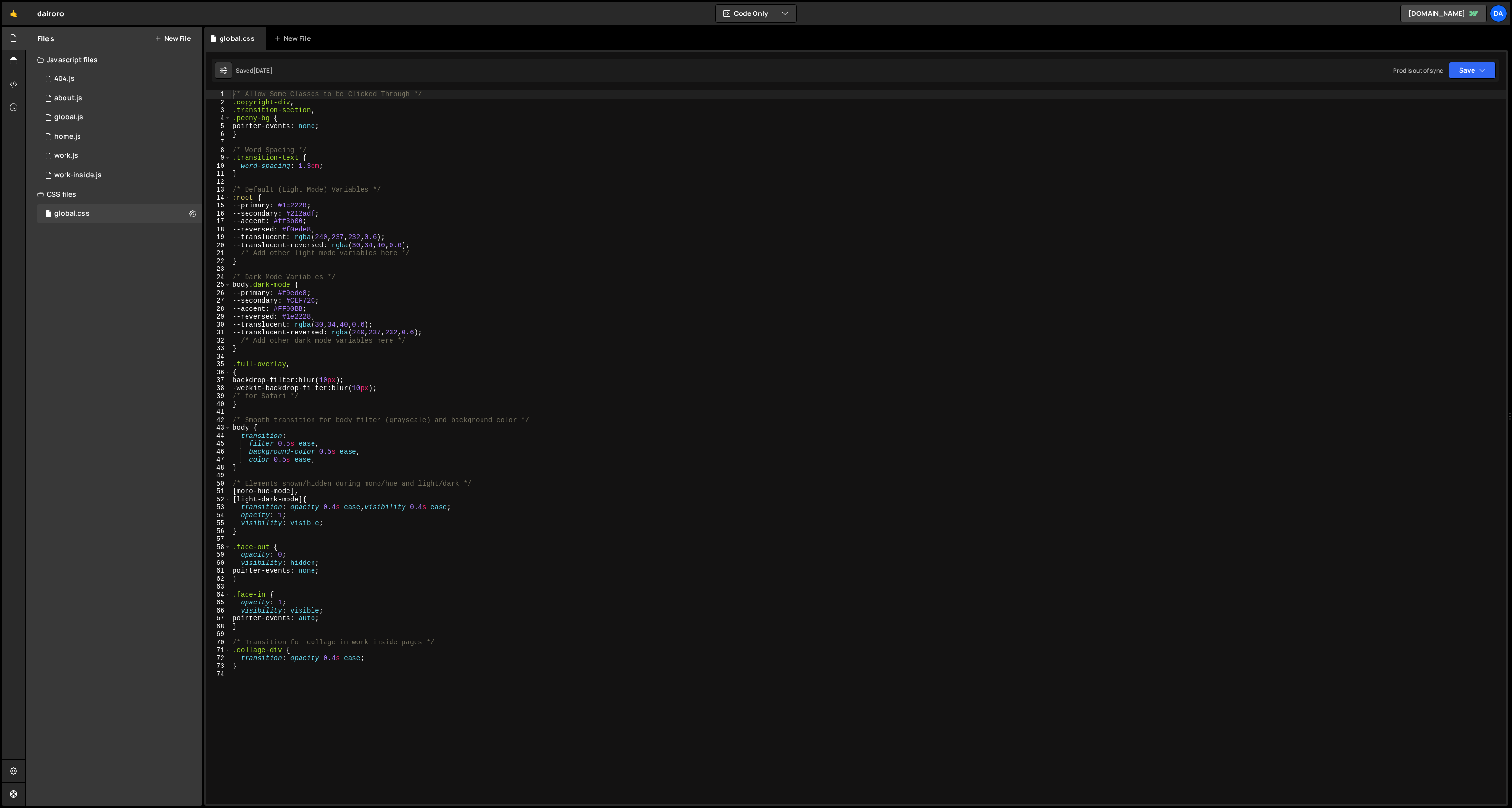
scroll to position [4174, 0]
click at [282, 215] on div "/* Allow Some Classes to be Clicked Through */ .copyright-div , .transition-sec…" at bounding box center [868, 456] width 1276 height 730
click at [254, 212] on div "/* Allow Some Classes to be Clicked Through */ .copyright-div , .transition-sec…" at bounding box center [868, 456] width 1276 height 730
click at [266, 220] on div "/* Allow Some Classes to be Clicked Through */ .copyright-div , .transition-sec…" at bounding box center [868, 456] width 1276 height 730
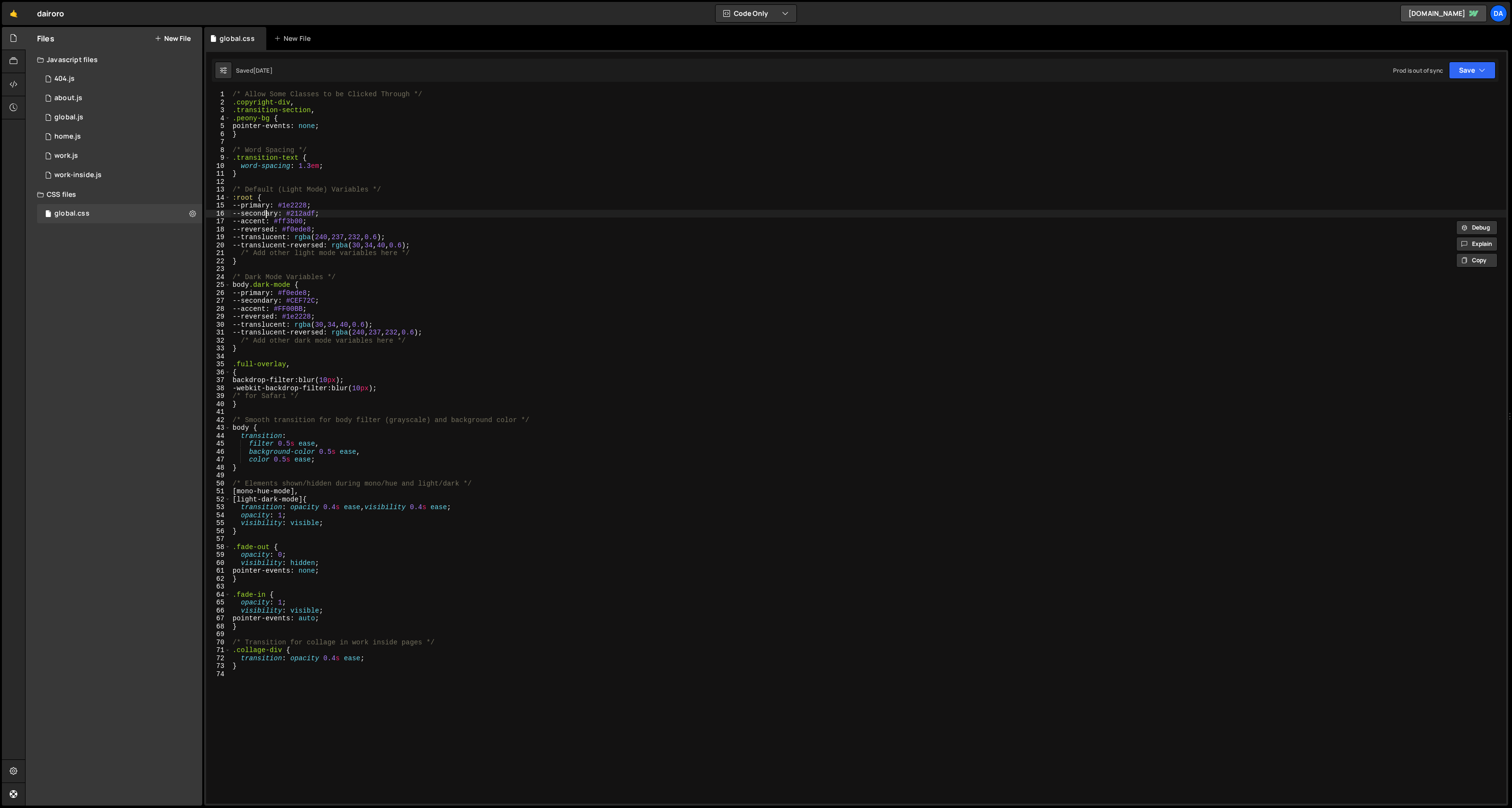
click at [265, 216] on div "/* Allow Some Classes to be Clicked Through */ .copyright-div , .transition-sec…" at bounding box center [868, 456] width 1276 height 730
click at [262, 220] on div "/* Allow Some Classes to be Clicked Through */ .copyright-div , .transition-sec…" at bounding box center [868, 456] width 1276 height 730
click at [262, 220] on div "/* Allow Some Classes to be Clicked Through */ .copyright-div , .transition-sec…" at bounding box center [868, 456] width 1276 height 730
click at [357, 211] on div "/* Allow Some Classes to be Clicked Through */ .copyright-div , .transition-sec…" at bounding box center [868, 456] width 1276 height 730
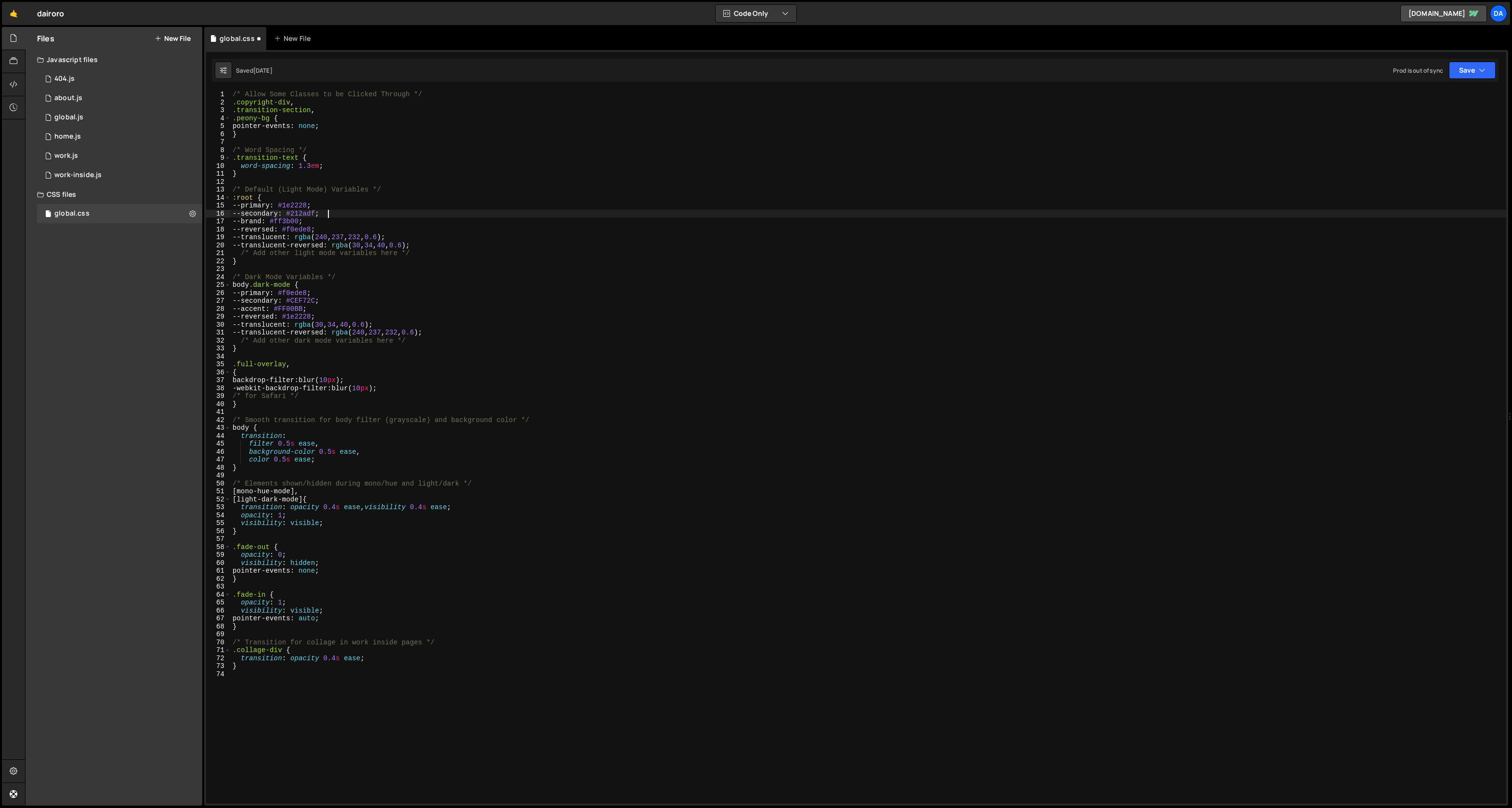
click at [269, 231] on div "/* Allow Some Classes to be Clicked Through */ .copyright-div , .transition-sec…" at bounding box center [868, 456] width 1276 height 730
click at [276, 215] on div "/* Allow Some Classes to be Clicked Through */ .copyright-div , .transition-sec…" at bounding box center [868, 456] width 1276 height 730
click at [94, 78] on div "1 404.js 0" at bounding box center [120, 79] width 165 height 19
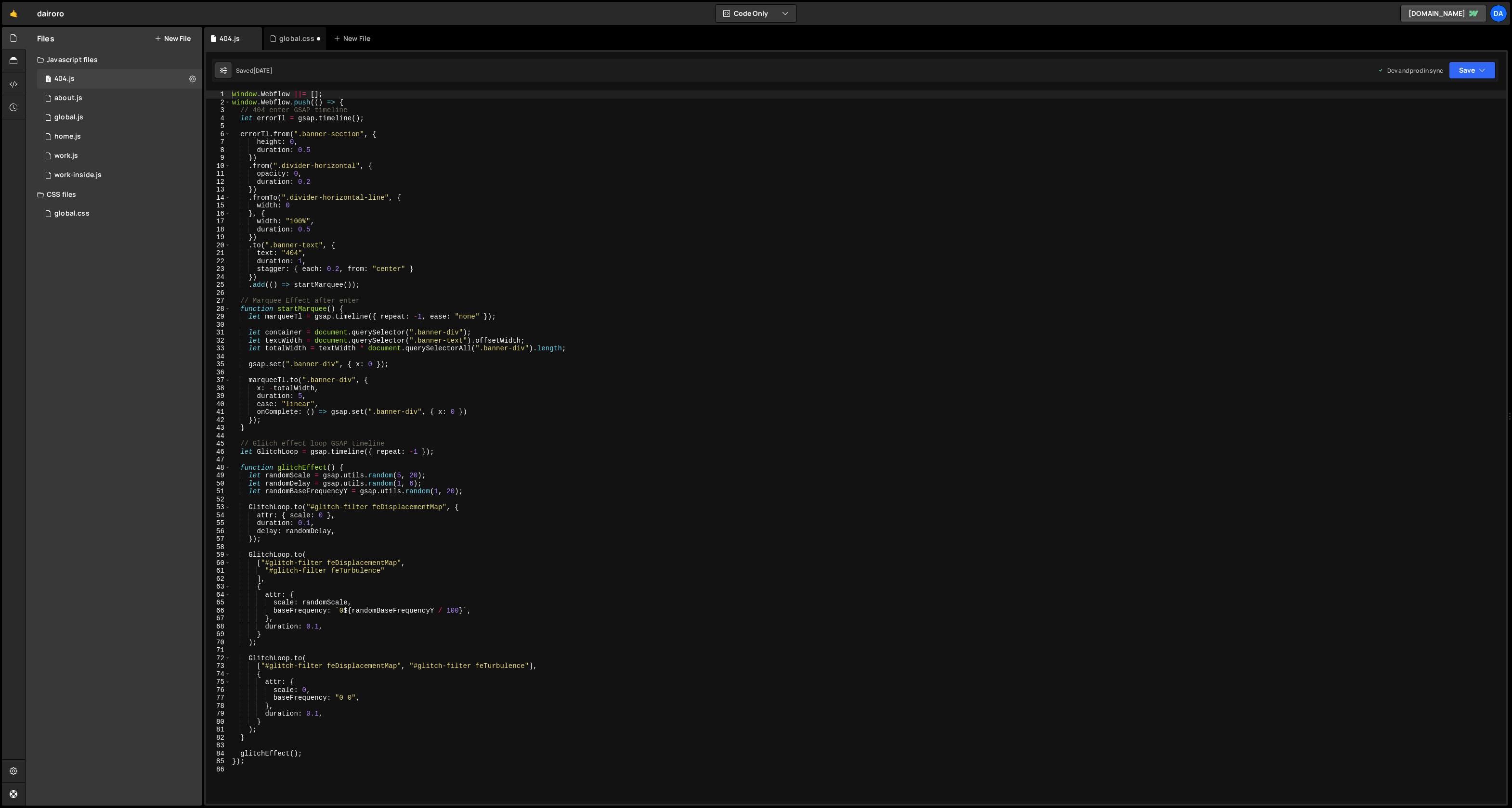
scroll to position [0, 0]
click at [167, 223] on div "global.css 0" at bounding box center [120, 214] width 165 height 19
type textarea "--translucent: rgba(240, 237, 232, 0.6);"
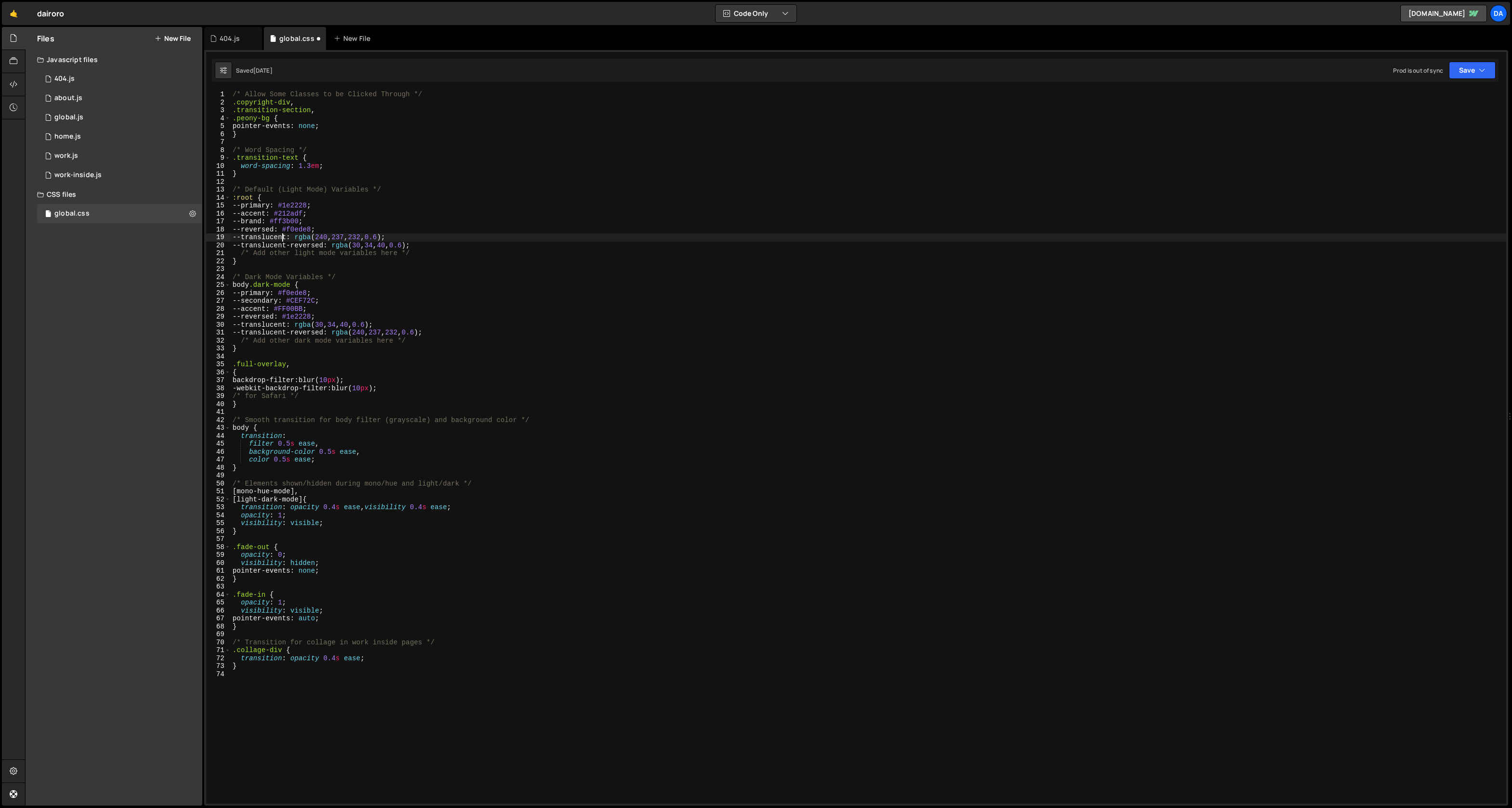
click at [280, 240] on div "/* Allow Some Classes to be Clicked Through */ .copyright-div , .transition-sec…" at bounding box center [868, 456] width 1276 height 730
click at [83, 78] on div "1 404.js 0" at bounding box center [120, 79] width 165 height 19
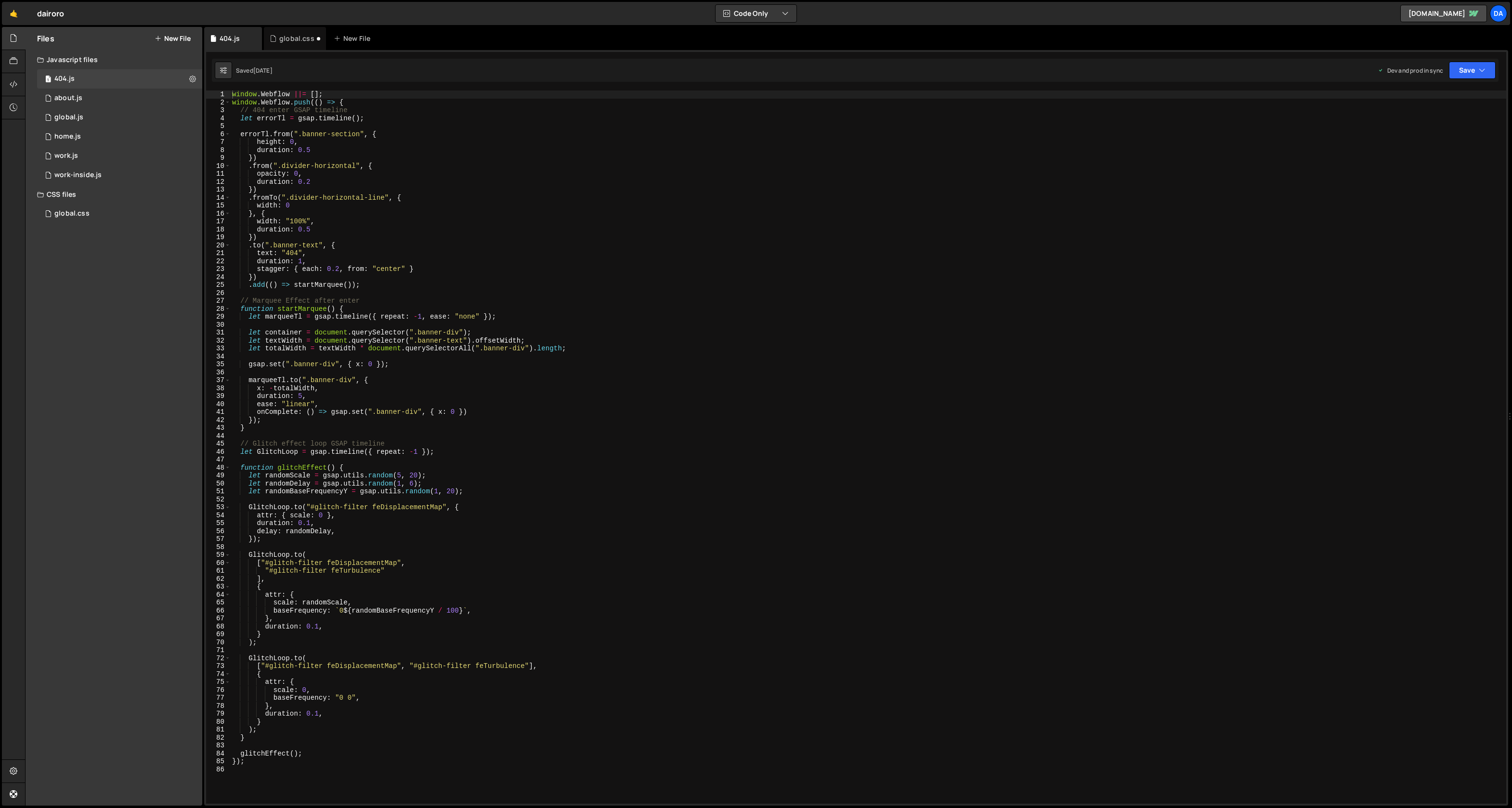
scroll to position [0, 0]
click at [428, 334] on div "window . Webflow ||= [ ] ; window . Webflow . push (( ) => { // 404 enter GSAP …" at bounding box center [868, 456] width 1277 height 730
click at [425, 342] on div "window . Webflow ||= [ ] ; window . Webflow . push (( ) => { // 404 enter GSAP …" at bounding box center [868, 456] width 1277 height 730
type textarea "let textWidth = document.querySelector(".banner-text").offsetWidth;"
type input "sec"
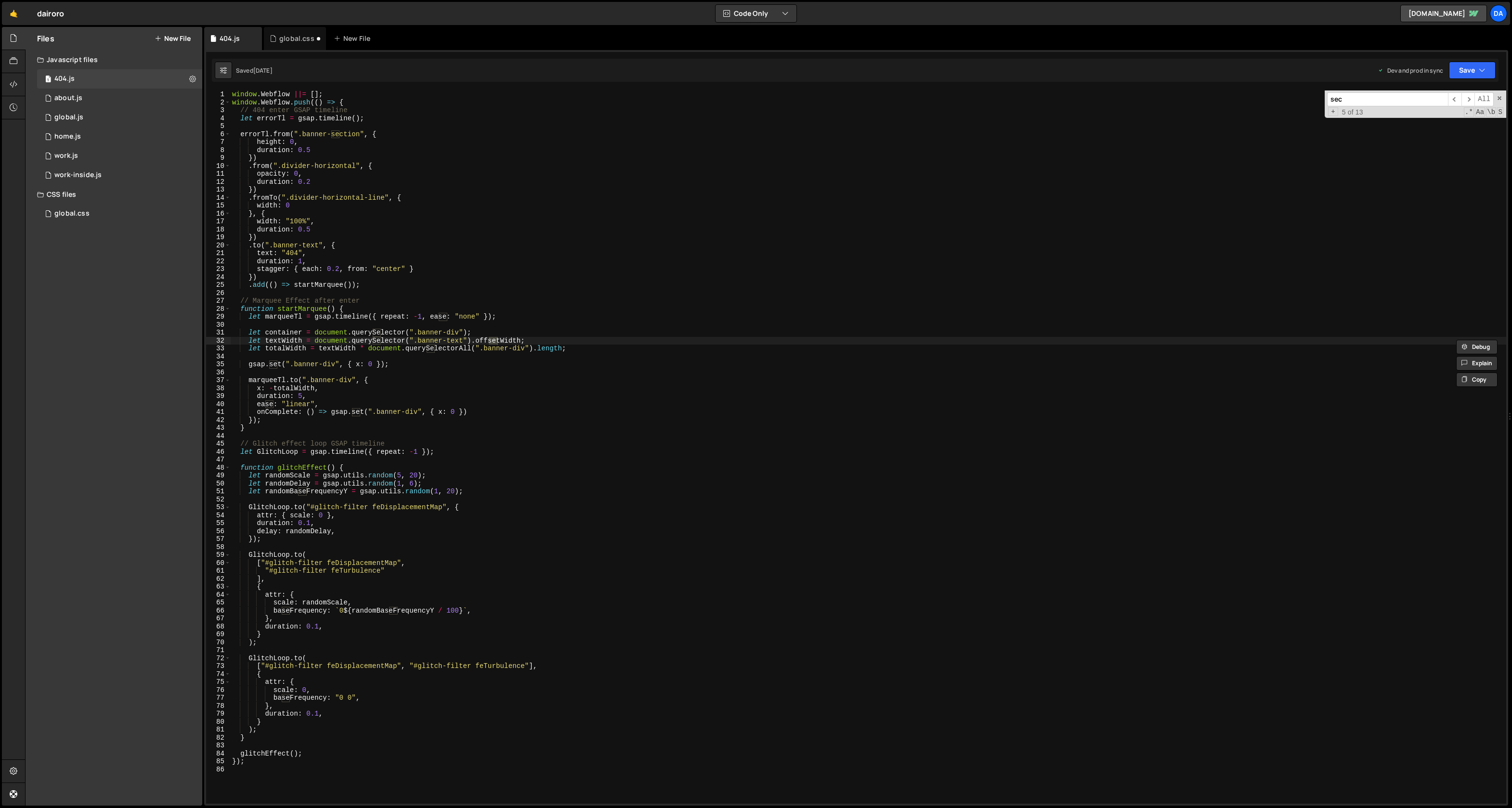
type textarea "errorTl.from(".banner-section", {"
type input "a"
type textarea "duration: 0.5"
type input "ac"
type textarea "opacity: 0,"
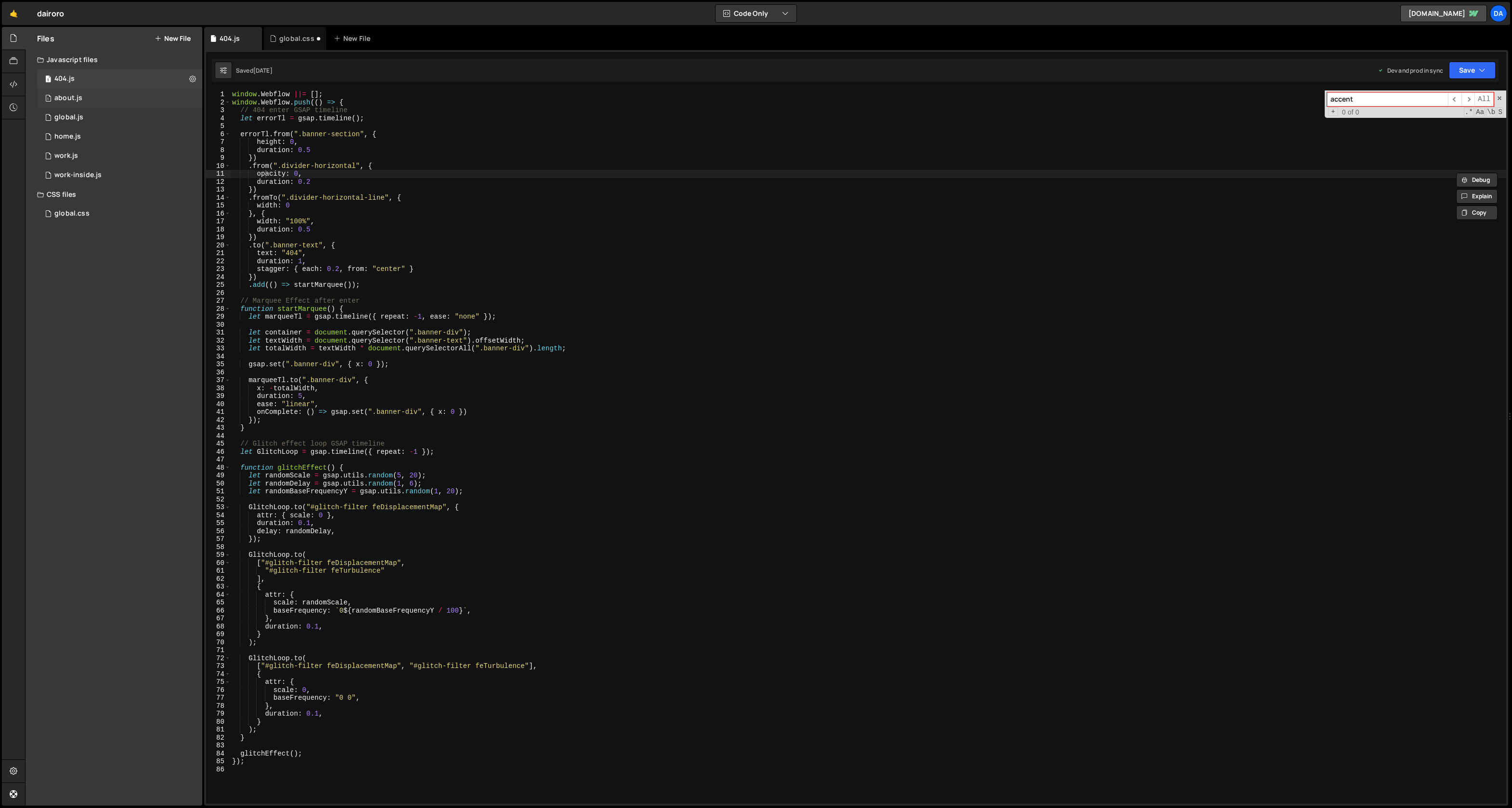
type input "accent"
click at [113, 95] on div "1 about.js 0" at bounding box center [120, 98] width 165 height 19
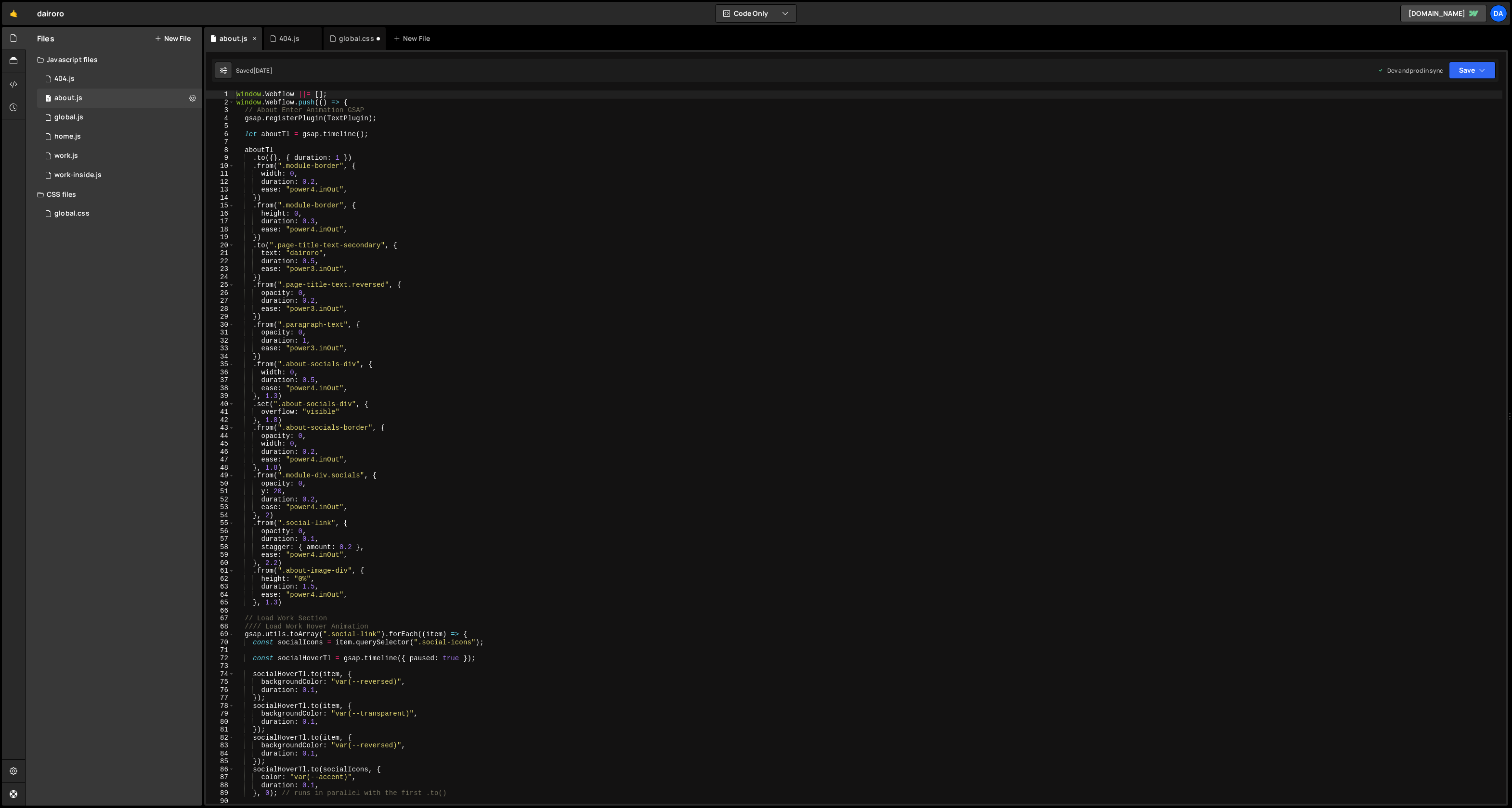
click at [256, 39] on icon at bounding box center [255, 39] width 7 height 10
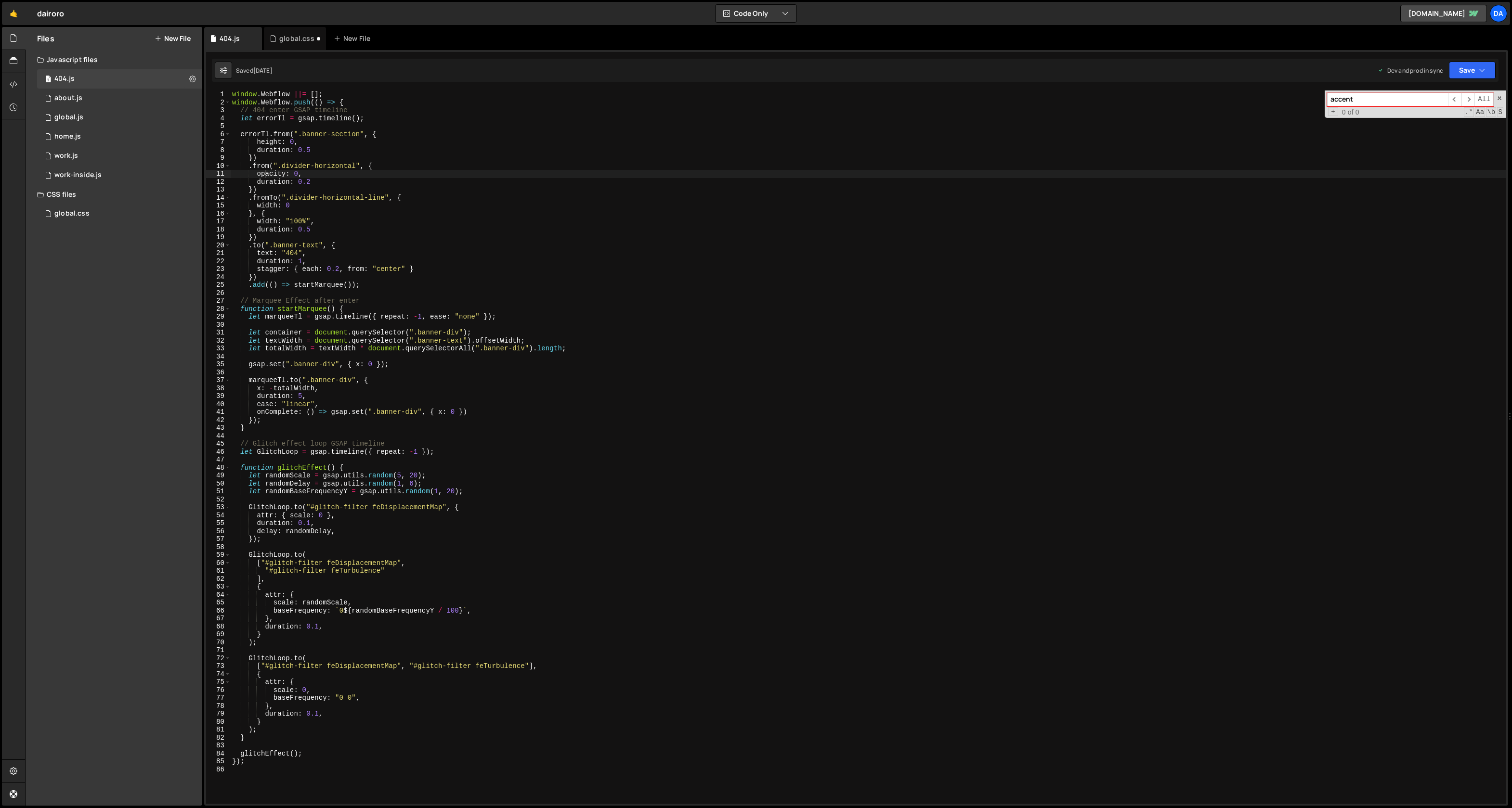
click at [0, 0] on icon at bounding box center [0, 0] width 0 height 0
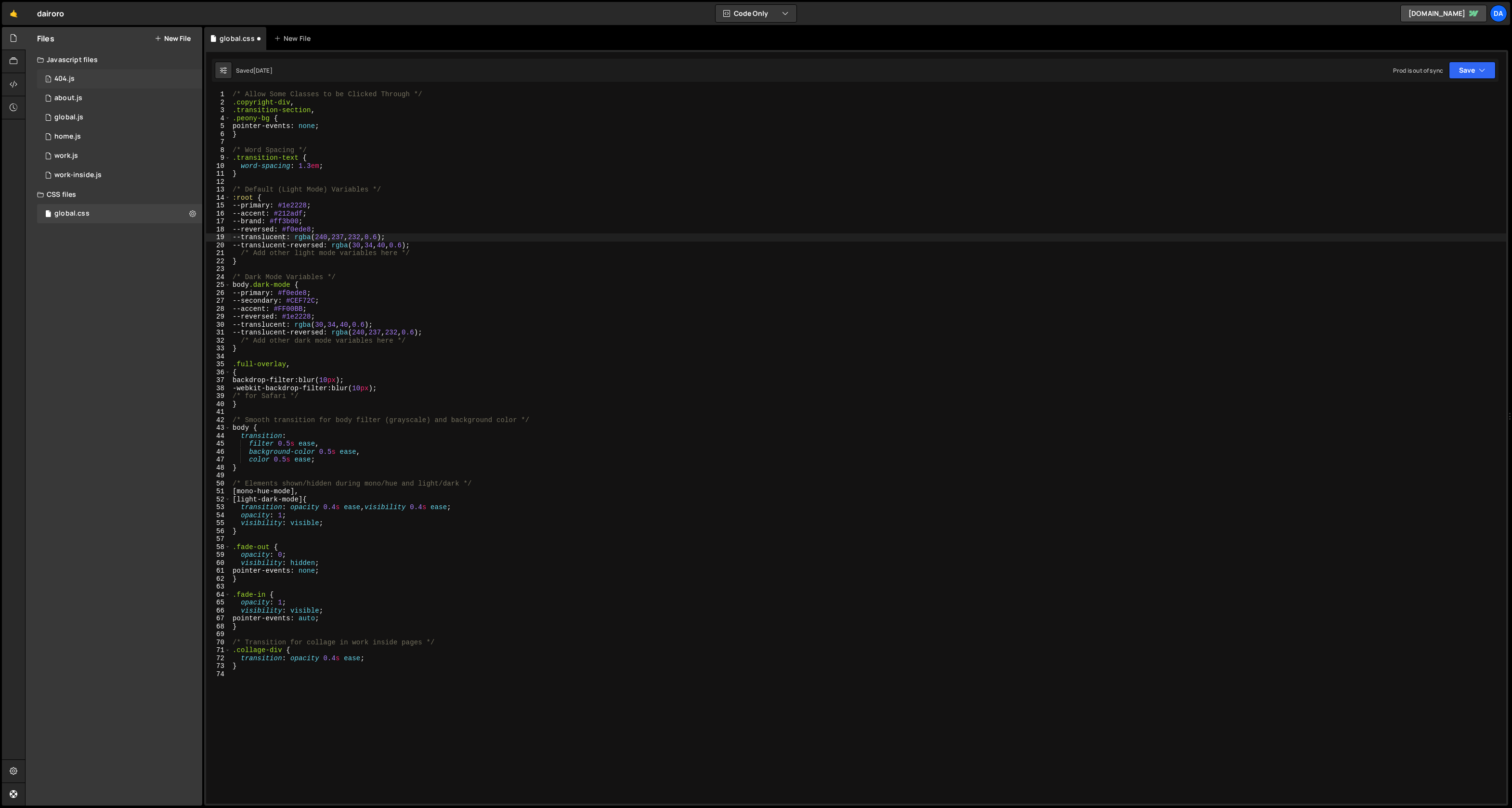
scroll to position [4174, 0]
click at [134, 98] on div "1 about.js 0" at bounding box center [120, 98] width 165 height 19
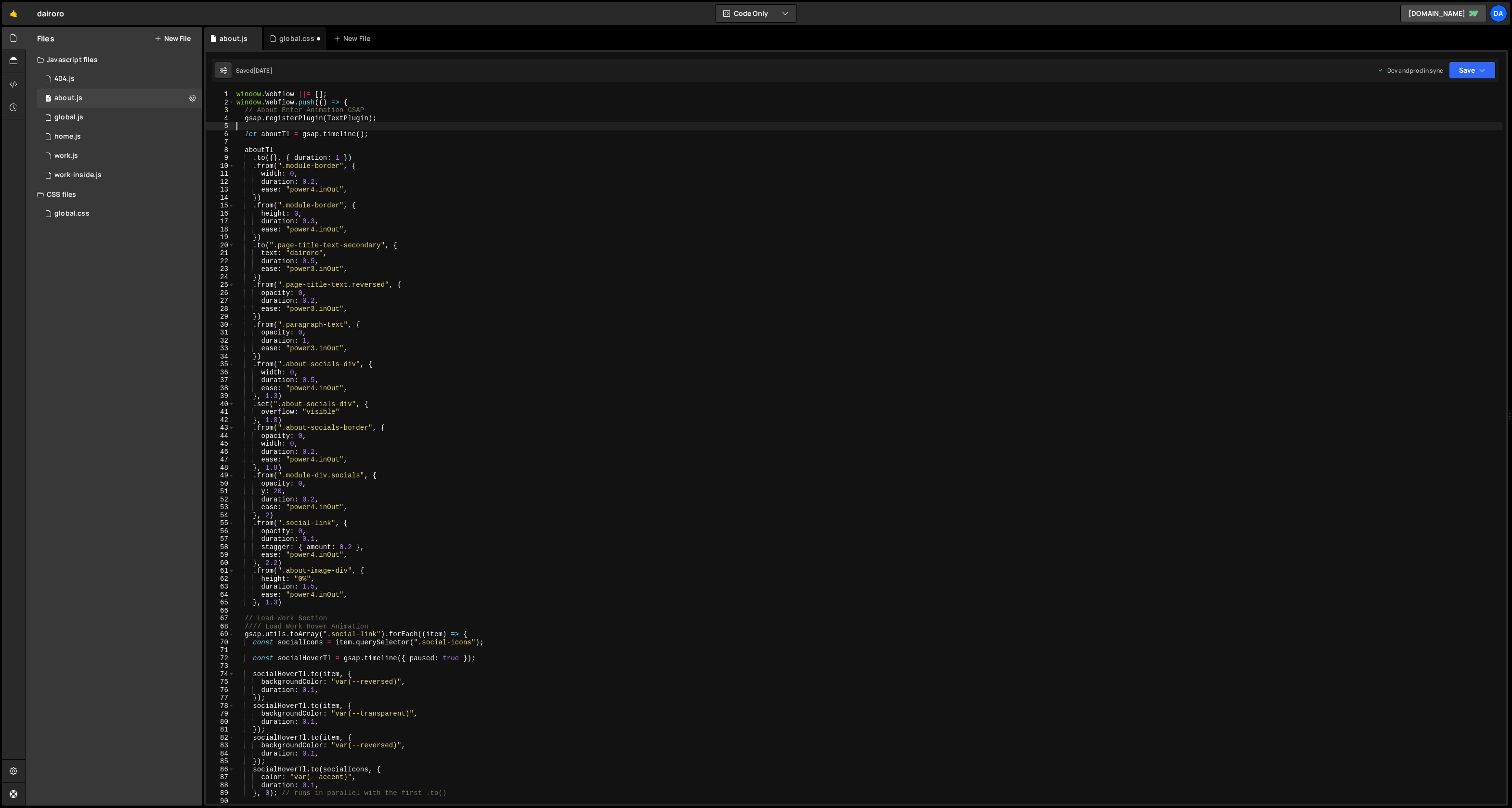
click at [259, 123] on div "window . Webflow ||= [ ] ; window . Webflow . push (( ) => { // About Enter Ani…" at bounding box center [869, 456] width 1268 height 730
type input "secondary"
click at [1462, 102] on span "​" at bounding box center [1464, 99] width 14 height 14
click at [85, 120] on div "1 global.js 0" at bounding box center [120, 118] width 165 height 19
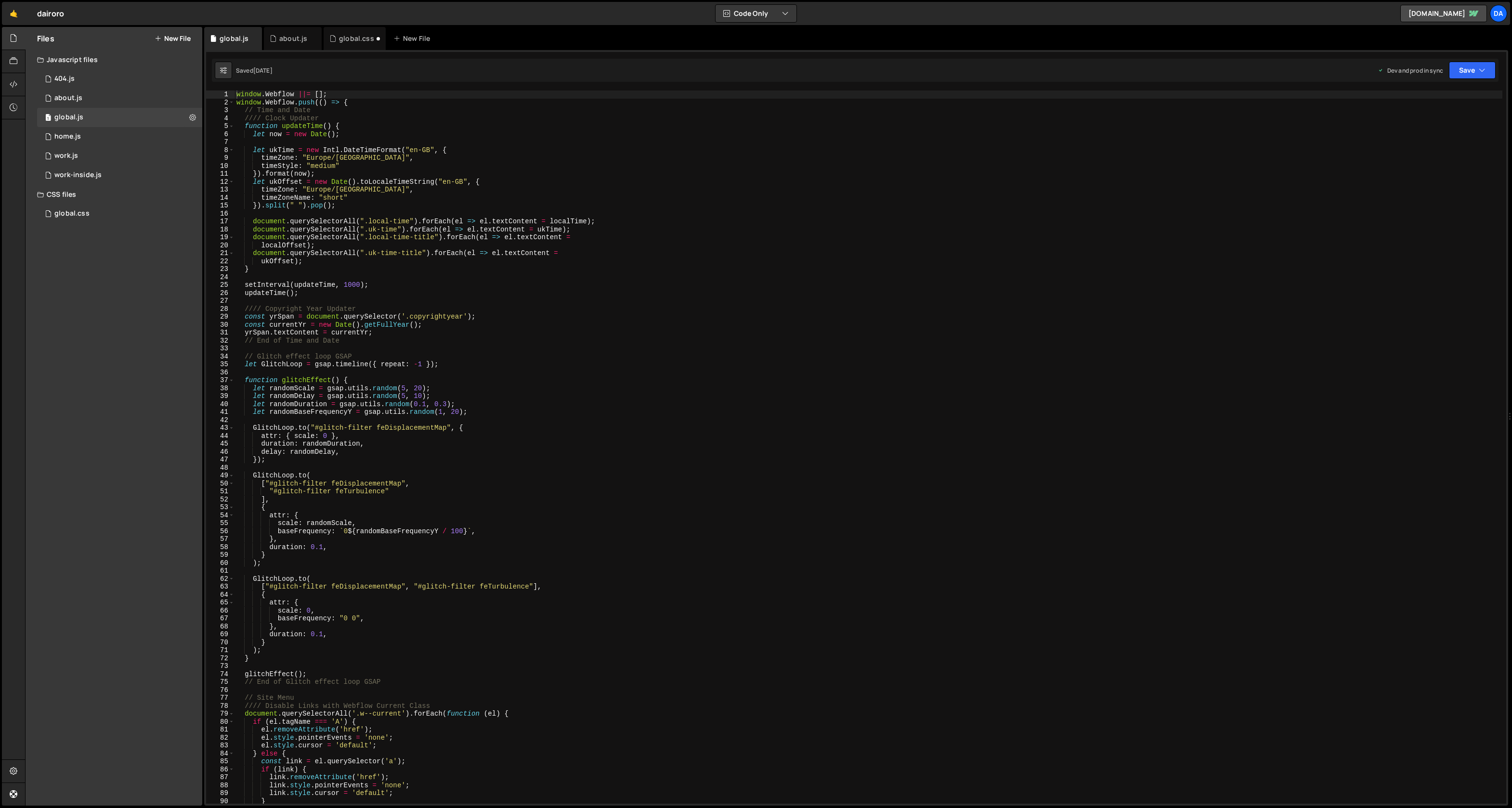
scroll to position [24941, 0]
click at [312, 39] on icon at bounding box center [315, 39] width 7 height 10
type textarea "timeStyle: "medium""
click at [327, 165] on div "window . Webflow ||= [ ] ; window . Webflow . push (( ) => { // Time and Date /…" at bounding box center [869, 456] width 1268 height 730
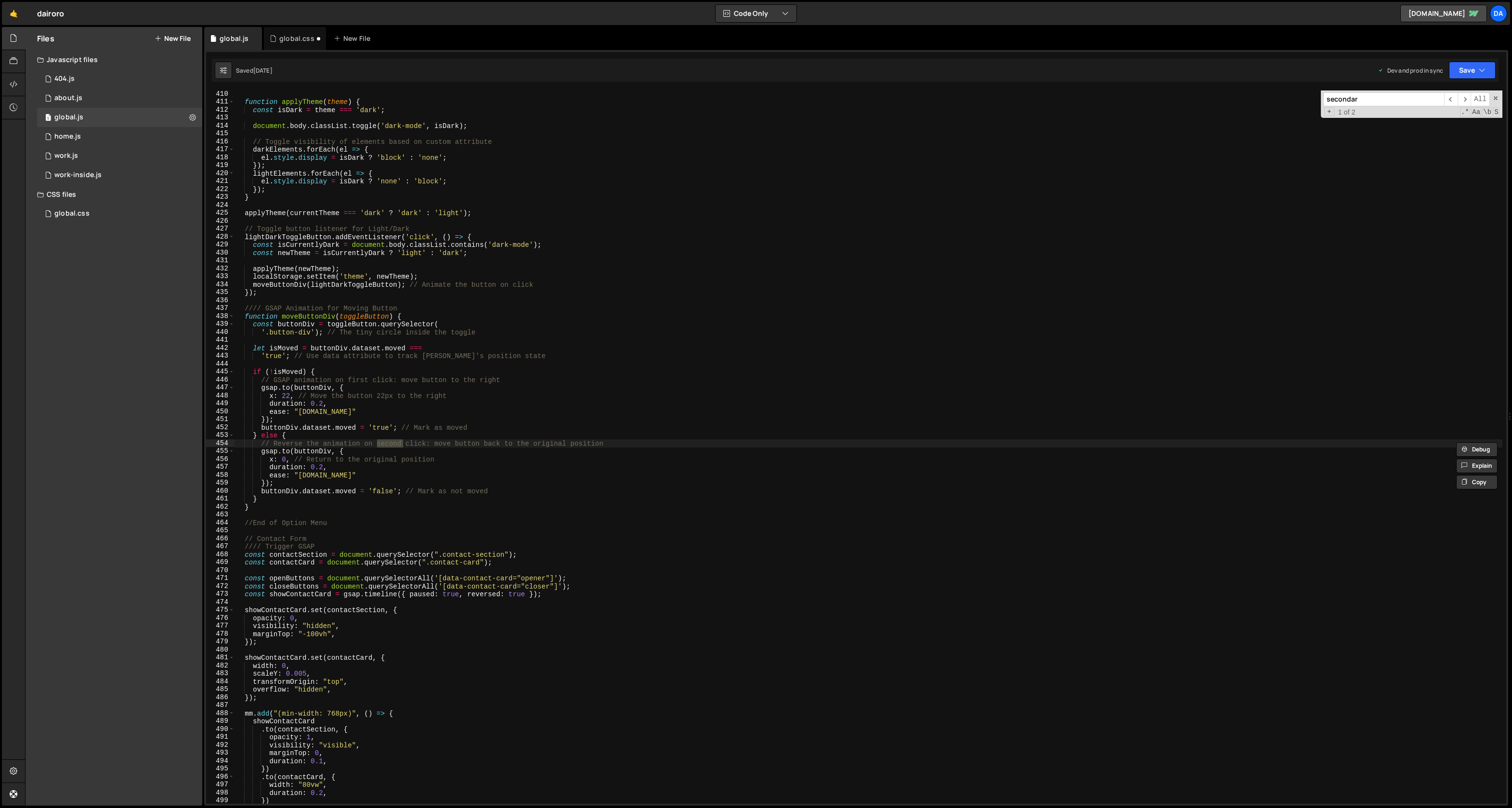
scroll to position [4258, 0]
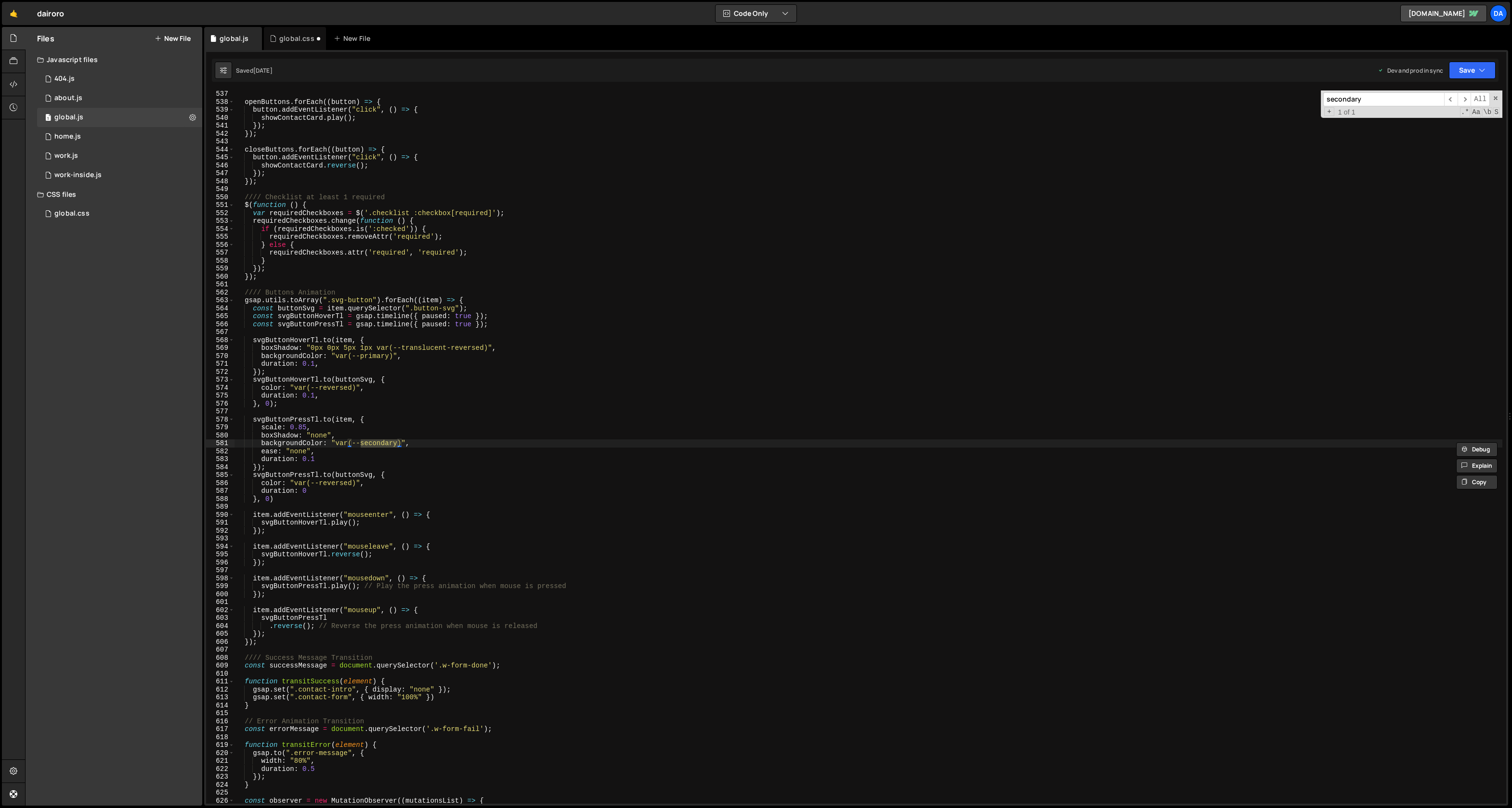
type input "secondary"
click at [379, 441] on div "openButtons . forEach (( button ) => { button . addEventListener ( "click" , ( …" at bounding box center [869, 447] width 1268 height 714
click at [379, 441] on div "openButtons . forEach (( button ) => { button . addEventListener ( "click" , ( …" at bounding box center [869, 455] width 1268 height 730
type textarea "backgroundColor: "var(--accent)","
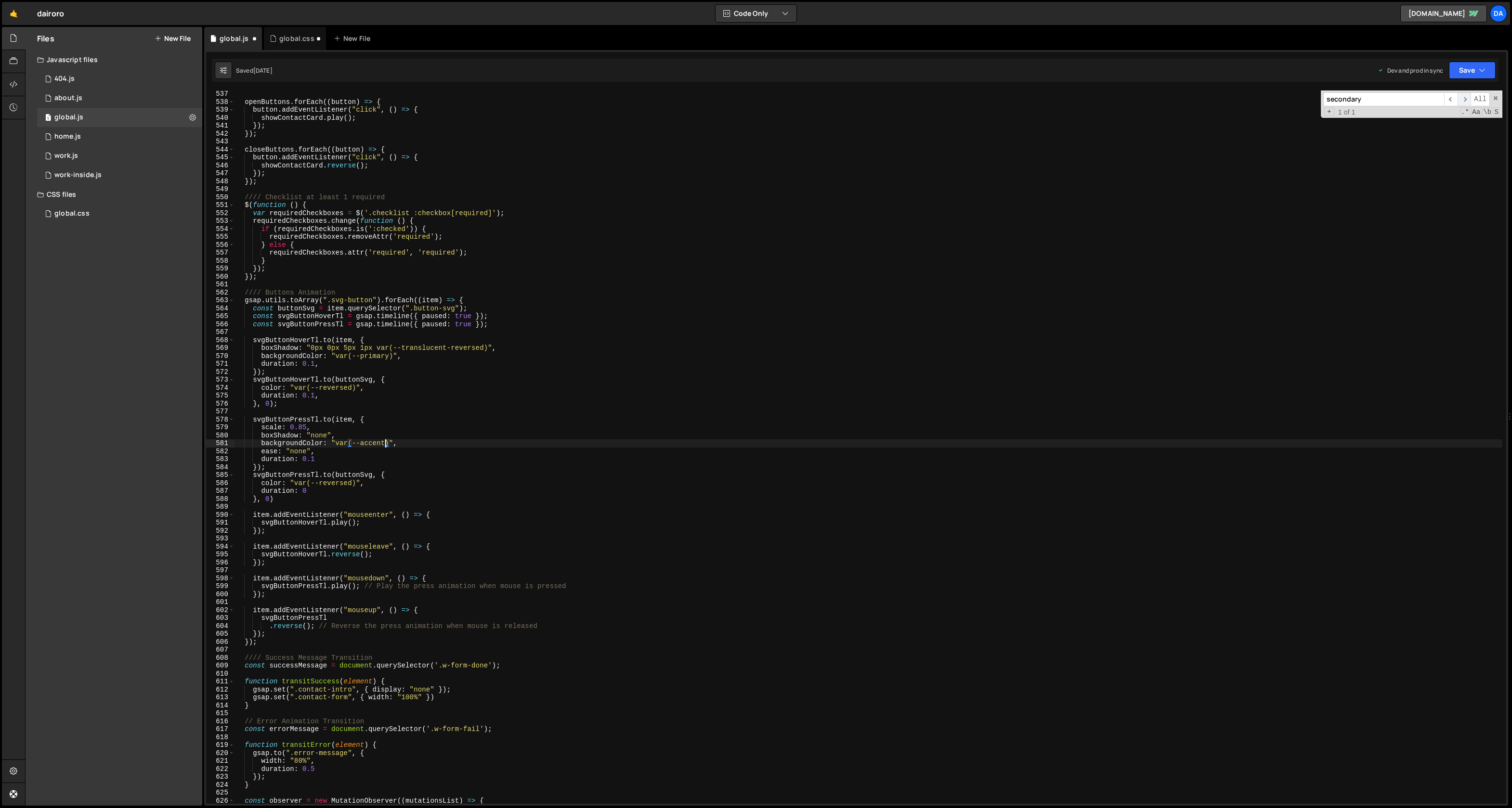
click at [1465, 100] on span "​" at bounding box center [1464, 99] width 14 height 14
click at [1447, 100] on span "​" at bounding box center [1451, 99] width 14 height 14
click at [1350, 103] on input "secondary" at bounding box center [1384, 99] width 121 height 14
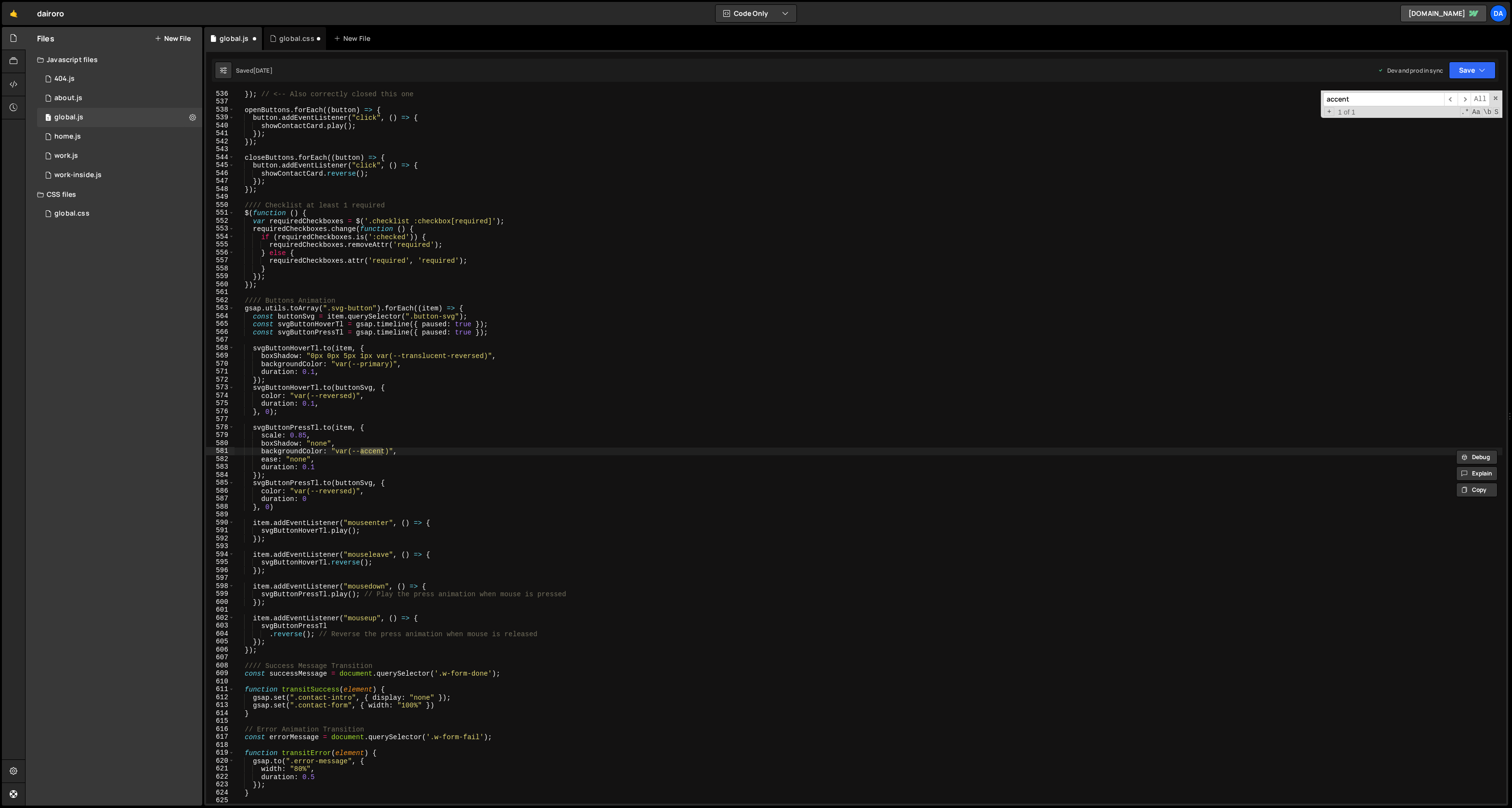
scroll to position [4251, 0]
type input "accent"
click at [1466, 102] on span "​" at bounding box center [1464, 99] width 14 height 14
click at [103, 101] on div "1 about.js 0" at bounding box center [120, 98] width 165 height 19
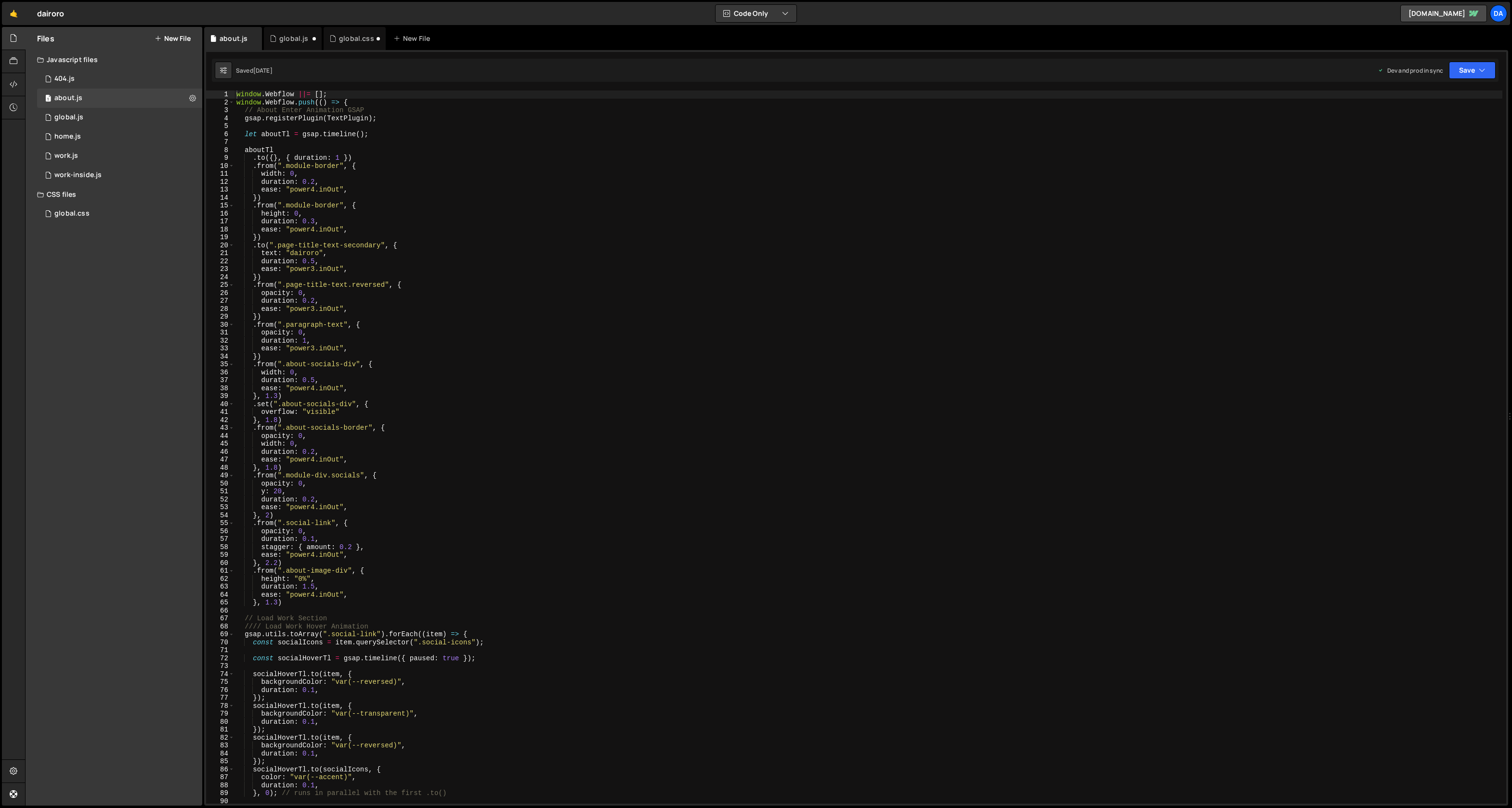
type textarea "opacity: 0,"
click at [579, 330] on div "window . Webflow ||= [ ] ; window . Webflow . push (( ) => { // About Enter Ani…" at bounding box center [869, 456] width 1268 height 730
type input "accent"
click at [334, 777] on div "window . Webflow ||= [ ] ; window . Webflow . push (( ) => { // About Enter Ani…" at bounding box center [869, 447] width 1268 height 714
click at [334, 777] on div "window . Webflow ||= [ ] ; window . Webflow . push (( ) => { // About Enter Ani…" at bounding box center [869, 456] width 1268 height 730
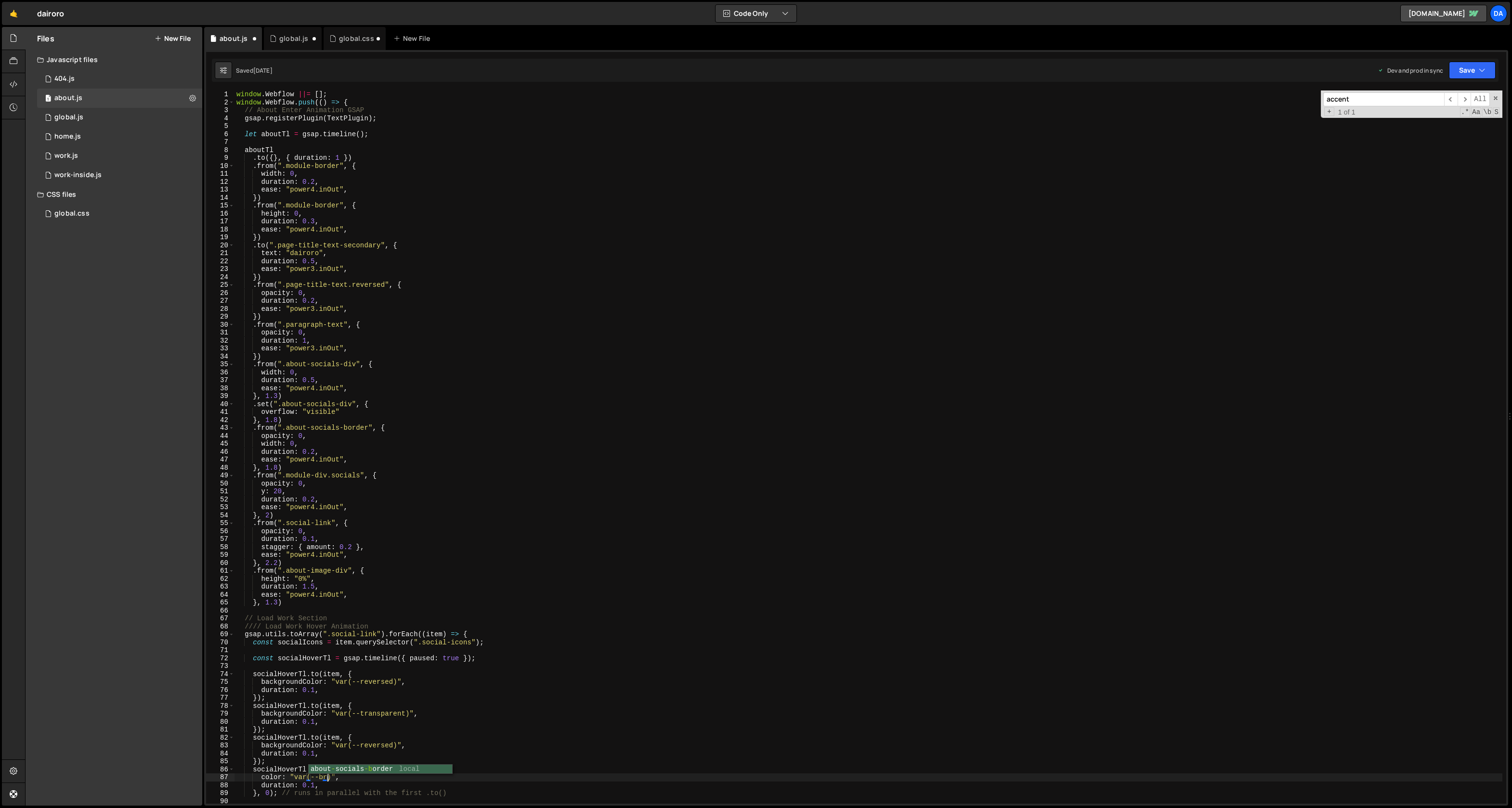
scroll to position [0, 7]
type textarea "color: "var(--brand)","
click at [63, 98] on div "about.js" at bounding box center [68, 98] width 28 height 9
click at [1335, 103] on input "accent" at bounding box center [1384, 99] width 121 height 14
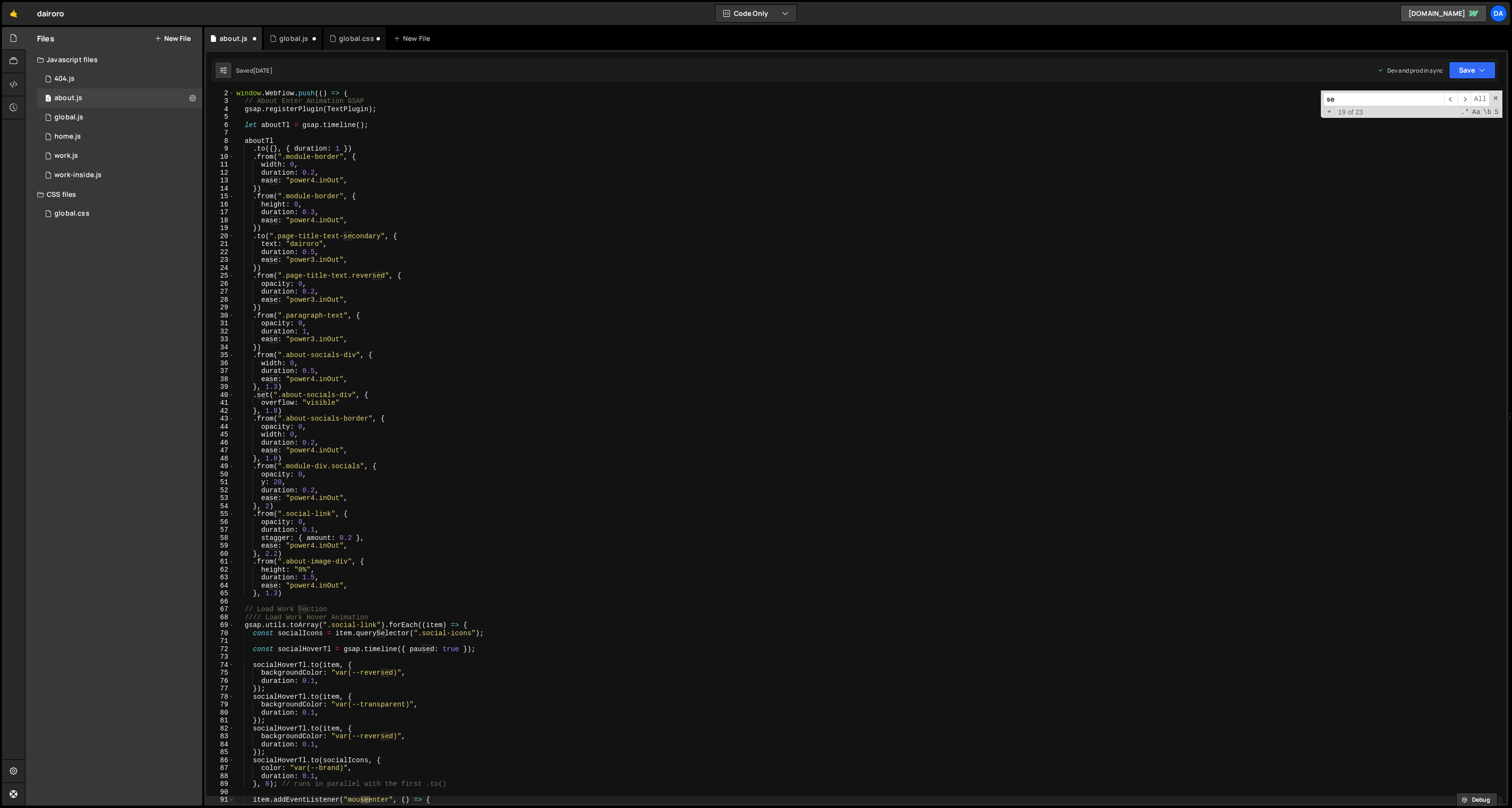
scroll to position [9, 0]
type input "seconda"
type textarea ".to(".page-title-text-secondary", {"
click at [91, 85] on div "1 404.js 0" at bounding box center [120, 79] width 165 height 19
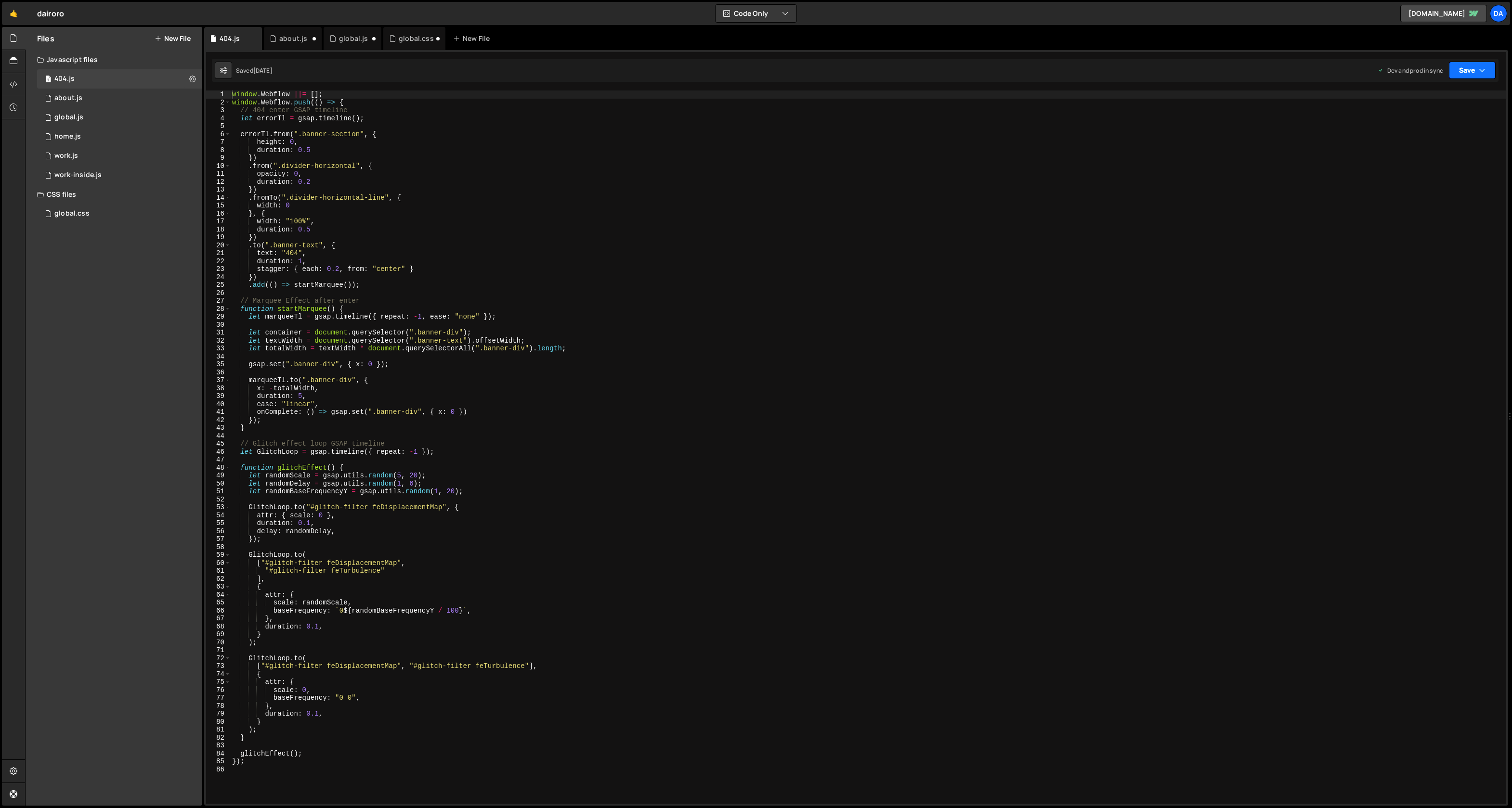
click at [1462, 72] on button "Save" at bounding box center [1473, 70] width 47 height 17
click at [1454, 97] on div "Save to Staging S" at bounding box center [1440, 94] width 100 height 10
click at [1476, 72] on button "Save" at bounding box center [1473, 70] width 47 height 17
click at [1425, 139] on div "[DATE]" at bounding box center [1416, 136] width 19 height 8
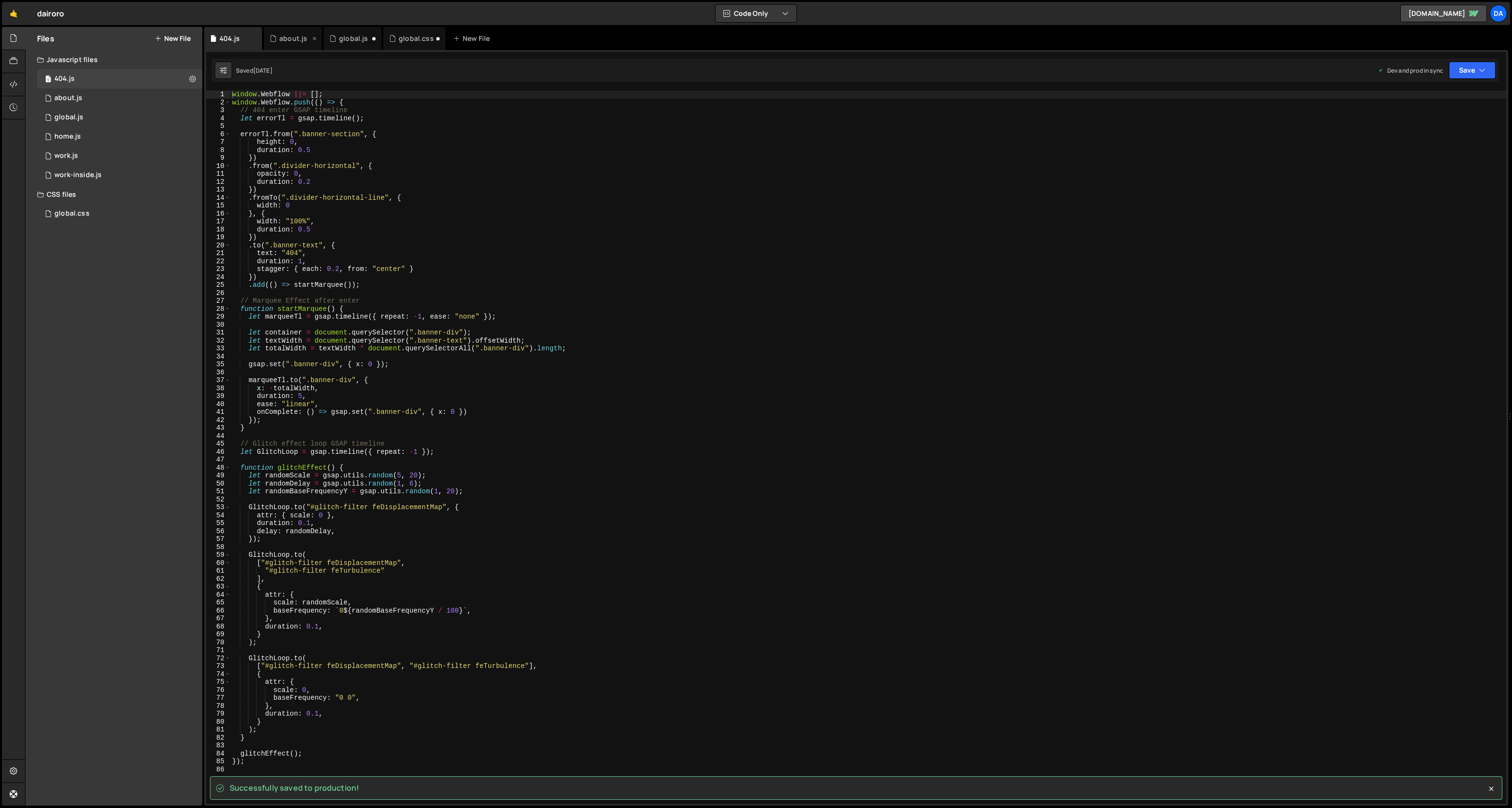
click at [281, 39] on div "about.js" at bounding box center [293, 39] width 28 height 10
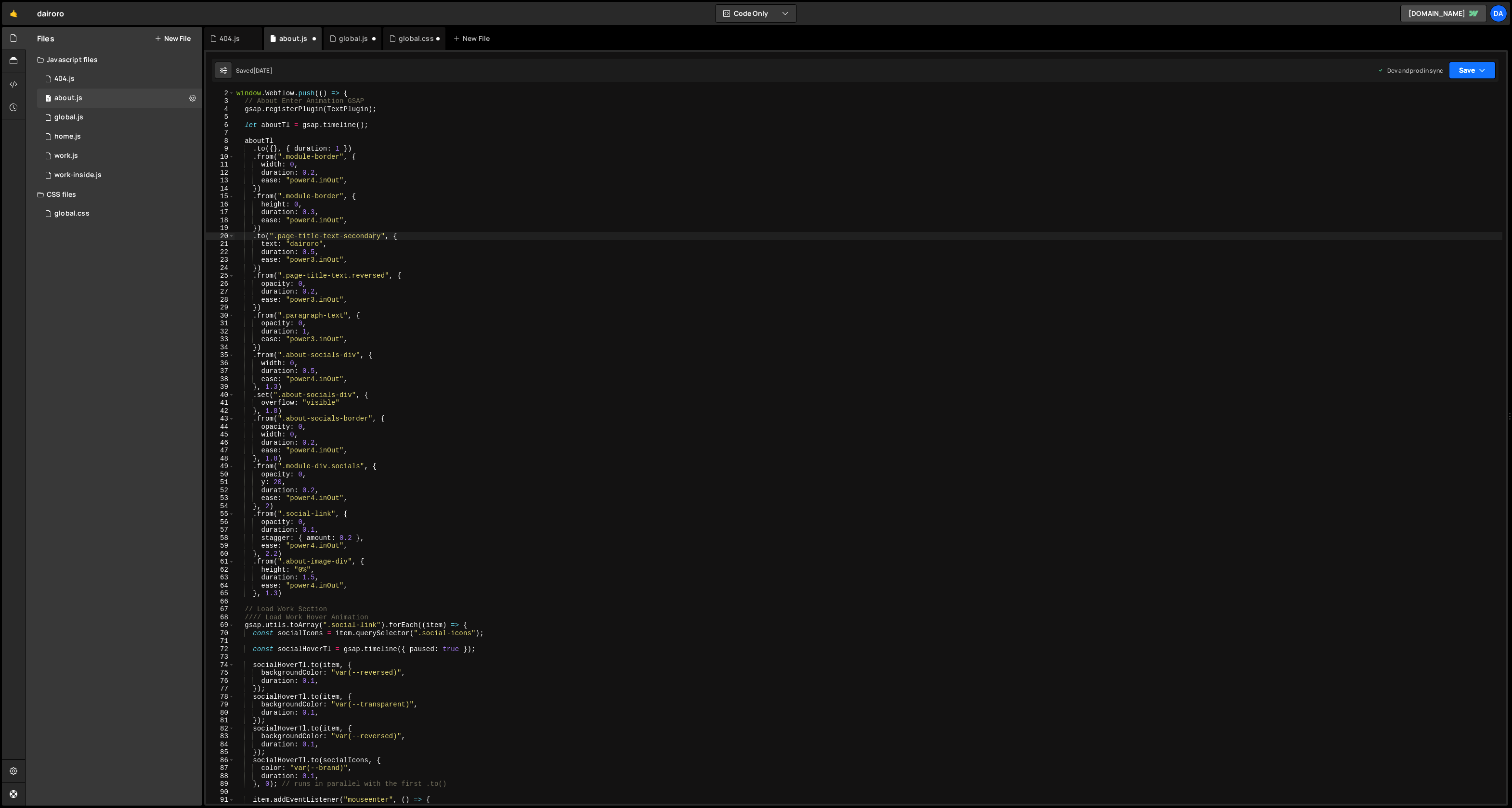
click at [1469, 73] on button "Save" at bounding box center [1473, 70] width 47 height 17
click at [1463, 94] on div "Save to Staging S" at bounding box center [1440, 94] width 100 height 10
click at [1473, 65] on button "Save" at bounding box center [1473, 70] width 47 height 17
click at [1457, 124] on div "Save to Production S" at bounding box center [1440, 125] width 100 height 10
click at [357, 42] on div "global.js" at bounding box center [353, 39] width 29 height 10
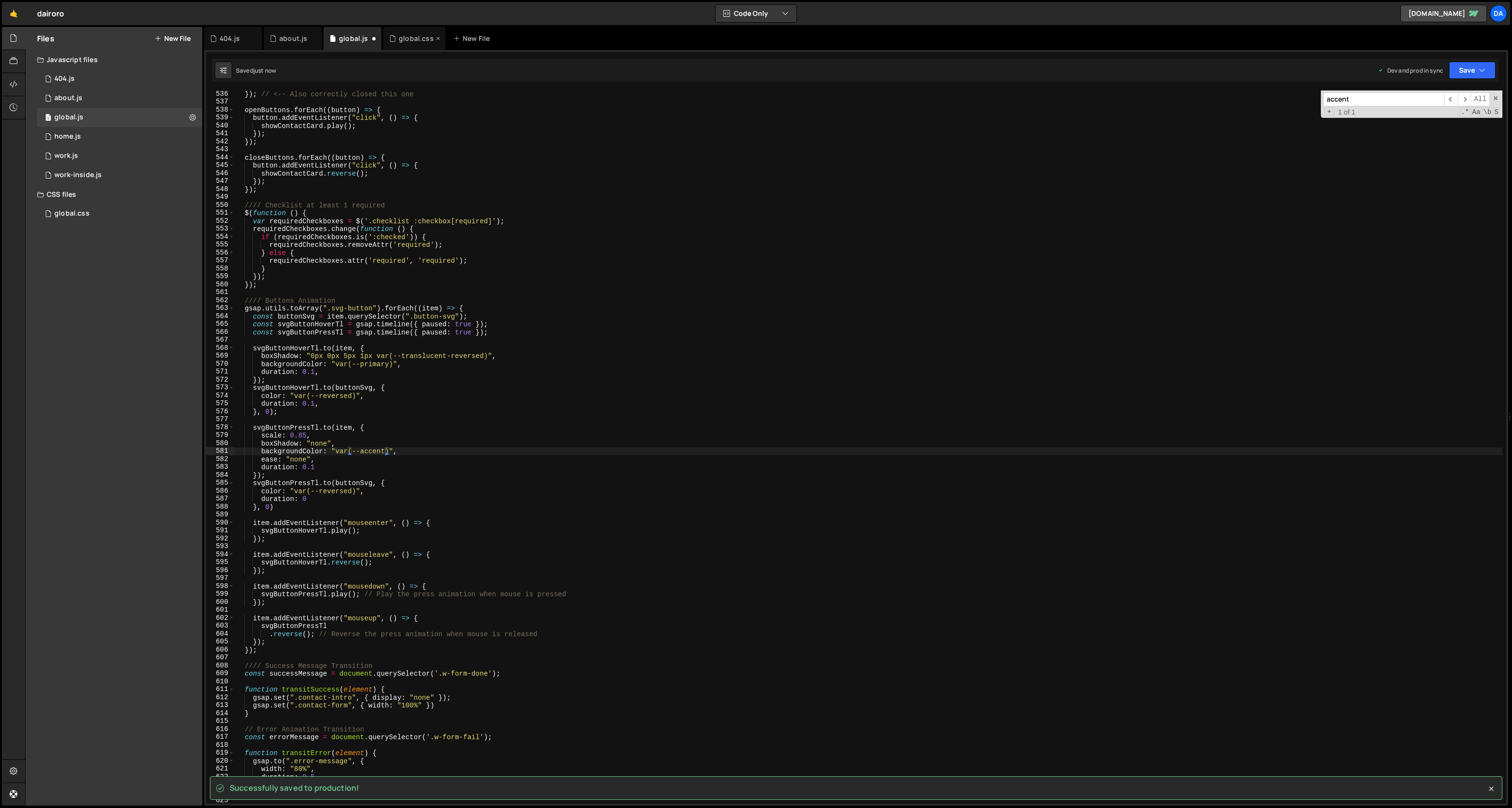
scroll to position [24941, 0]
click at [415, 39] on div "global.css" at bounding box center [416, 39] width 35 height 10
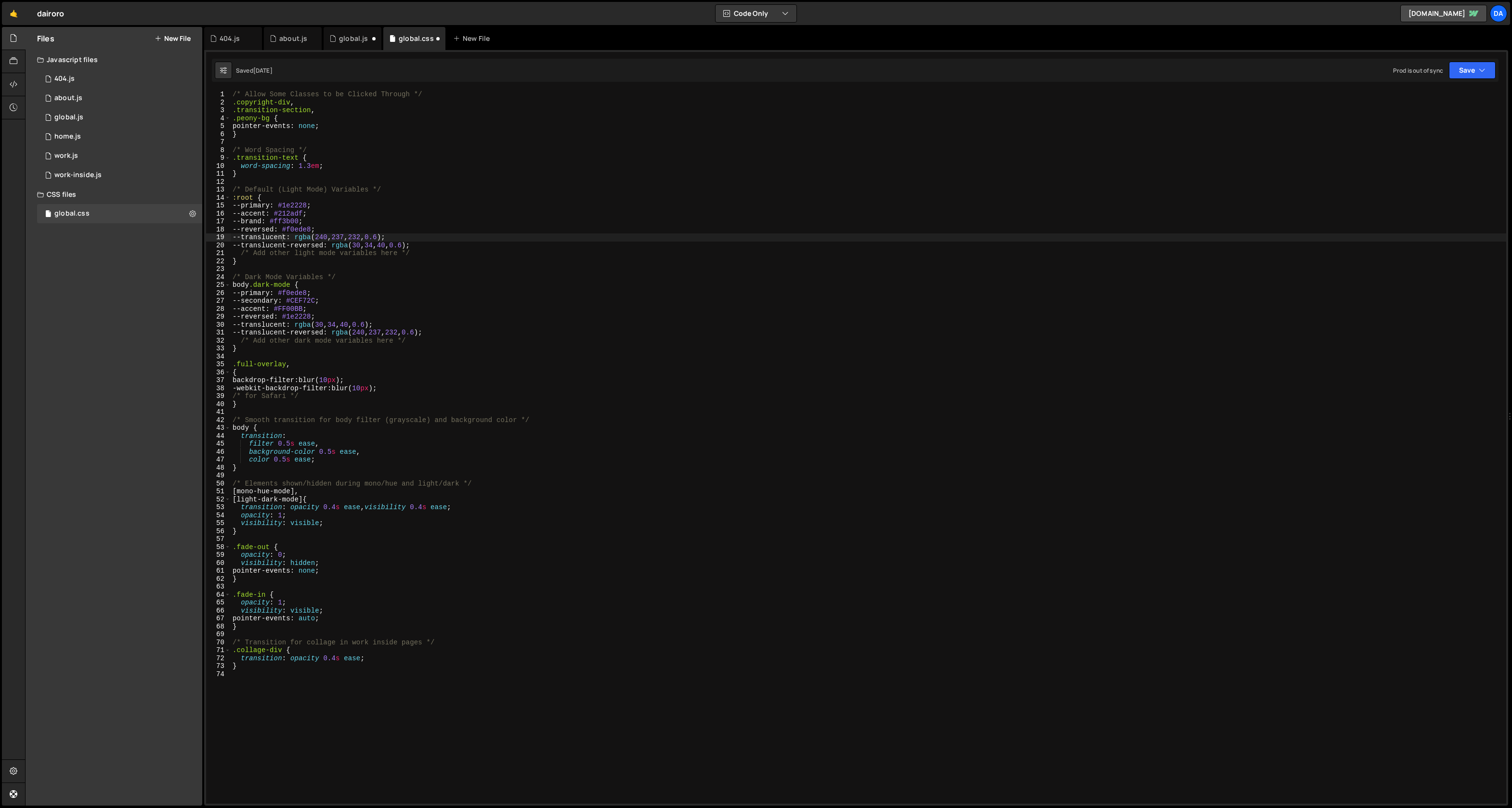
scroll to position [4174, 0]
click at [303, 219] on div "/* Allow Some Classes to be Clicked Through */ .copyright-div , .transition-sec…" at bounding box center [868, 456] width 1276 height 730
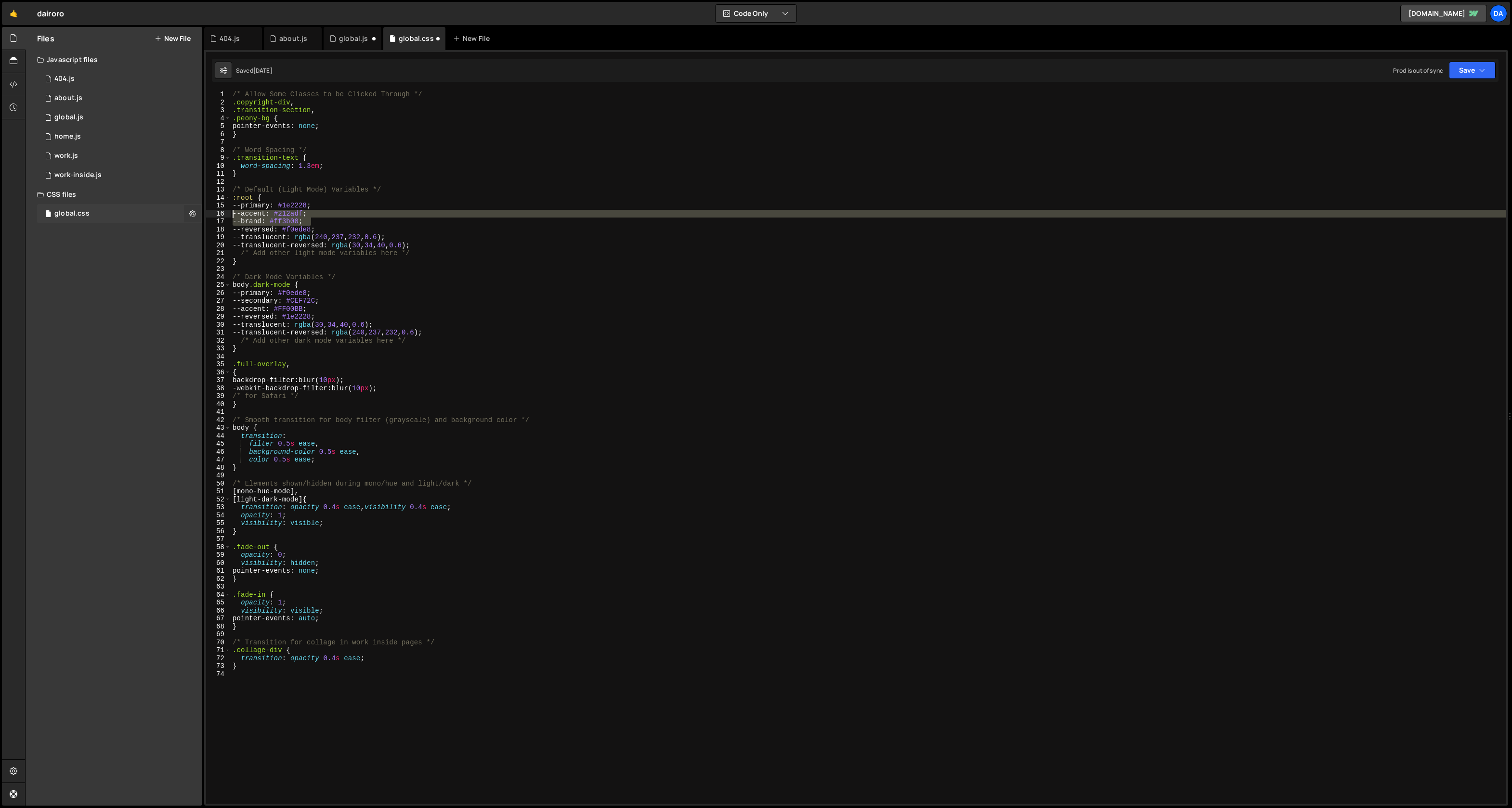
drag, startPoint x: 329, startPoint y: 222, endPoint x: 197, endPoint y: 212, distance: 132.4
click at [197, 212] on div "Files New File Javascript files 1 404.js 0 1 about.js 0 1 global.js 0 1 home.js…" at bounding box center [768, 416] width 1487 height 780
click at [270, 278] on div "/* Allow Some Classes to be Clicked Through */ .copyright-div , .transition-sec…" at bounding box center [868, 456] width 1276 height 730
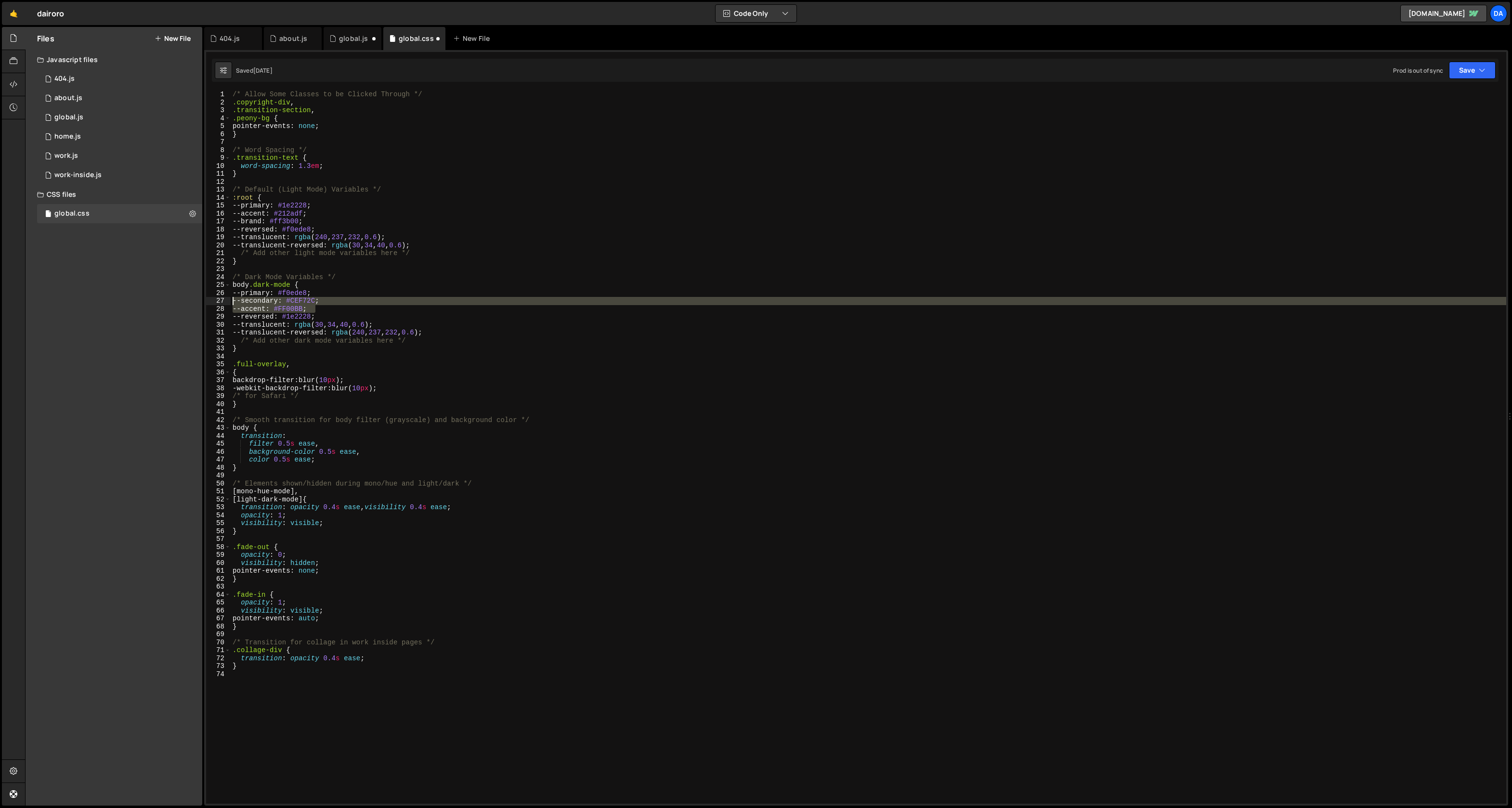
drag, startPoint x: 329, startPoint y: 306, endPoint x: 169, endPoint y: 301, distance: 160.1
click at [169, 301] on div "Files New File Javascript files 1 404.js 0 1 about.js 0 1 global.js 0 1 home.js…" at bounding box center [768, 416] width 1487 height 780
paste textarea "brand: #ff3b00"
type textarea "--brand: #ff3b00;"
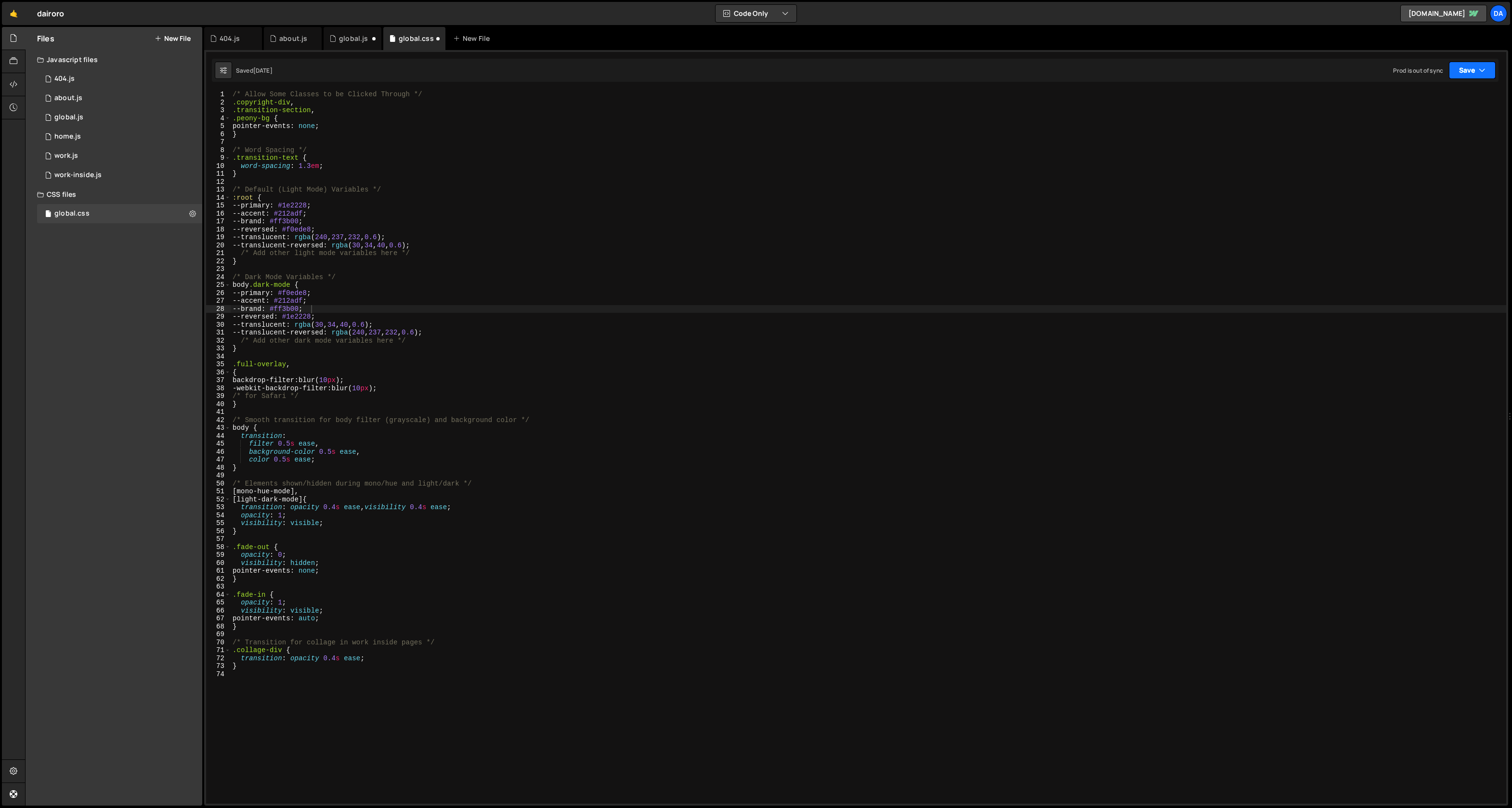
click at [1464, 71] on button "Save" at bounding box center [1473, 70] width 47 height 17
click at [1457, 96] on div "Save to Staging S" at bounding box center [1440, 94] width 100 height 10
click at [1469, 72] on button "Save" at bounding box center [1473, 70] width 47 height 17
click at [1459, 125] on div "Save to Production S" at bounding box center [1440, 125] width 100 height 10
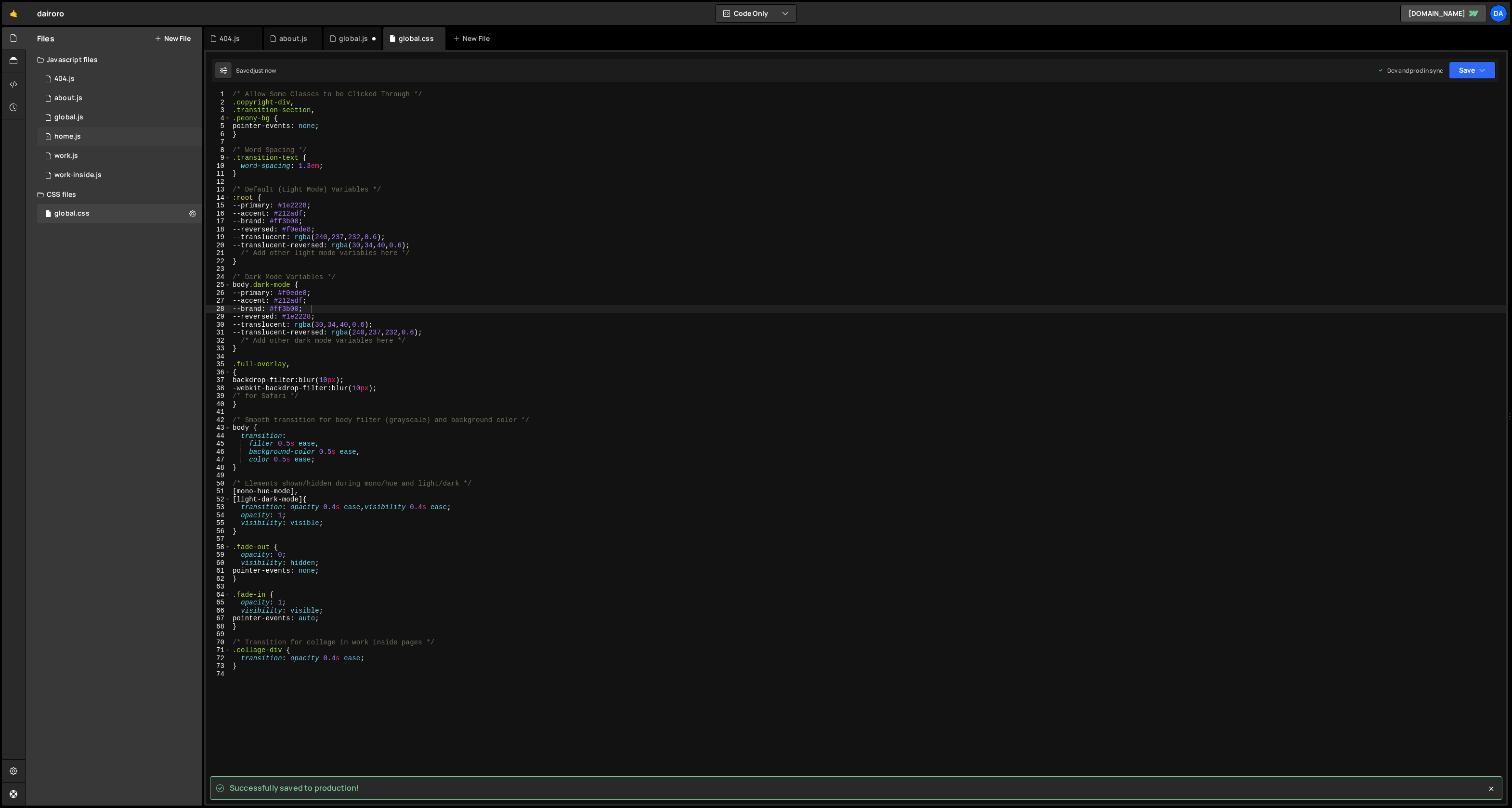
click at [78, 129] on div "1 home.js 0" at bounding box center [120, 137] width 165 height 19
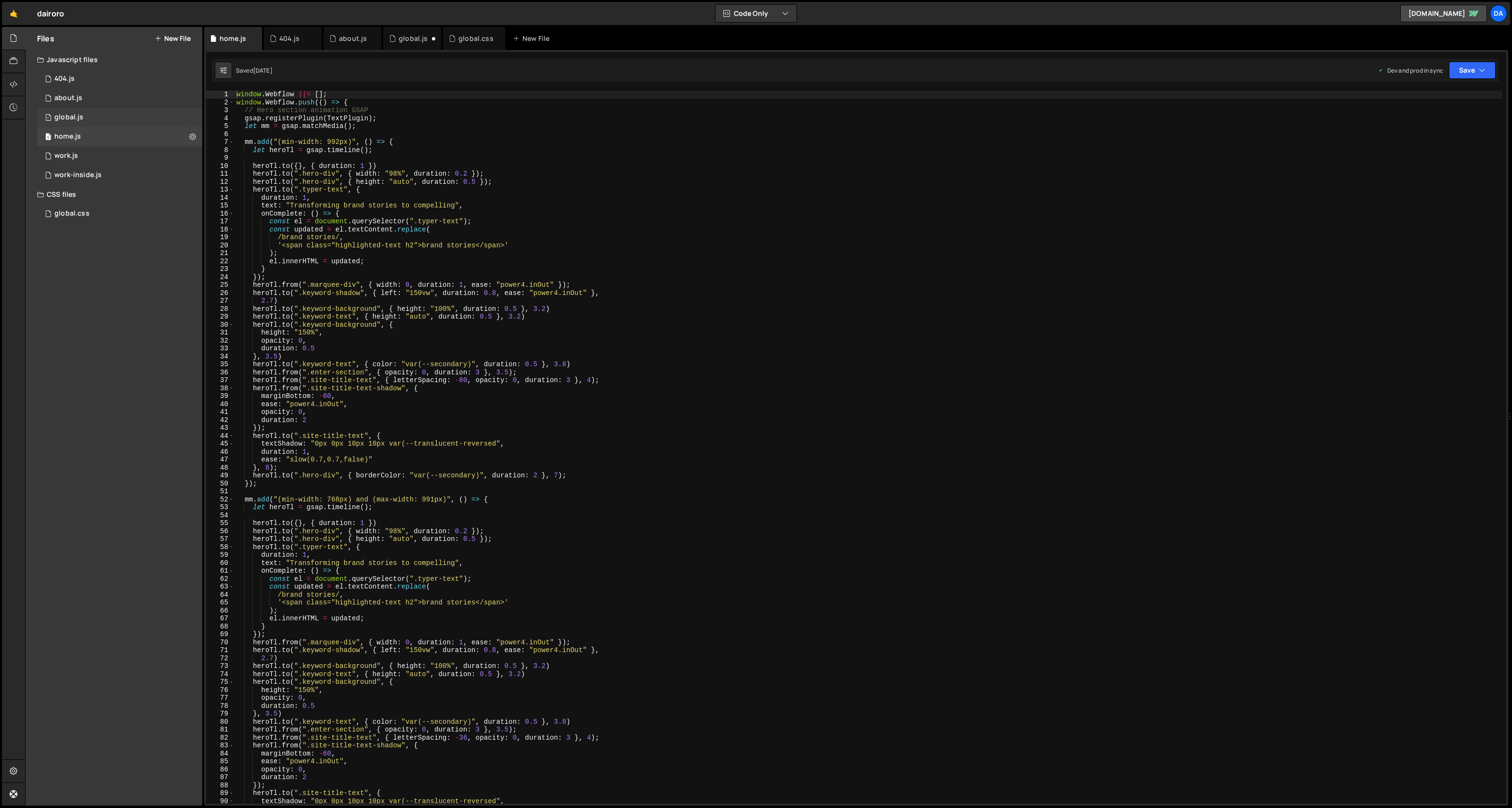
scroll to position [0, 0]
click at [80, 118] on div "global.js" at bounding box center [69, 117] width 29 height 9
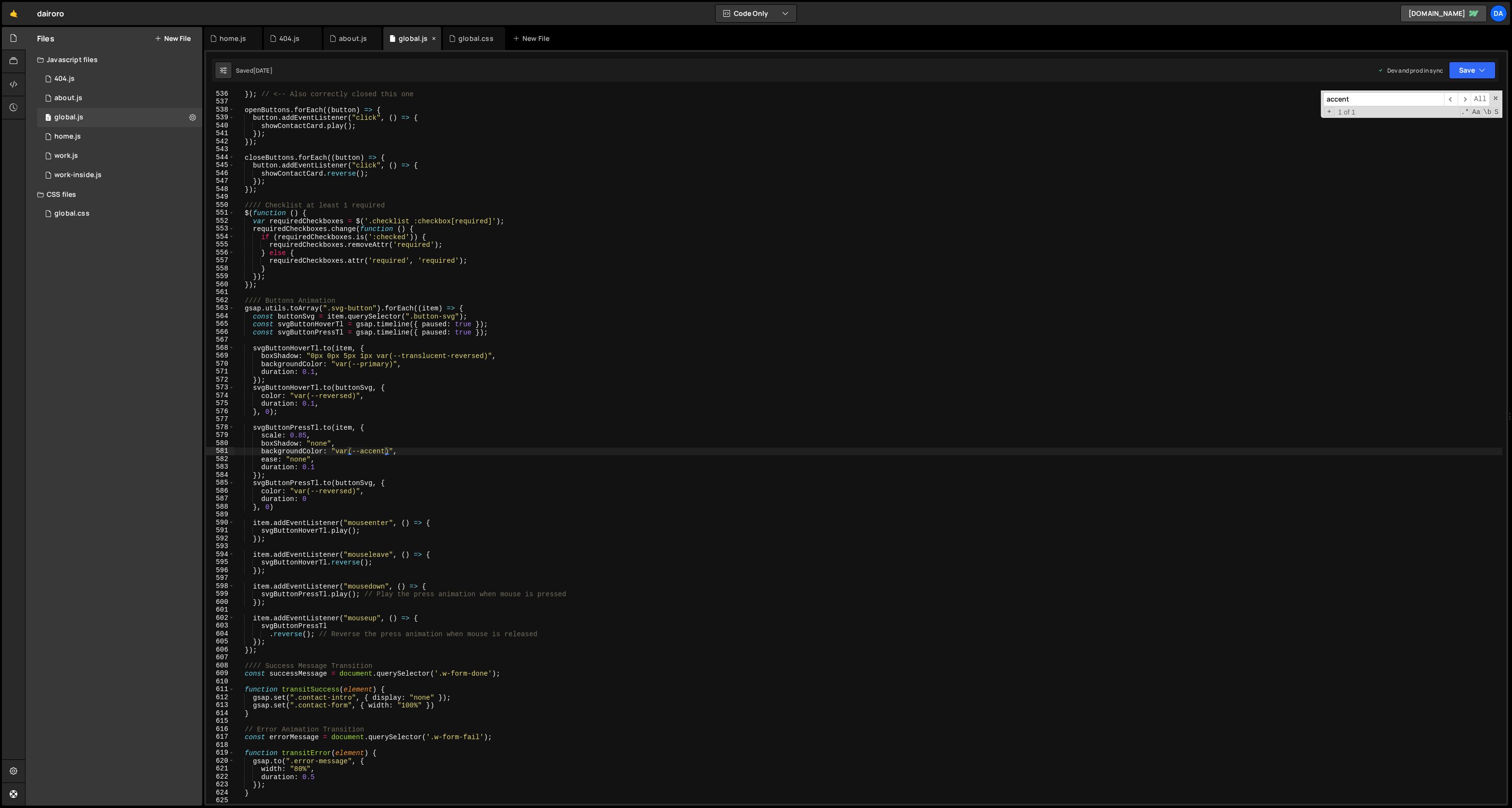
scroll to position [24941, 0]
click at [1462, 100] on span "​" at bounding box center [1464, 99] width 14 height 14
click at [107, 136] on div "1 home.js 0" at bounding box center [120, 137] width 165 height 19
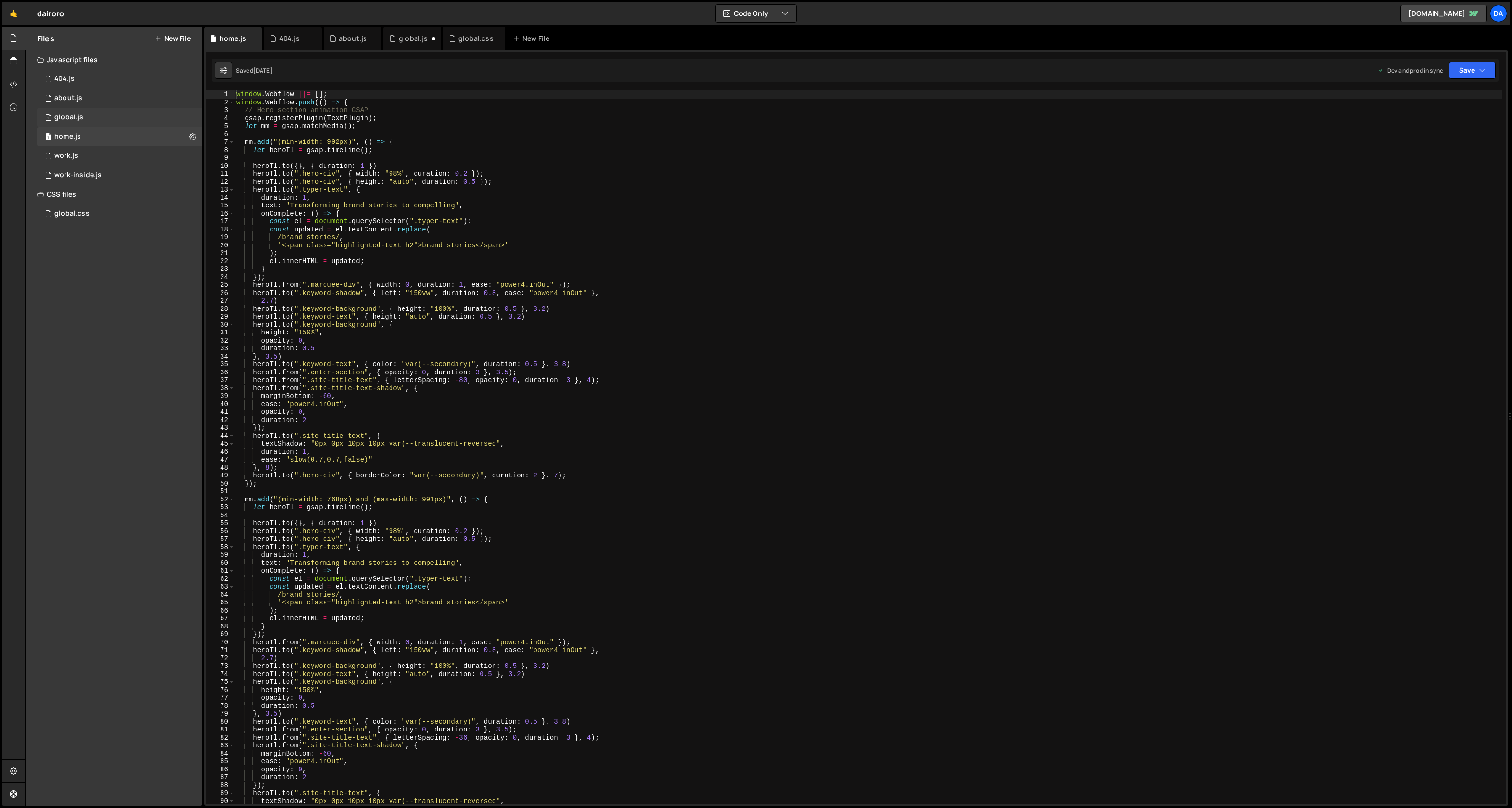
scroll to position [8099, 0]
type textarea "[DOMAIN_NAME](".keyword-shadow", { left: "150vw", duration: 0.8, ease: "power4.…"
click at [560, 296] on div "window . Webflow ||= [ ] ; window . Webflow . push (( ) => { // Hero section an…" at bounding box center [869, 456] width 1268 height 730
type input "secondary"
click at [442, 367] on div "window . Webflow ||= [ ] ; window . Webflow . push (( ) => { // Hero section an…" at bounding box center [869, 447] width 1268 height 714
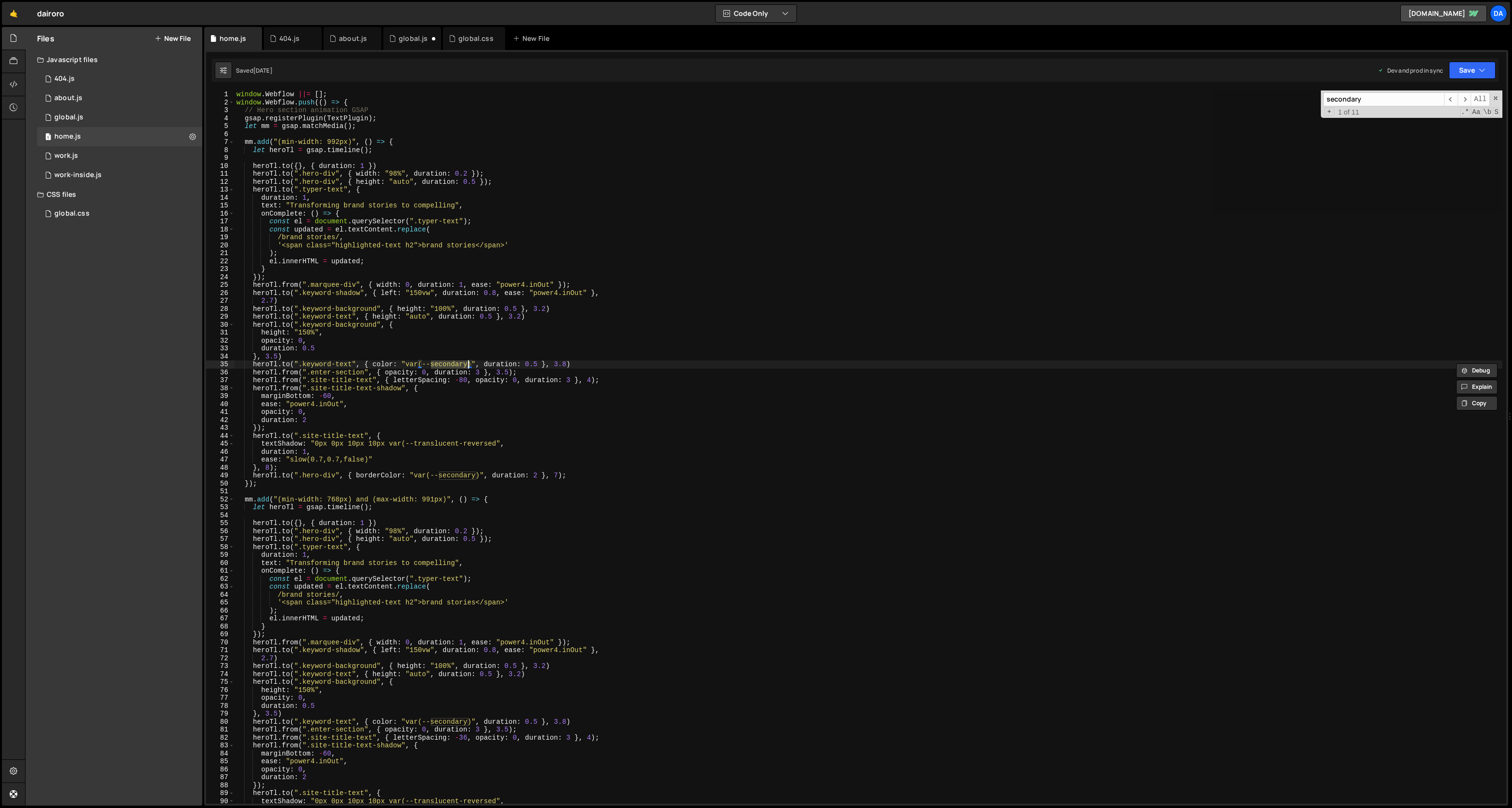
click at [442, 367] on div "window . Webflow ||= [ ] ; window . Webflow . push (( ) => { // Hero section an…" at bounding box center [869, 456] width 1268 height 730
type textarea "[DOMAIN_NAME](".keyword-text", { color: "var(--secondary)", duration: 0.5 }, 3.…"
click at [1346, 102] on input "secondary" at bounding box center [1384, 99] width 121 height 14
click at [1347, 102] on input "secondary" at bounding box center [1384, 99] width 121 height 14
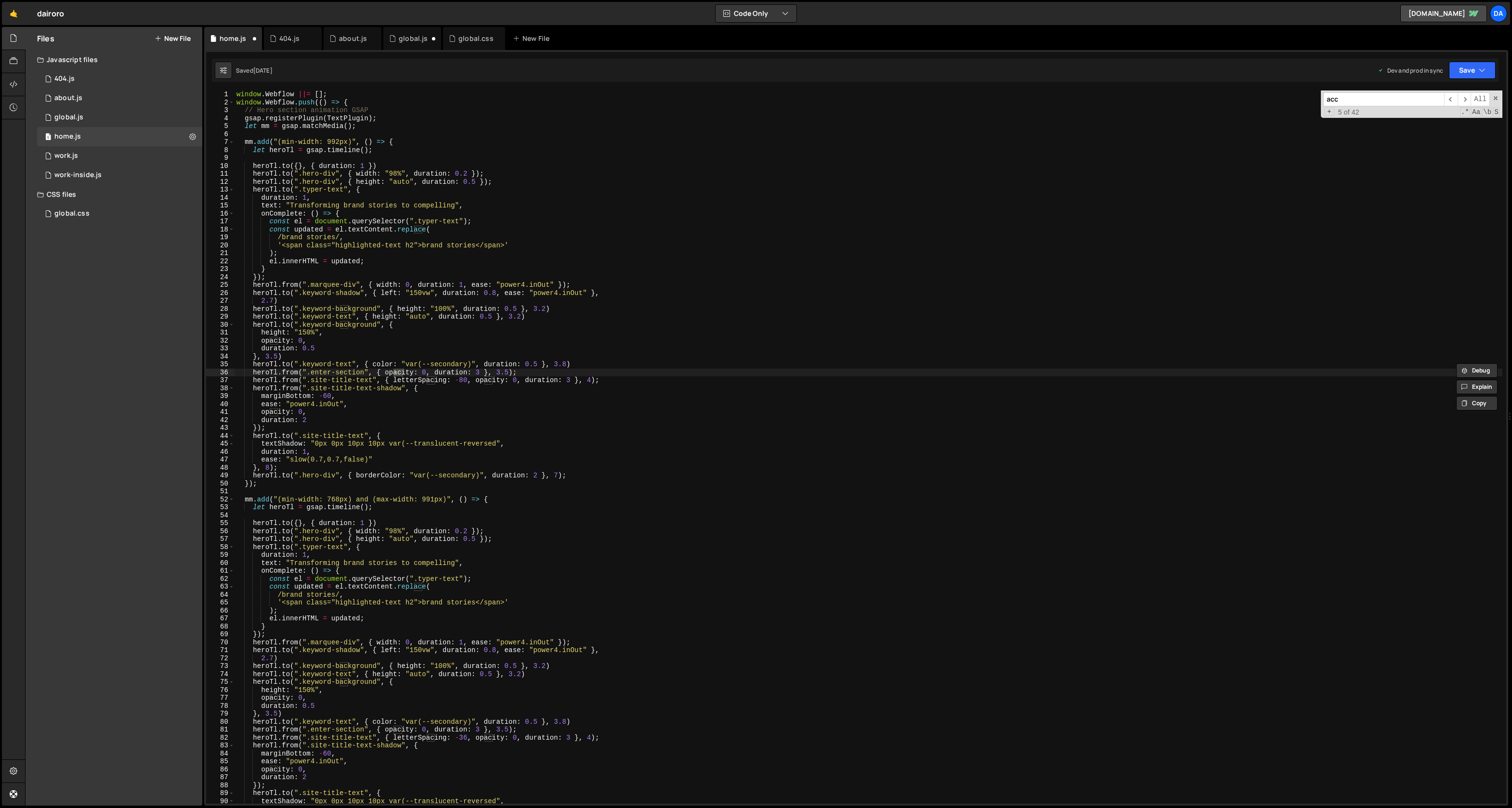
scroll to position [1279, 0]
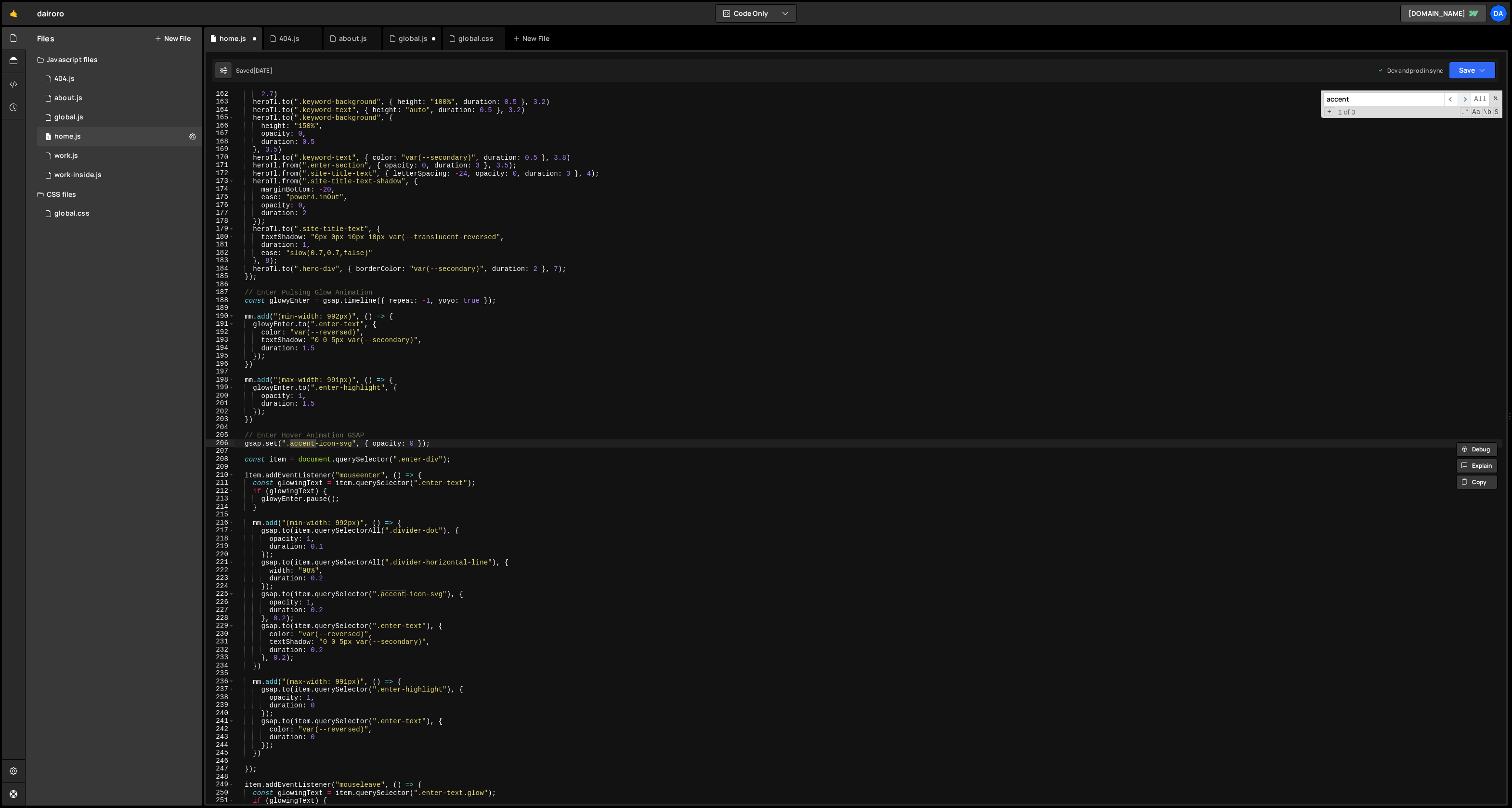
click at [1467, 97] on span "​" at bounding box center [1464, 99] width 14 height 14
click at [1461, 99] on span "​" at bounding box center [1464, 99] width 14 height 14
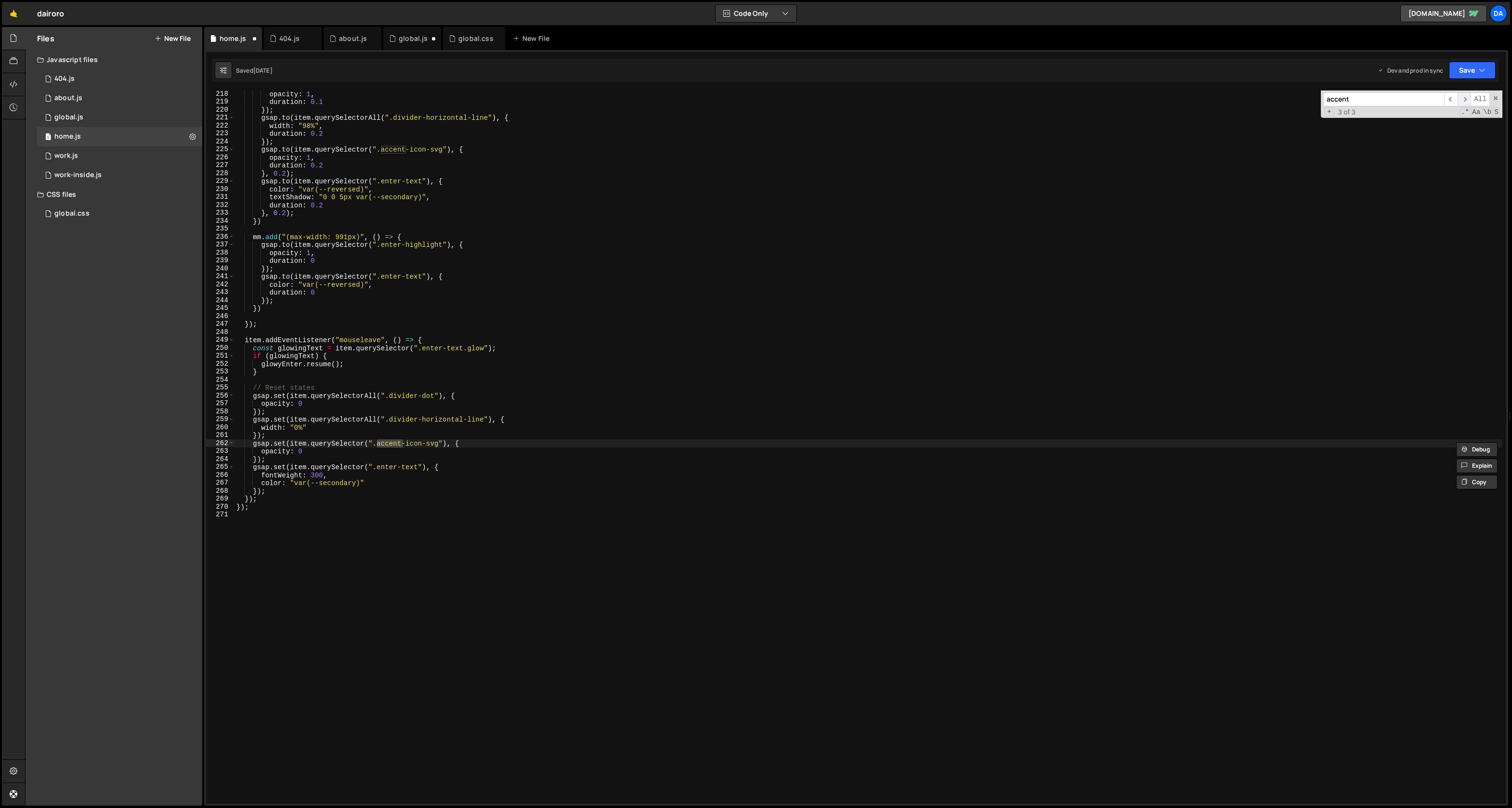
click at [1461, 99] on span "​" at bounding box center [1464, 99] width 14 height 14
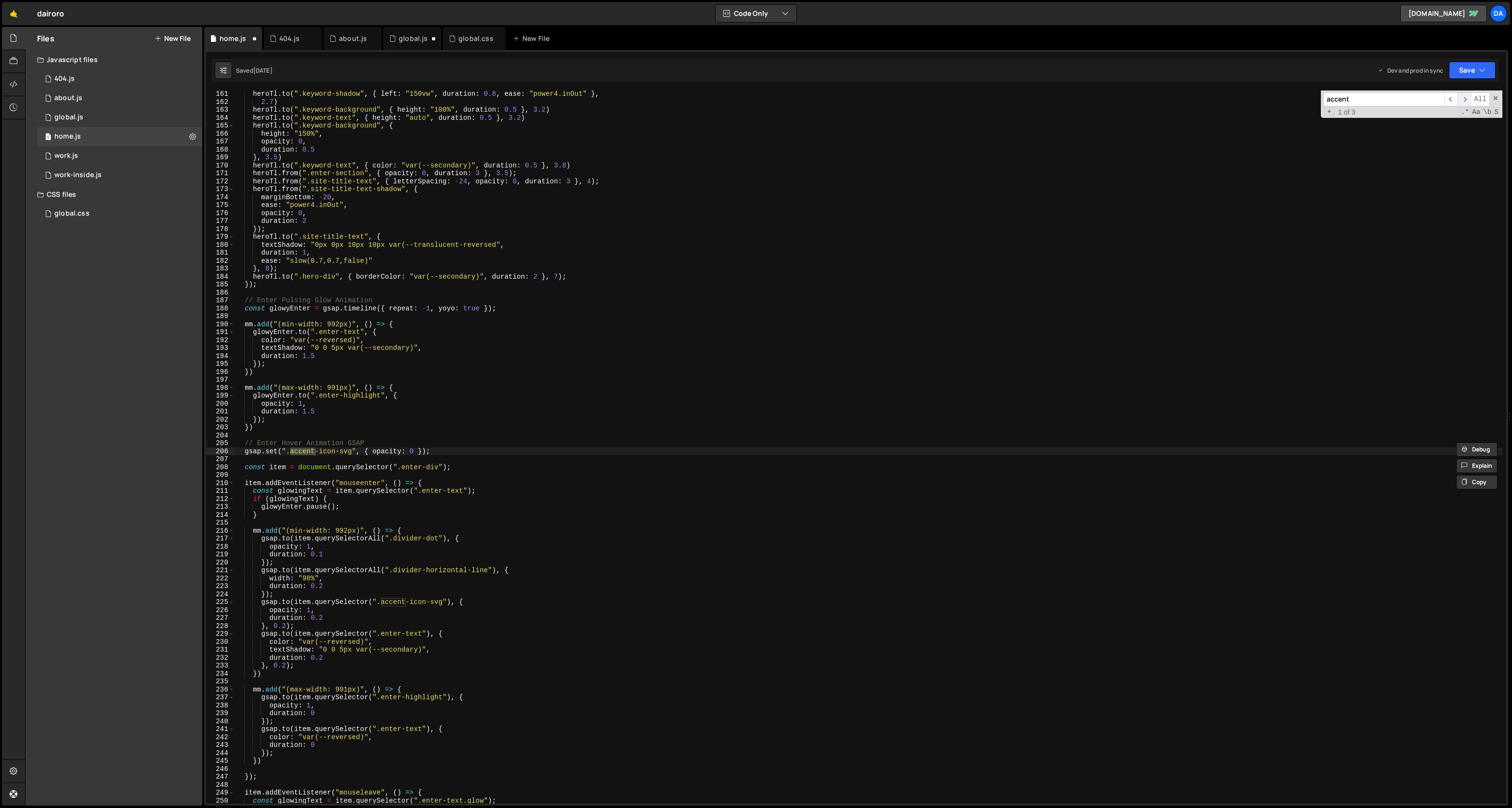
scroll to position [1271, 0]
click at [1338, 103] on input "accent" at bounding box center [1384, 99] width 121 height 14
click at [1334, 98] on input "seondary" at bounding box center [1384, 99] width 121 height 14
type input "secondary"
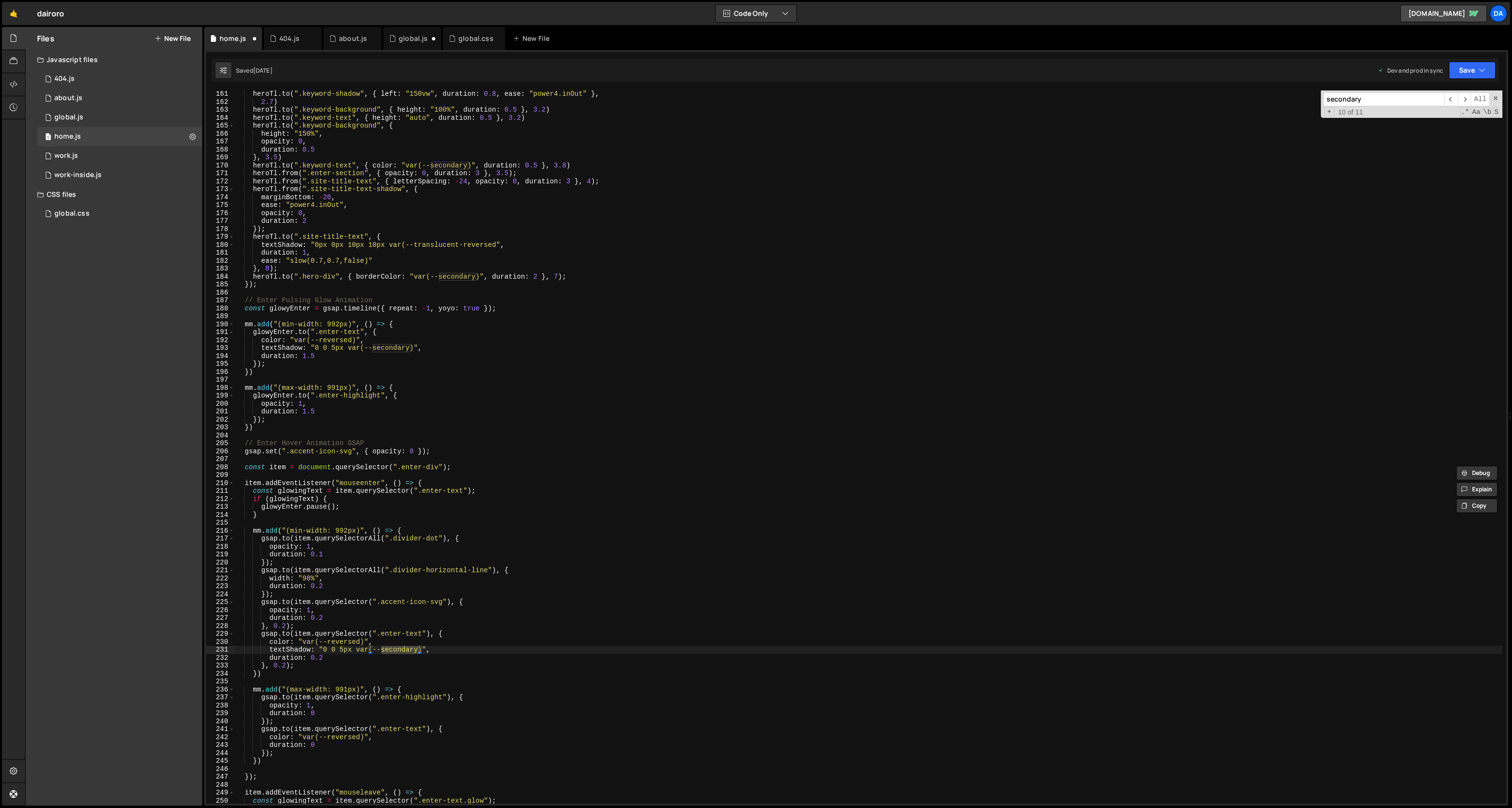
click at [403, 653] on div "heroTl . to ( ".keyword-shadow" , { left : "150vw" , duration : 0.8 , ease : "p…" at bounding box center [869, 447] width 1268 height 714
click at [403, 653] on div "heroTl . to ( ".keyword-shadow" , { left : "150vw" , duration : 0.8 , ease : "p…" at bounding box center [869, 455] width 1268 height 730
click at [1464, 97] on span "​" at bounding box center [1464, 99] width 14 height 14
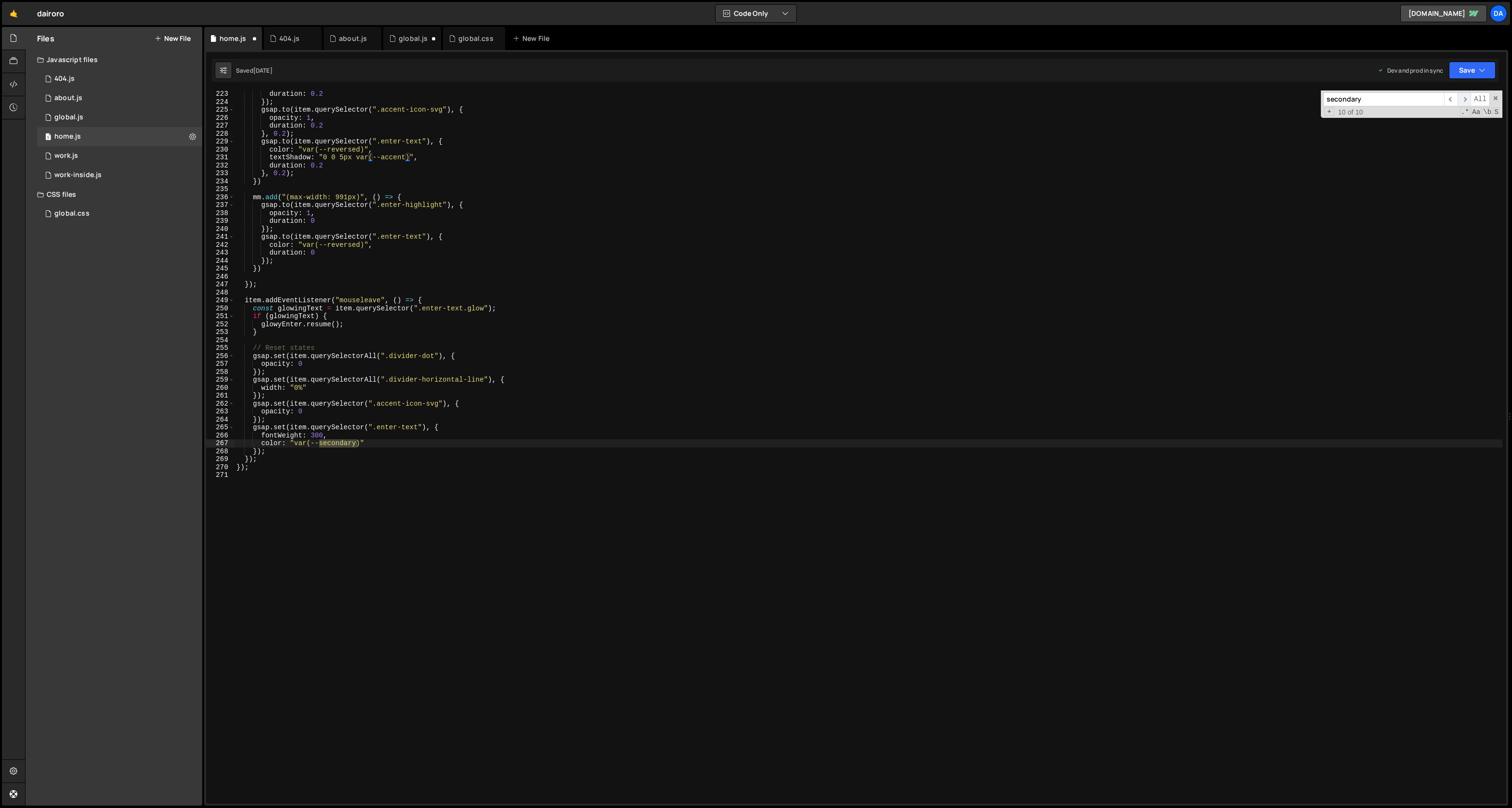
scroll to position [1764, 0]
click at [331, 445] on div "duration : 0.2 }) ; gsap . to ( item . querySelector ( ".accent-icon-svg" ) , {…" at bounding box center [869, 447] width 1268 height 714
click at [331, 445] on div "duration : 0.2 }) ; gsap . to ( item . querySelector ( ".accent-icon-svg" ) , {…" at bounding box center [869, 455] width 1268 height 730
click at [1462, 95] on span "​" at bounding box center [1464, 99] width 14 height 14
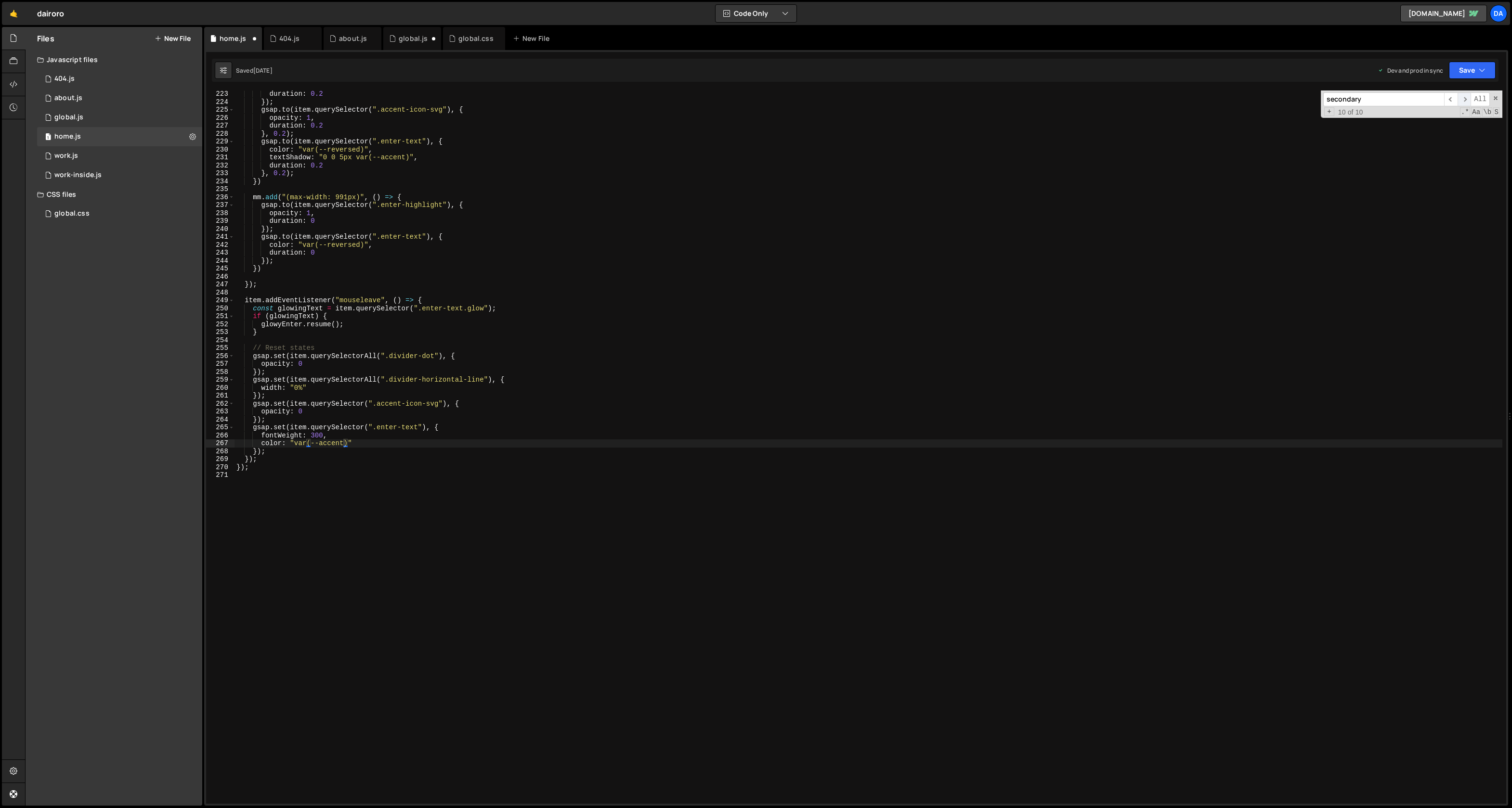
scroll to position [0, 0]
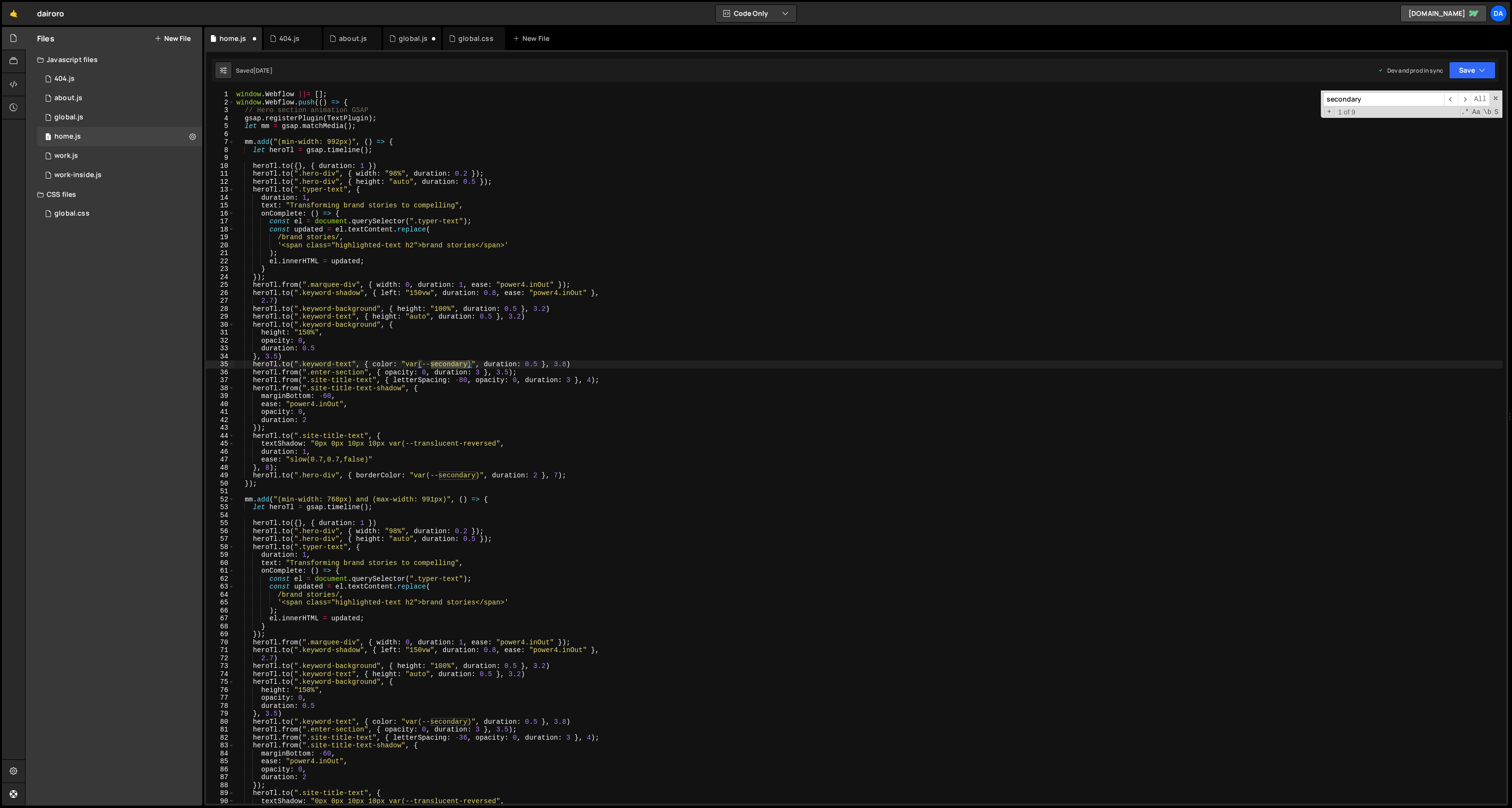
click at [450, 368] on div "window . Webflow ||= [ ] ; window . Webflow . push (( ) => { // Hero section an…" at bounding box center [869, 447] width 1268 height 714
click at [450, 368] on div "window . Webflow ||= [ ] ; window . Webflow . push (( ) => { // Hero section an…" at bounding box center [869, 456] width 1268 height 730
click at [1463, 103] on span "​" at bounding box center [1464, 99] width 14 height 14
click at [469, 475] on div "window . Webflow ||= [ ] ; window . Webflow . push (( ) => { // Hero section an…" at bounding box center [869, 447] width 1268 height 714
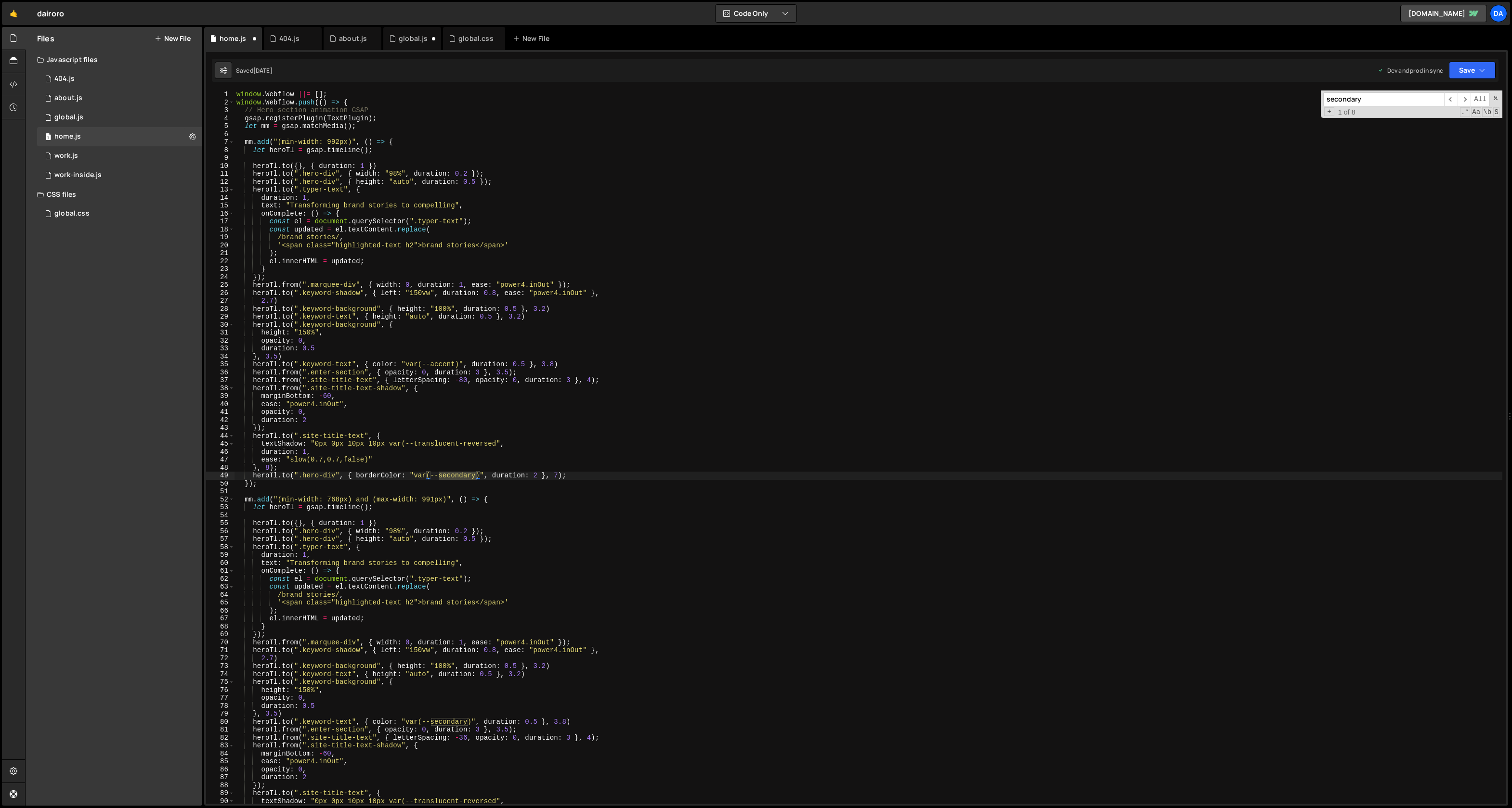
click at [469, 475] on div "window . Webflow ||= [ ] ; window . Webflow . push (( ) => { // Hero section an…" at bounding box center [869, 456] width 1268 height 730
click at [446, 476] on div "window . Webflow ||= [ ] ; window . Webflow . push (( ) => { // Hero section an…" at bounding box center [869, 456] width 1268 height 730
click at [1461, 100] on span "​" at bounding box center [1464, 99] width 14 height 14
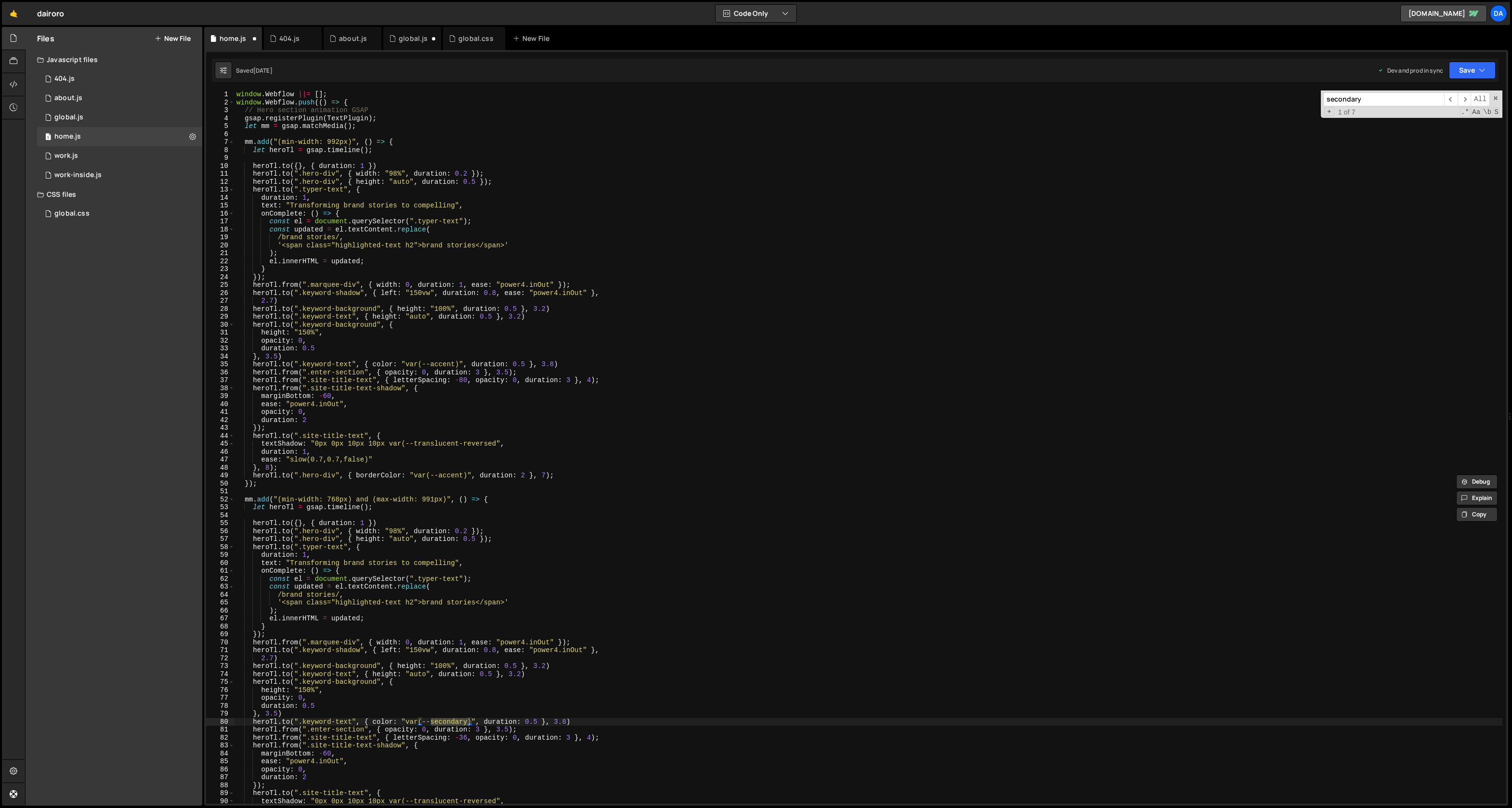
click at [448, 722] on div "window . Webflow ||= [ ] ; window . Webflow . push (( ) => { // Hero section an…" at bounding box center [869, 447] width 1268 height 714
click at [448, 722] on div "window . Webflow ||= [ ] ; window . Webflow . push (( ) => { // Hero section an…" at bounding box center [869, 456] width 1268 height 730
paste textarea "accent"
click at [1468, 102] on span "​" at bounding box center [1464, 99] width 14 height 14
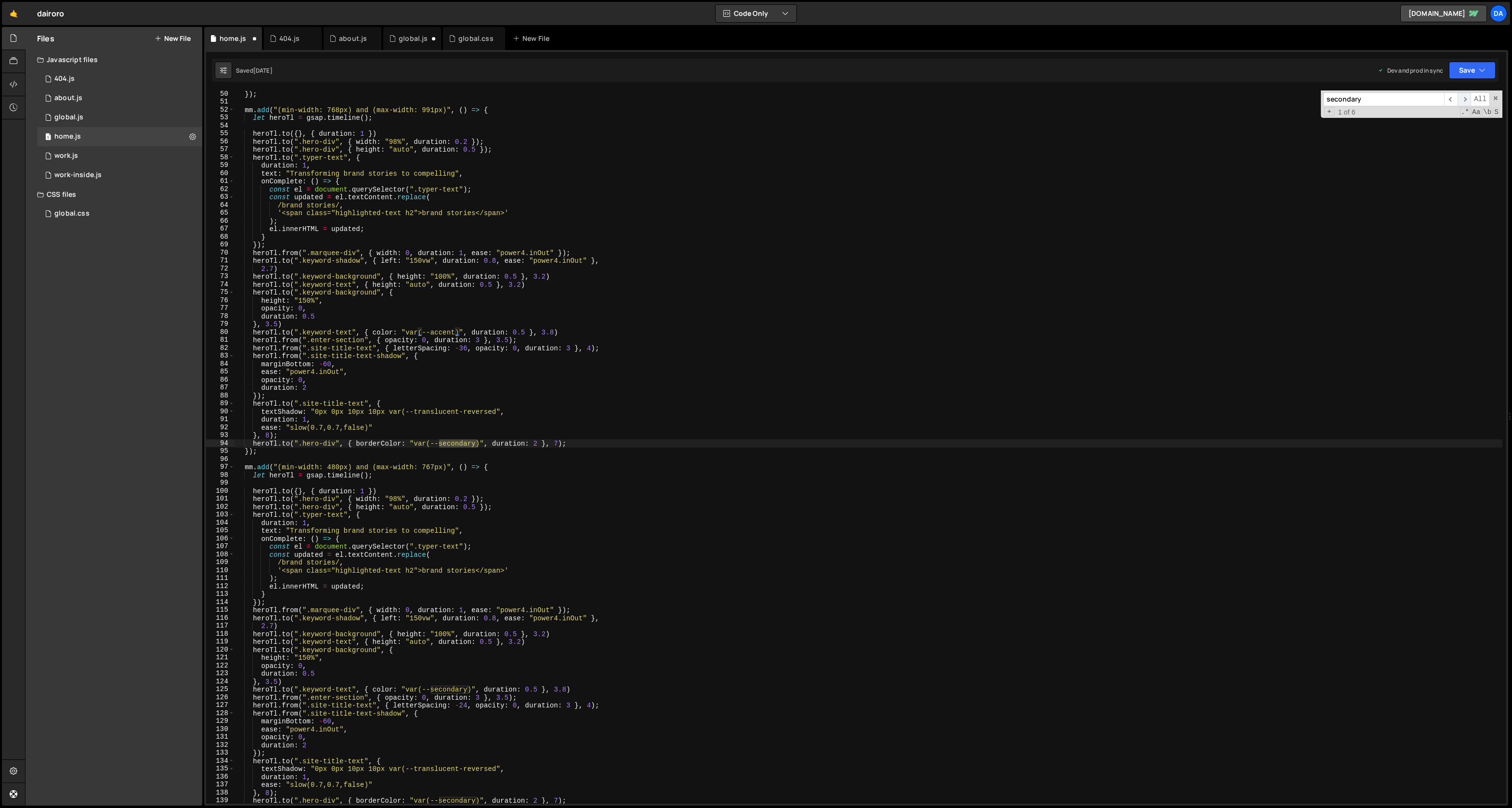
scroll to position [390, 0]
click at [470, 446] on div "}) ; mm . add ( "(min-width: 768px) and (max-width: 991px)" , ( ) => { let hero…" at bounding box center [869, 447] width 1268 height 714
click at [470, 446] on div "}) ; mm . add ( "(min-width: 768px) and (max-width: 991px)" , ( ) => { let hero…" at bounding box center [869, 455] width 1268 height 730
paste textarea "accent"
click at [1469, 98] on span "​" at bounding box center [1464, 99] width 14 height 14
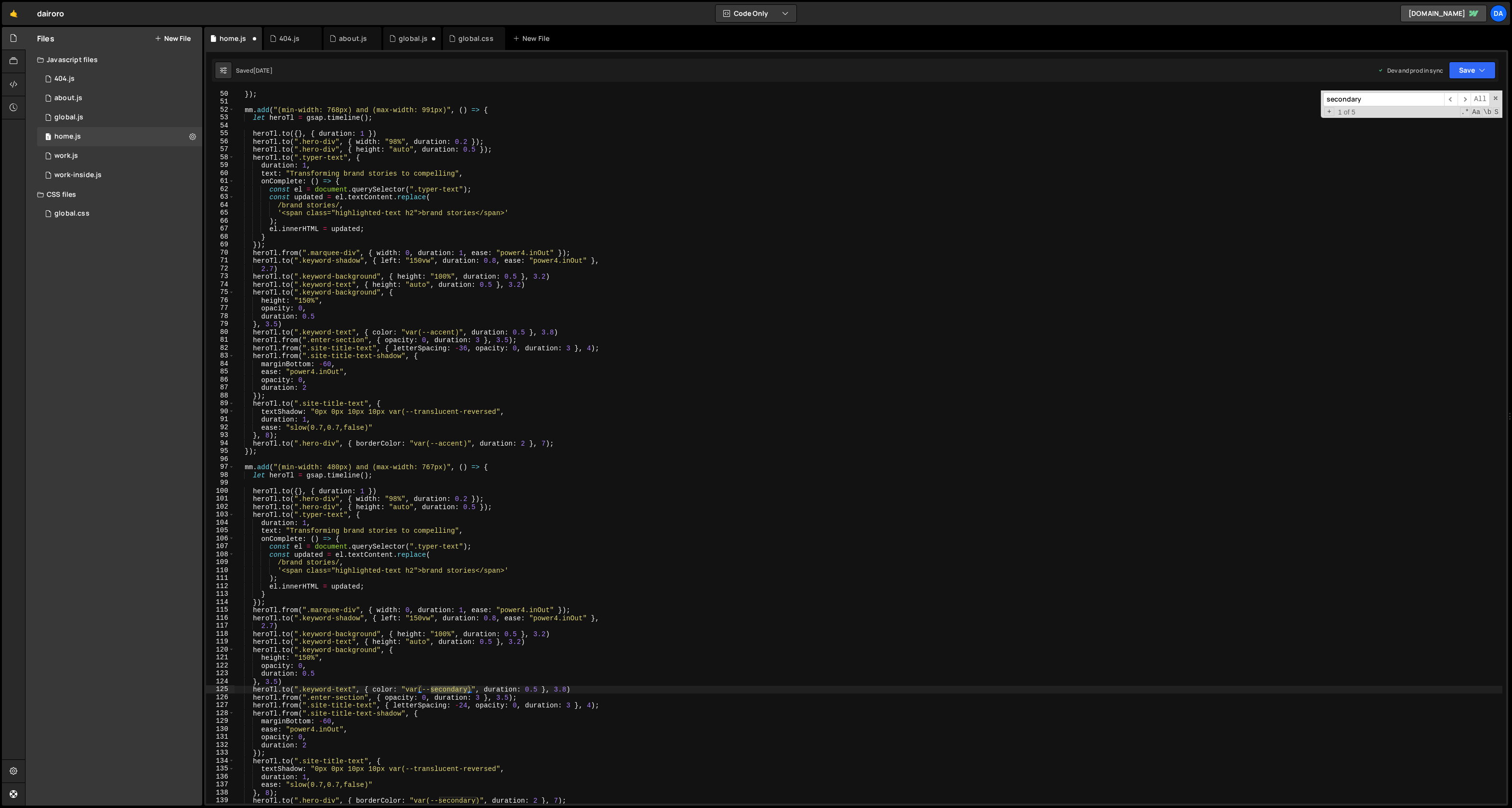
click at [461, 692] on div "}) ; mm . add ( "(min-width: 768px) and (max-width: 991px)" , ( ) => { let hero…" at bounding box center [869, 447] width 1268 height 714
click at [461, 692] on div "}) ; mm . add ( "(min-width: 768px) and (max-width: 991px)" , ( ) => { let hero…" at bounding box center [869, 455] width 1268 height 730
paste textarea "accent"
click at [1464, 102] on span "​" at bounding box center [1464, 99] width 14 height 14
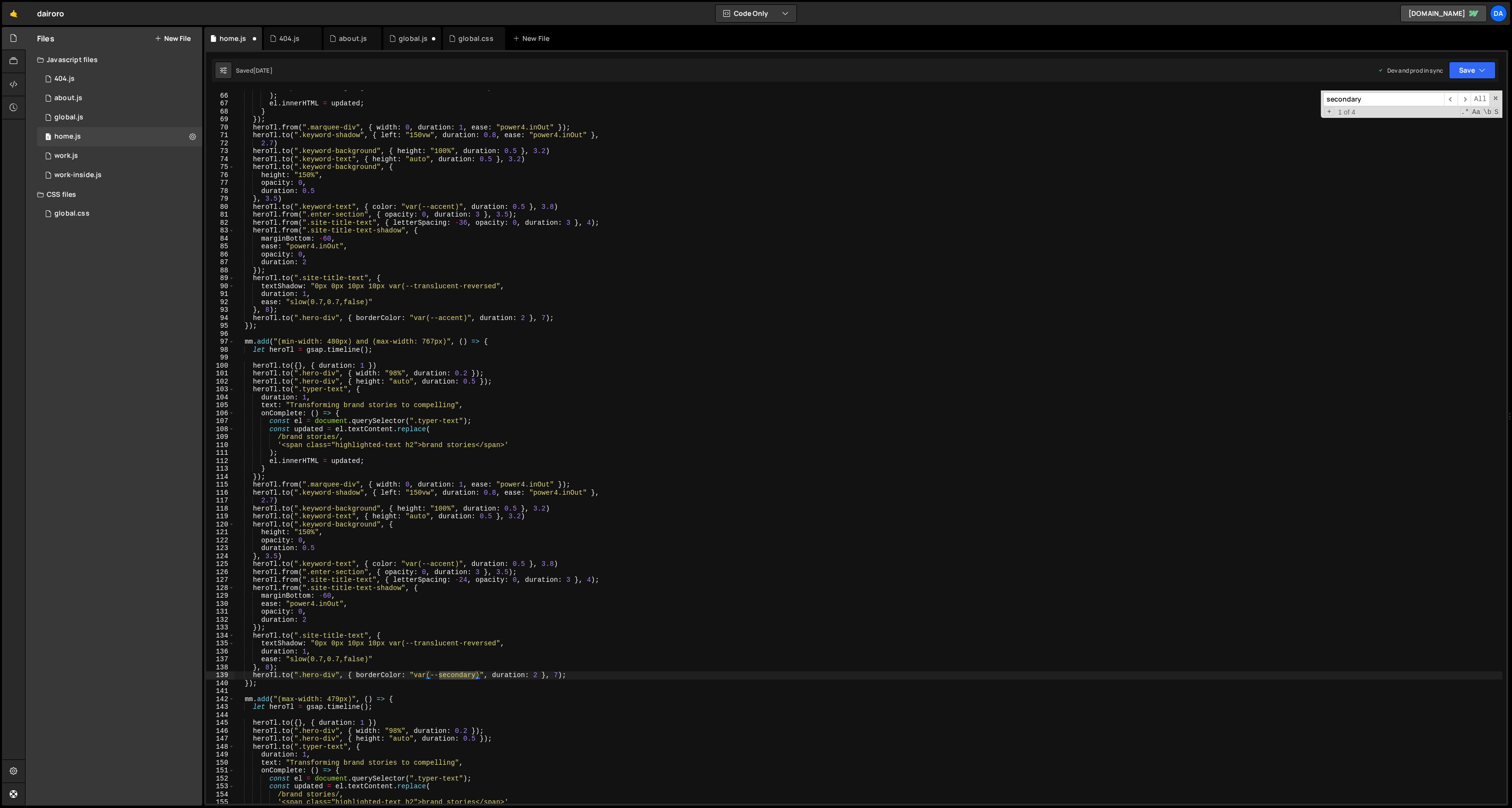
scroll to position [515, 0]
click at [455, 675] on div "'<span class="highlighted-text h2">brand stories</span>' ) ; el . innerHTML = u…" at bounding box center [869, 447] width 1268 height 714
click at [455, 675] on div "'<span class="highlighted-text h2">brand stories</span>' ) ; el . innerHTML = u…" at bounding box center [869, 449] width 1268 height 730
paste textarea "accent"
click at [1467, 98] on span "​" at bounding box center [1464, 99] width 14 height 14
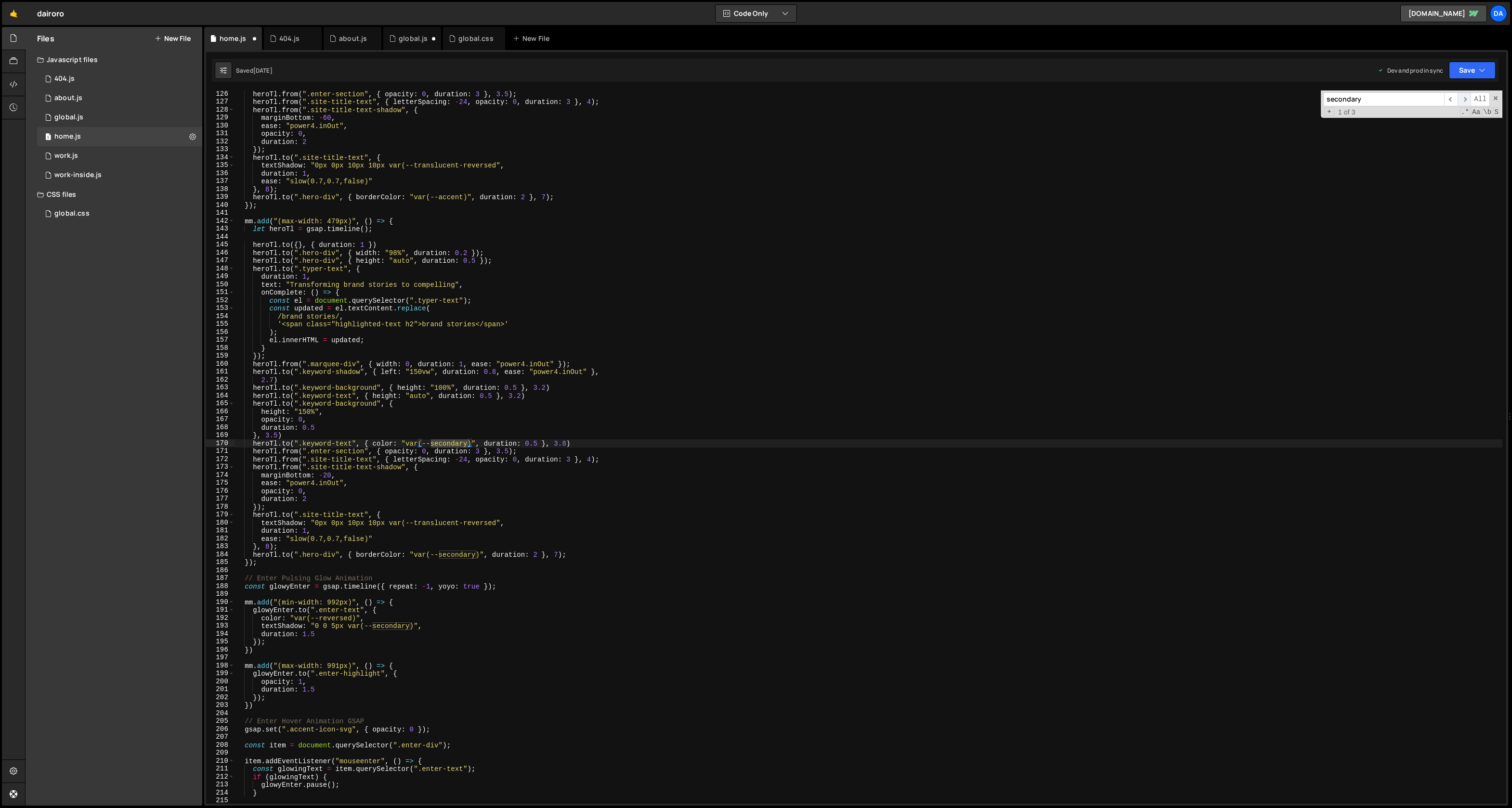
scroll to position [994, 0]
click at [452, 441] on div "heroTl . from ( ".enter-section" , { opacity : 0 , duration : 3 } , 3.5 ) ; her…" at bounding box center [869, 447] width 1268 height 714
click at [452, 441] on div "heroTl . from ( ".enter-section" , { opacity : 0 , duration : 3 } , 3.5 ) ; her…" at bounding box center [869, 455] width 1268 height 730
paste textarea "accent"
click at [1466, 103] on span "​" at bounding box center [1464, 99] width 14 height 14
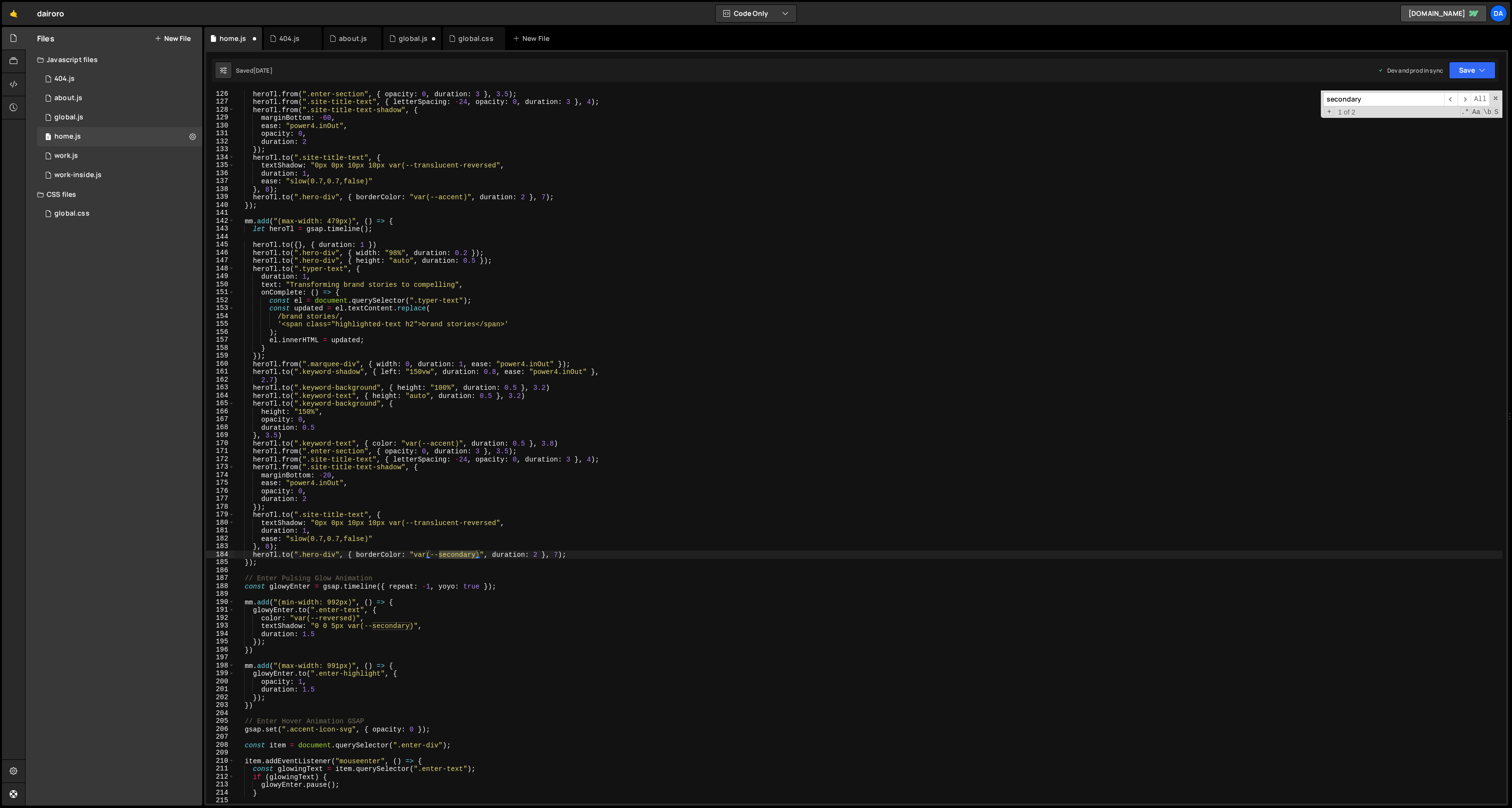
click at [456, 553] on div "heroTl . from ( ".enter-section" , { opacity : 0 , duration : 3 } , 3.5 ) ; her…" at bounding box center [869, 447] width 1268 height 714
click at [456, 553] on div "heroTl . from ( ".enter-section" , { opacity : 0 , duration : 3 } , 3.5 ) ; her…" at bounding box center [869, 455] width 1268 height 730
paste textarea "accent"
click at [1467, 99] on span "​" at bounding box center [1464, 99] width 14 height 14
click at [399, 627] on div "heroTl . from ( ".enter-section" , { opacity : 0 , duration : 3 } , 3.5 ) ; her…" at bounding box center [869, 447] width 1268 height 714
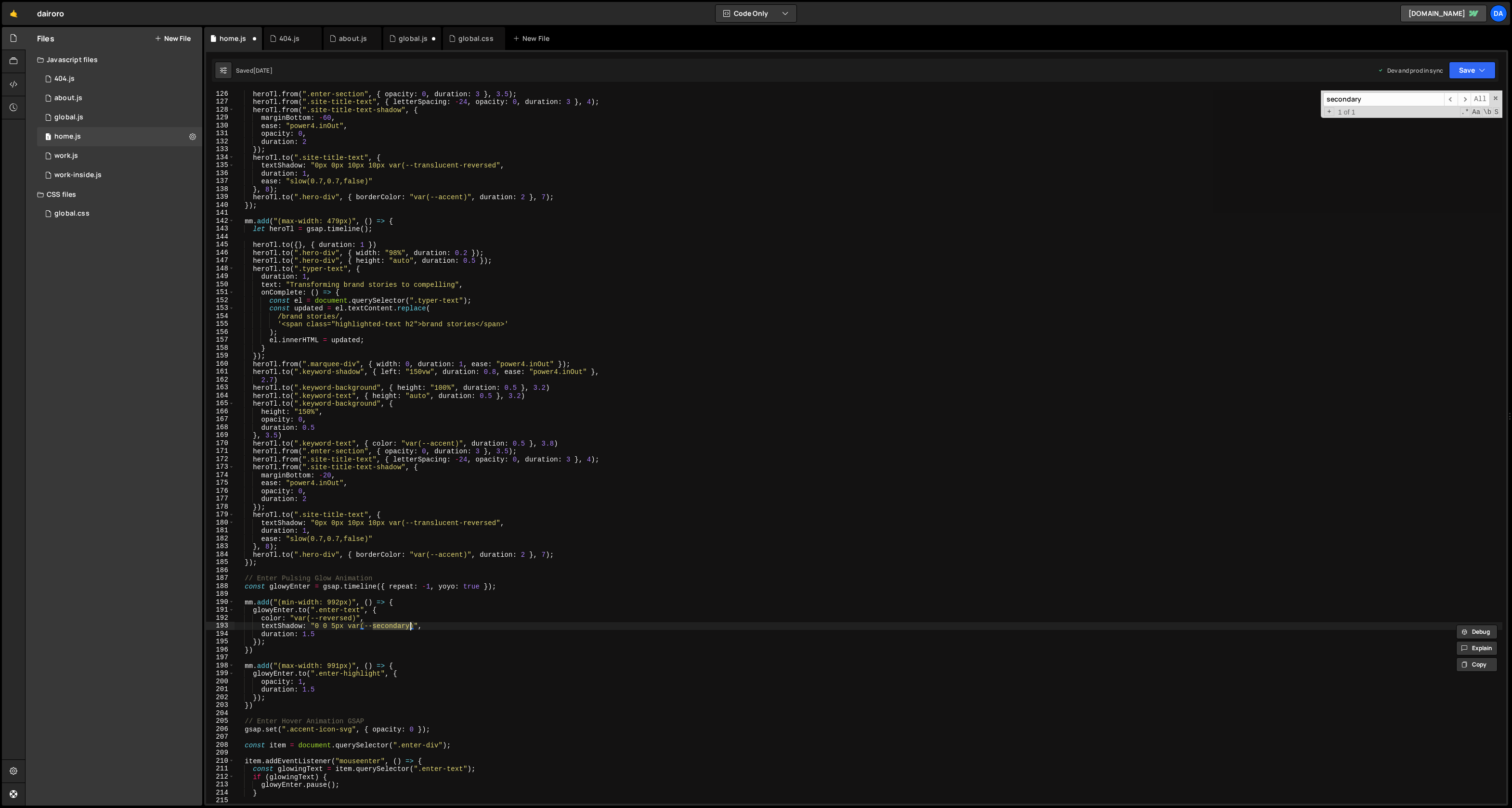
click at [399, 627] on div "heroTl . from ( ".enter-section" , { opacity : 0 , duration : 3 } , 3.5 ) ; her…" at bounding box center [869, 455] width 1268 height 730
paste textarea "accent"
type textarea "textShadow: "0 0 5px var(--accent)","
click at [1463, 94] on span "​" at bounding box center [1464, 99] width 14 height 14
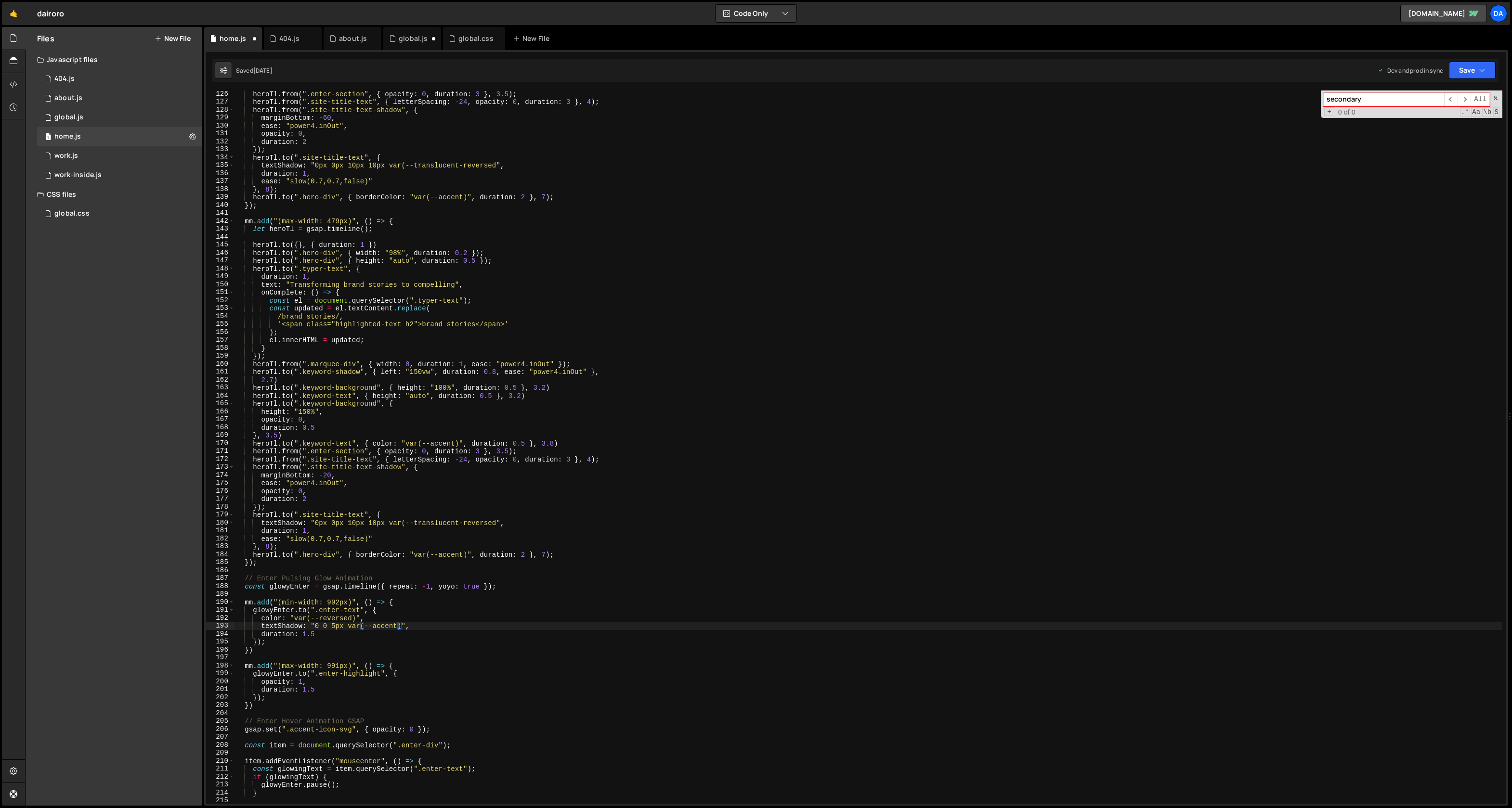
click at [1495, 102] on div "secondary ​ ​ All Replace All + 0 of 0 .* Aa \b S" at bounding box center [1412, 105] width 182 height 28
click at [1498, 98] on span at bounding box center [1496, 98] width 7 height 7
click at [1478, 68] on button "Save" at bounding box center [1473, 70] width 47 height 17
click at [1456, 98] on div "Save to Staging S" at bounding box center [1440, 94] width 100 height 10
click at [78, 144] on div "1 home.js 0" at bounding box center [120, 137] width 165 height 19
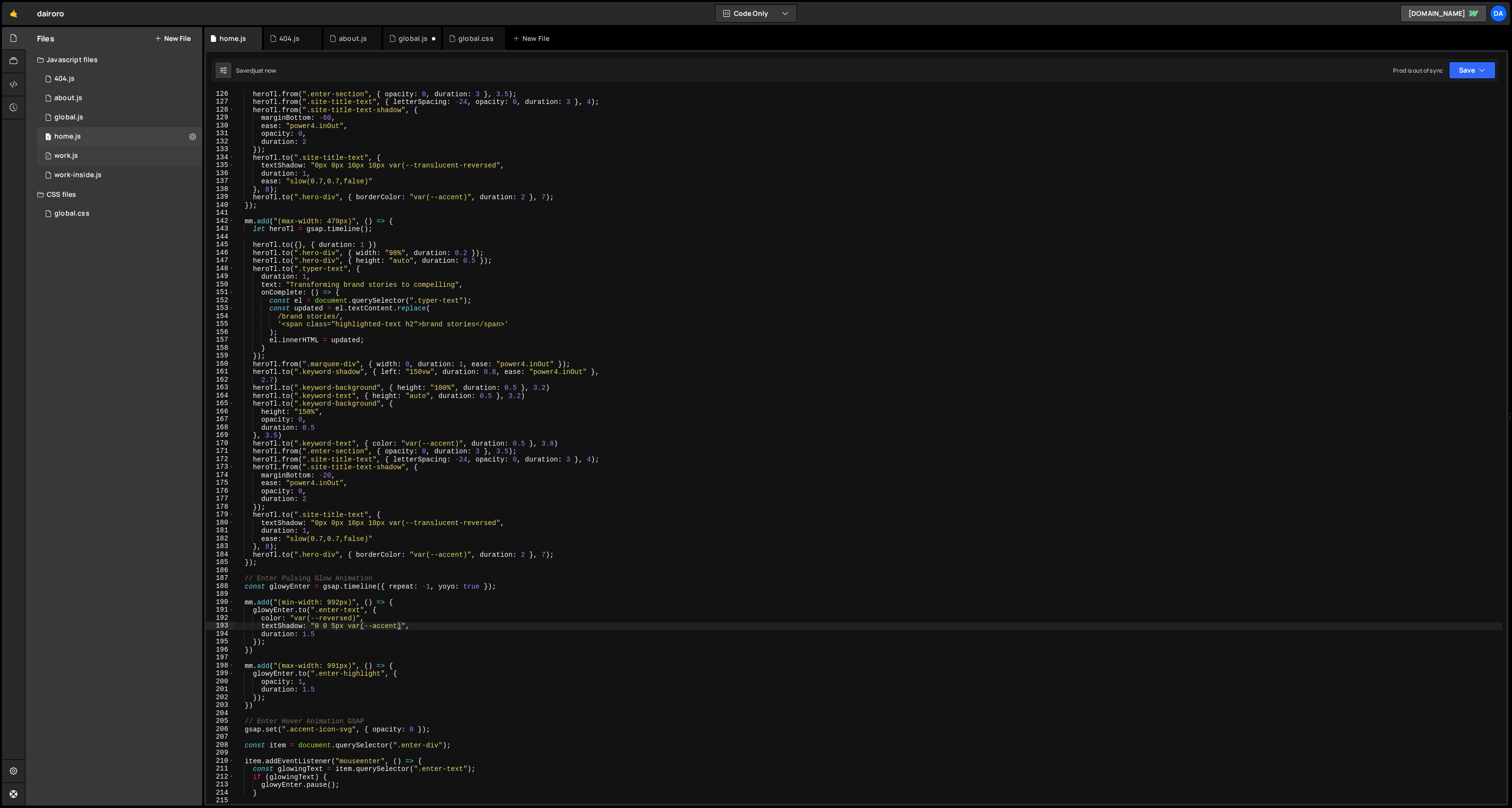
click at [79, 153] on div "1 work.js 0" at bounding box center [120, 156] width 165 height 19
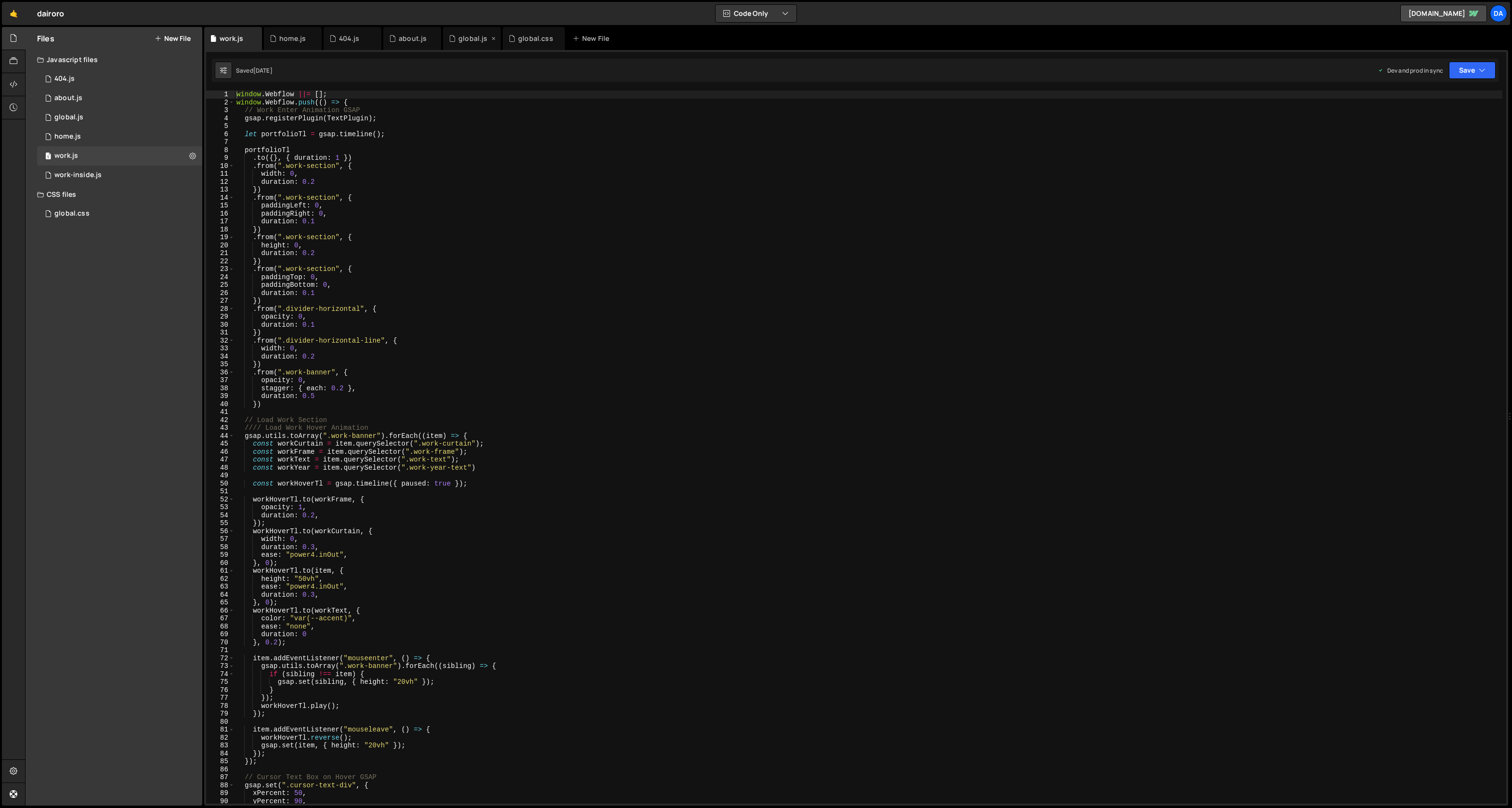
scroll to position [621, 0]
type textarea "})"
click at [316, 367] on div "window . Webflow ||= [ ] ; window . Webflow . push (( ) => { // Work Enter Anim…" at bounding box center [869, 456] width 1268 height 730
type input "accent"
click at [1466, 100] on span "​" at bounding box center [1464, 99] width 14 height 14
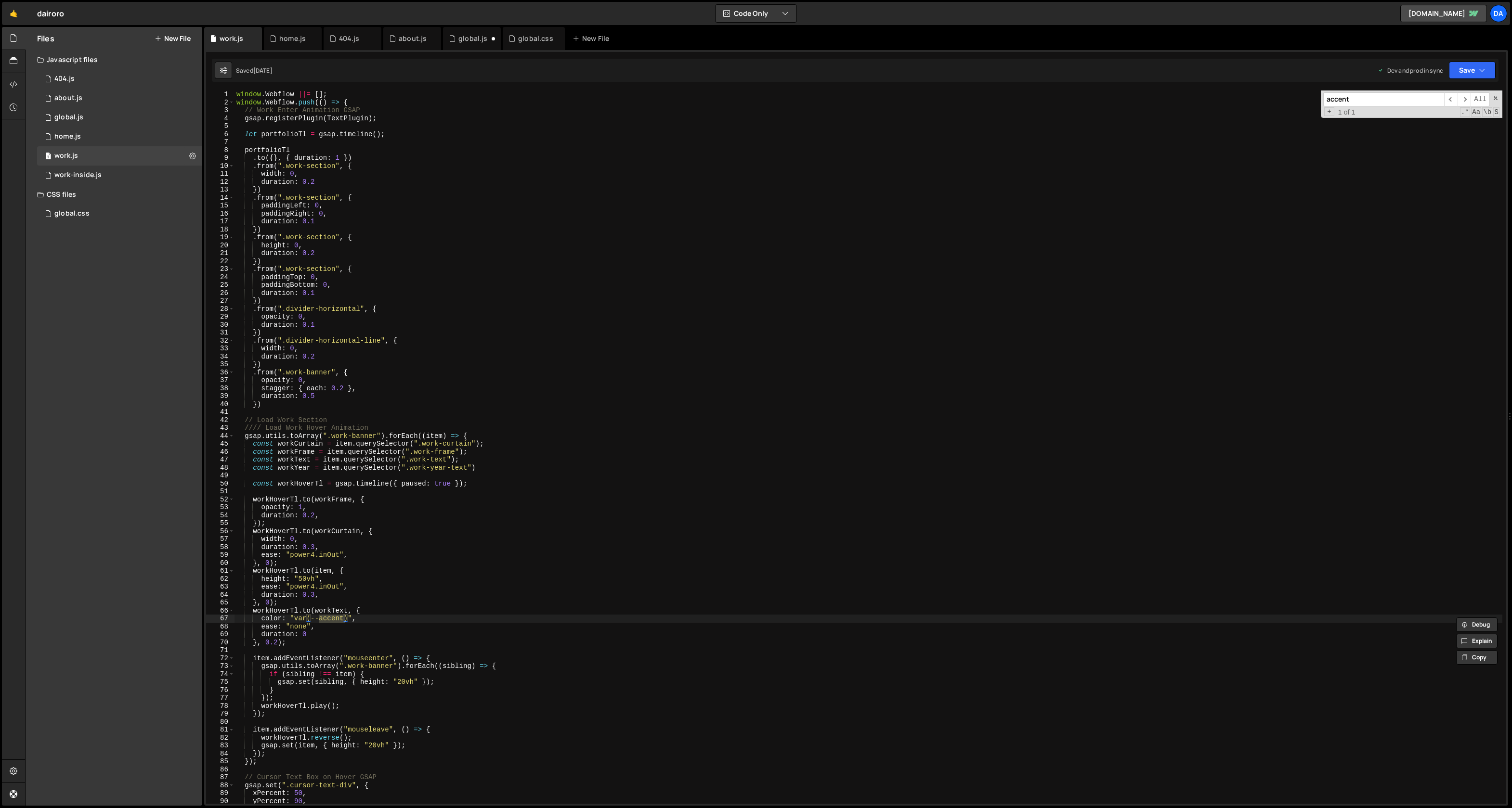
click at [346, 621] on div "window . Webflow ||= [ ] ; window . Webflow . push (( ) => { // Work Enter Anim…" at bounding box center [869, 447] width 1268 height 714
click at [333, 618] on div "window . Webflow ||= [ ] ; window . Webflow . push (( ) => { // Work Enter Anim…" at bounding box center [869, 456] width 1268 height 730
type textarea "color: "var(--brand)","
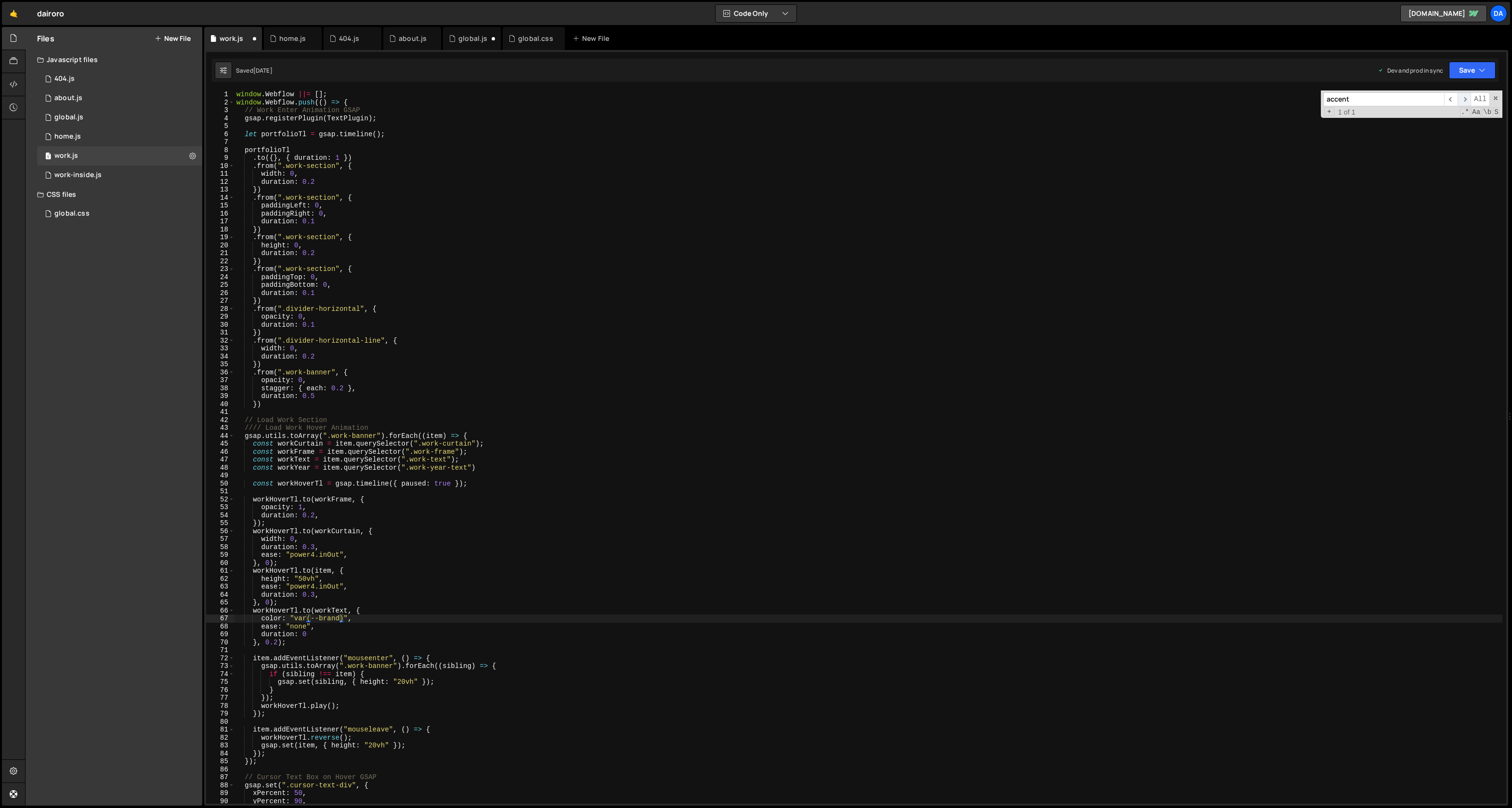
click at [1464, 98] on span "​" at bounding box center [1464, 99] width 14 height 14
click at [1331, 98] on input "accent" at bounding box center [1384, 99] width 121 height 14
click at [1331, 98] on input "accent" at bounding box center [1384, 99] width 121 height 14
type input "secondary"
click at [1469, 64] on button "Save" at bounding box center [1473, 70] width 47 height 17
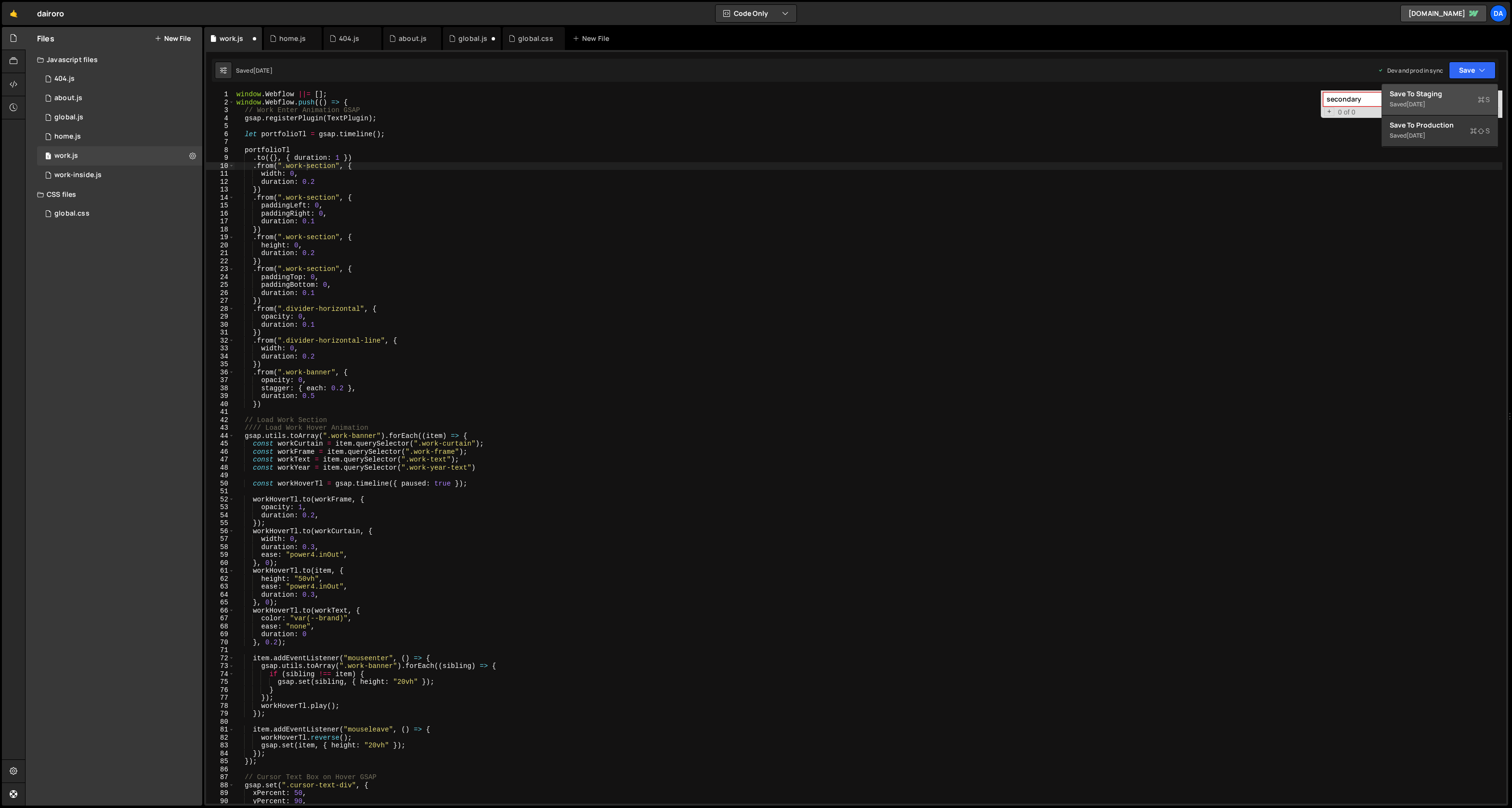
click at [1429, 109] on div "Saved [DATE]" at bounding box center [1440, 104] width 100 height 12
click at [1472, 68] on button "Save" at bounding box center [1473, 70] width 47 height 17
click at [1445, 135] on div "Saved [DATE]" at bounding box center [1440, 136] width 100 height 12
click at [289, 36] on div "home.js" at bounding box center [293, 39] width 26 height 10
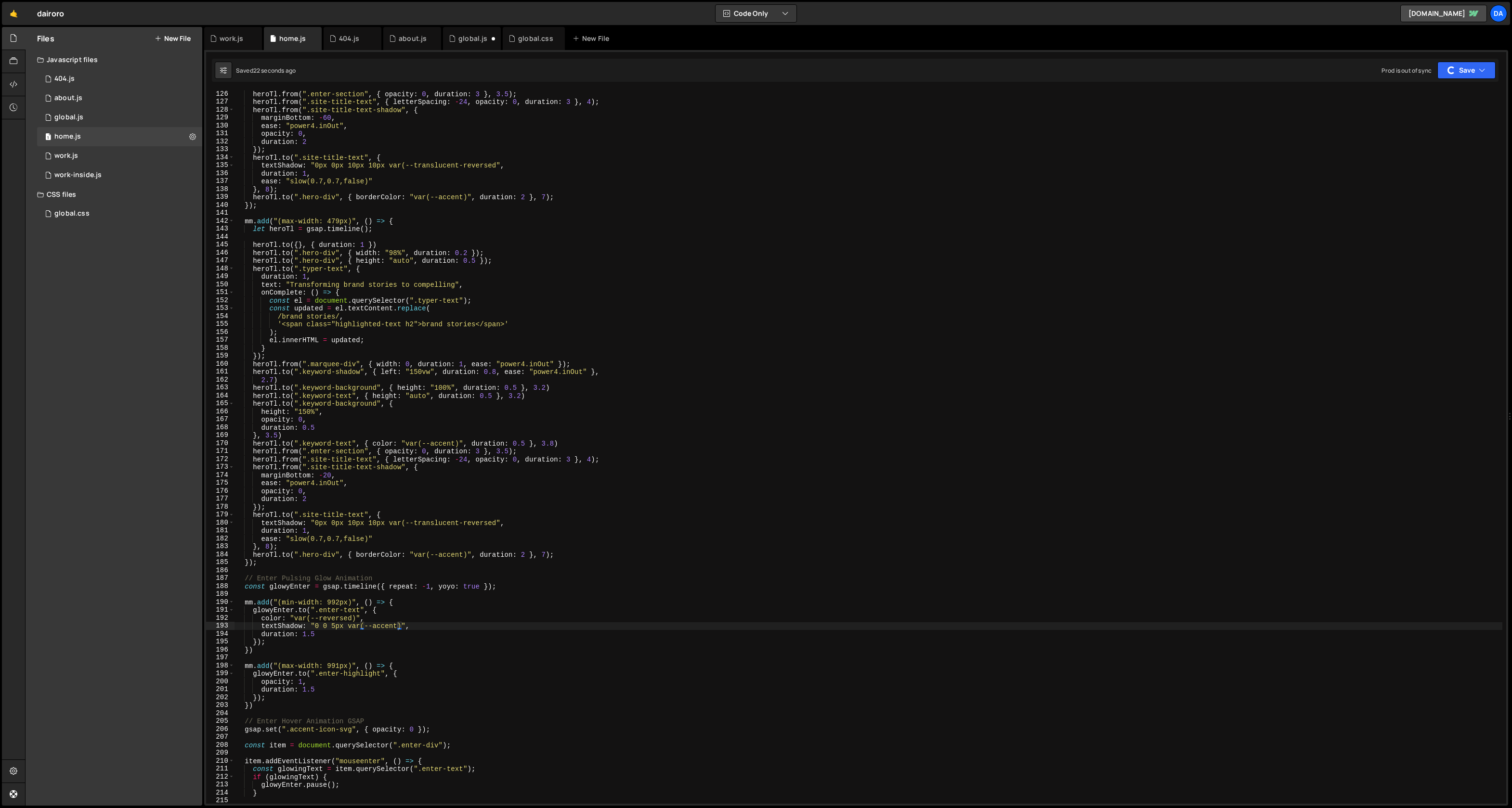
scroll to position [8099, 0]
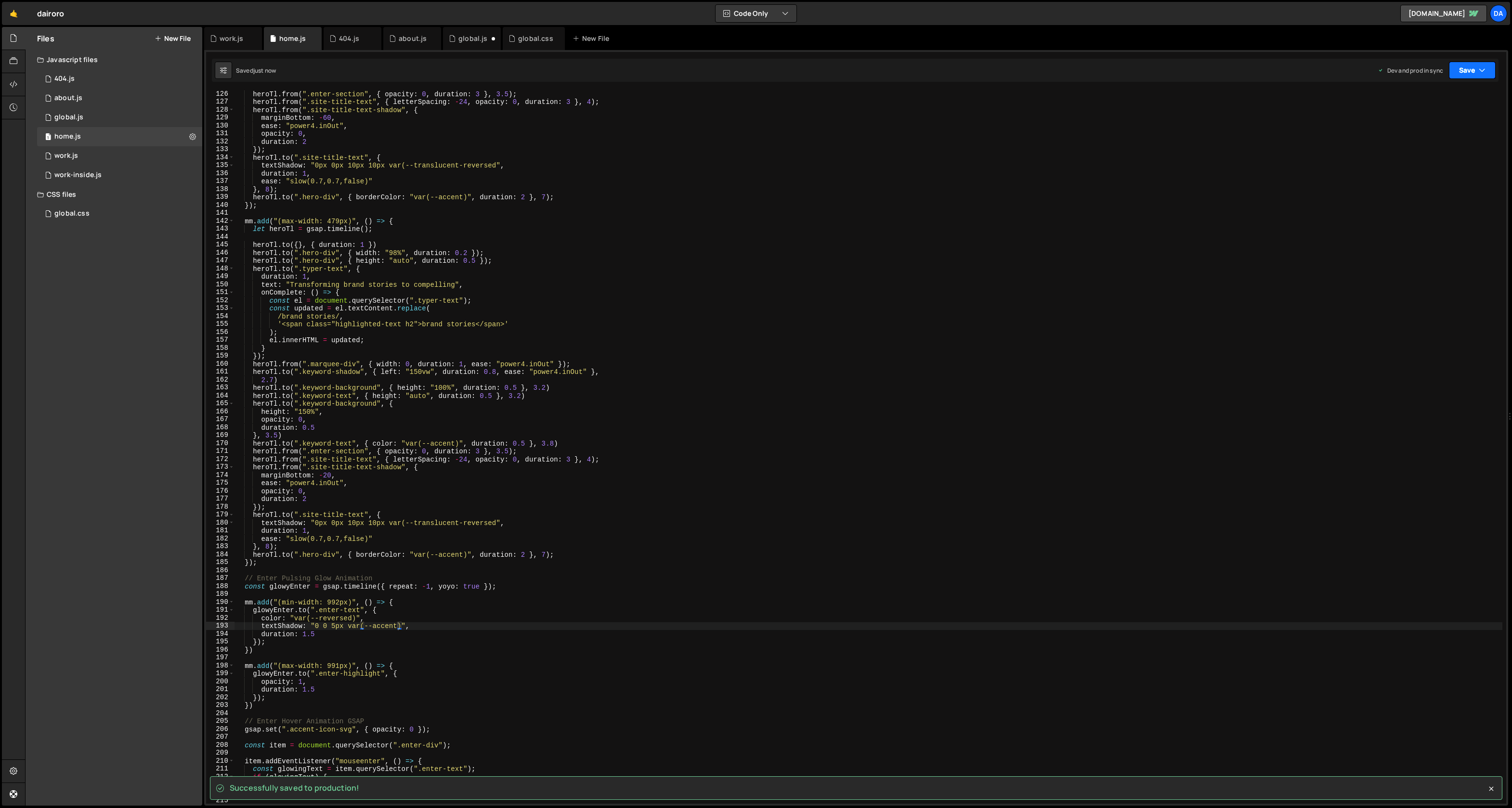
click at [1479, 71] on icon "button" at bounding box center [1482, 70] width 7 height 10
type textarea "opacity: 0,"
click at [1250, 131] on div "heroTl . from ( ".enter-section" , { opacity : 0 , duration : 3 } , 3.5 ) ; her…" at bounding box center [869, 455] width 1268 height 730
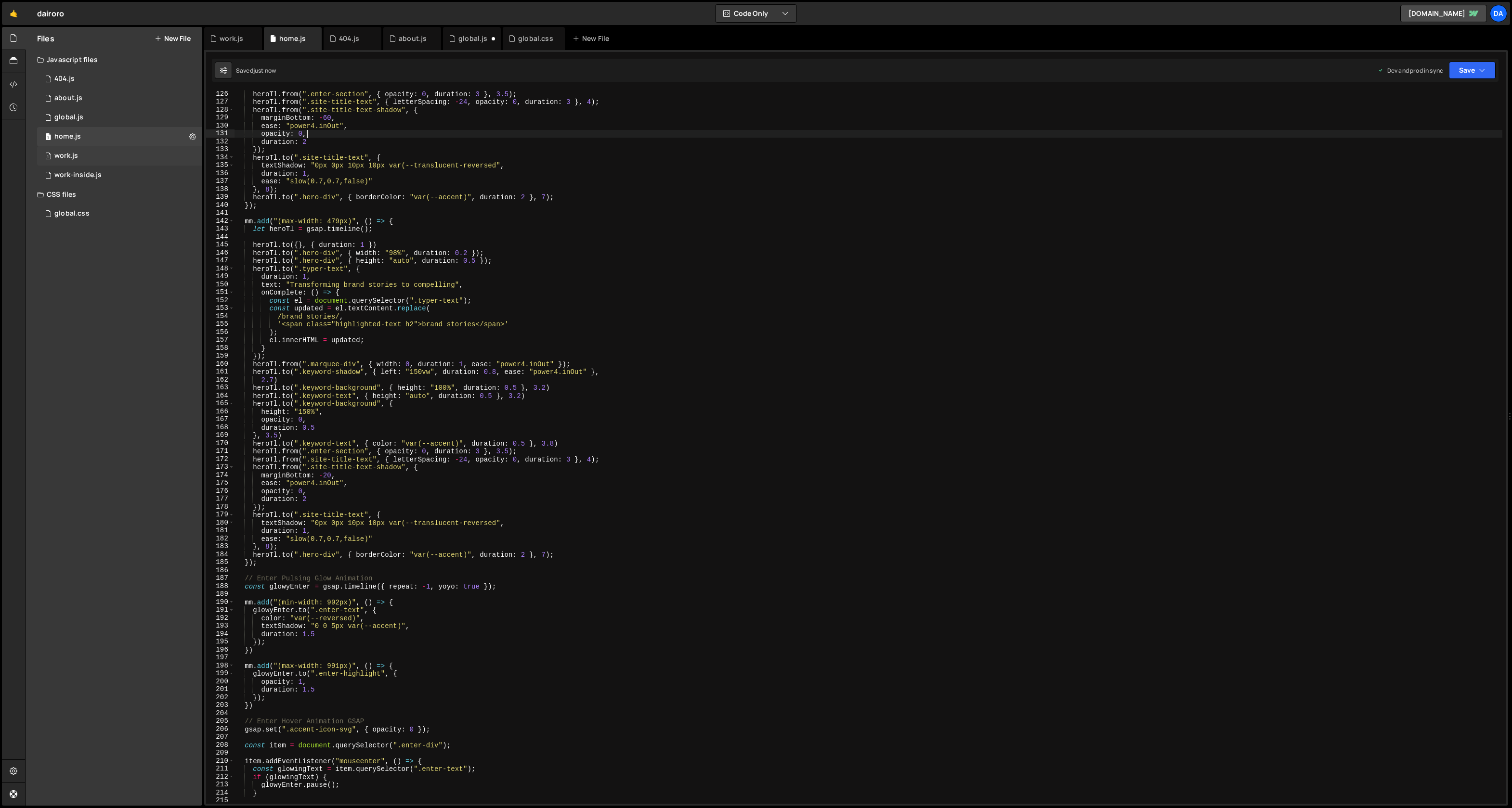
click at [79, 162] on div "1 work.js 0" at bounding box center [120, 156] width 165 height 19
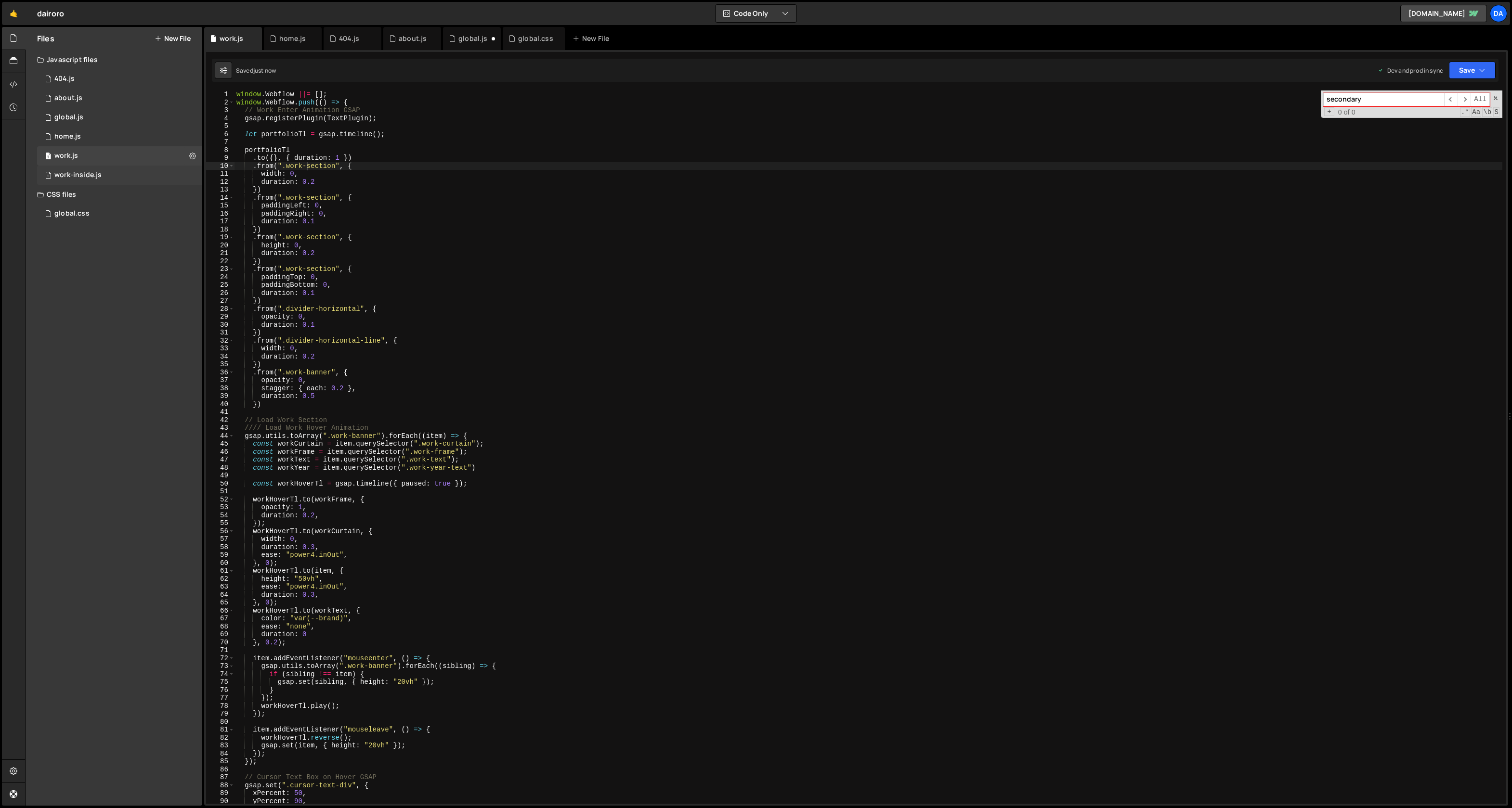
scroll to position [621, 0]
click at [78, 178] on div "work-inside.js" at bounding box center [78, 175] width 48 height 9
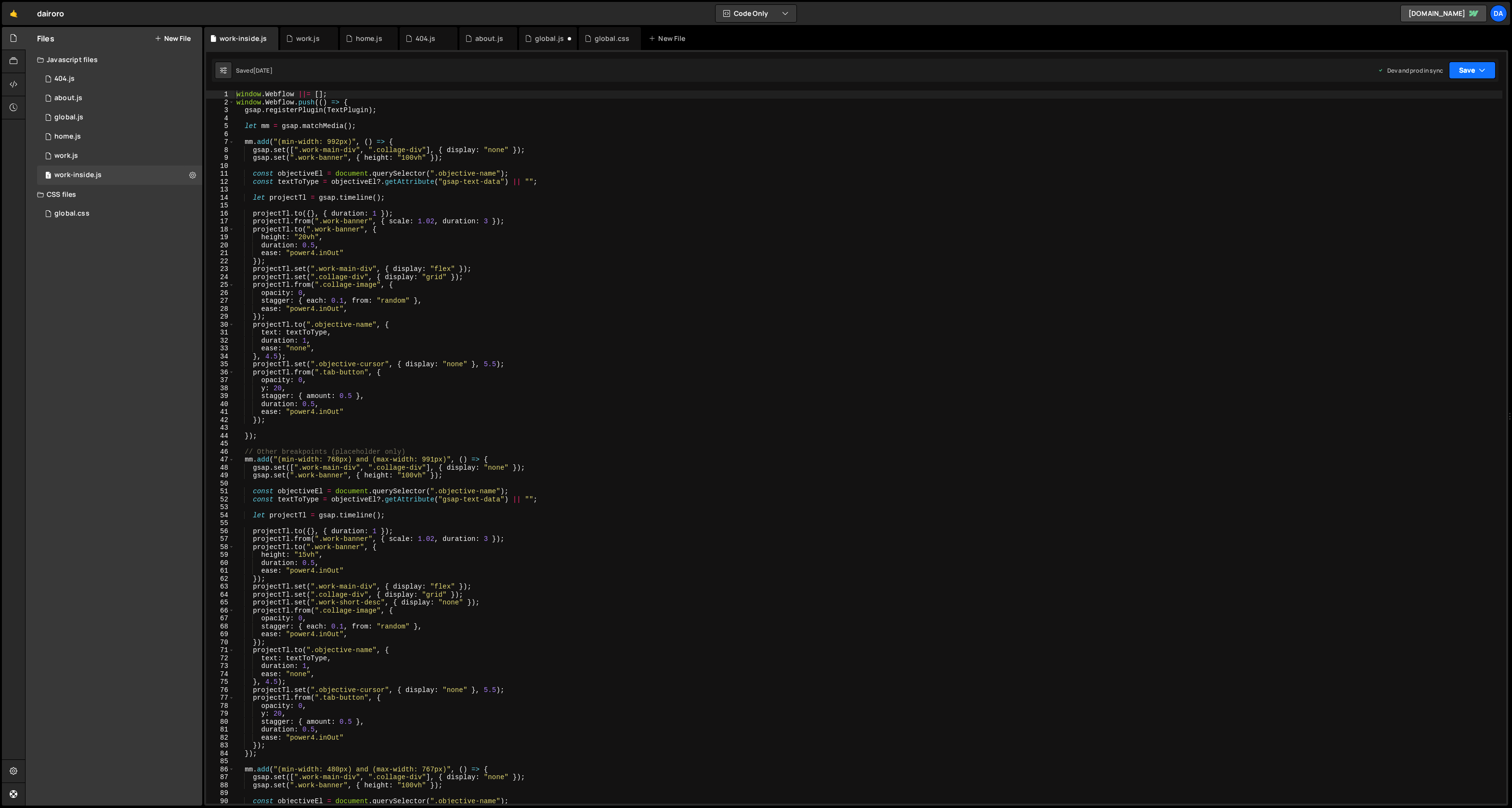
click at [1471, 75] on button "Save" at bounding box center [1473, 70] width 47 height 17
click at [930, 197] on div "window . Webflow ||= [ ] ; window . Webflow . push (( ) => { gsap . registerPlu…" at bounding box center [869, 456] width 1268 height 730
click at [459, 301] on div "window . Webflow ||= [ ] ; window . Webflow . push (( ) => { gsap . registerPlu…" at bounding box center [869, 456] width 1268 height 730
type textarea "stagger: { each: 0.1, from: "random" },"
click at [1338, 94] on input "accent" at bounding box center [1384, 99] width 121 height 14
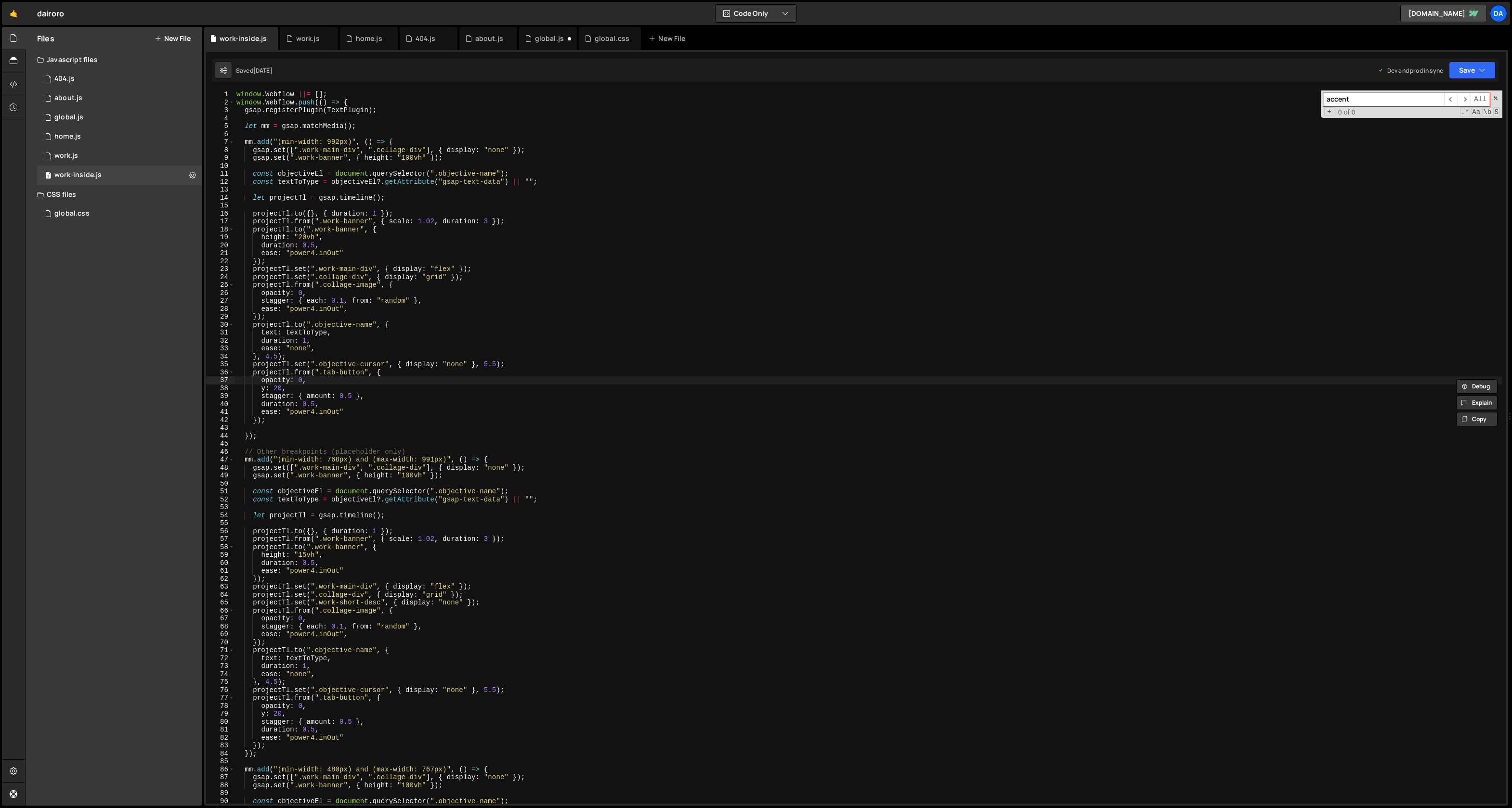
click at [1343, 101] on input "accent" at bounding box center [1384, 99] width 121 height 14
type input "secondary"
type textarea "ease: "power4.inOut""
click at [314, 36] on div "work.js" at bounding box center [308, 39] width 23 height 10
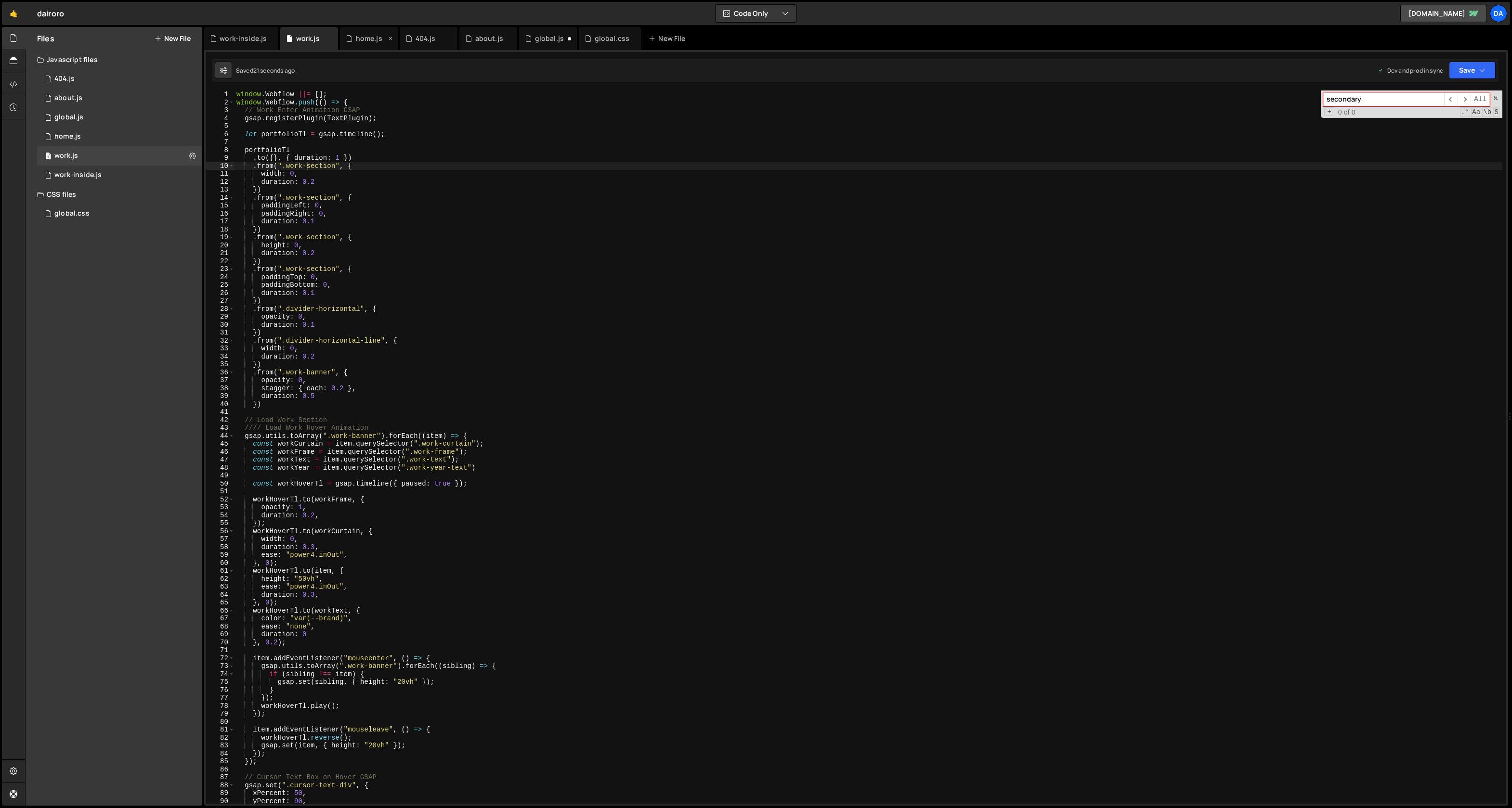
scroll to position [386, 0]
click at [356, 41] on div "home.js" at bounding box center [369, 39] width 26 height 10
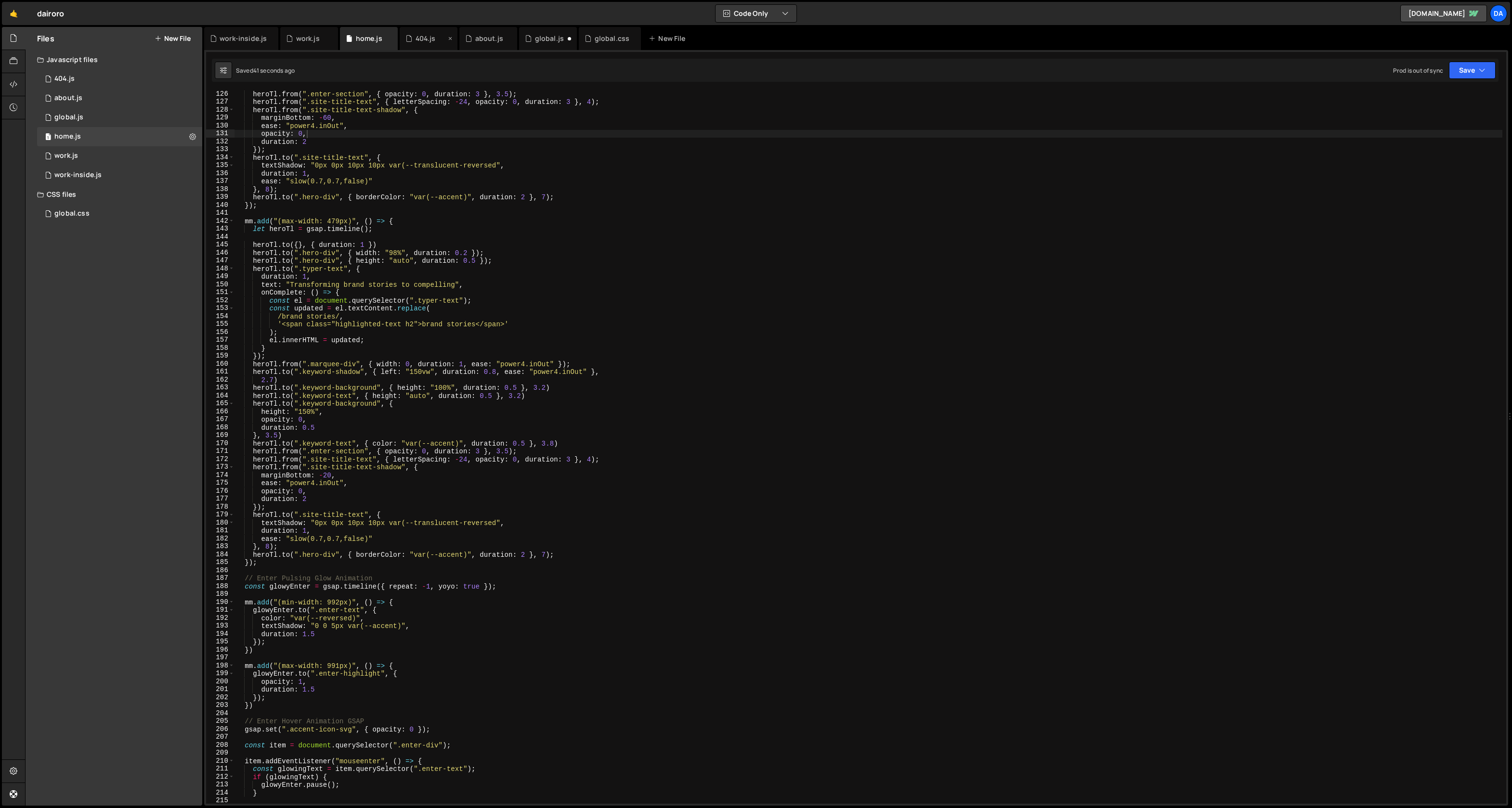
scroll to position [0, 0]
click at [424, 41] on div "404.js" at bounding box center [426, 39] width 20 height 10
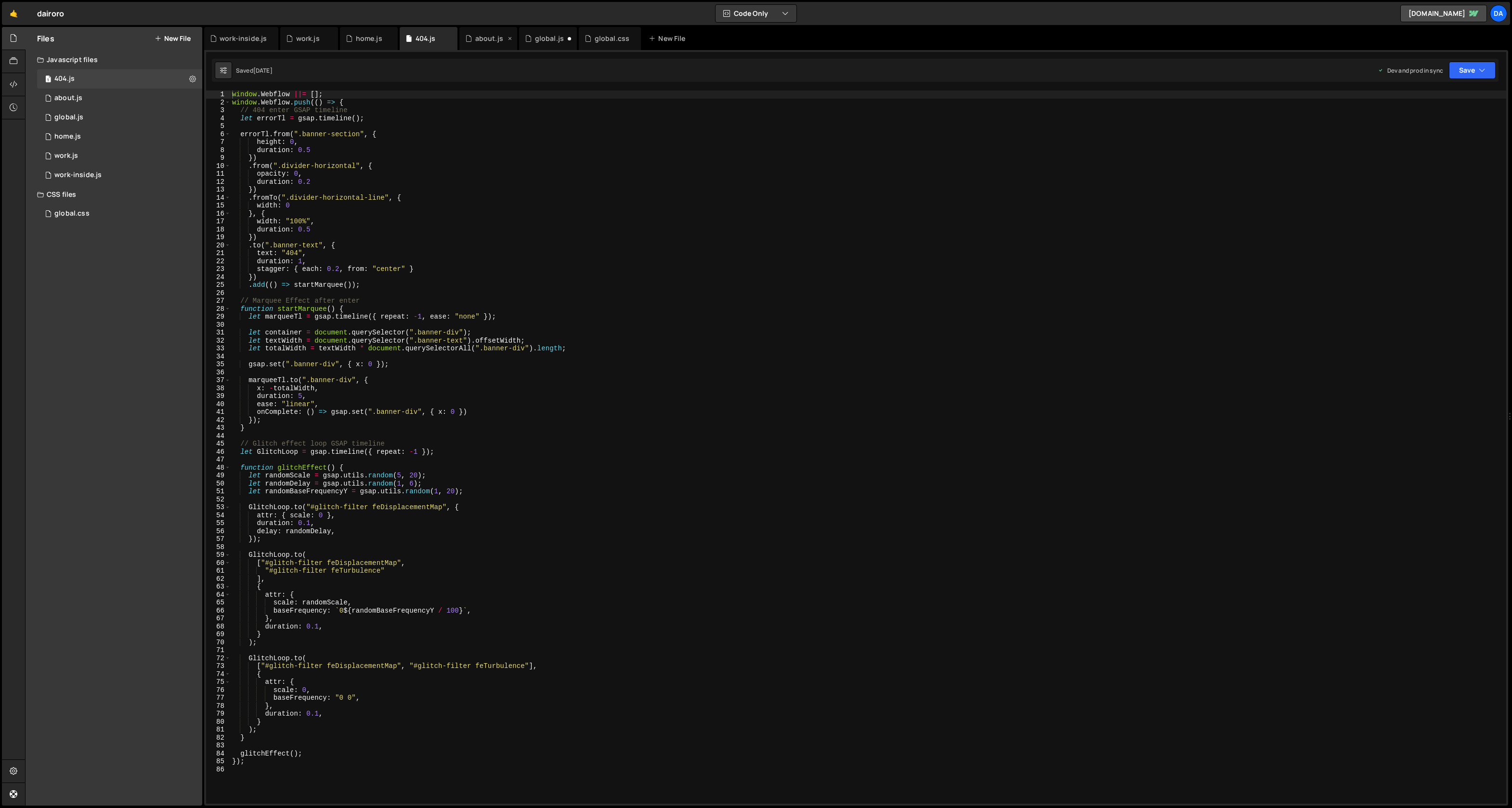
click at [503, 39] on div "about.js" at bounding box center [485, 39] width 41 height 10
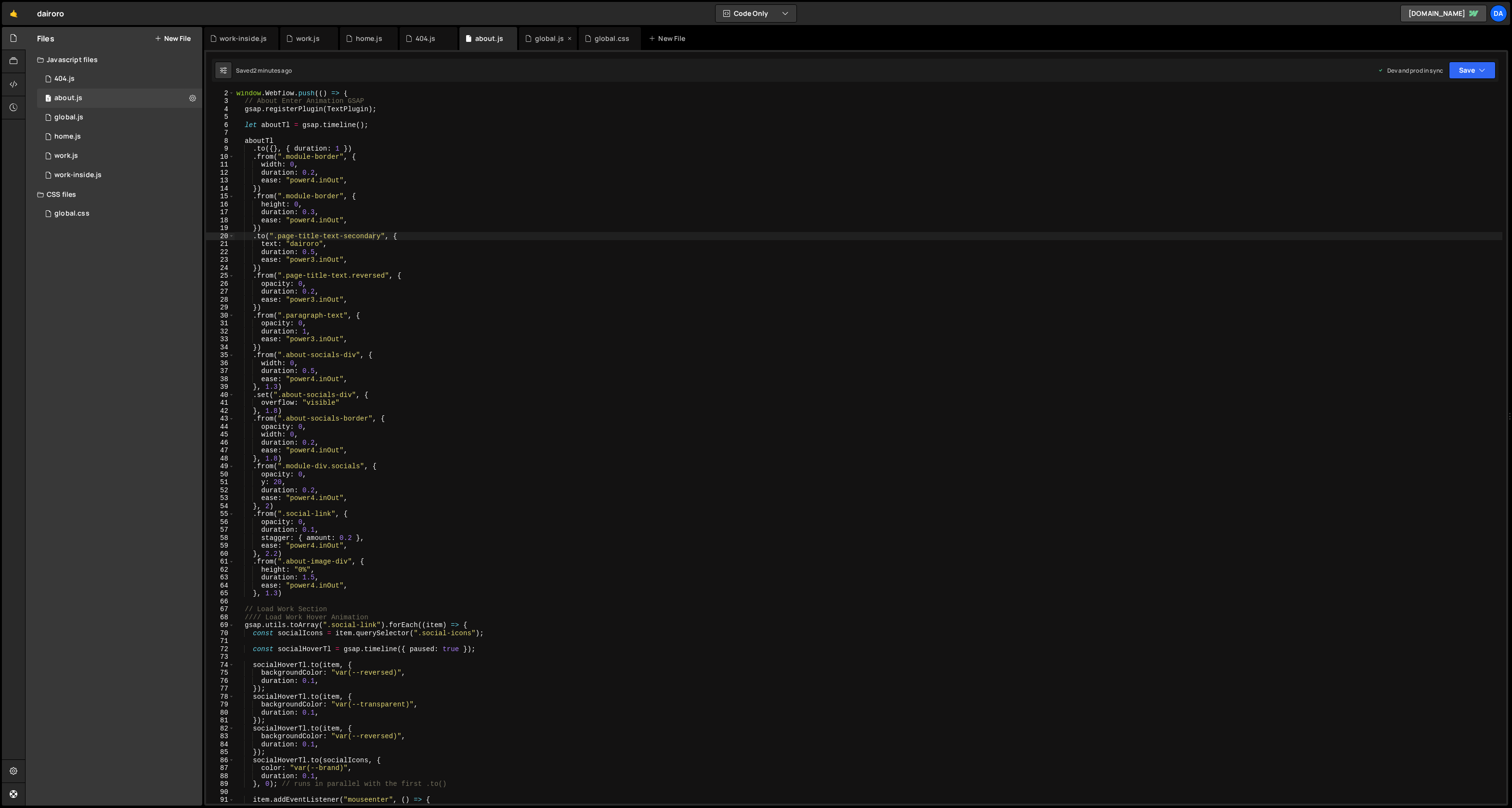
click at [567, 39] on icon at bounding box center [570, 39] width 7 height 10
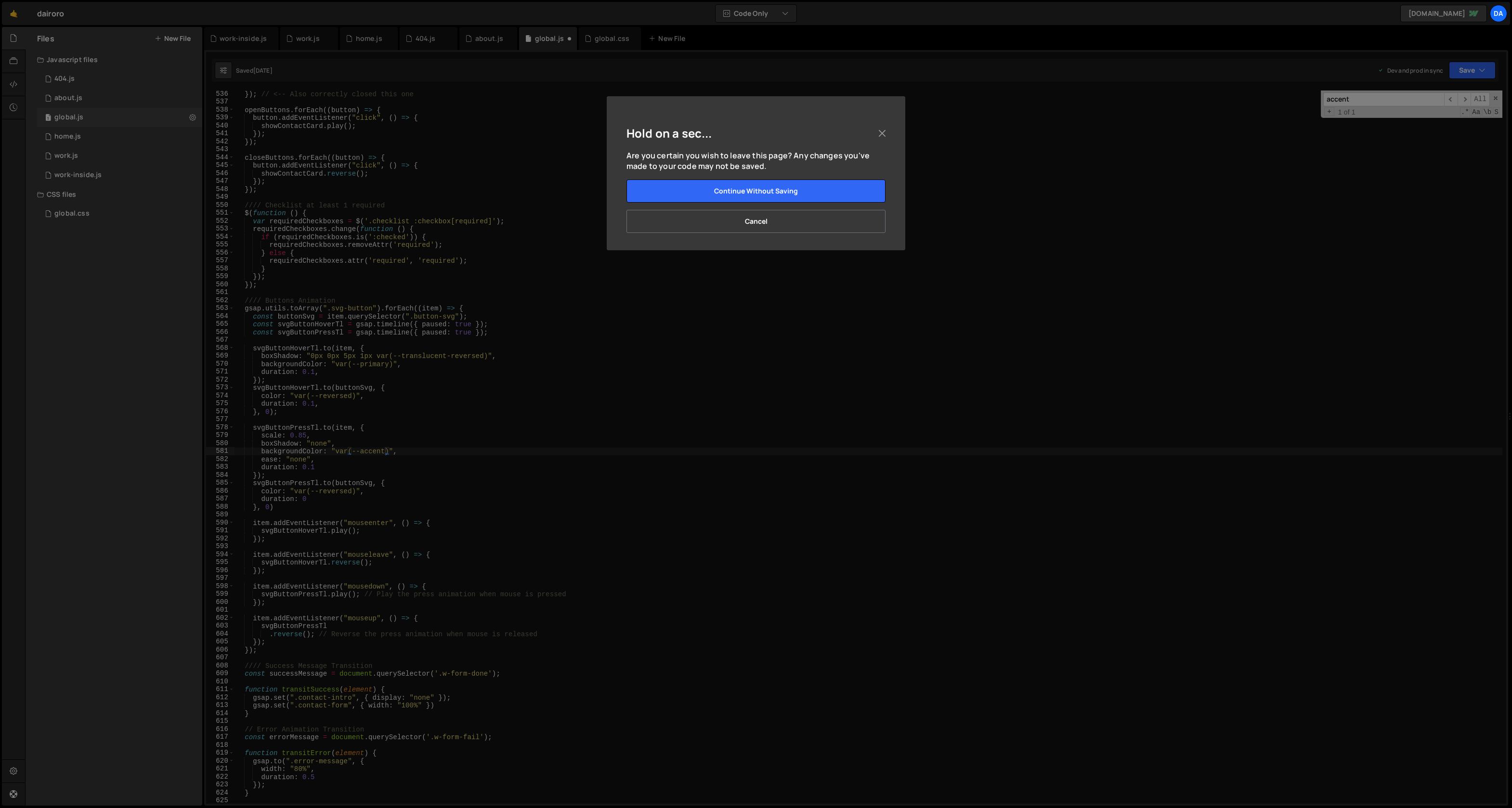
click at [613, 43] on div "Hold on a sec... Are you certain you wish to leave this page? Any changes you'v…" at bounding box center [756, 404] width 1512 height 808
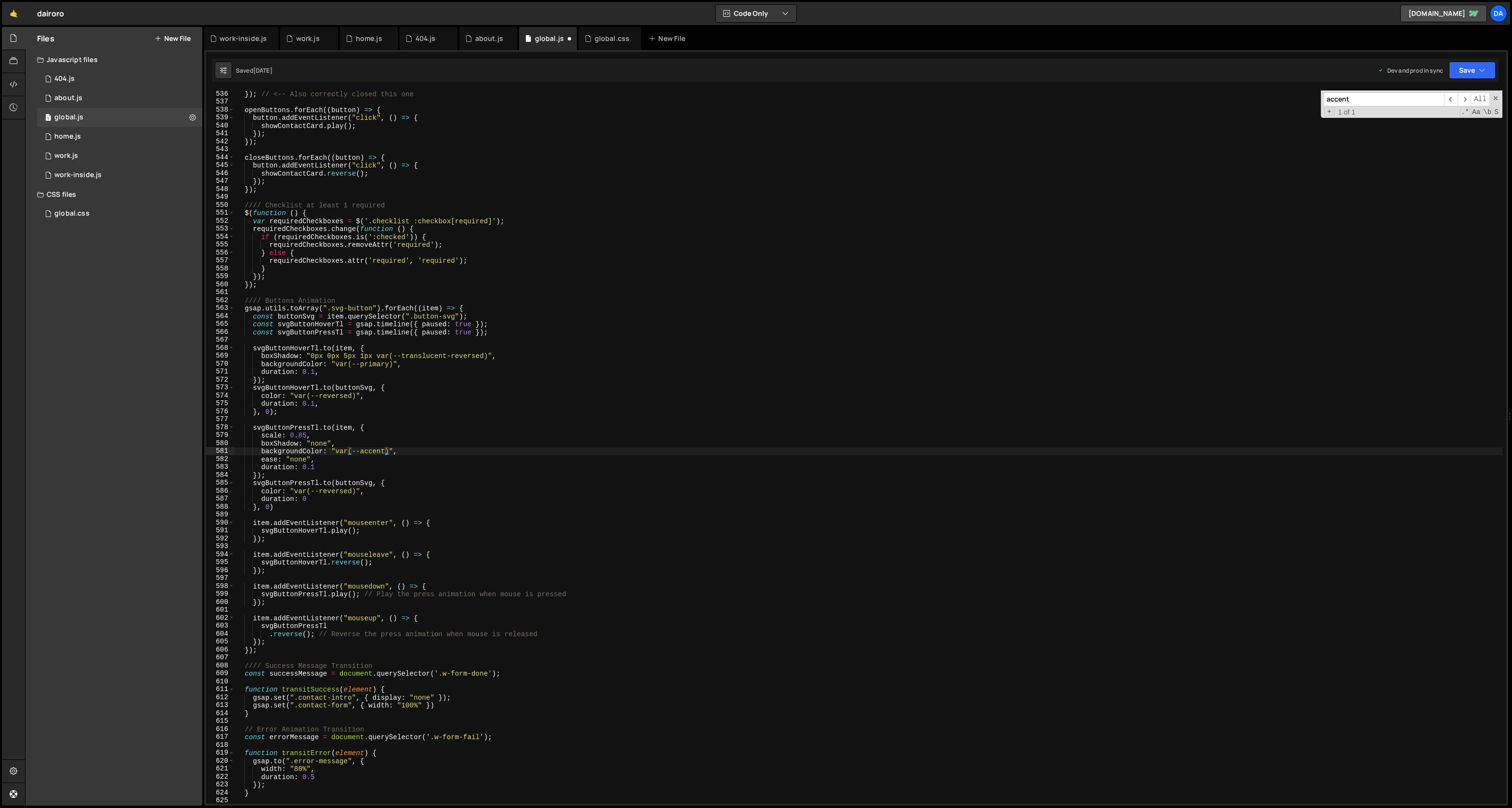
scroll to position [24941, 0]
click at [483, 43] on div "about.js" at bounding box center [489, 39] width 28 height 10
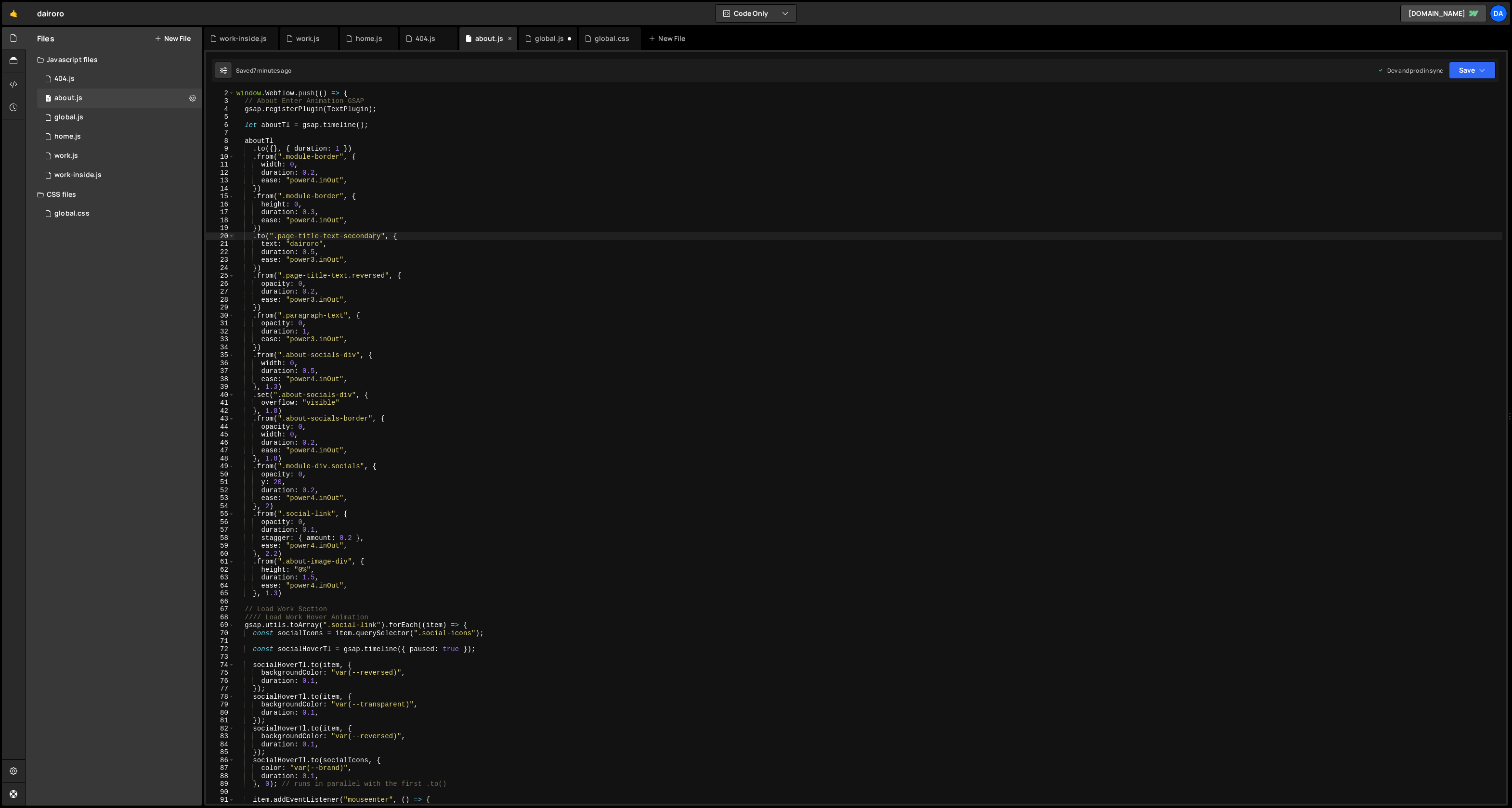
scroll to position [0, 0]
click at [599, 44] on div "global.css" at bounding box center [610, 39] width 62 height 23
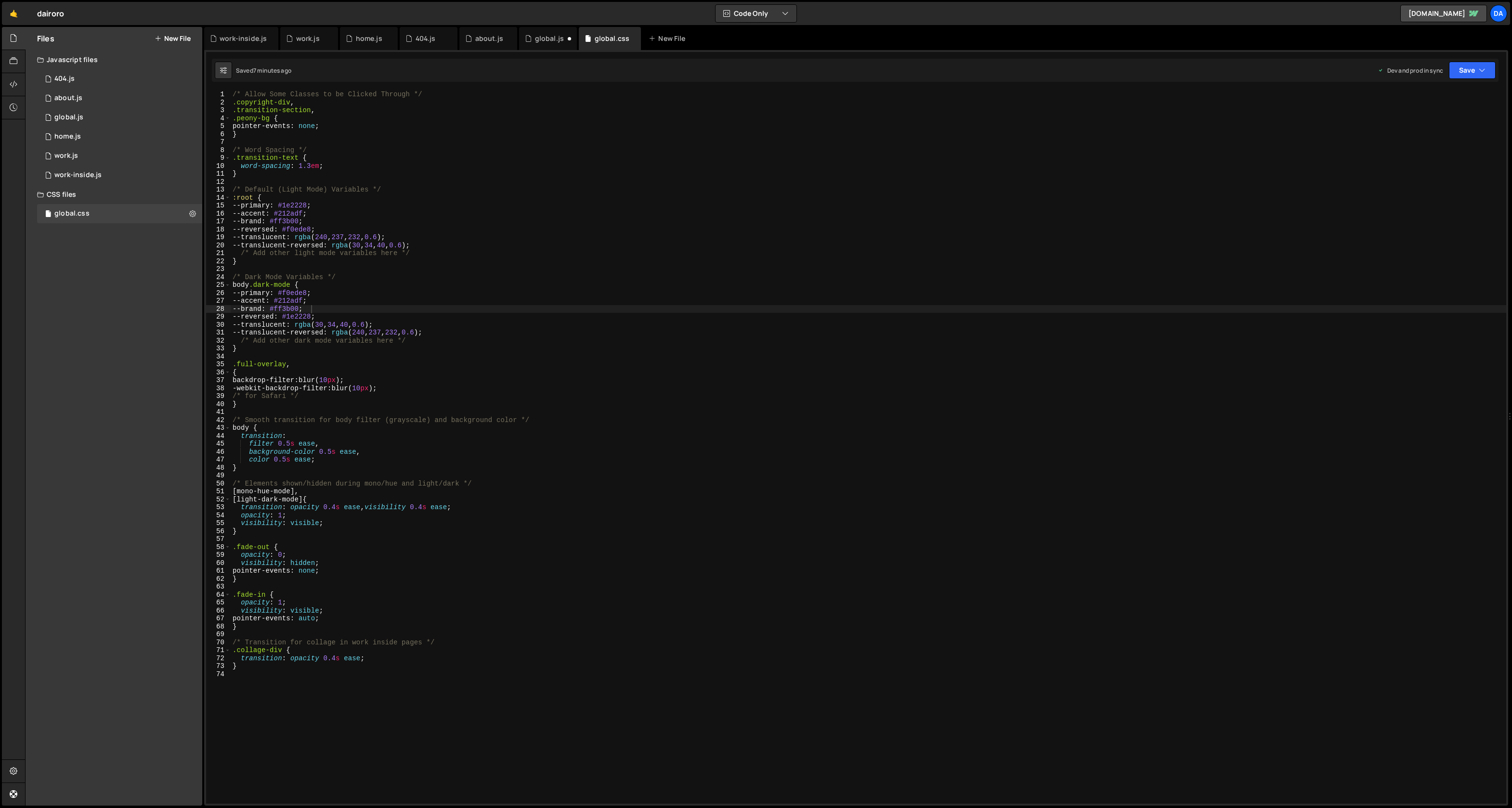
scroll to position [4174, 0]
click at [299, 211] on div "/* Allow Some Classes to be Clicked Through */ .copyright-div , .transition-sec…" at bounding box center [868, 456] width 1276 height 730
click at [295, 299] on div "/* Allow Some Classes to be Clicked Through */ .copyright-div , .transition-sec…" at bounding box center [868, 456] width 1276 height 730
click at [306, 305] on div "/* Allow Some Classes to be Clicked Through */ .copyright-div , .transition-sec…" at bounding box center [868, 456] width 1276 height 730
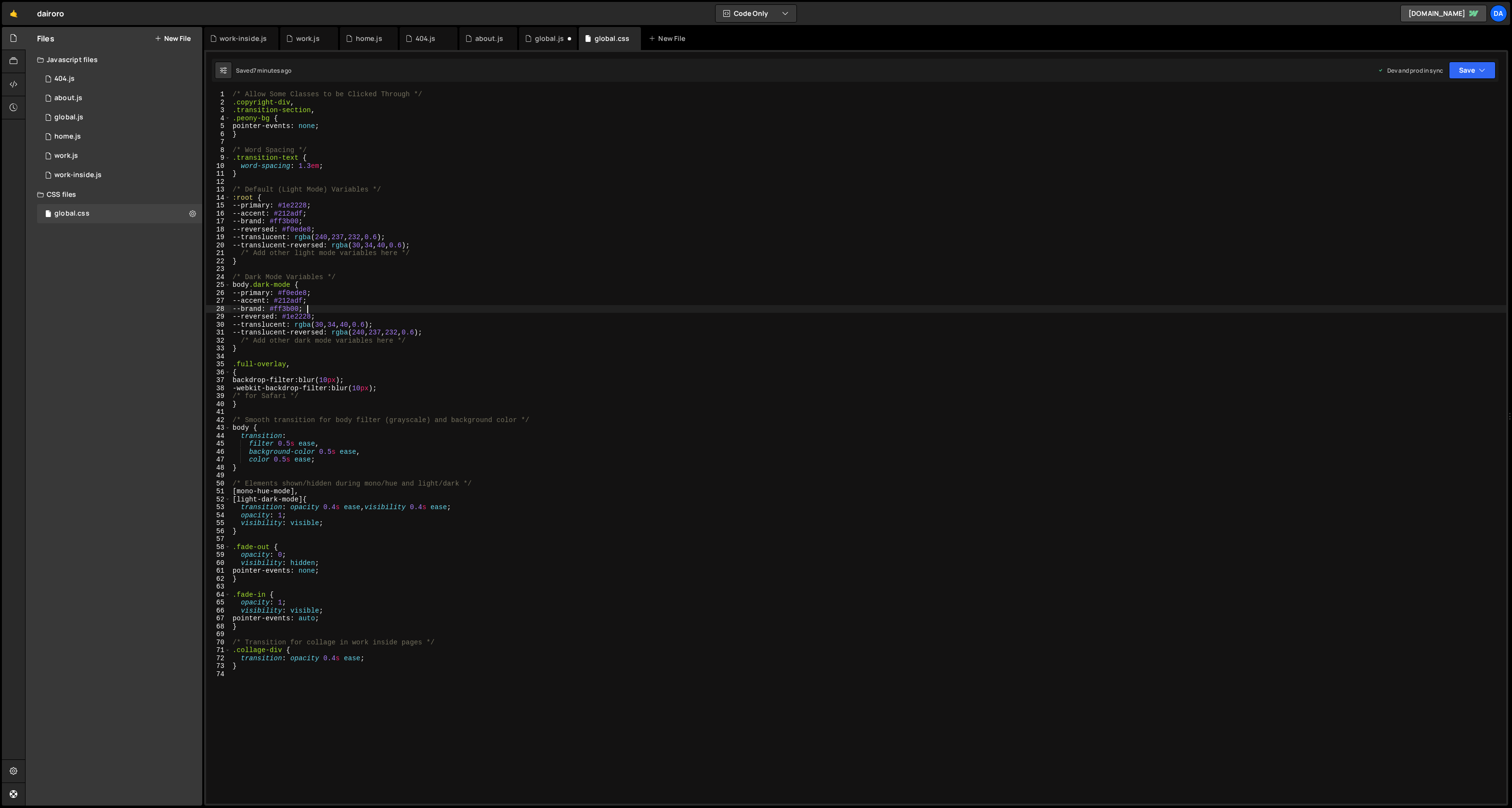
click at [306, 305] on div "/* Allow Some Classes to be Clicked Through */ .copyright-div , .transition-sec…" at bounding box center [868, 456] width 1276 height 730
click at [307, 301] on div "/* Allow Some Classes to be Clicked Through */ .copyright-div , .transition-sec…" at bounding box center [868, 456] width 1276 height 730
click at [304, 301] on div "/* Allow Some Classes to be Clicked Through */ .copyright-div , .transition-sec…" at bounding box center [868, 447] width 1276 height 714
click at [304, 301] on div "/* Allow Some Classes to be Clicked Through */ .copyright-div , .transition-sec…" at bounding box center [868, 456] width 1276 height 730
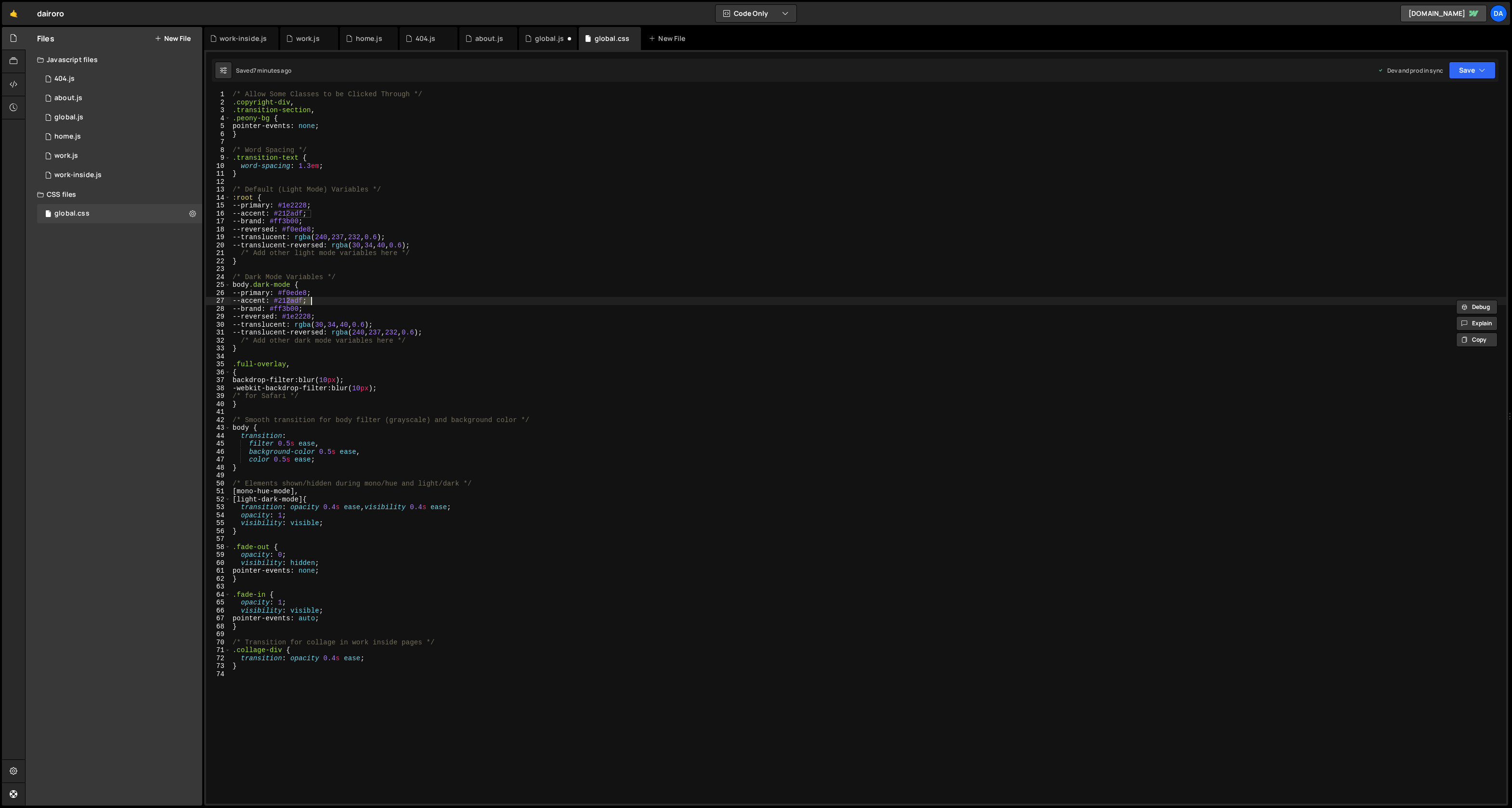
paste textarea "4966F3"
click at [1460, 69] on button "Save" at bounding box center [1473, 70] width 47 height 17
click at [1459, 99] on div "Saved 7 minutes ago" at bounding box center [1440, 104] width 100 height 12
click at [1460, 67] on button "Save" at bounding box center [1473, 70] width 47 height 17
click at [1450, 143] on button "Save to Production S Saved 7 minutes ago" at bounding box center [1440, 131] width 116 height 31
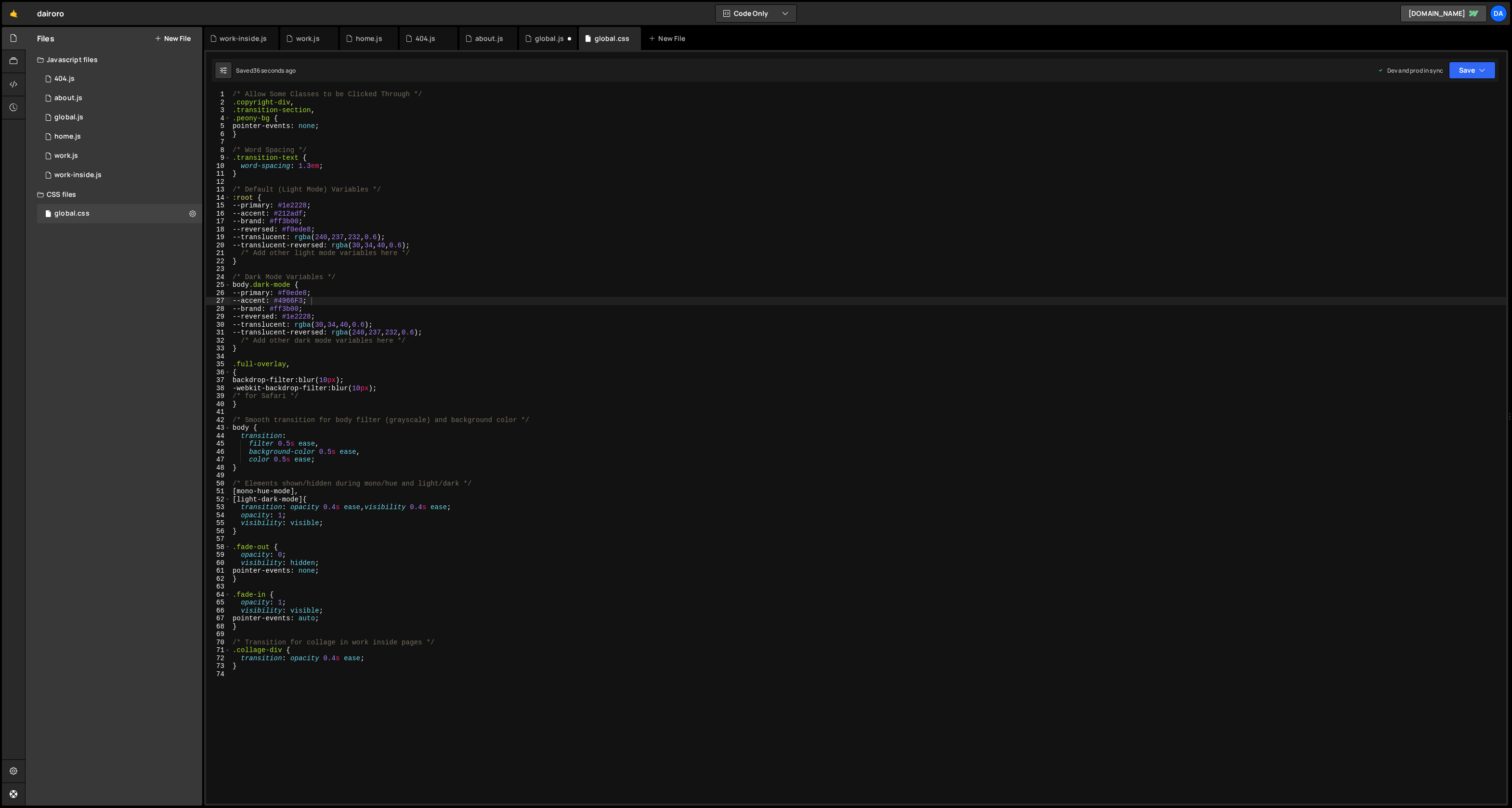
click at [296, 304] on div "/* Allow Some Classes to be Clicked Through */ .copyright-div , .transition-sec…" at bounding box center [868, 456] width 1276 height 730
click at [304, 303] on div "/* Allow Some Classes to be Clicked Through */ .copyright-div , .transition-sec…" at bounding box center [868, 456] width 1276 height 730
click at [1469, 73] on button "Save" at bounding box center [1473, 70] width 47 height 17
click at [1458, 95] on div "Save to Staging S" at bounding box center [1440, 94] width 100 height 10
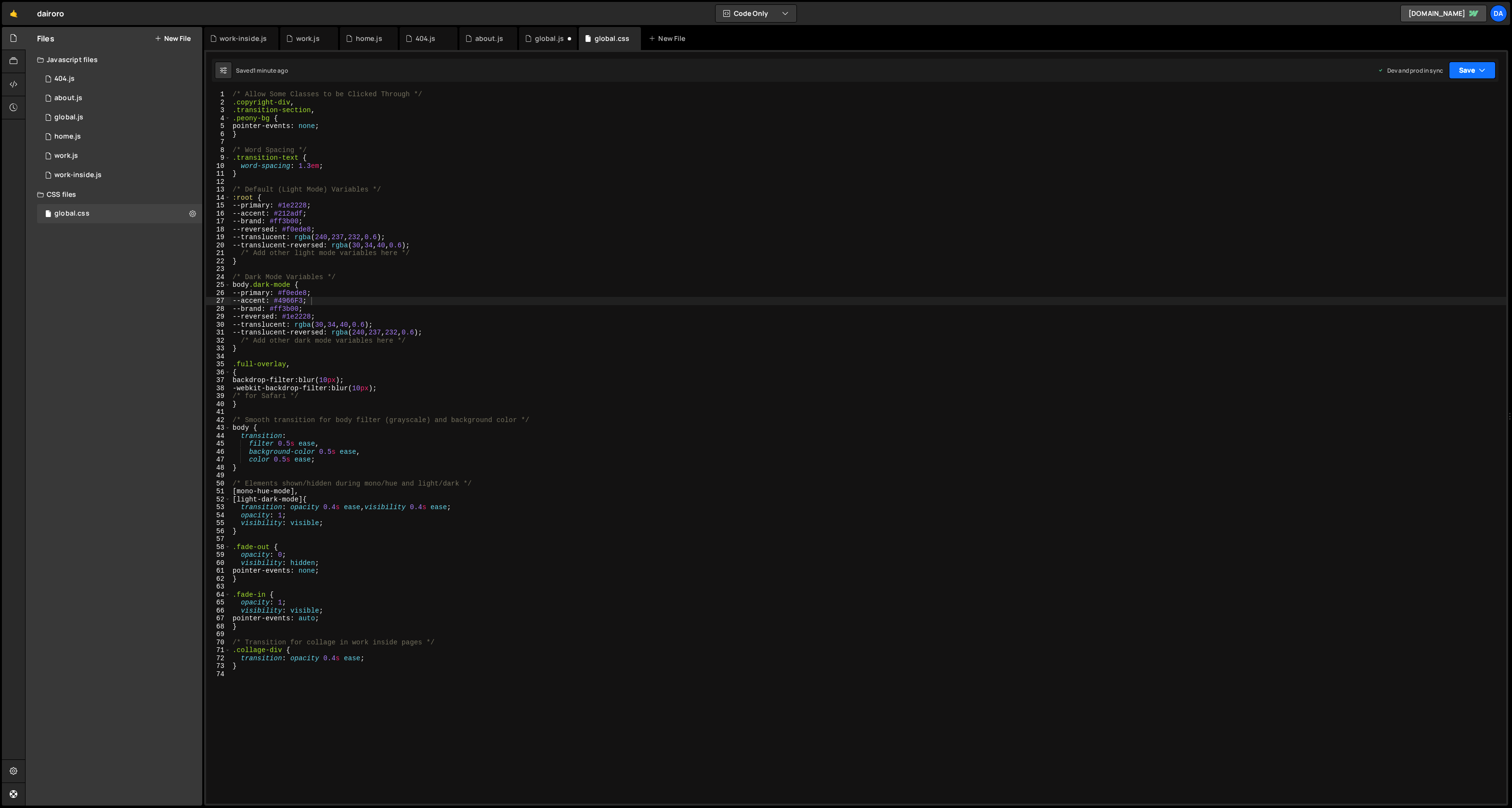
click at [1469, 77] on button "Save" at bounding box center [1473, 70] width 47 height 17
click at [1463, 127] on div "Save to Production S" at bounding box center [1440, 125] width 100 height 10
click at [302, 297] on div "/* Allow Some Classes to be Clicked Through */ .copyright-div , .transition-sec…" at bounding box center [868, 456] width 1276 height 730
click at [299, 301] on div "/* Allow Some Classes to be Clicked Through */ .copyright-div , .transition-sec…" at bounding box center [868, 456] width 1276 height 730
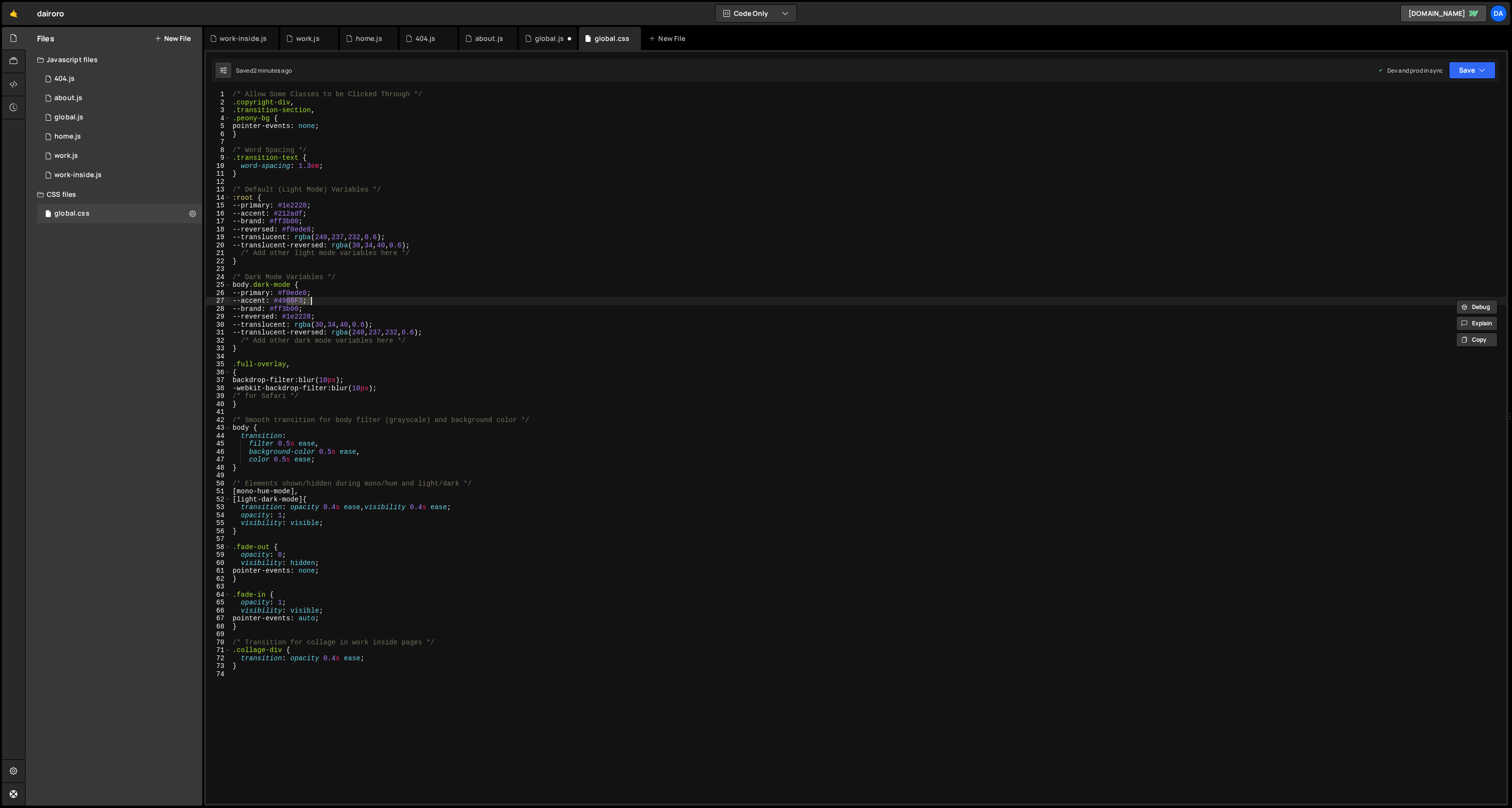
paste textarea "E1F2"
click at [1478, 73] on button "Save" at bounding box center [1473, 70] width 47 height 17
click at [1491, 137] on button "Save to Production S Saved 23 seconds ago" at bounding box center [1440, 131] width 116 height 31
click at [1475, 68] on button "Save" at bounding box center [1467, 70] width 59 height 17
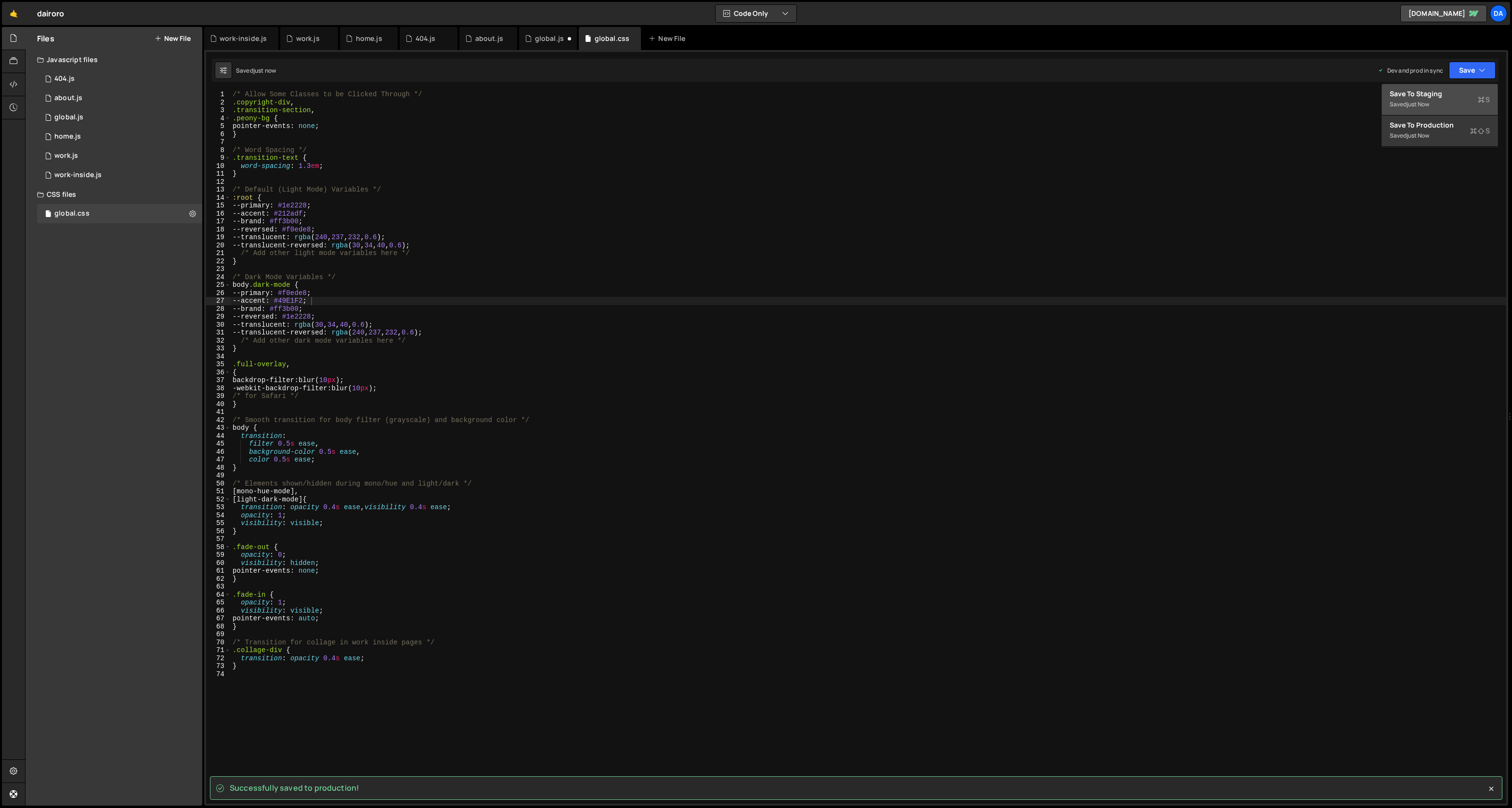
click at [1464, 103] on div "Saved just now" at bounding box center [1440, 104] width 100 height 12
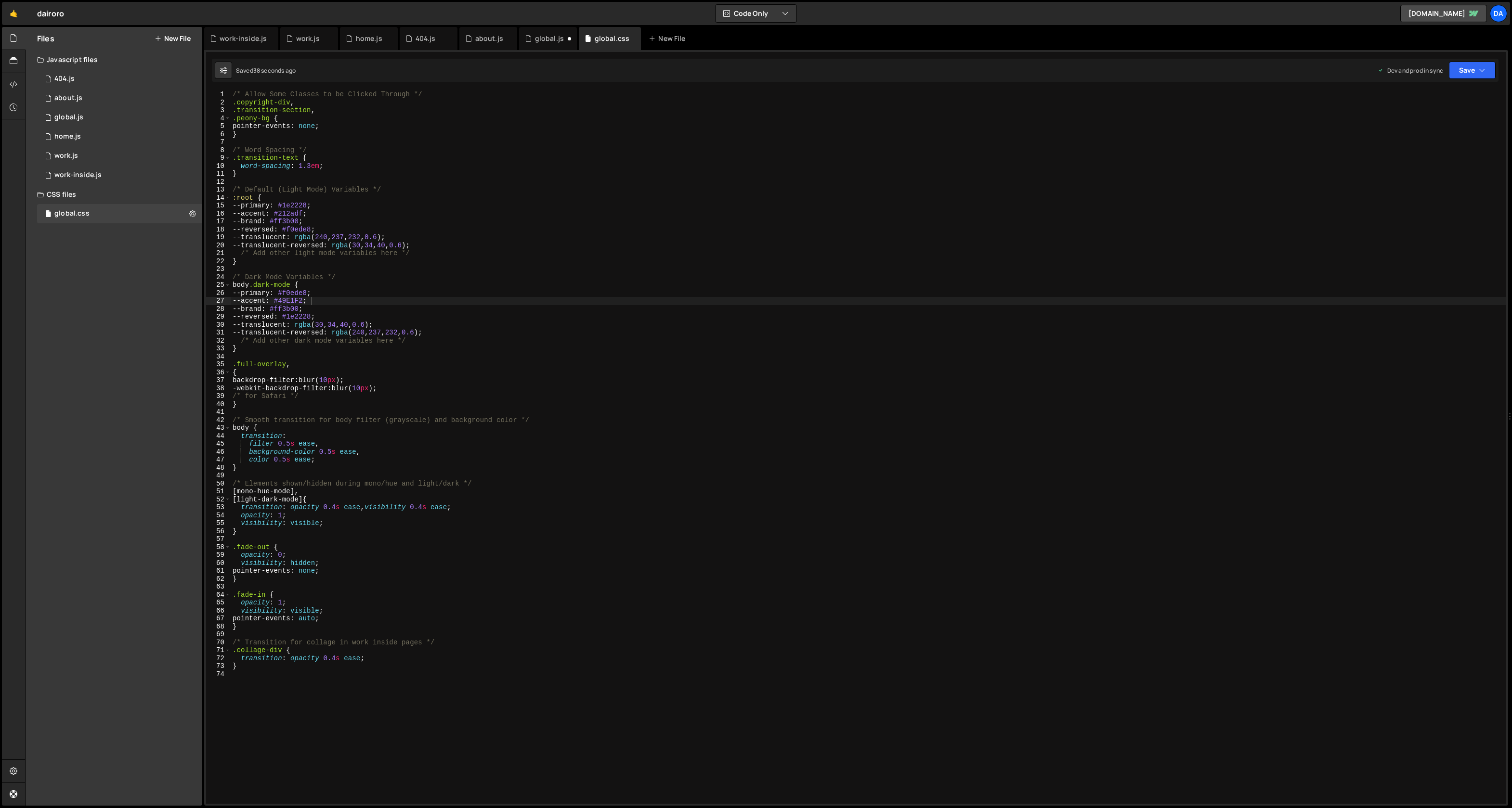
click at [303, 301] on div "/* Allow Some Classes to be Clicked Through */ .copyright-div , .transition-sec…" at bounding box center [868, 456] width 1276 height 730
click at [300, 300] on div "/* Allow Some Classes to be Clicked Through */ .copyright-div , .transition-sec…" at bounding box center [868, 456] width 1276 height 730
paste textarea "F2DC"
click at [1470, 70] on button "Save" at bounding box center [1473, 70] width 47 height 17
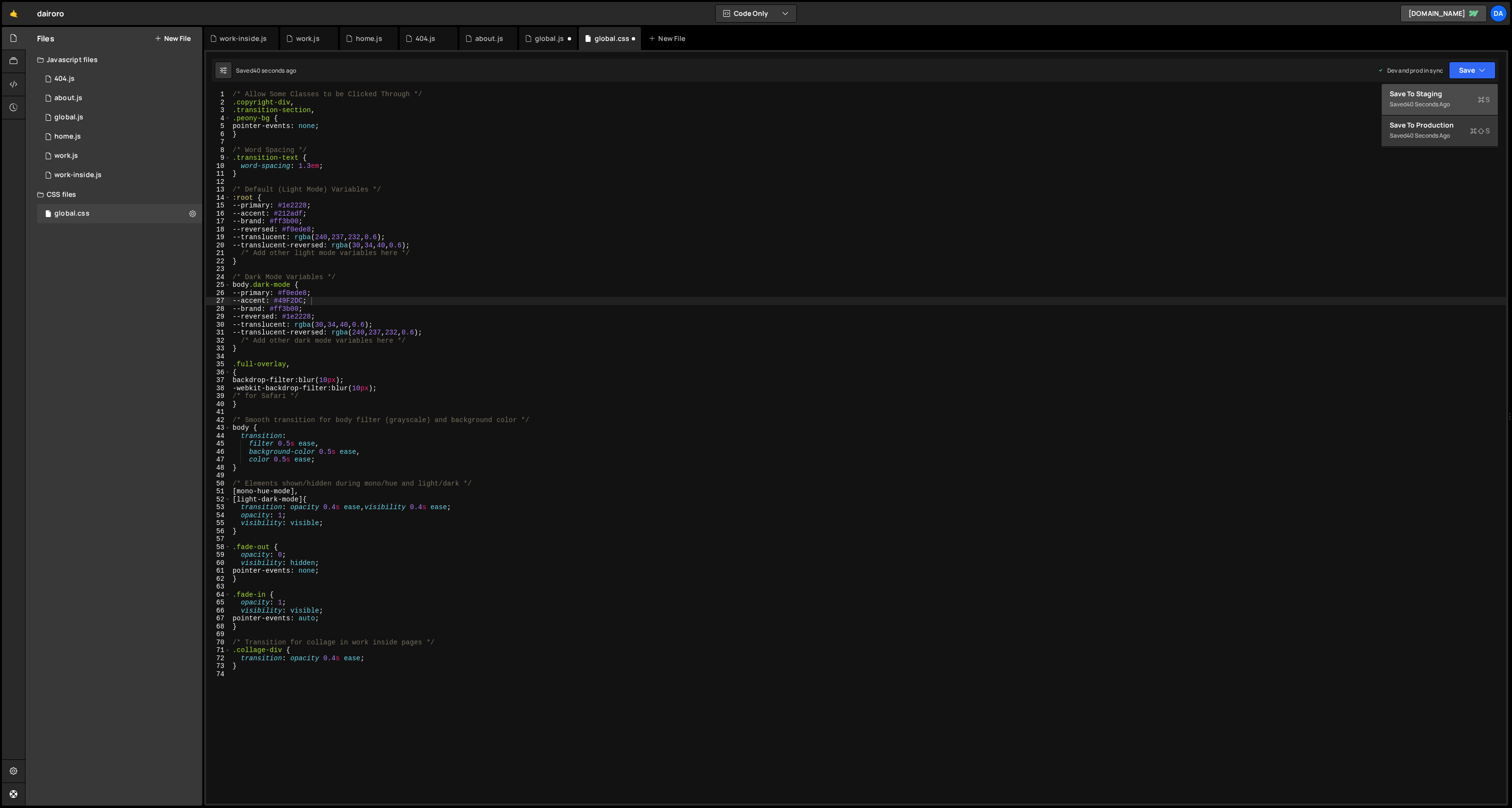
click at [1450, 107] on div "40 seconds ago" at bounding box center [1428, 104] width 43 height 8
click at [302, 306] on div "/* Allow Some Classes to be Clicked Through */ .copyright-div , .transition-sec…" at bounding box center [868, 456] width 1276 height 730
click at [303, 300] on div "/* Allow Some Classes to be Clicked Through */ .copyright-div , .transition-sec…" at bounding box center [868, 456] width 1276 height 730
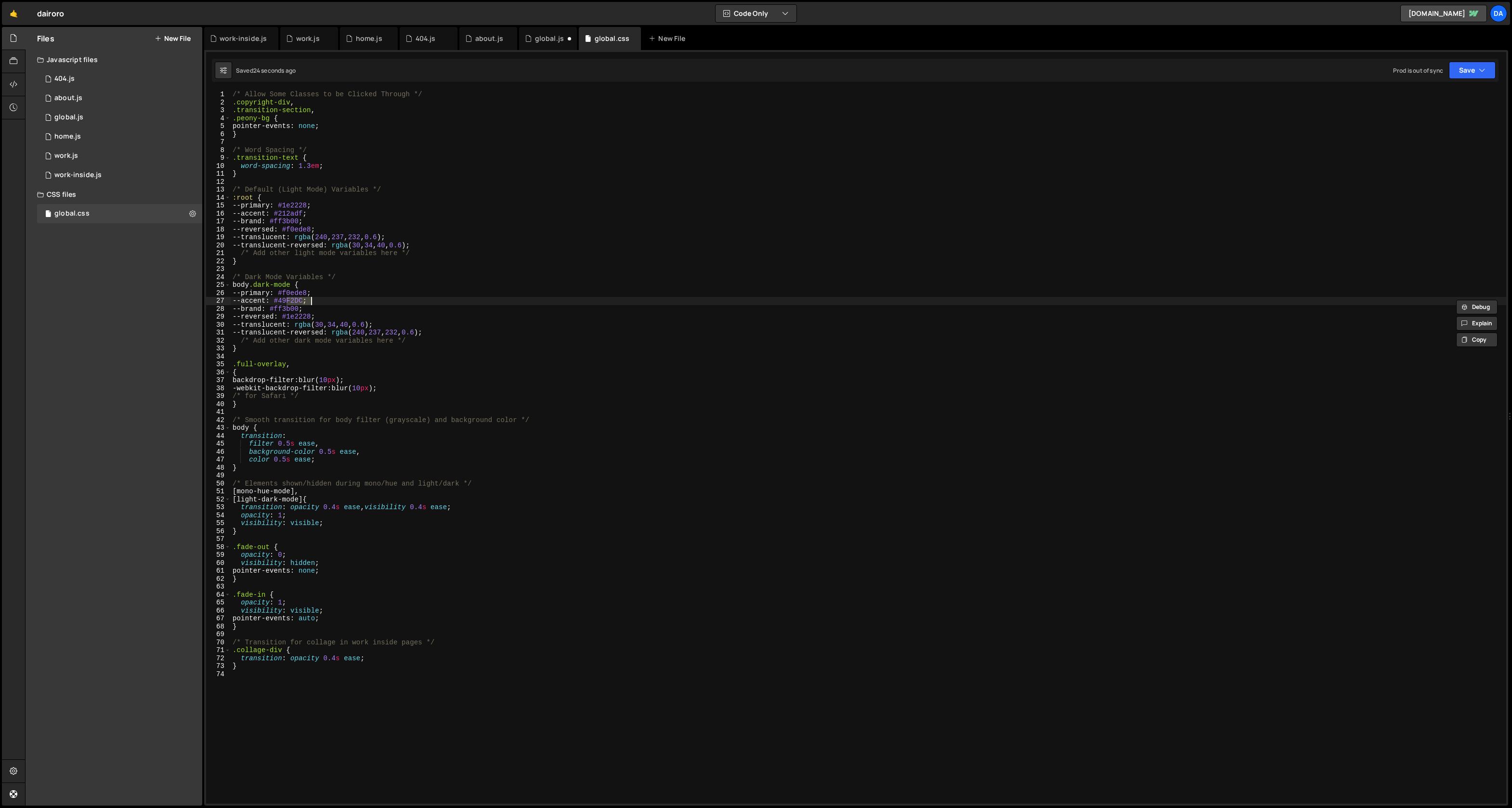
paste textarea "14BFF"
click at [1467, 78] on button "Save" at bounding box center [1473, 70] width 47 height 17
click at [1457, 107] on div "Saved 27 seconds ago" at bounding box center [1440, 104] width 100 height 12
click at [1464, 76] on button "Save" at bounding box center [1473, 70] width 47 height 17
click at [1456, 123] on div "Save to Production S" at bounding box center [1440, 125] width 100 height 10
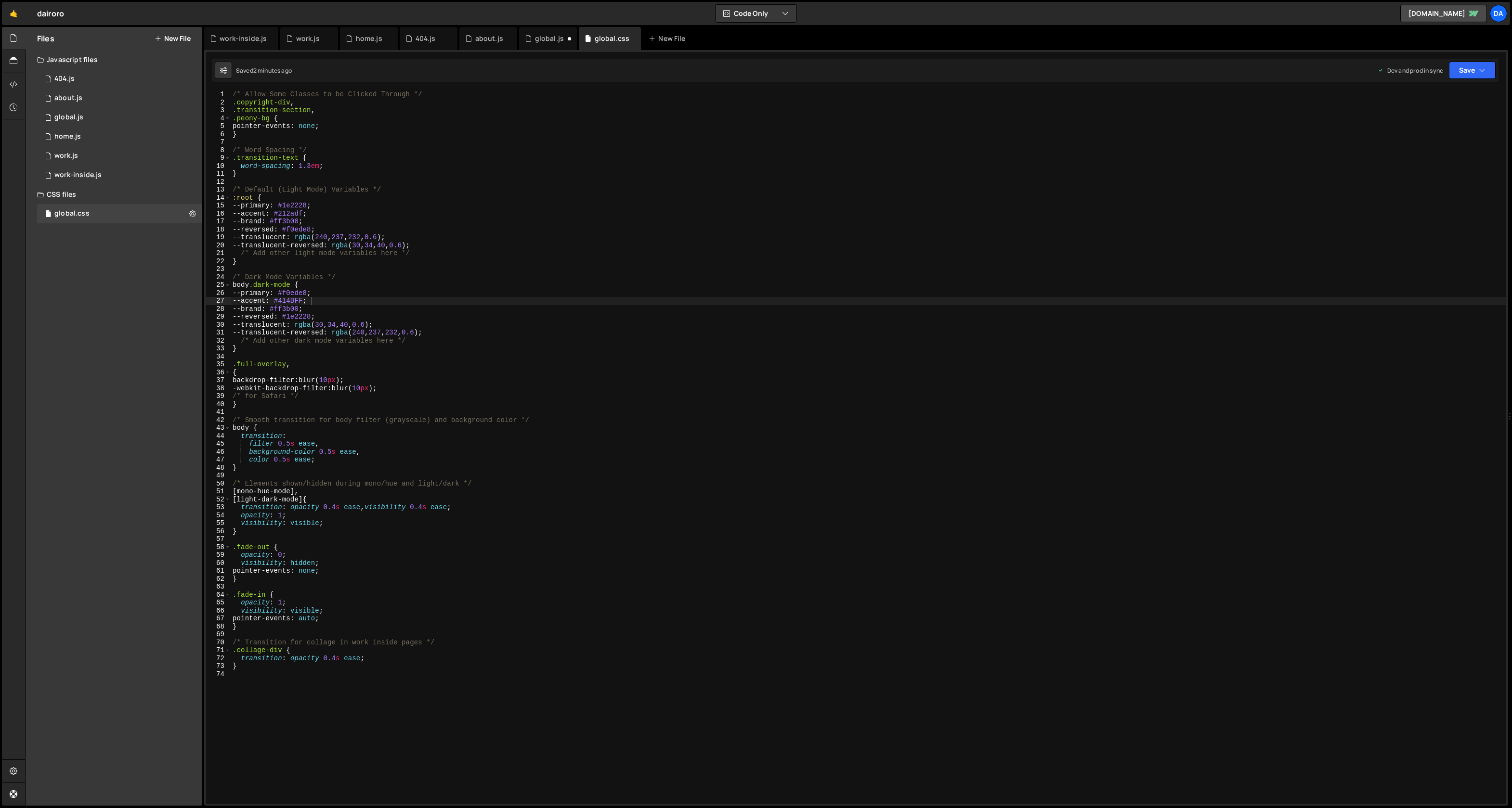
click at [331, 214] on div "/* Allow Some Classes to be Clicked Through */ .copyright-div , .transition-sec…" at bounding box center [868, 456] width 1276 height 730
click at [297, 213] on div "/* Allow Some Classes to be Clicked Through */ .copyright-div , .transition-sec…" at bounding box center [868, 456] width 1276 height 730
click at [297, 300] on div "/* Allow Some Classes to be Clicked Through */ .copyright-div , .transition-sec…" at bounding box center [868, 456] width 1276 height 730
click at [300, 302] on div "/* Allow Some Classes to be Clicked Through */ .copyright-div , .transition-sec…" at bounding box center [868, 456] width 1276 height 730
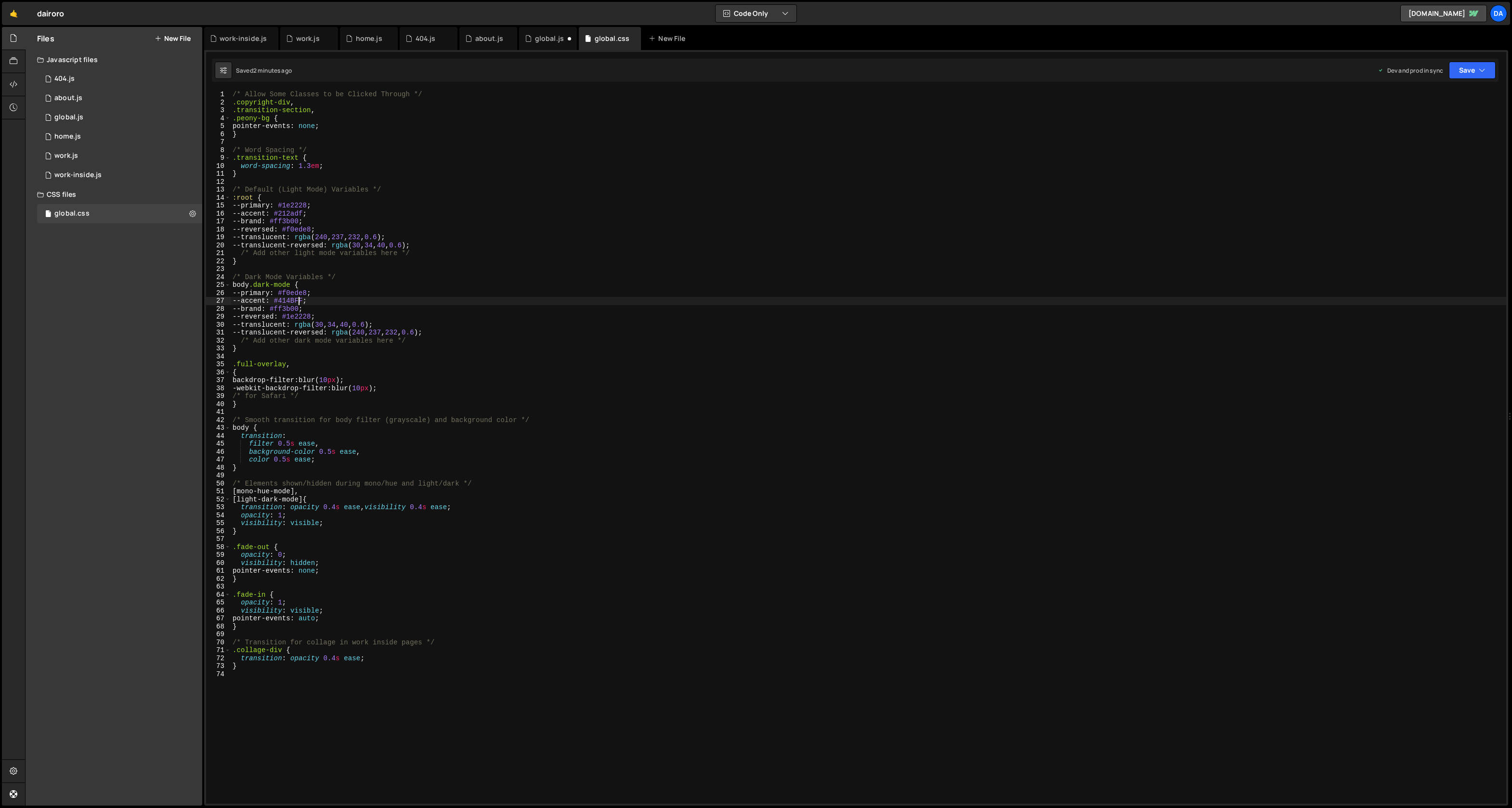
click at [300, 302] on div "/* Allow Some Classes to be Clicked Through */ .copyright-div , .transition-sec…" at bounding box center [868, 456] width 1276 height 730
paste textarea "212adf"
click at [406, 301] on div "/* Allow Some Classes to be Clicked Through */ .copyright-div , .transition-sec…" at bounding box center [868, 456] width 1276 height 730
click at [376, 319] on div "/* Allow Some Classes to be Clicked Through */ .copyright-div , .transition-sec…" at bounding box center [868, 456] width 1276 height 730
click at [313, 231] on div "/* Allow Some Classes to be Clicked Through */ .copyright-div , .transition-sec…" at bounding box center [868, 456] width 1276 height 730
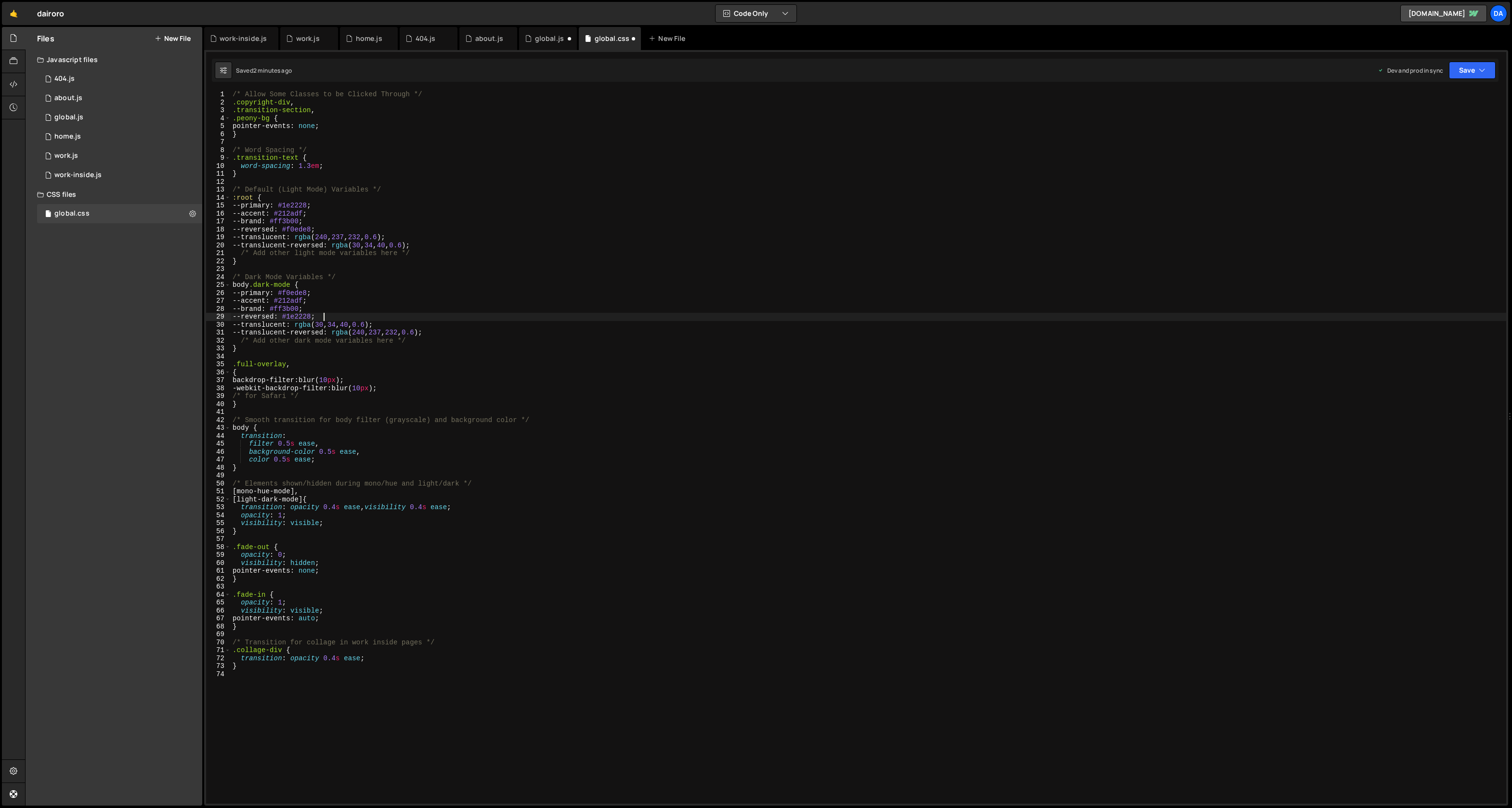
type textarea "--reversed: #f0ede8;"
click at [359, 228] on div "/* Allow Some Classes to be Clicked Through */ .copyright-div , .transition-sec…" at bounding box center [868, 456] width 1276 height 730
type textarea "--white:"
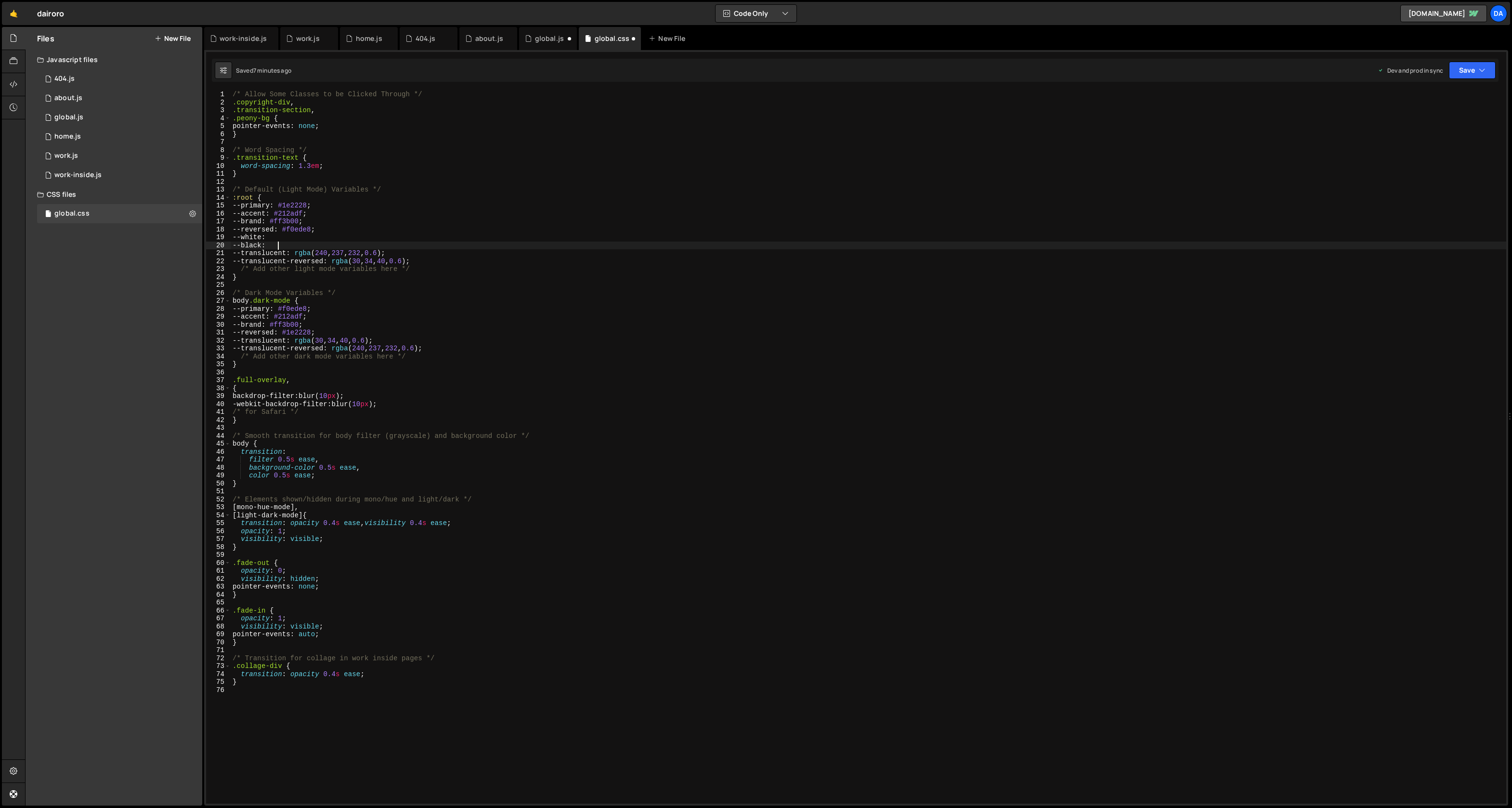
paste textarea "101216"
type textarea "--black: #101216"
click at [324, 248] on div "/* Allow Some Classes to be Clicked Through */ .copyright-div , .transition-sec…" at bounding box center [868, 456] width 1276 height 730
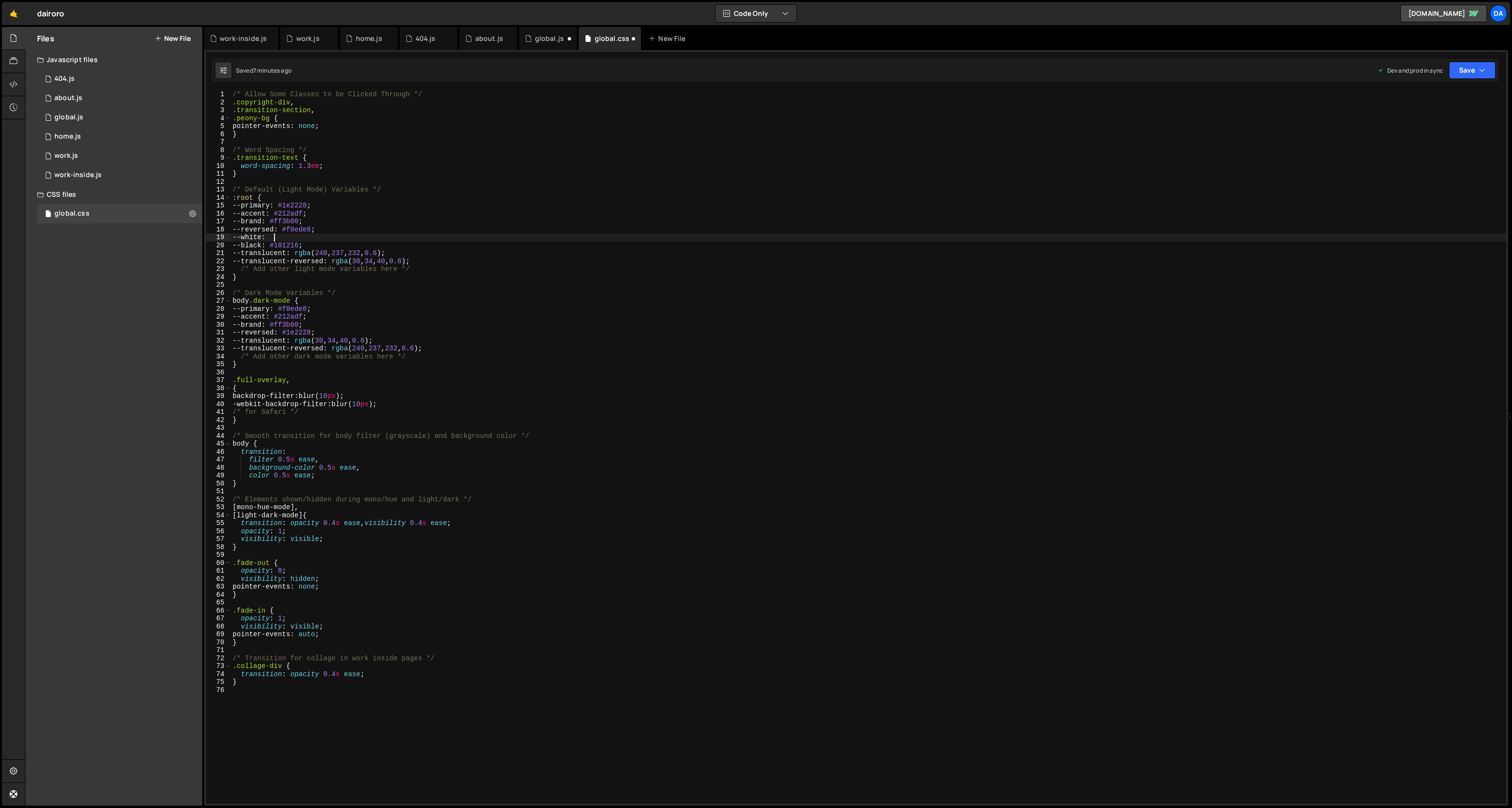
click at [282, 233] on div "/* Allow Some Classes to be Clicked Through */ .copyright-div , .transition-sec…" at bounding box center [868, 456] width 1276 height 730
paste textarea "#f7f6f4"
click at [273, 238] on div "/* Allow Some Classes to be Clicked Through */ .copyright-div , .transition-sec…" at bounding box center [868, 456] width 1276 height 730
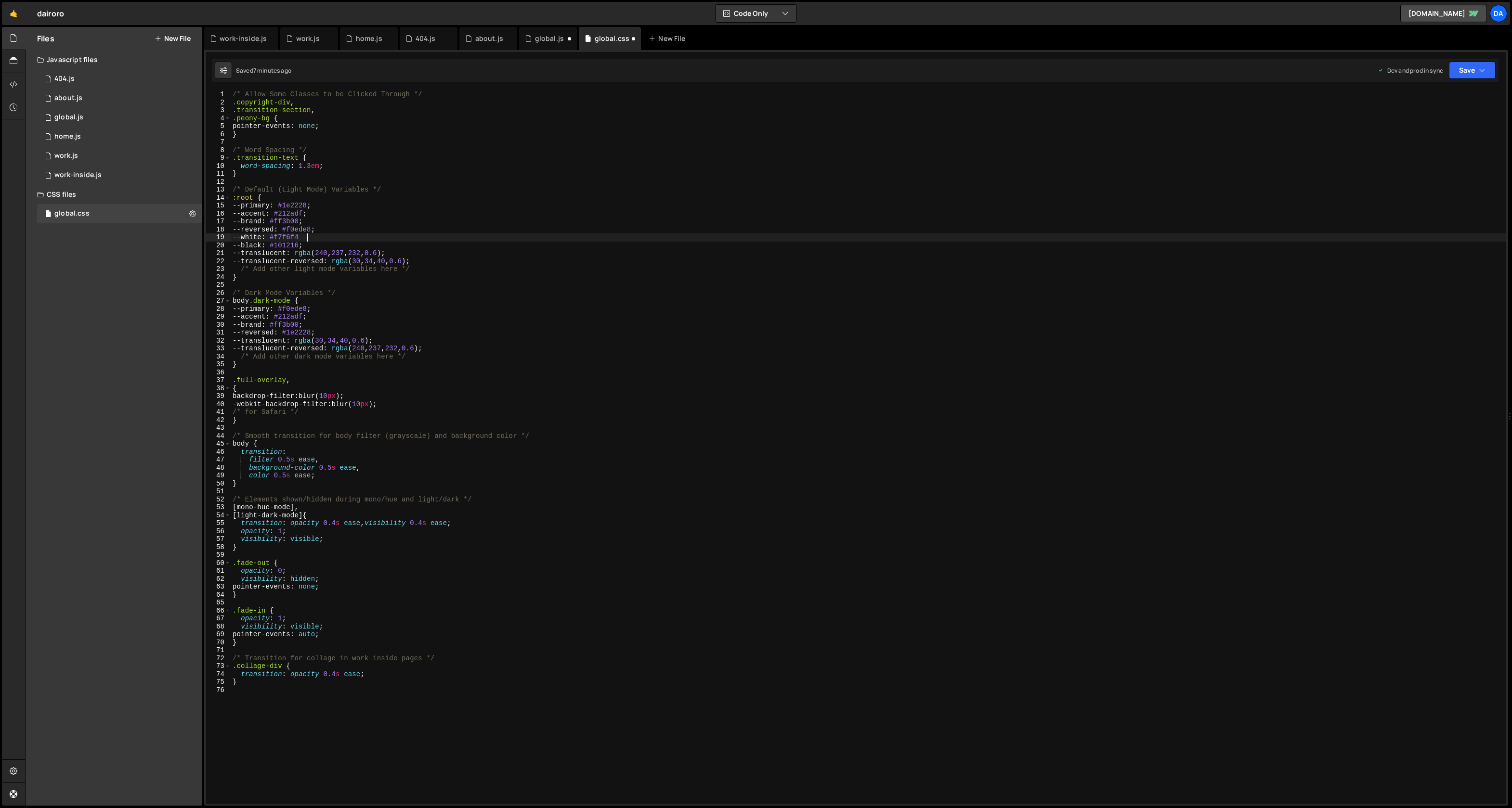
click at [317, 241] on div "/* Allow Some Classes to be Clicked Through */ .copyright-div , .transition-sec…" at bounding box center [868, 456] width 1276 height 730
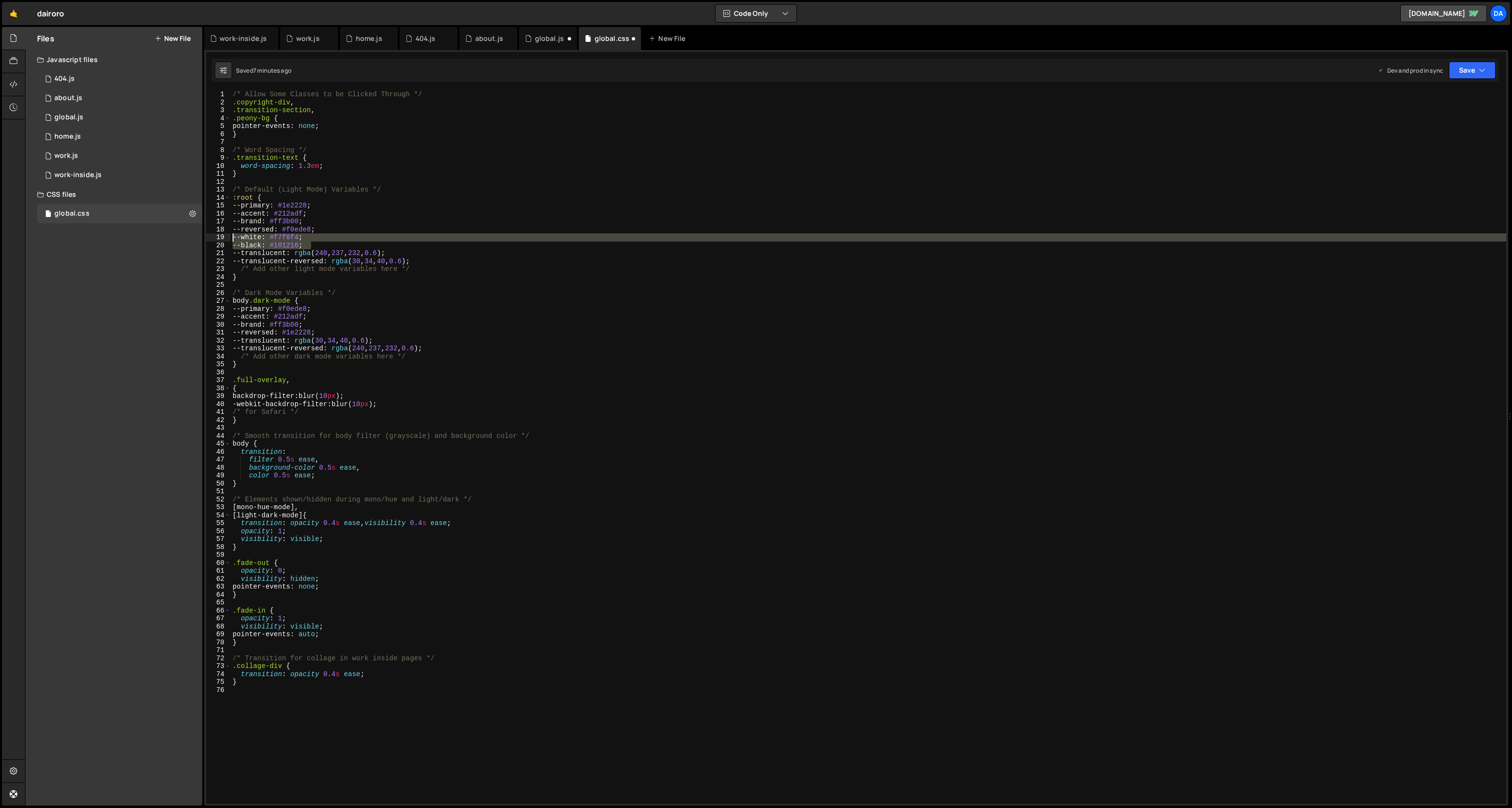
drag, startPoint x: 322, startPoint y: 245, endPoint x: 174, endPoint y: 234, distance: 148.4
click at [174, 234] on div "Files New File Javascript files 1 404.js 0 1 about.js 0 1 global.js 0 1 home.js…" at bounding box center [768, 416] width 1487 height 780
click at [334, 326] on div "/* Allow Some Classes to be Clicked Through */ .copyright-div , .transition-sec…" at bounding box center [868, 456] width 1276 height 730
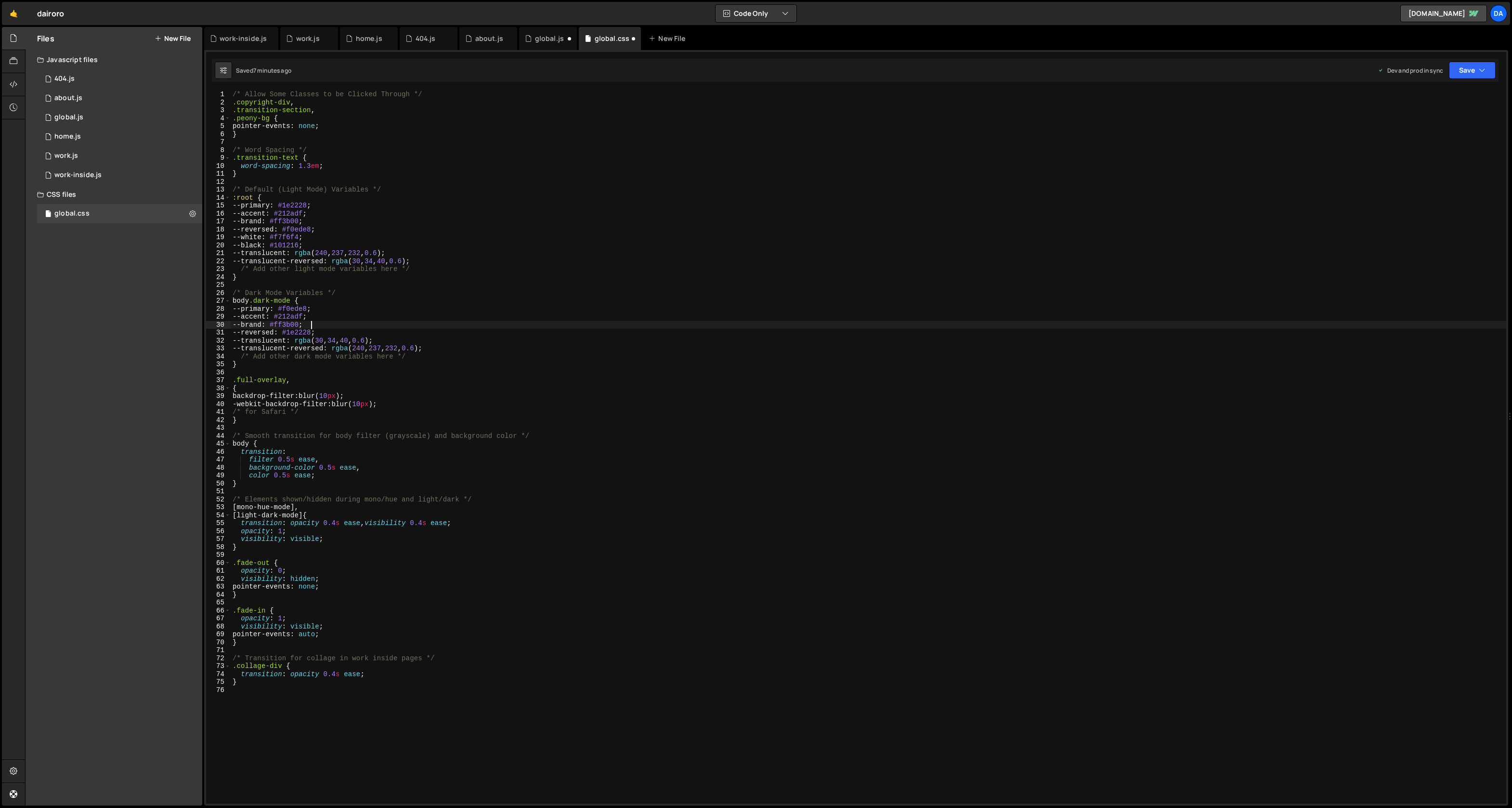
click at [333, 328] on div "/* Allow Some Classes to be Clicked Through */ .copyright-div , .transition-sec…" at bounding box center [868, 456] width 1276 height 730
type textarea "--reversed: #1e2228;"
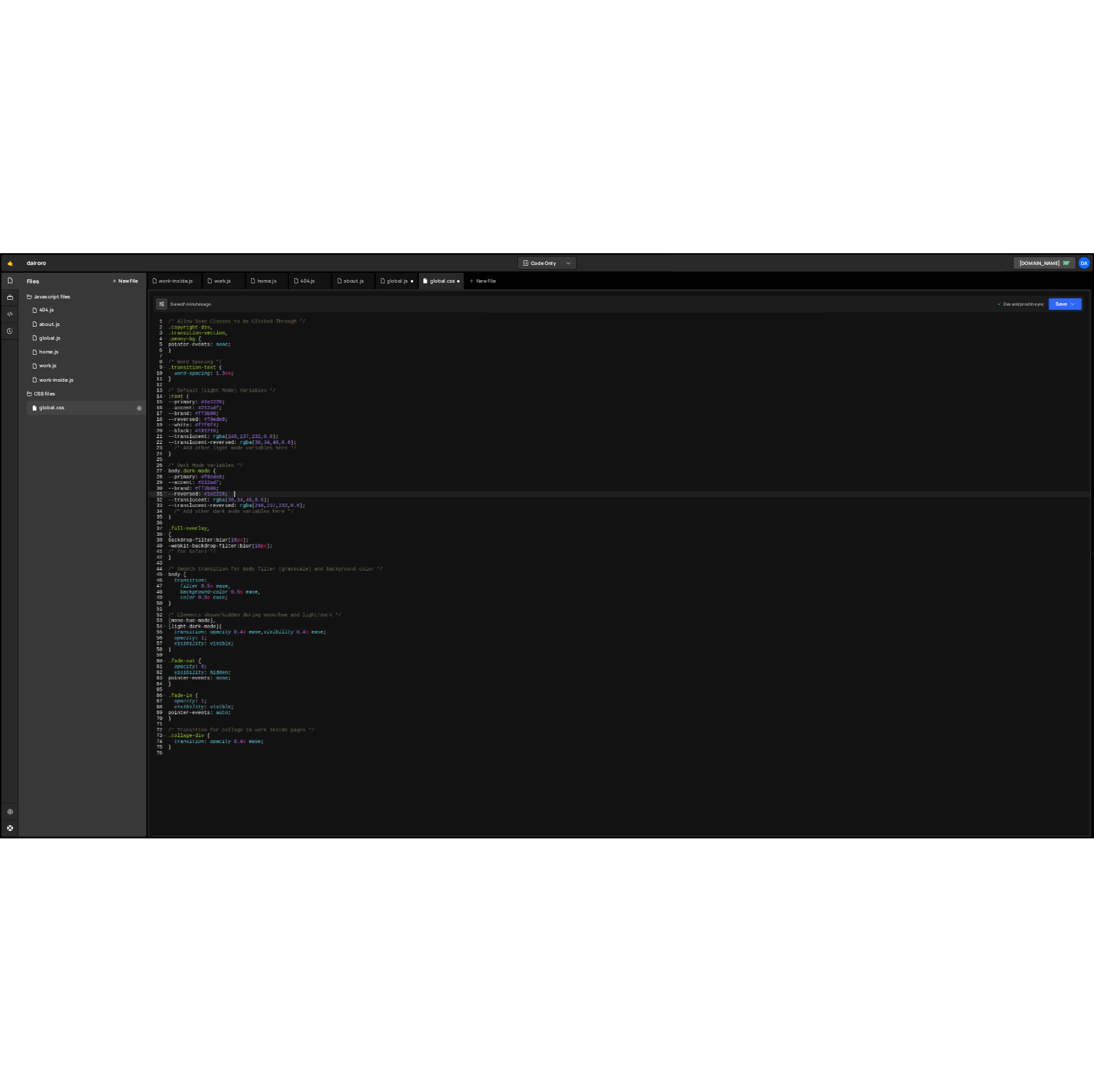
scroll to position [0, 0]
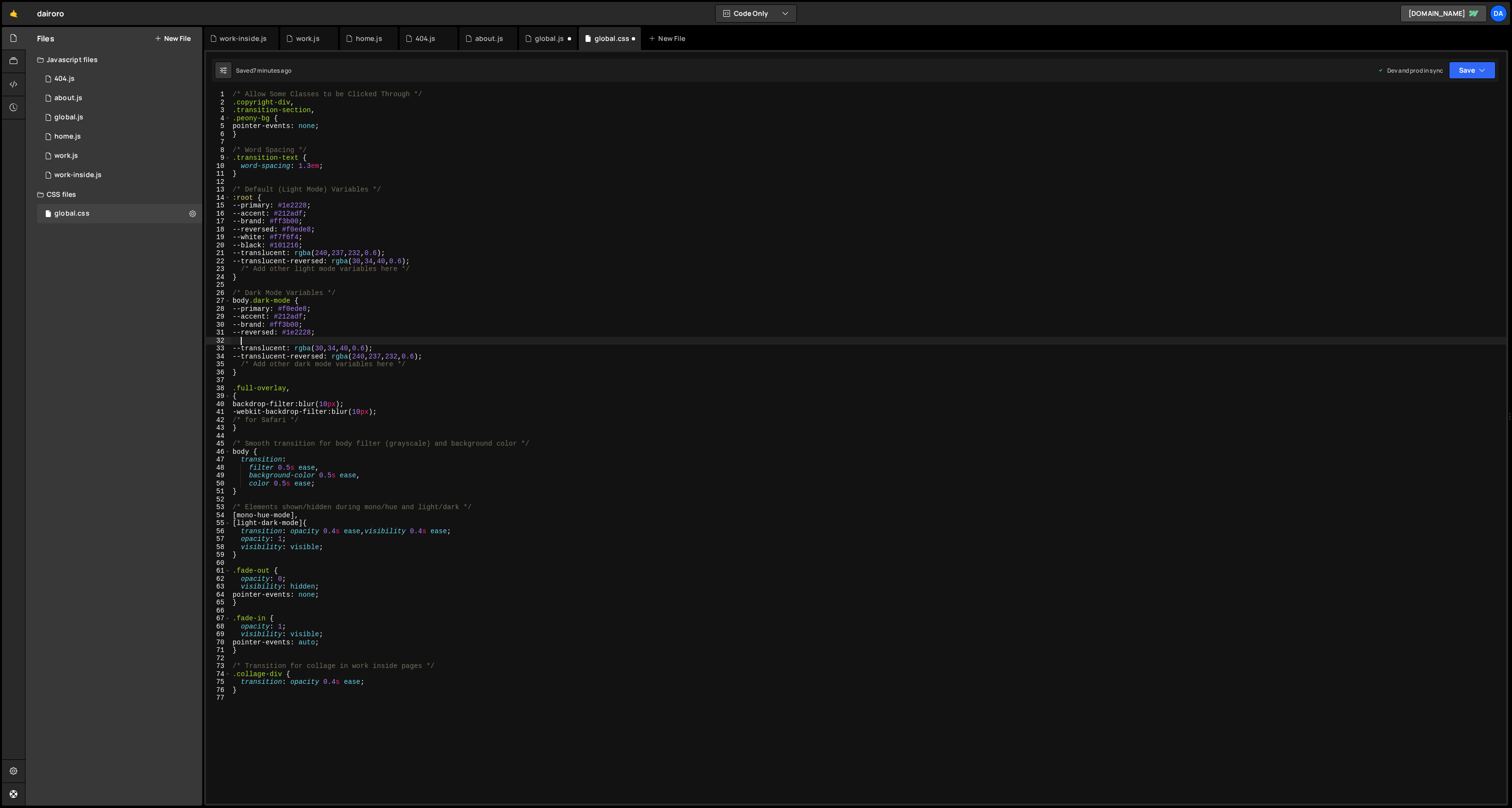
paste textarea "--black: #101216;"
type textarea "--black: #101216;"
paste textarea "--black: #101216;"
type textarea "--black: #101216;"
click at [1458, 70] on button "Save" at bounding box center [1473, 70] width 47 height 17
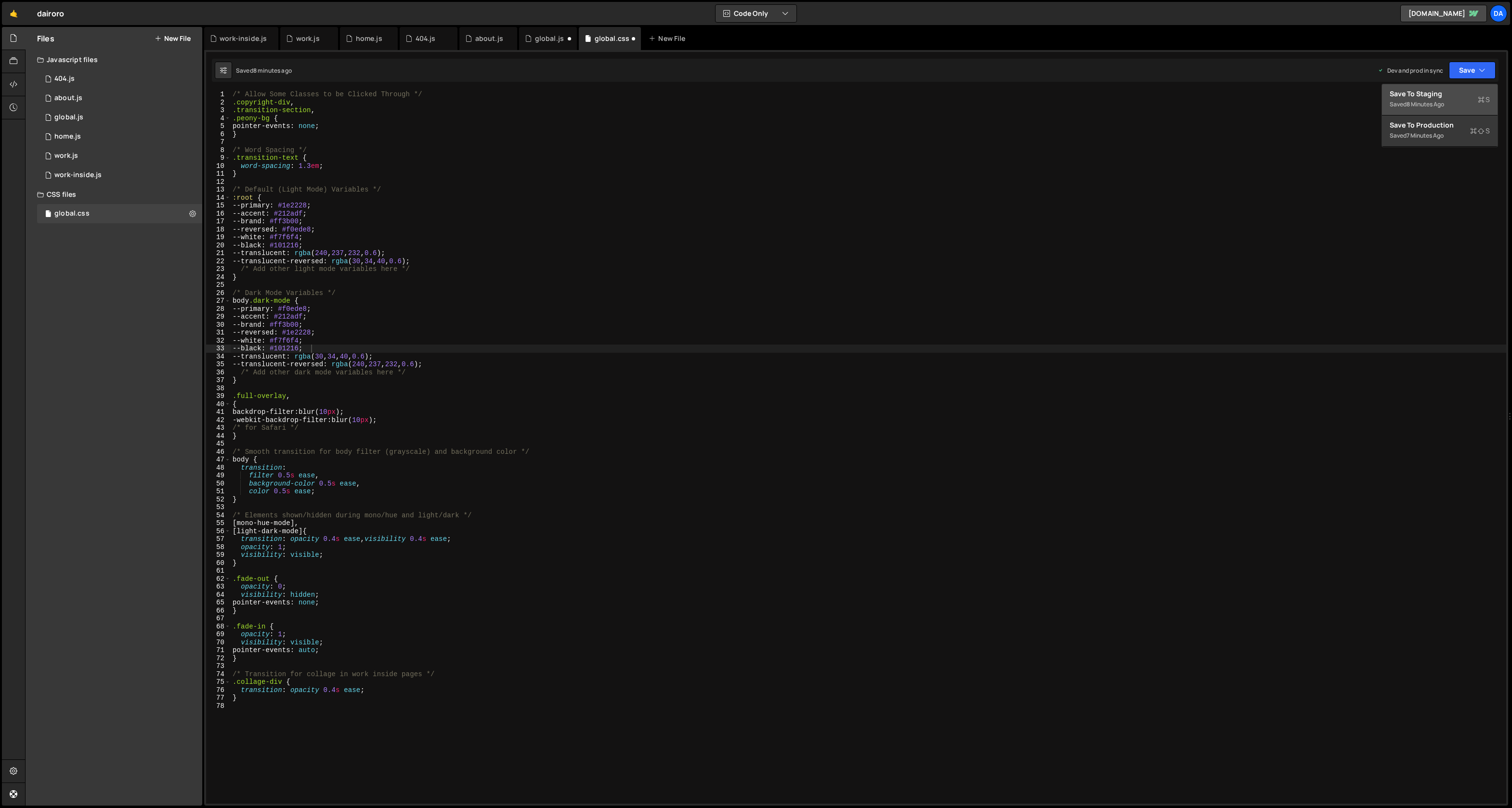
click at [1452, 96] on div "Save to Staging S" at bounding box center [1440, 94] width 100 height 10
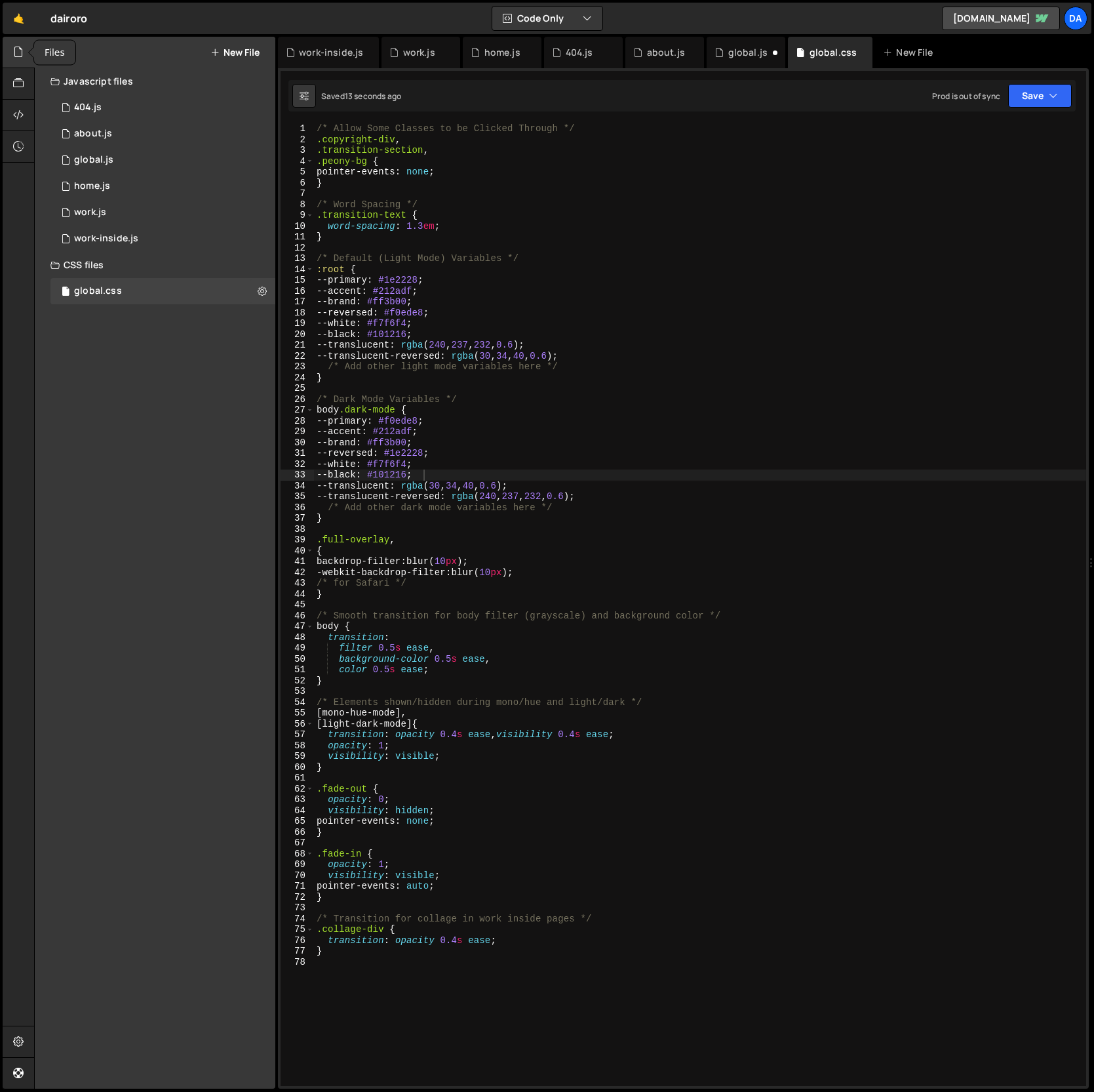
click at [22, 55] on icon at bounding box center [18, 52] width 10 height 14
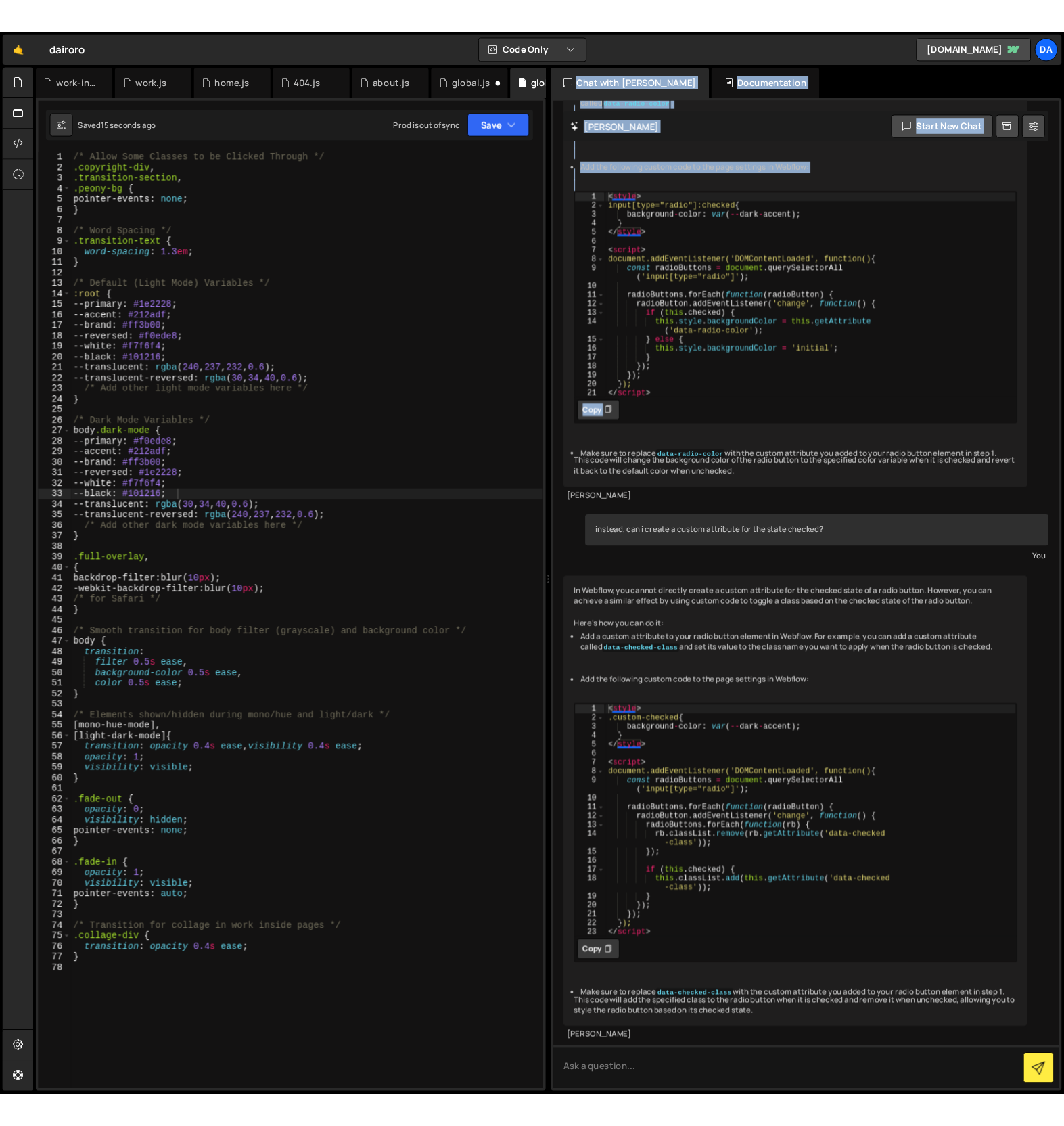
scroll to position [476, 0]
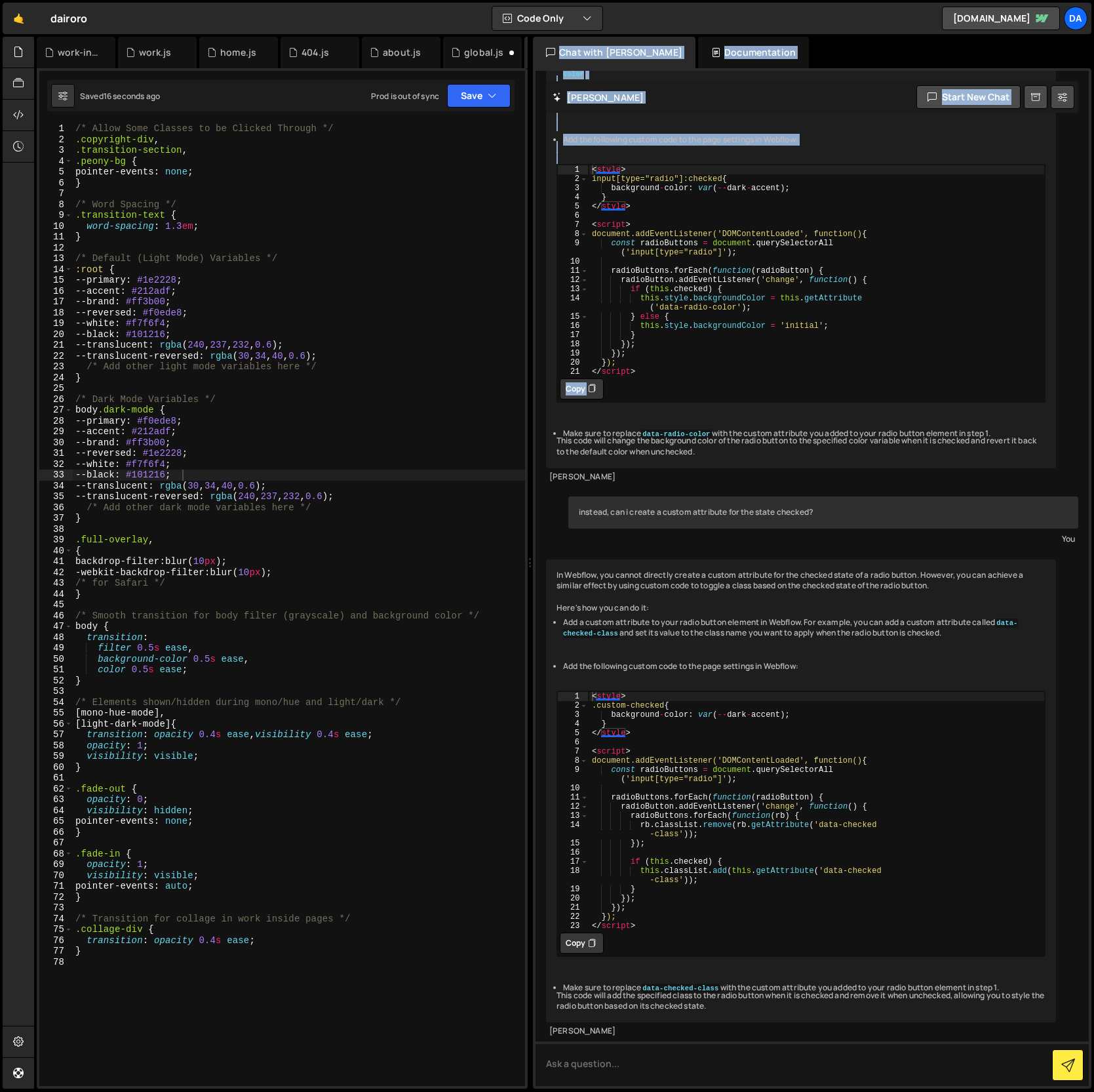
drag, startPoint x: 1092, startPoint y: 441, endPoint x: 764, endPoint y: 445, distance: 328.0
click at [764, 445] on div "Files New File Javascript files 1 404.js 0 1 about.js 0 1 global.js 0 1 home.js…" at bounding box center [563, 562] width 1060 height 1053
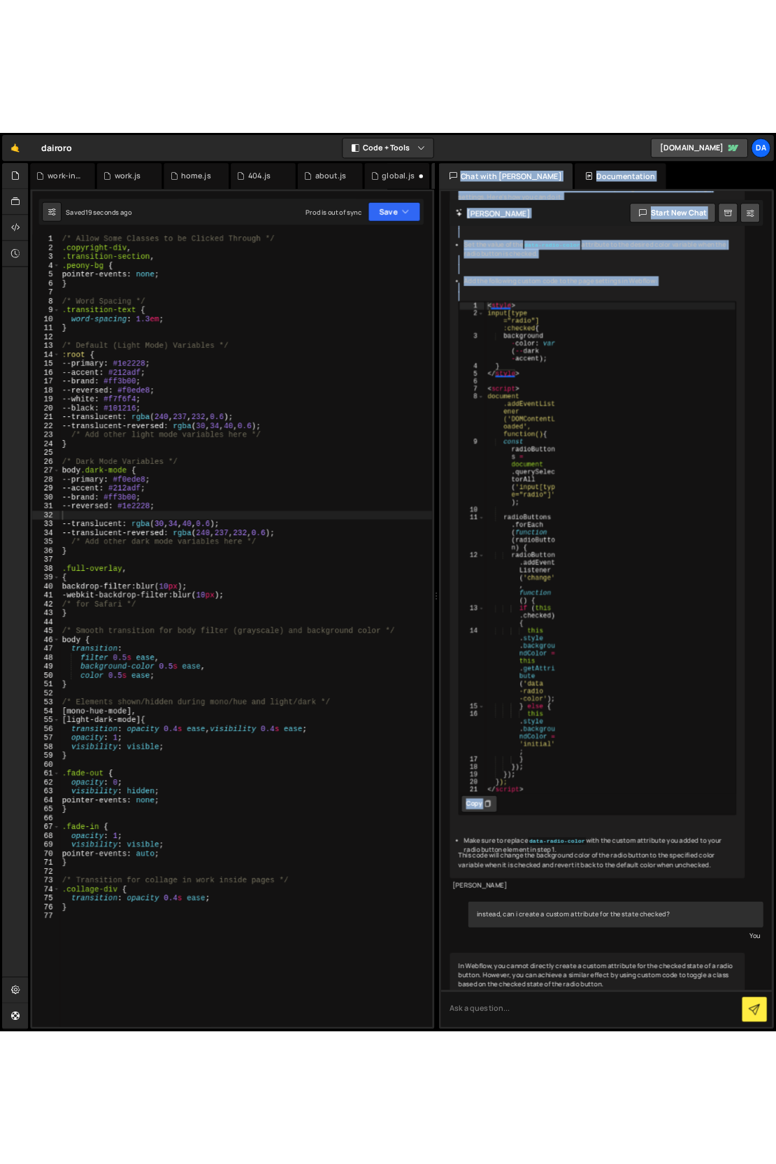
scroll to position [769, 0]
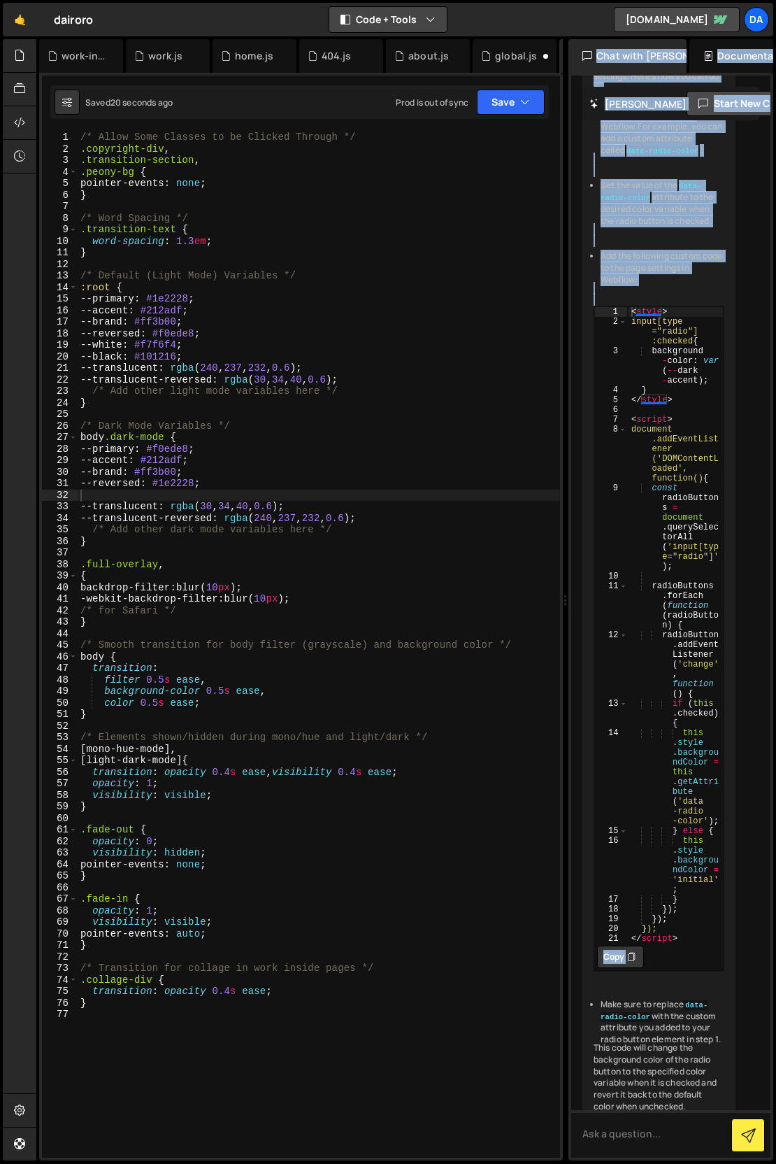
click at [407, 15] on button "Code + Tools" at bounding box center [388, 19] width 118 height 25
click at [399, 58] on button "Code Only" at bounding box center [389, 50] width 118 height 25
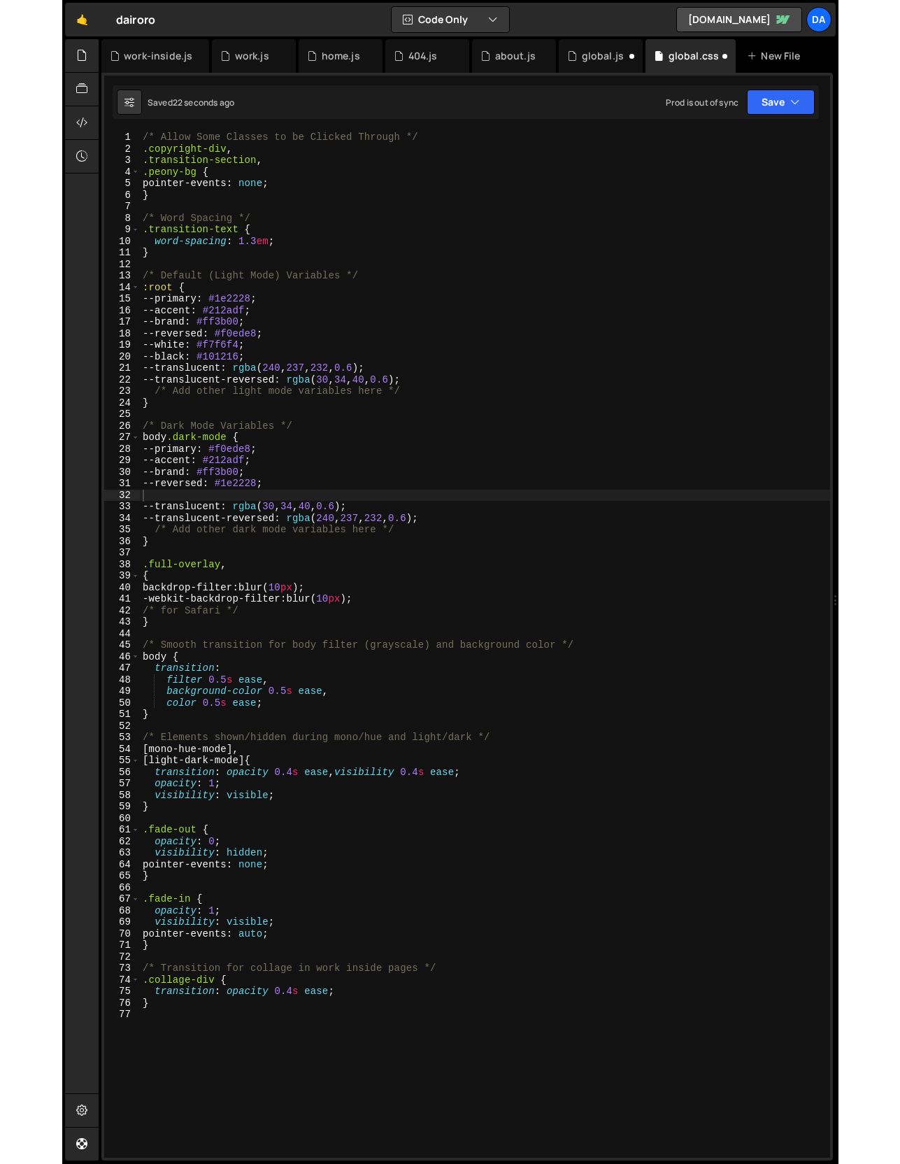
scroll to position [2432, 0]
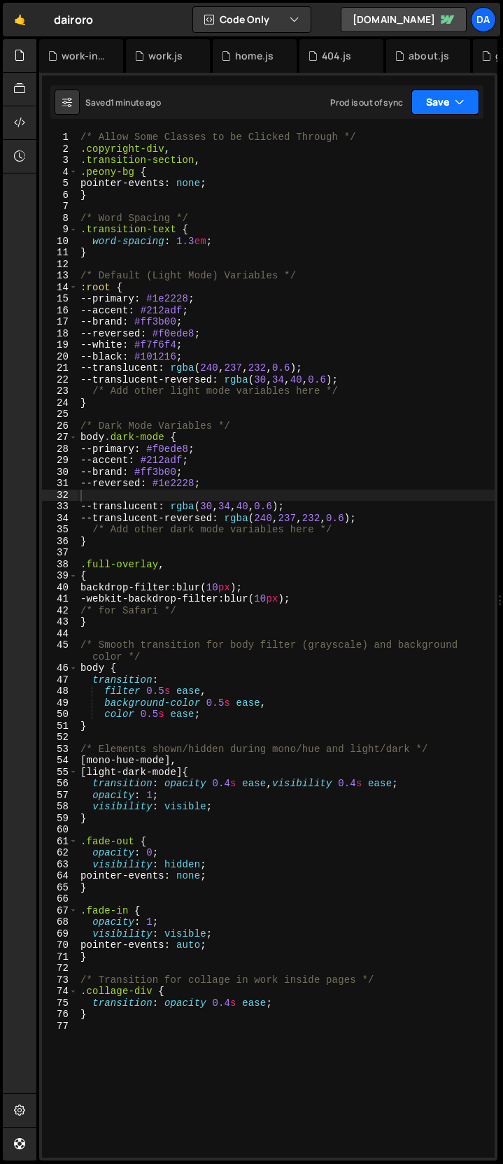
click at [462, 99] on icon "button" at bounding box center [460, 102] width 10 height 14
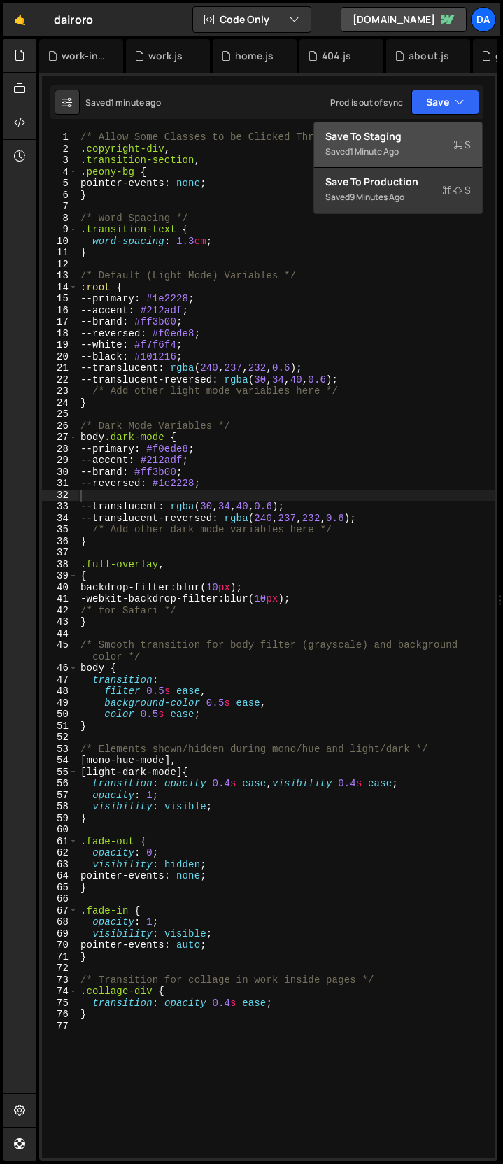
click at [448, 139] on div "Save to Staging S" at bounding box center [397, 136] width 145 height 14
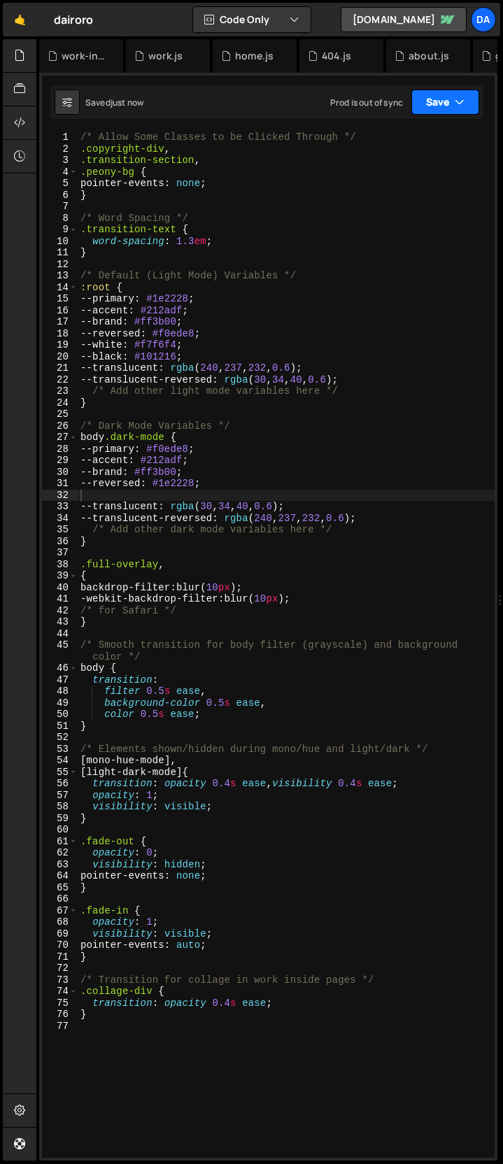
click at [455, 113] on button "Save" at bounding box center [445, 102] width 68 height 25
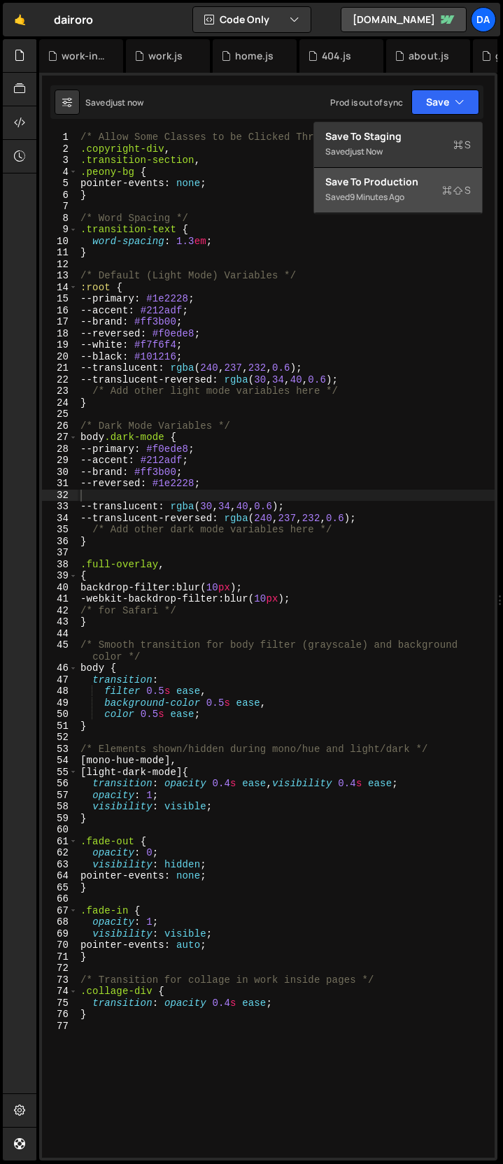
click at [436, 182] on div "Save to Production S" at bounding box center [397, 182] width 145 height 14
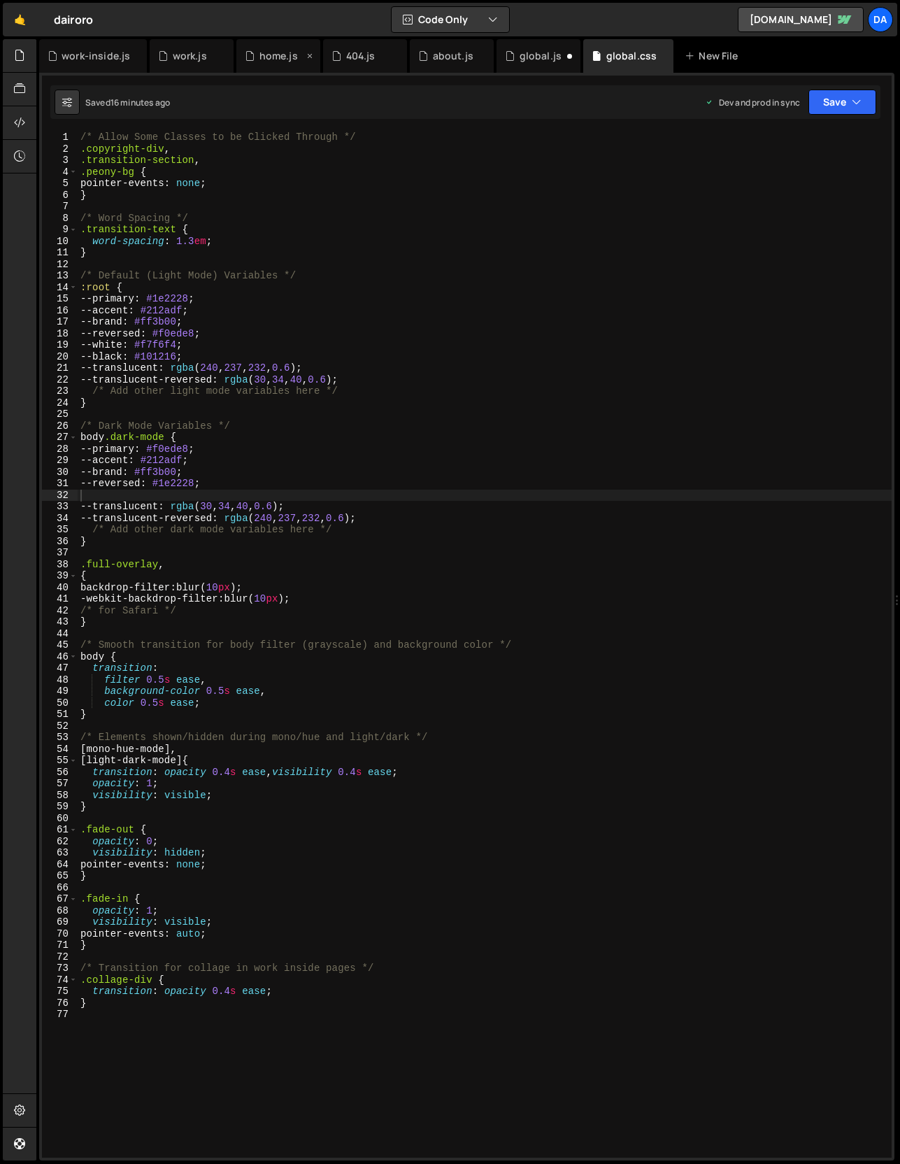
click at [268, 57] on div "home.js" at bounding box center [279, 56] width 38 height 14
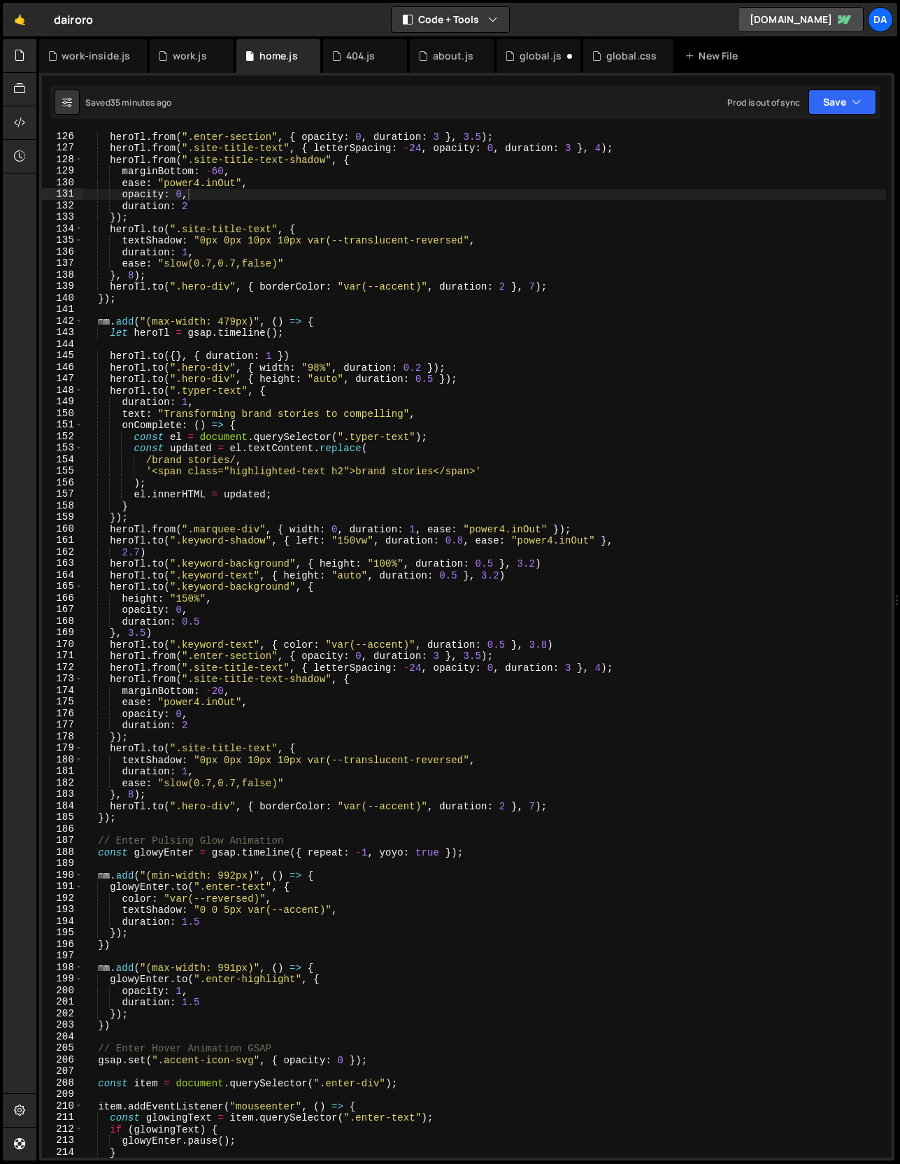
scroll to position [11778, 0]
click at [278, 55] on div "home.js" at bounding box center [279, 56] width 38 height 14
click at [27, 55] on div at bounding box center [20, 56] width 34 height 34
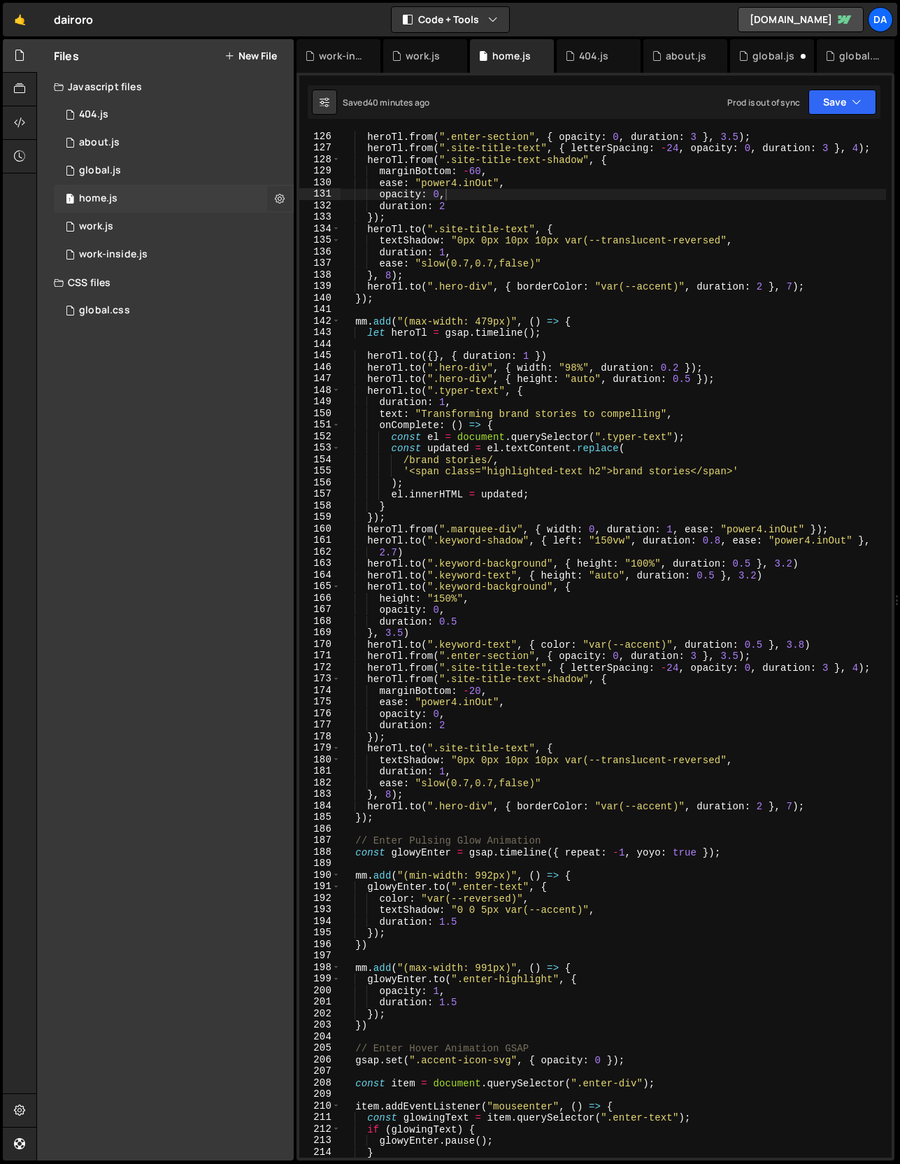
click at [290, 194] on button at bounding box center [279, 198] width 25 height 25
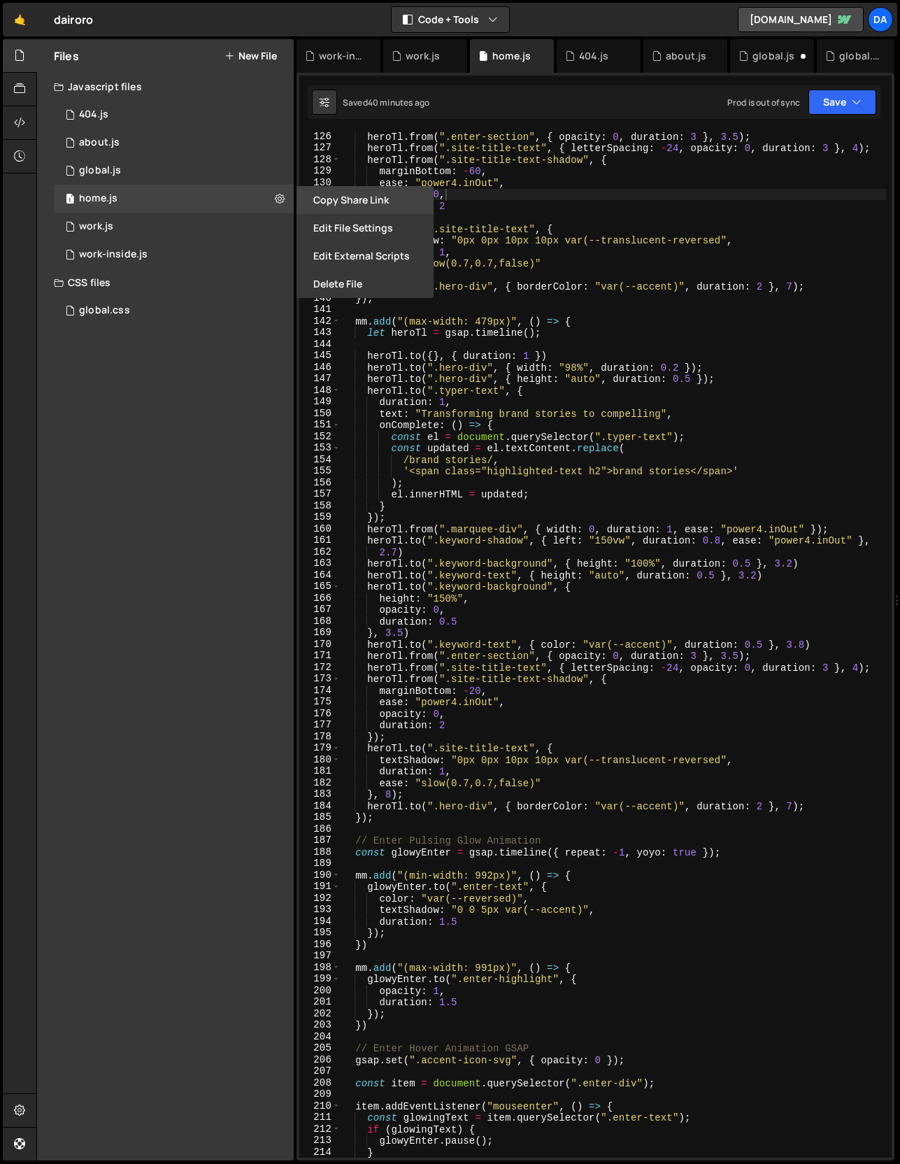
click at [348, 208] on button "Copy share link" at bounding box center [365, 200] width 137 height 28
type textarea "[DOMAIN_NAME](".site-title-text", {"
click at [575, 223] on div "heroTl . from ( ".enter-section" , { opacity : 0 , duration : 3 } , 3.5 ) ; her…" at bounding box center [614, 655] width 546 height 1049
checkbox input "false"
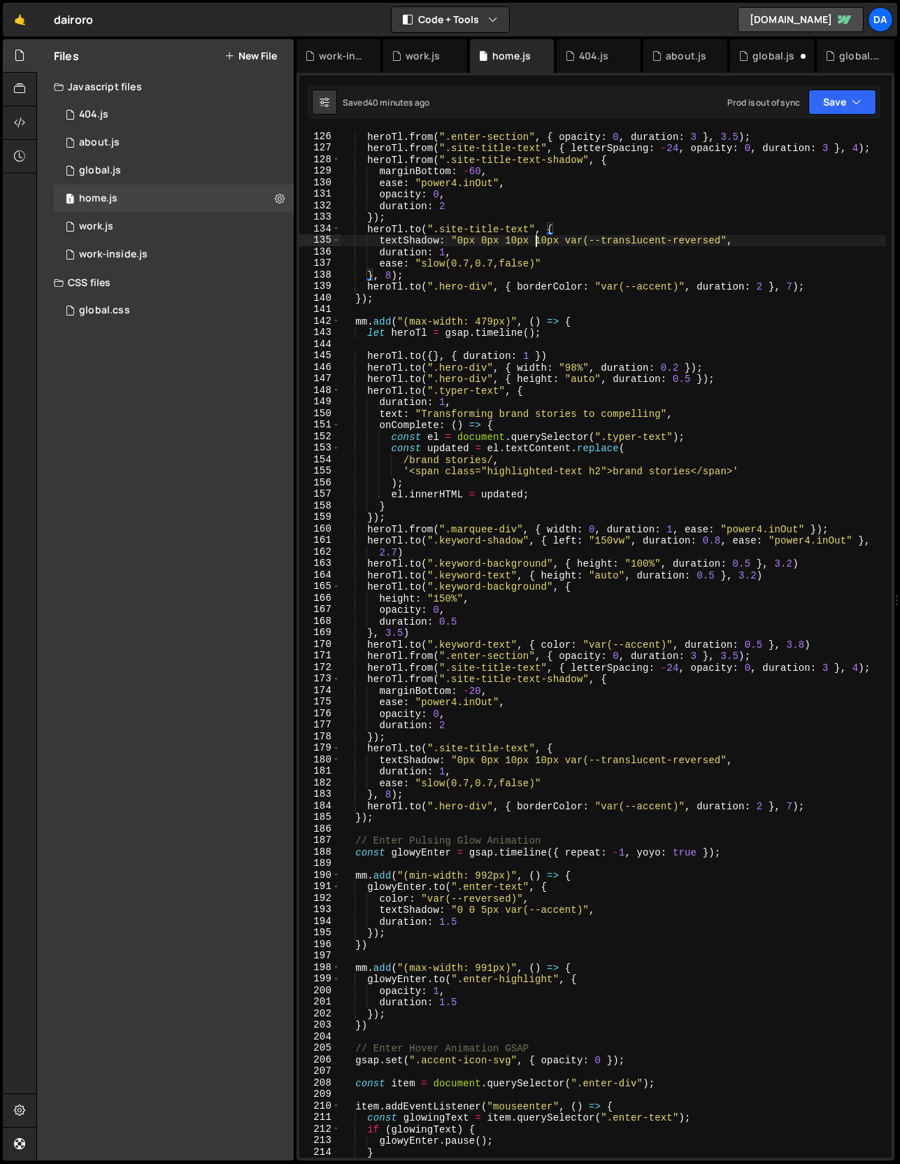
click at [537, 241] on div "heroTl . from ( ".enter-section" , { opacity : 0 , duration : 3 } , 3.5 ) ; her…" at bounding box center [614, 655] width 546 height 1049
type textarea "});"
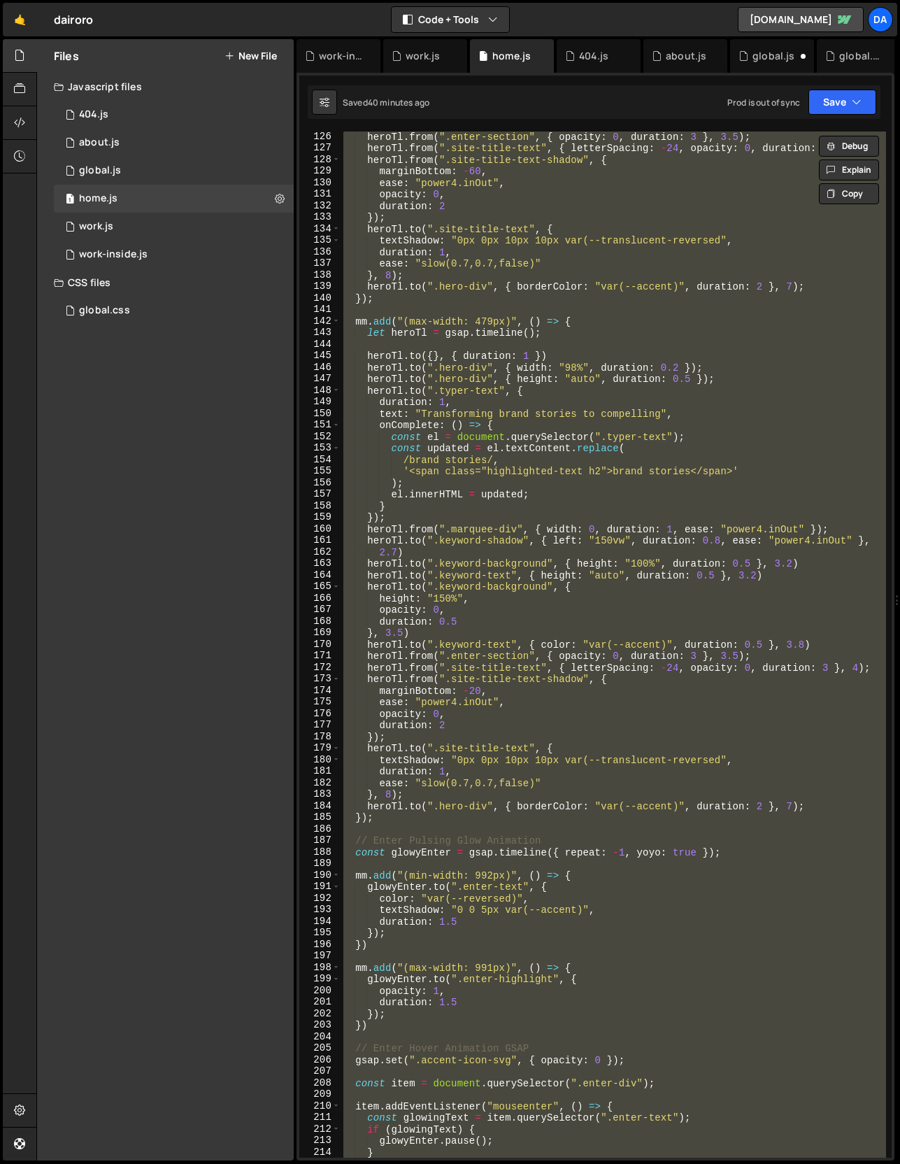
scroll to position [0, 1]
click at [262, 55] on button "New File" at bounding box center [251, 55] width 52 height 11
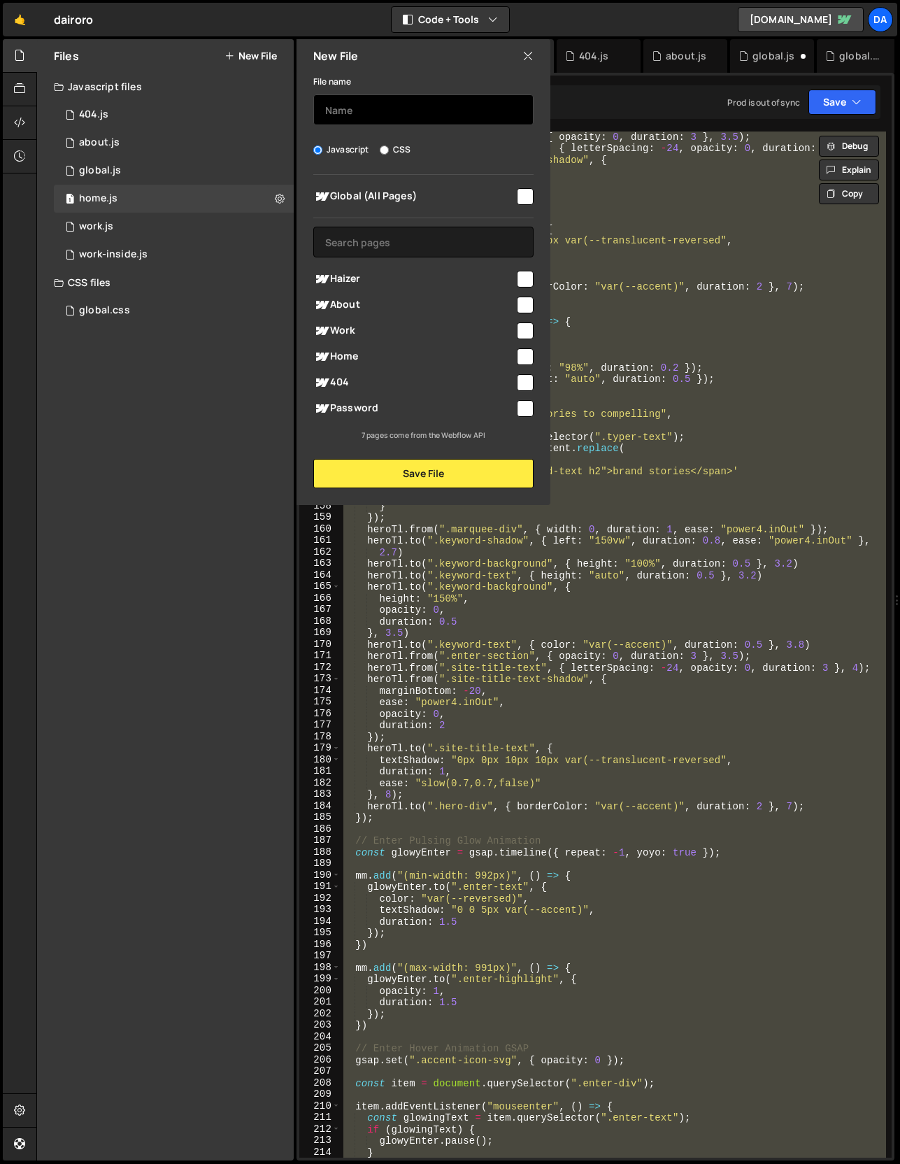
click at [378, 101] on input "text" at bounding box center [423, 109] width 220 height 31
type input "home-copy"
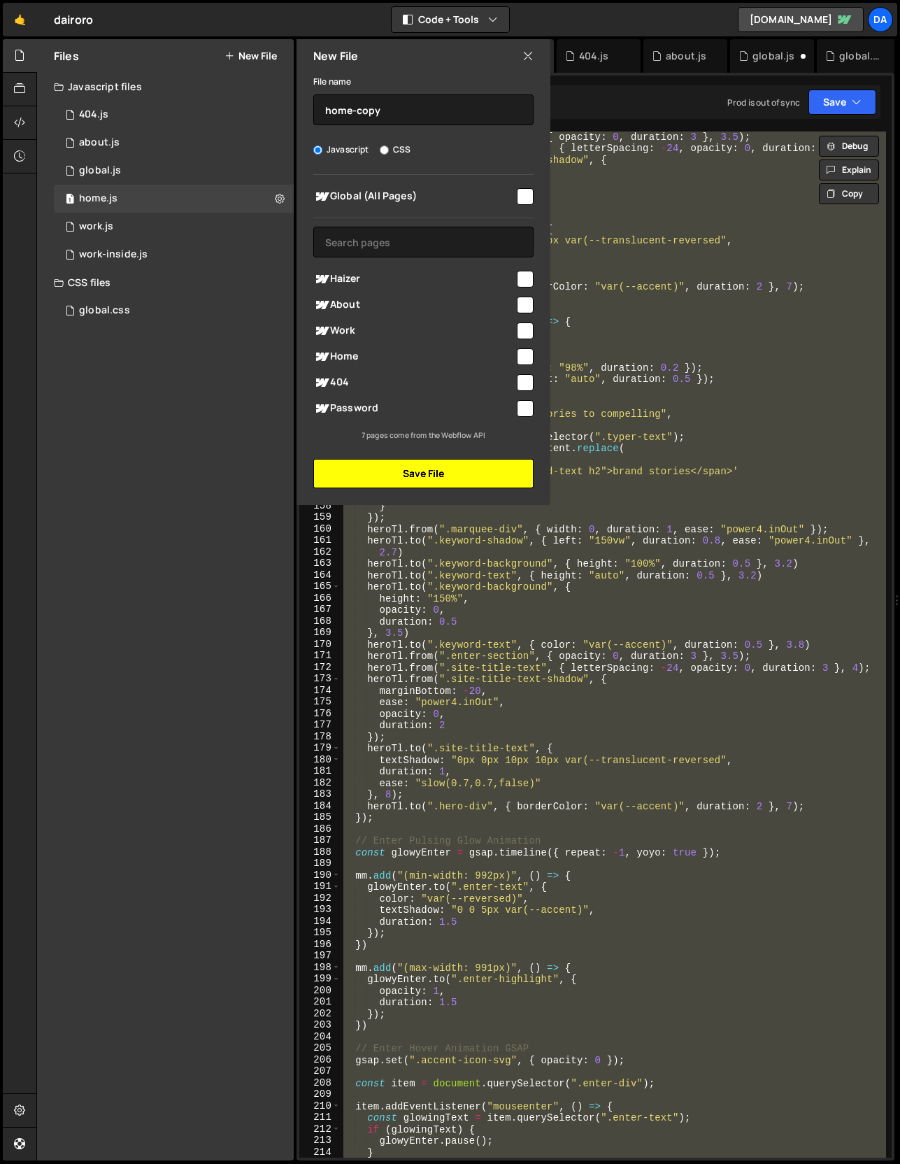
click at [430, 476] on button "Save File" at bounding box center [423, 473] width 220 height 29
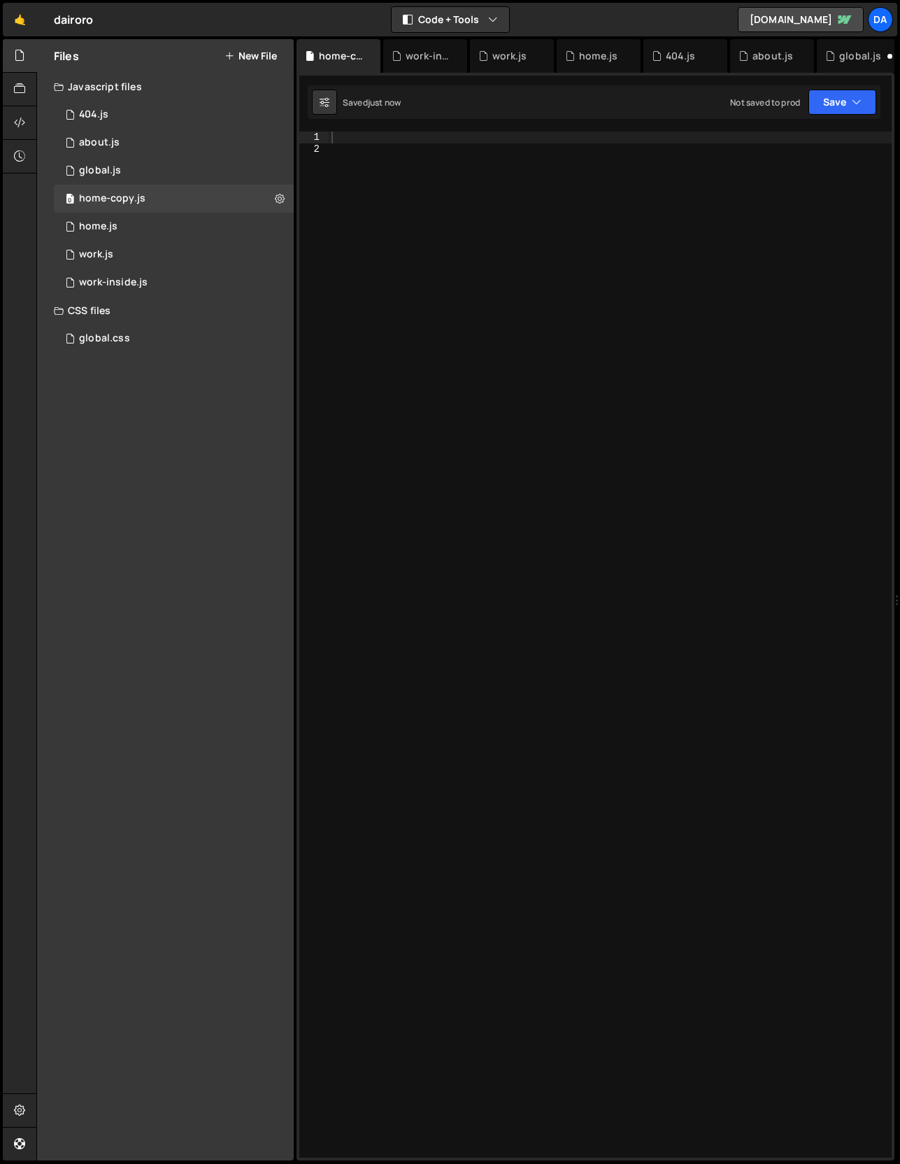
scroll to position [0, 0]
click at [462, 352] on div at bounding box center [610, 656] width 563 height 1049
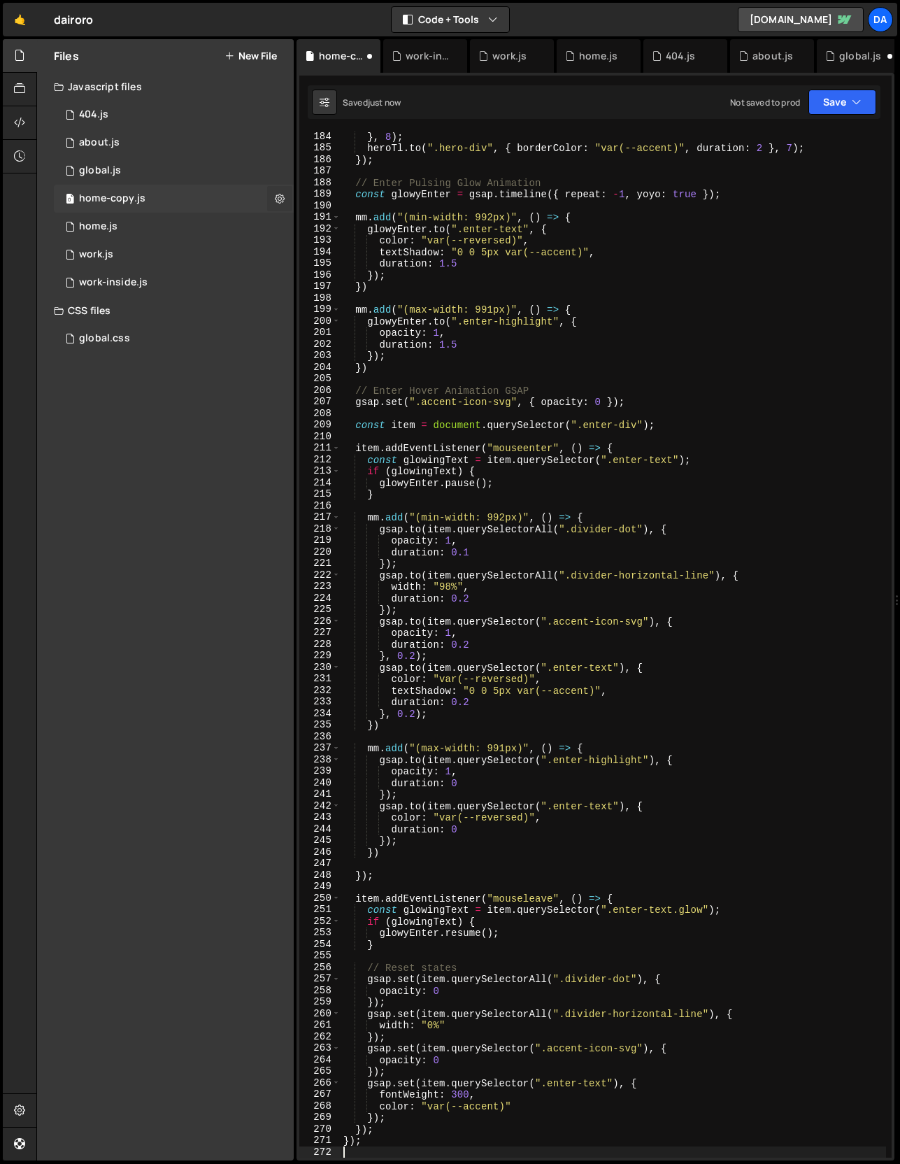
click at [277, 200] on icon at bounding box center [280, 198] width 10 height 13
type input "home-copy"
radio input "true"
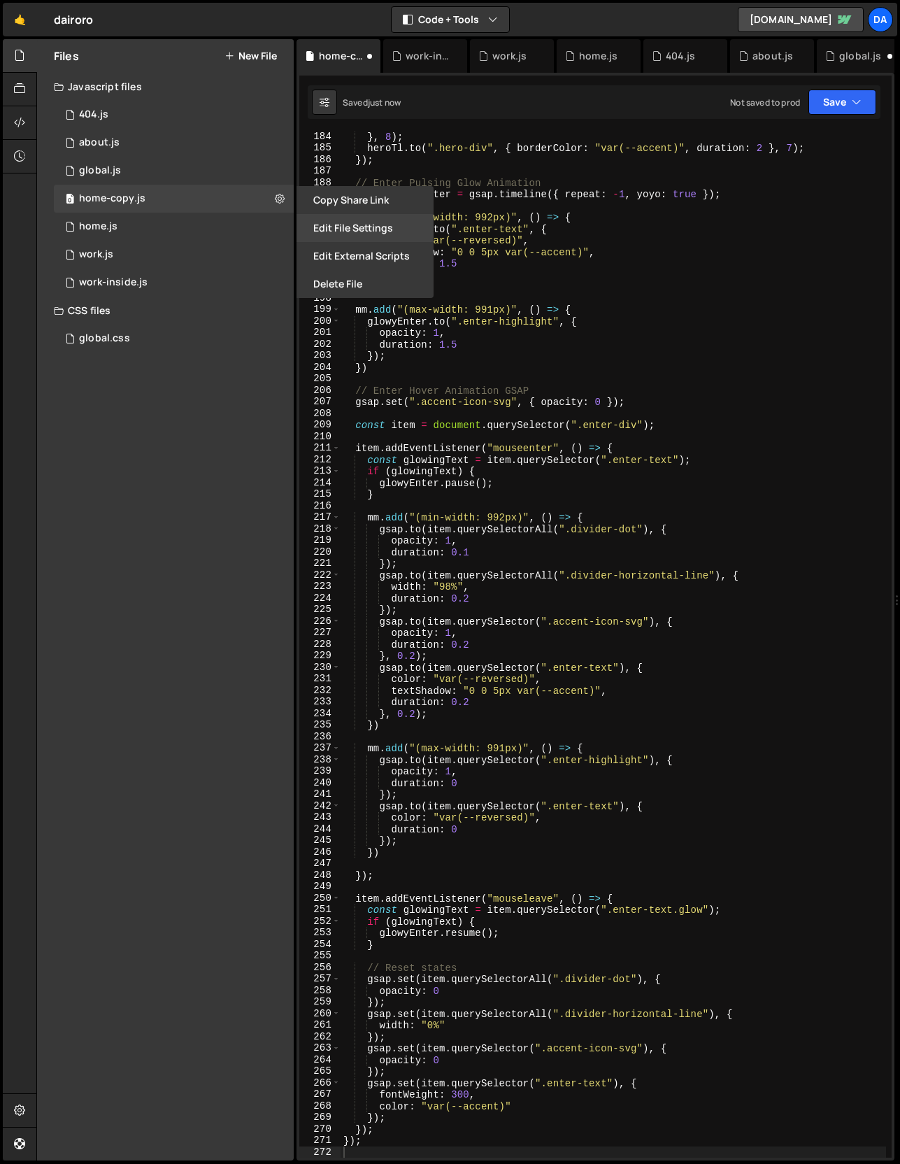
click at [388, 227] on button "Edit File Settings" at bounding box center [365, 228] width 137 height 28
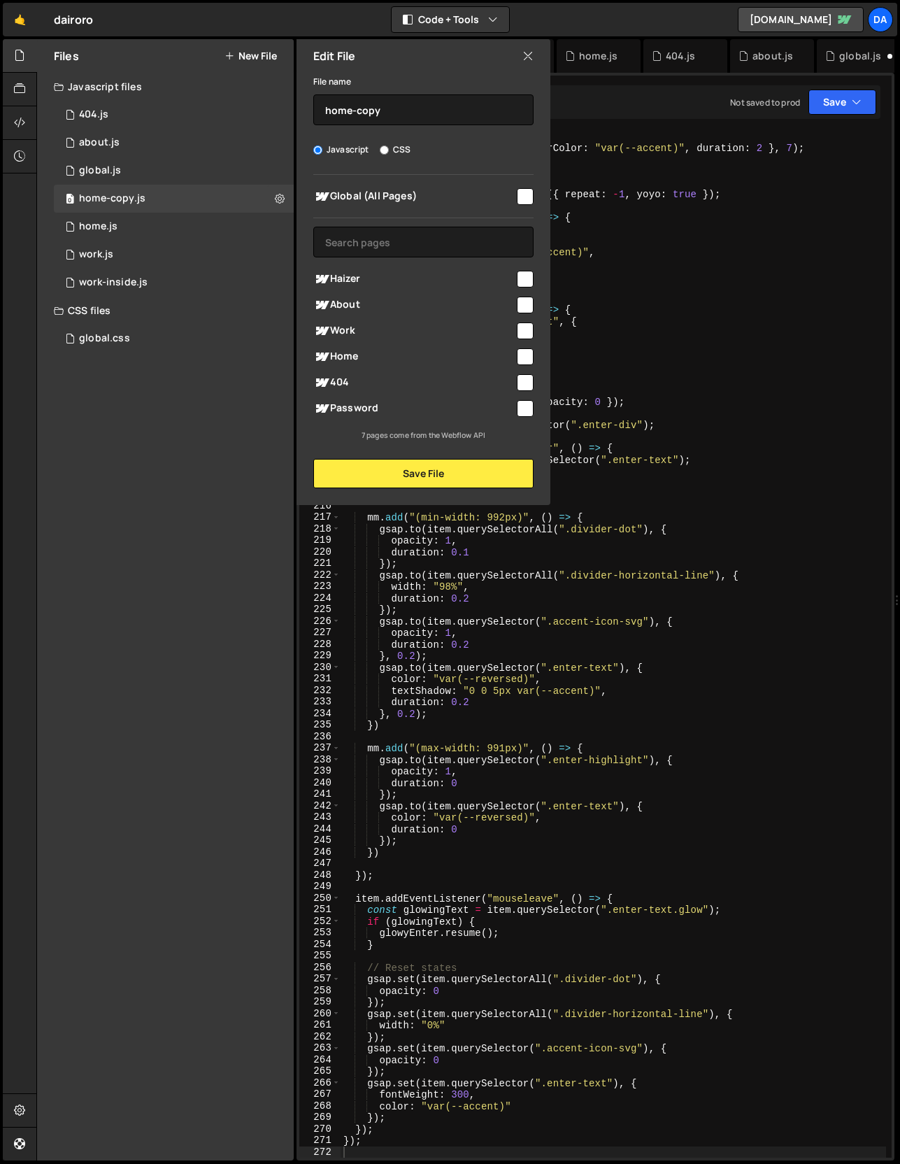
click at [527, 58] on icon at bounding box center [528, 55] width 11 height 15
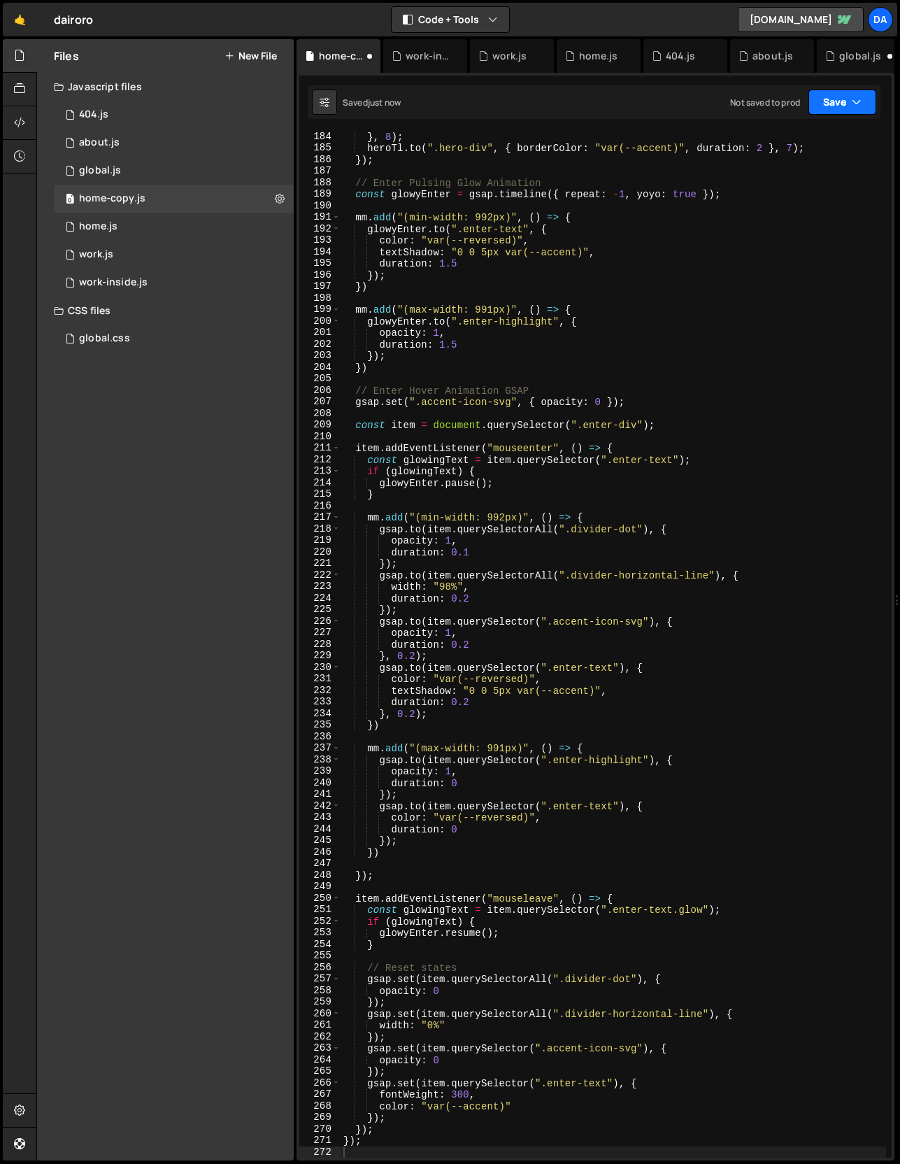
click at [828, 107] on button "Save" at bounding box center [843, 102] width 68 height 25
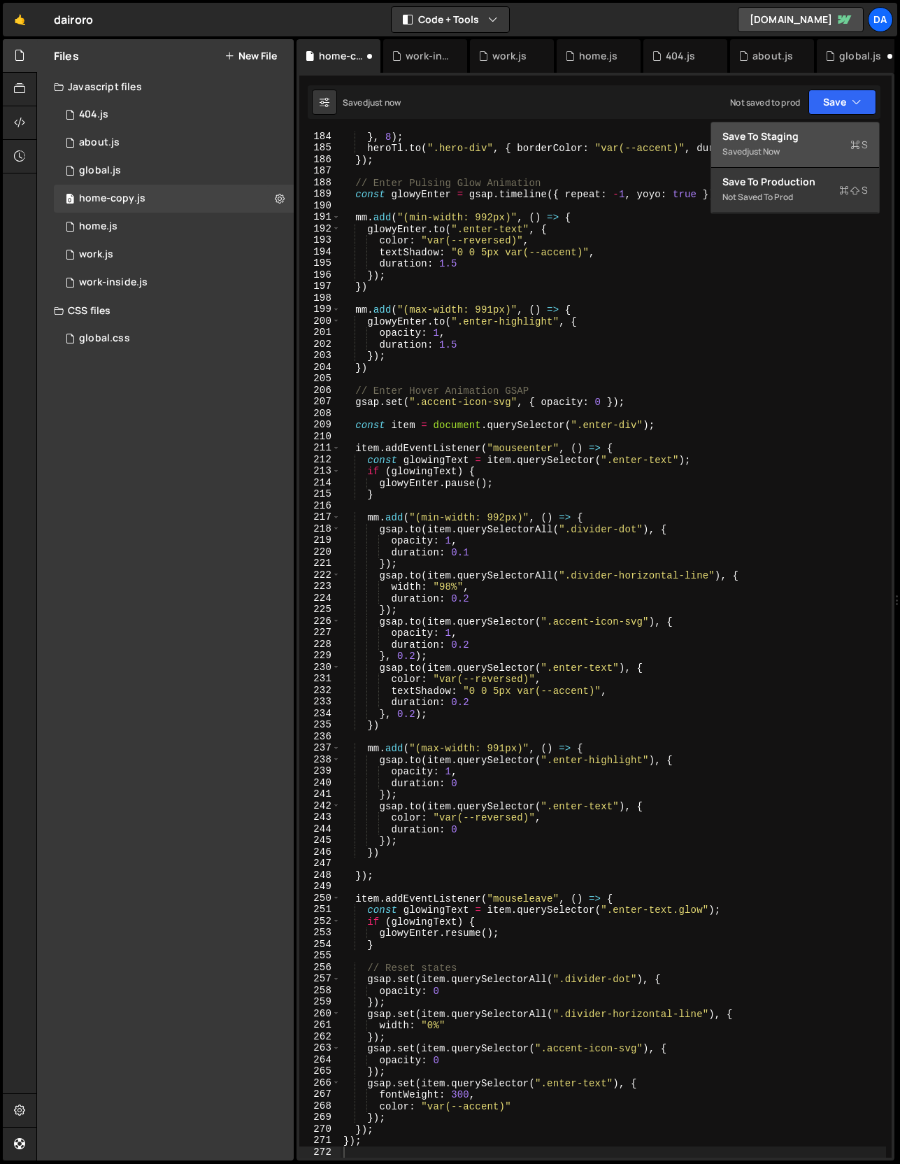
click at [828, 141] on div "Save to Staging S" at bounding box center [795, 136] width 145 height 14
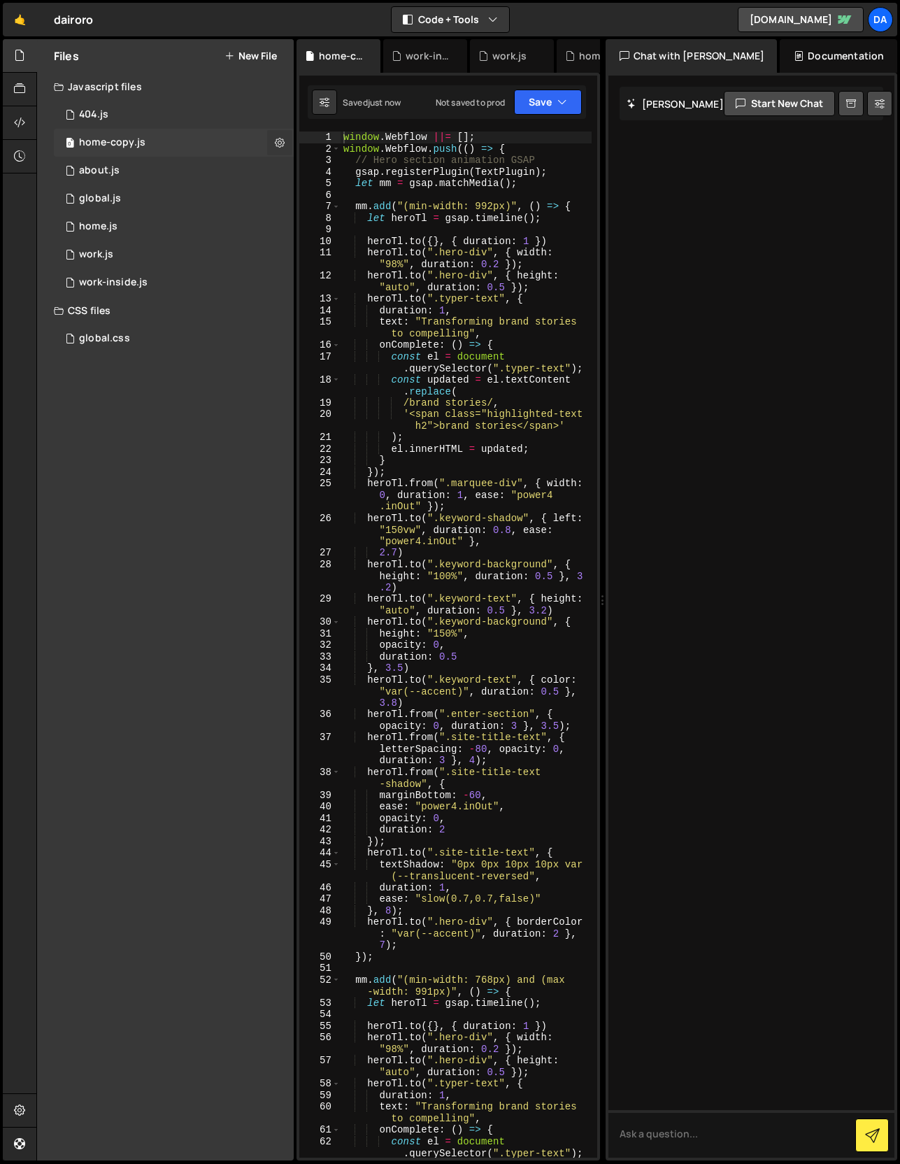
click at [281, 144] on icon at bounding box center [280, 142] width 10 height 13
type input "home-copy"
radio input "true"
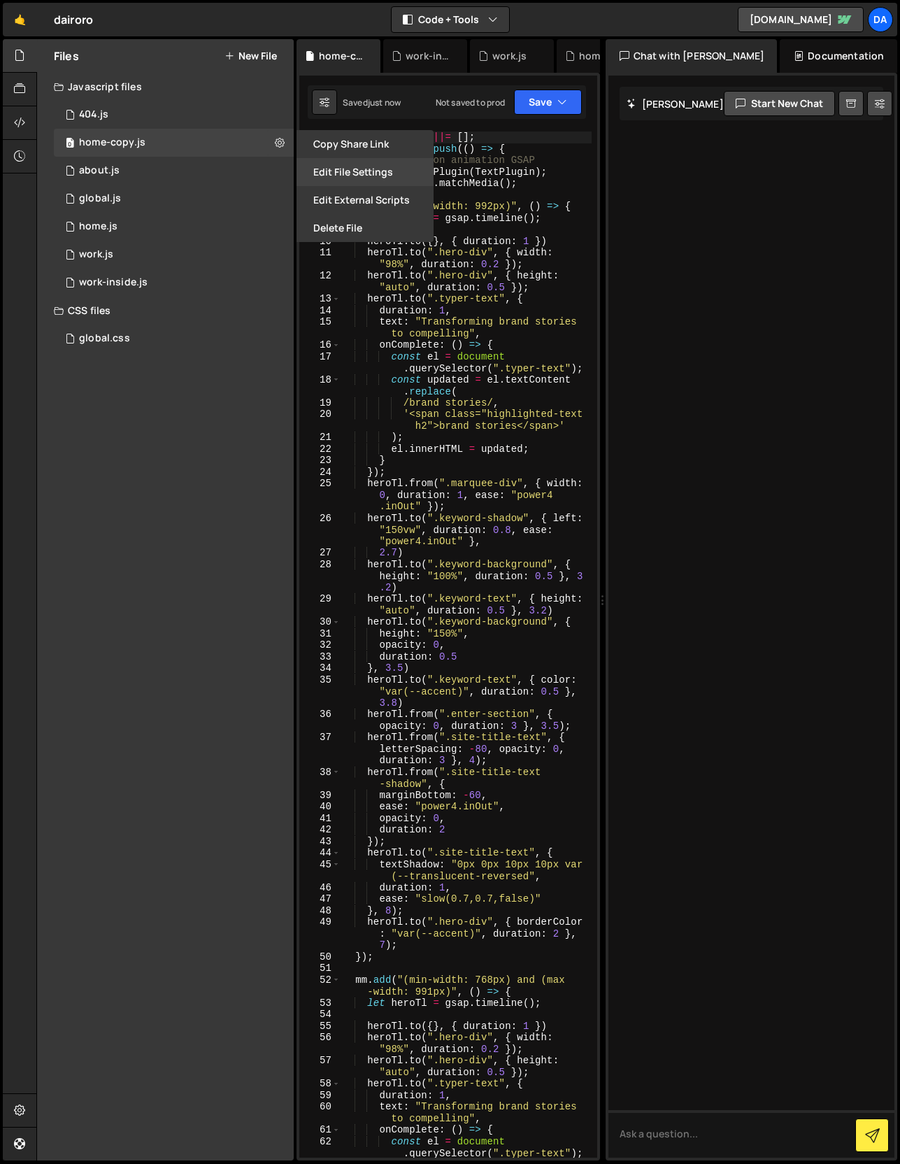
click at [372, 180] on button "Edit File Settings" at bounding box center [365, 172] width 137 height 28
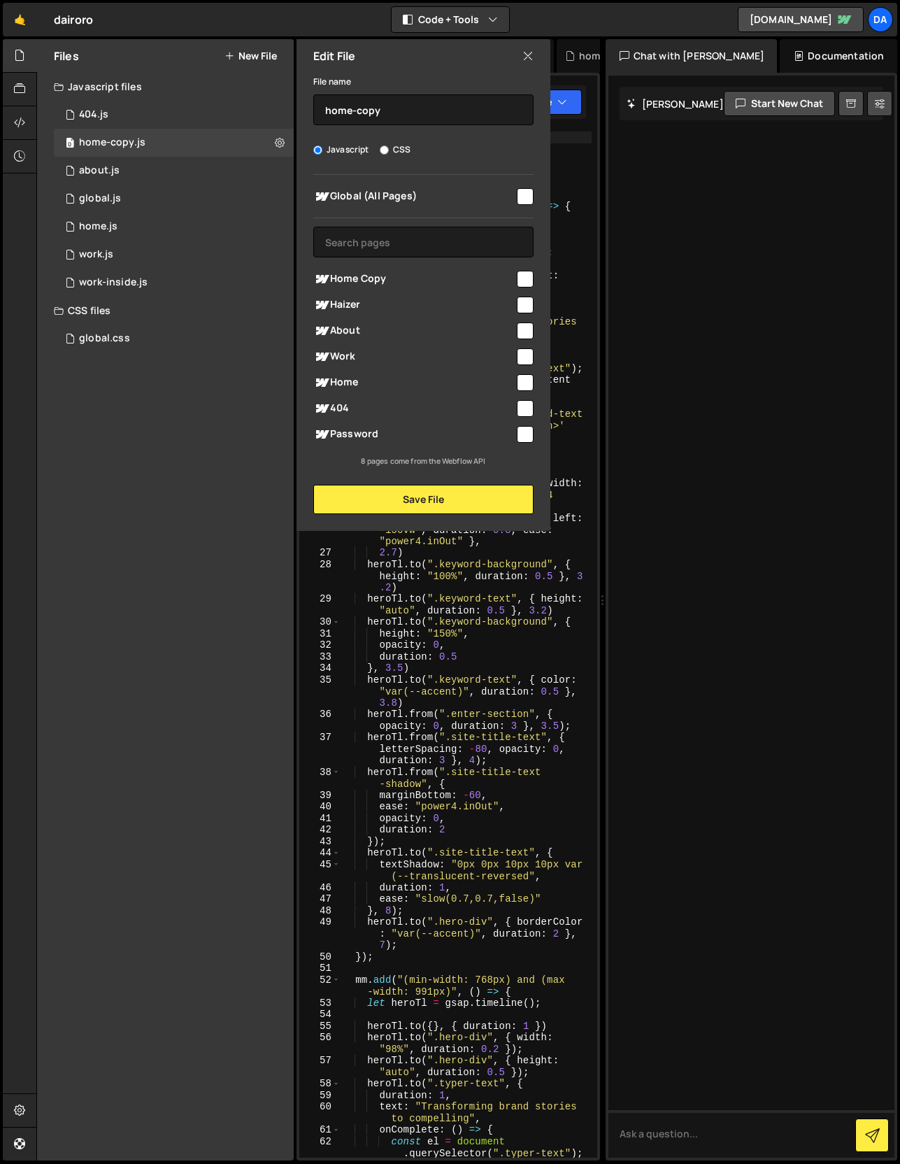
click at [525, 275] on input "checkbox" at bounding box center [525, 279] width 17 height 17
checkbox input "true"
click at [443, 495] on button "Save File" at bounding box center [423, 499] width 220 height 29
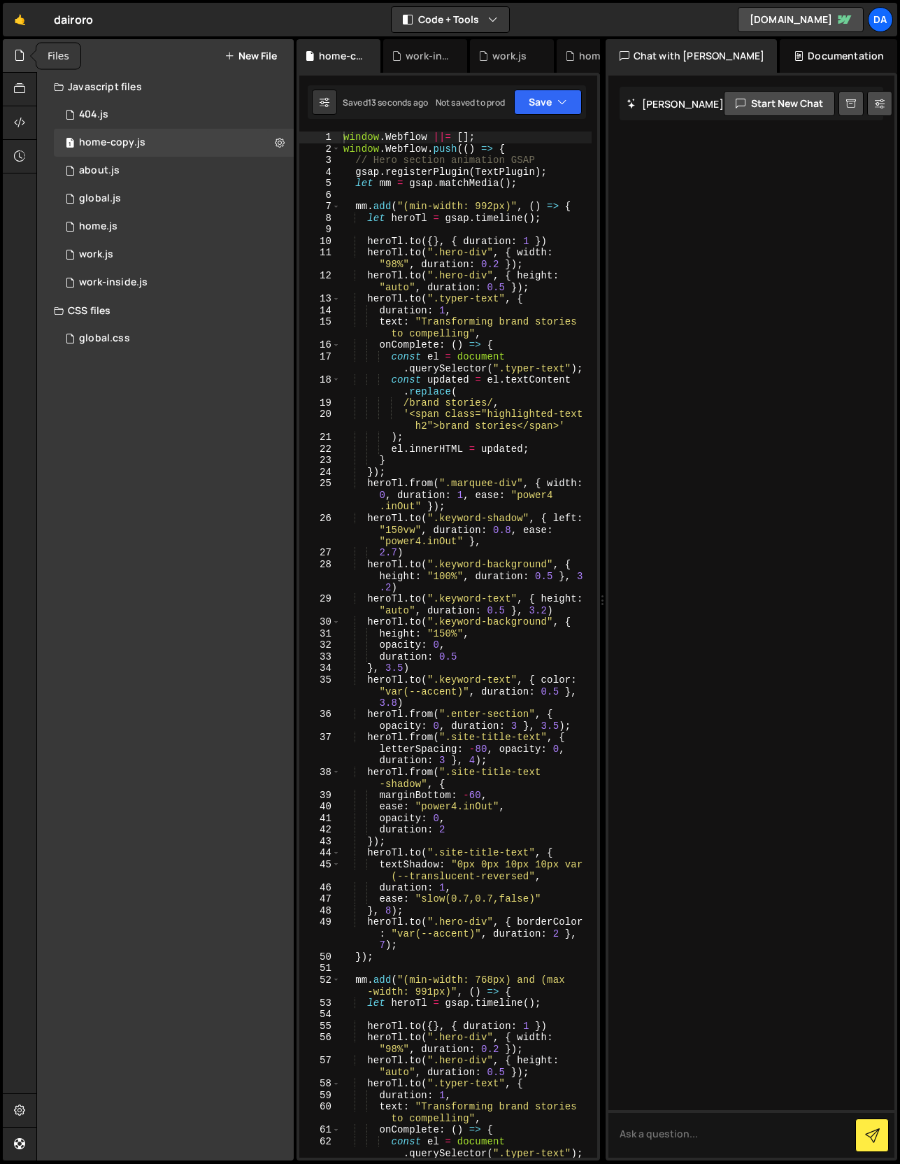
click at [24, 62] on icon at bounding box center [19, 55] width 11 height 15
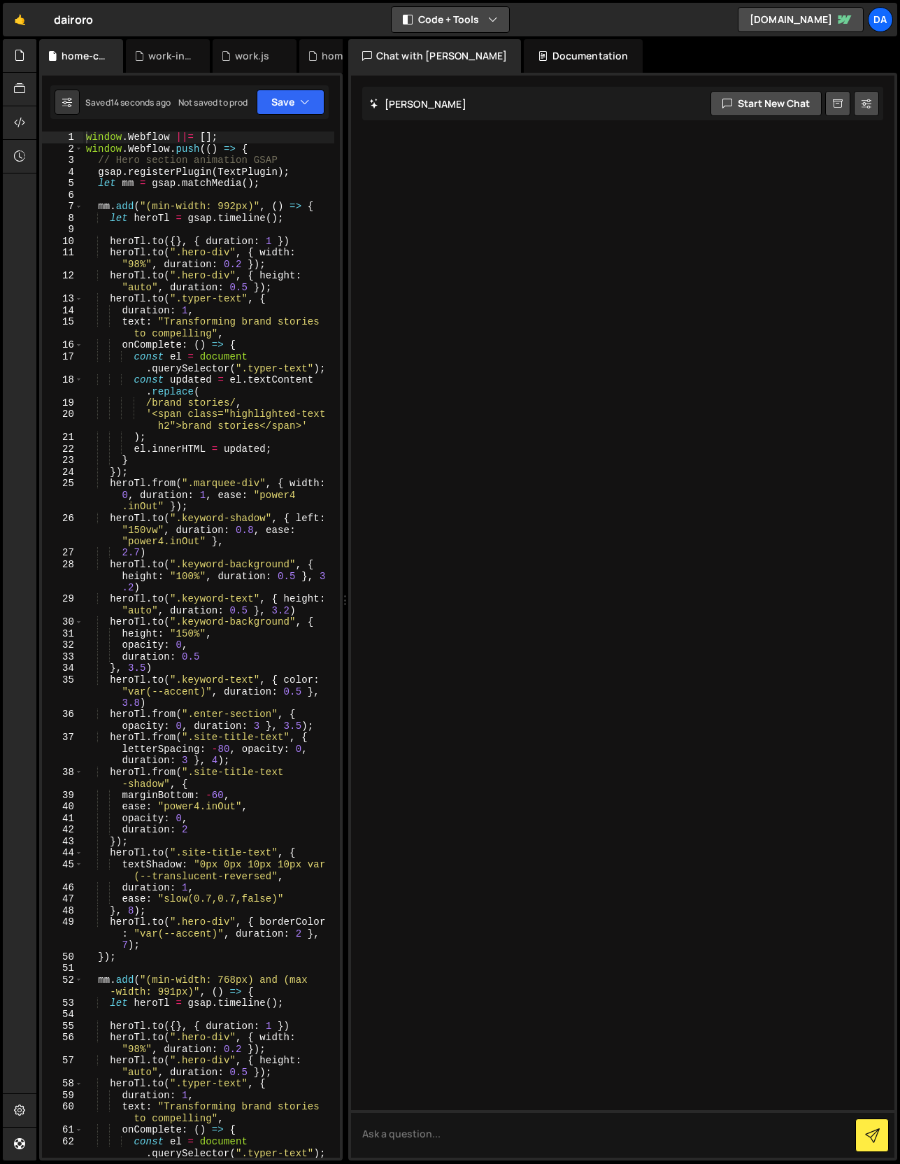
click at [459, 18] on button "Code + Tools" at bounding box center [451, 19] width 118 height 25
click at [464, 60] on button "Code Only" at bounding box center [451, 50] width 118 height 25
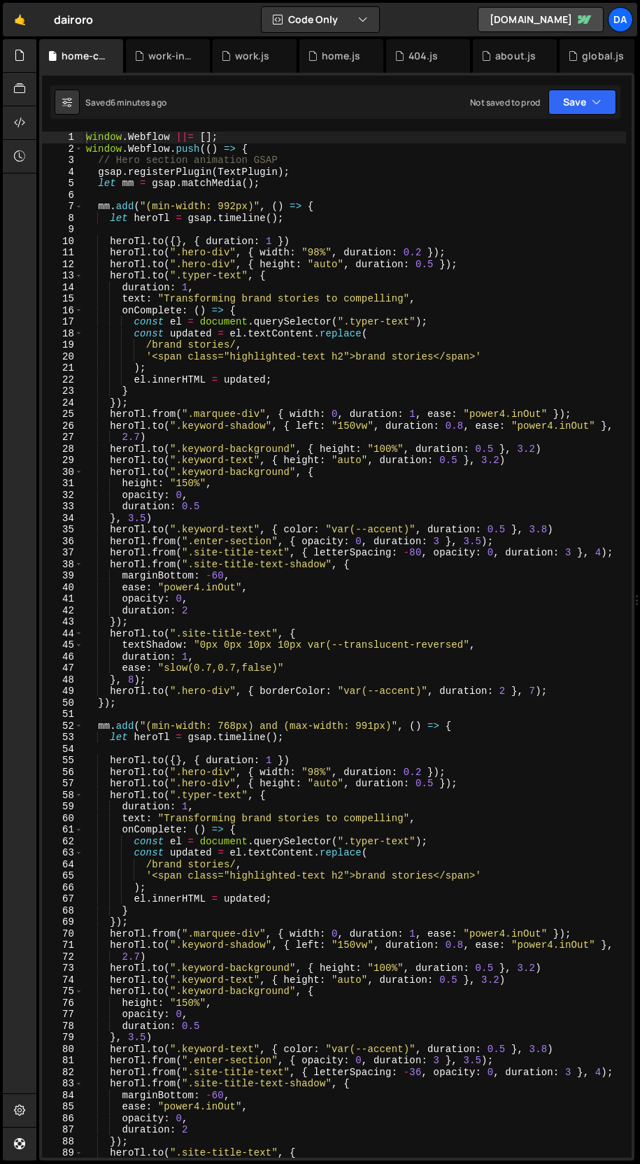
click at [257, 389] on div "window . Webflow ||= [ ] ; window . Webflow . push (( ) => { // Hero section an…" at bounding box center [354, 656] width 543 height 1049
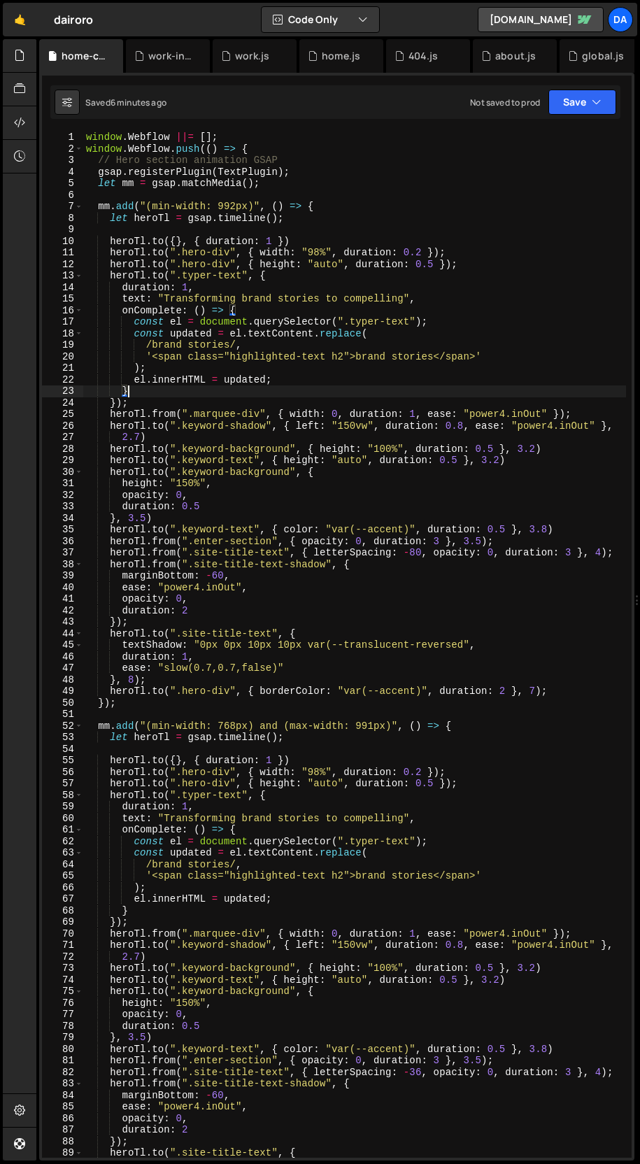
click at [343, 442] on div "window . Webflow ||= [ ] ; window . Webflow . push (( ) => { // Hero section an…" at bounding box center [354, 656] width 543 height 1049
click at [197, 57] on icon at bounding box center [199, 56] width 10 height 14
click at [199, 57] on icon at bounding box center [199, 56] width 10 height 14
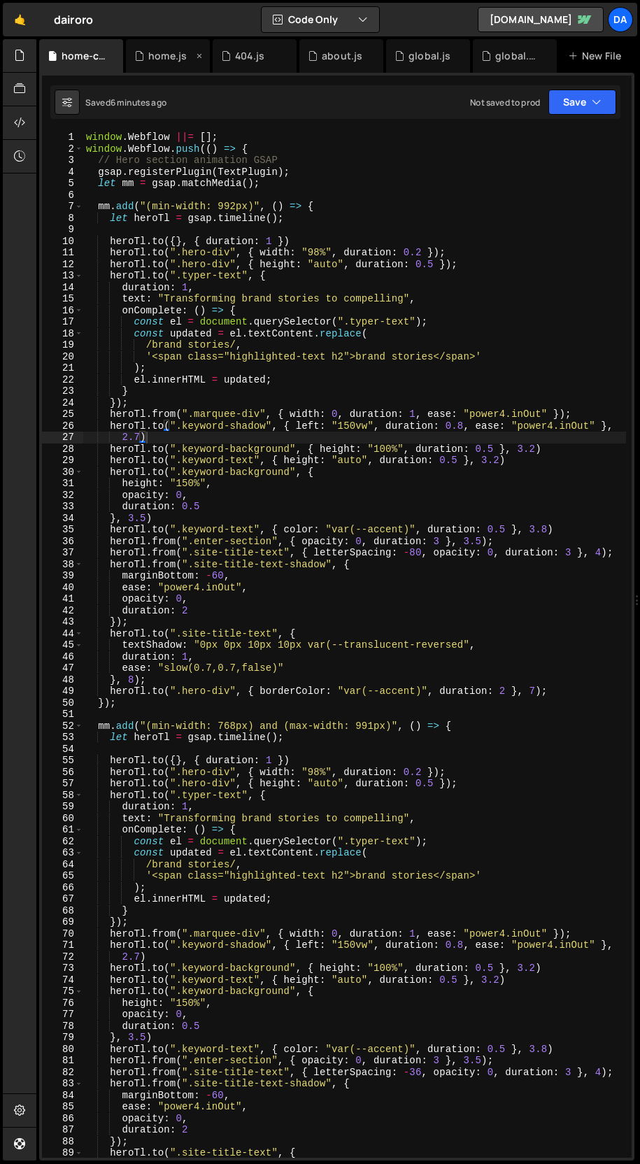
click at [201, 57] on icon at bounding box center [199, 56] width 10 height 14
click at [201, 57] on div "404.js" at bounding box center [185, 56] width 59 height 14
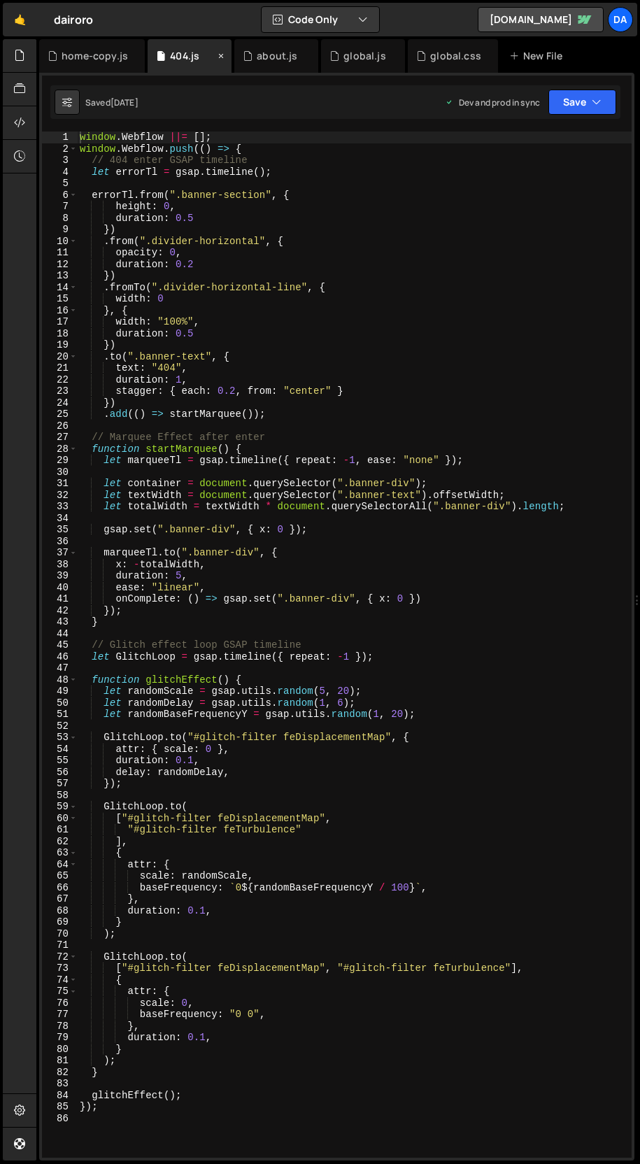
click at [220, 55] on icon at bounding box center [221, 56] width 10 height 14
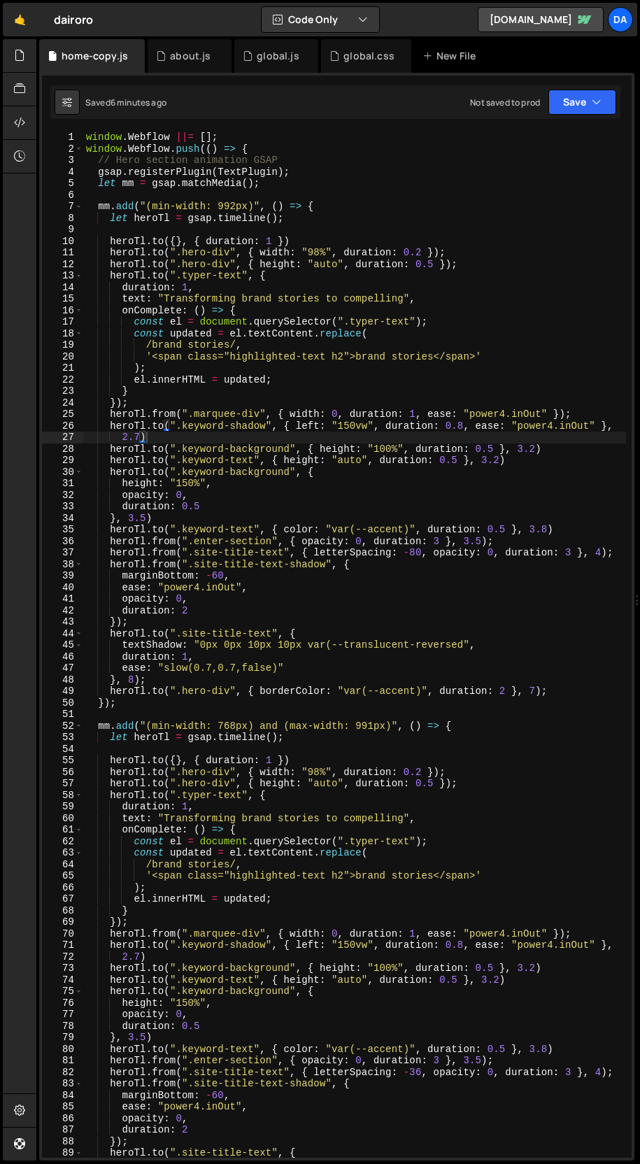
click at [0, 0] on icon at bounding box center [0, 0] width 0 height 0
click at [221, 55] on icon at bounding box center [221, 56] width 10 height 14
click at [387, 527] on div "window . Webflow ||= [ ] ; window . Webflow . push (( ) => { // Hero section an…" at bounding box center [354, 656] width 543 height 1049
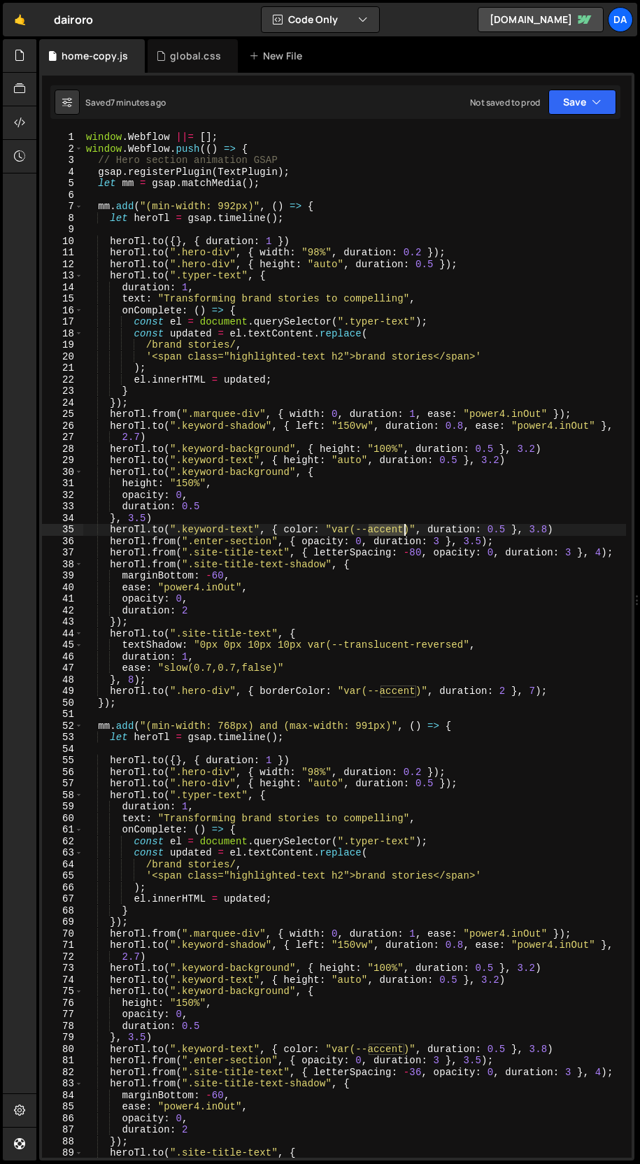
click at [387, 527] on div "window . Webflow ||= [ ] ; window . Webflow . push (( ) => { // Hero section an…" at bounding box center [354, 656] width 543 height 1049
click at [579, 110] on button "Save" at bounding box center [582, 102] width 68 height 25
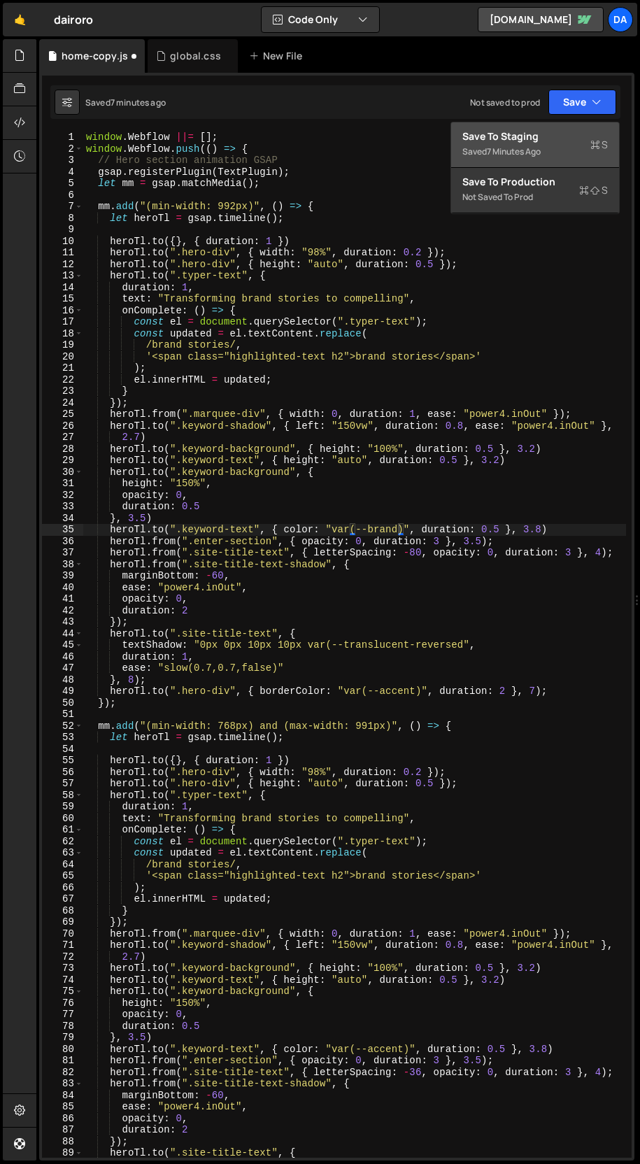
click at [557, 143] on div "Saved 7 minutes ago" at bounding box center [534, 151] width 145 height 17
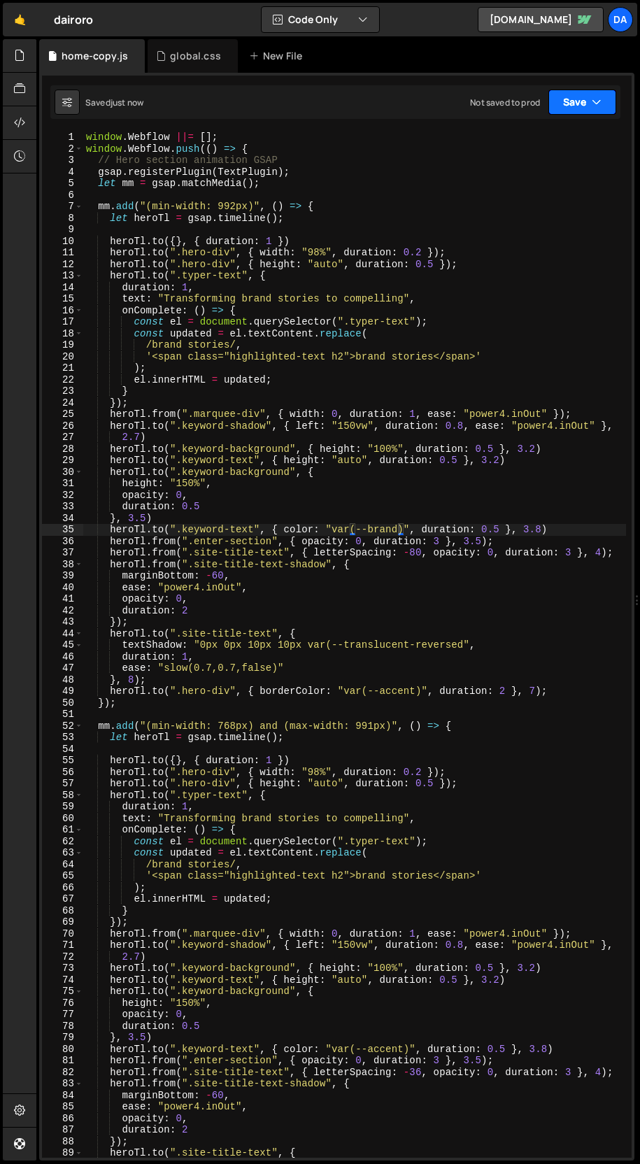
click at [572, 107] on button "Save" at bounding box center [582, 102] width 68 height 25
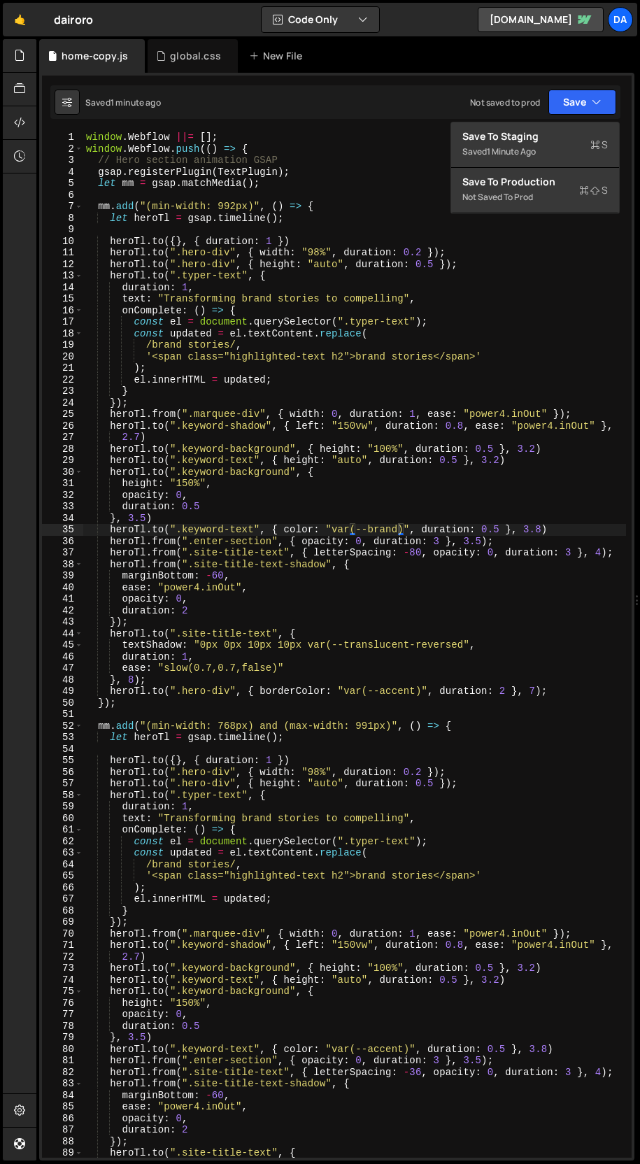
type textarea "heroTl.to(".keyword-background", {"
click at [269, 469] on div "window . Webflow ||= [ ] ; window . Webflow . push (( ) => { // Hero section an…" at bounding box center [354, 656] width 543 height 1049
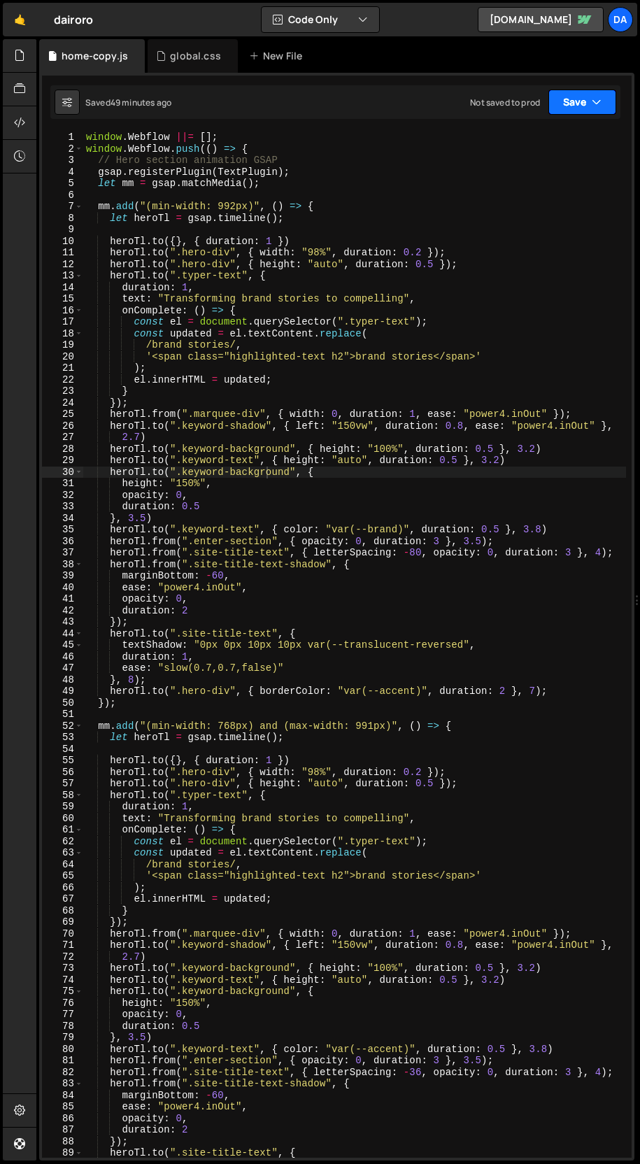
click at [563, 107] on button "Save" at bounding box center [582, 102] width 68 height 25
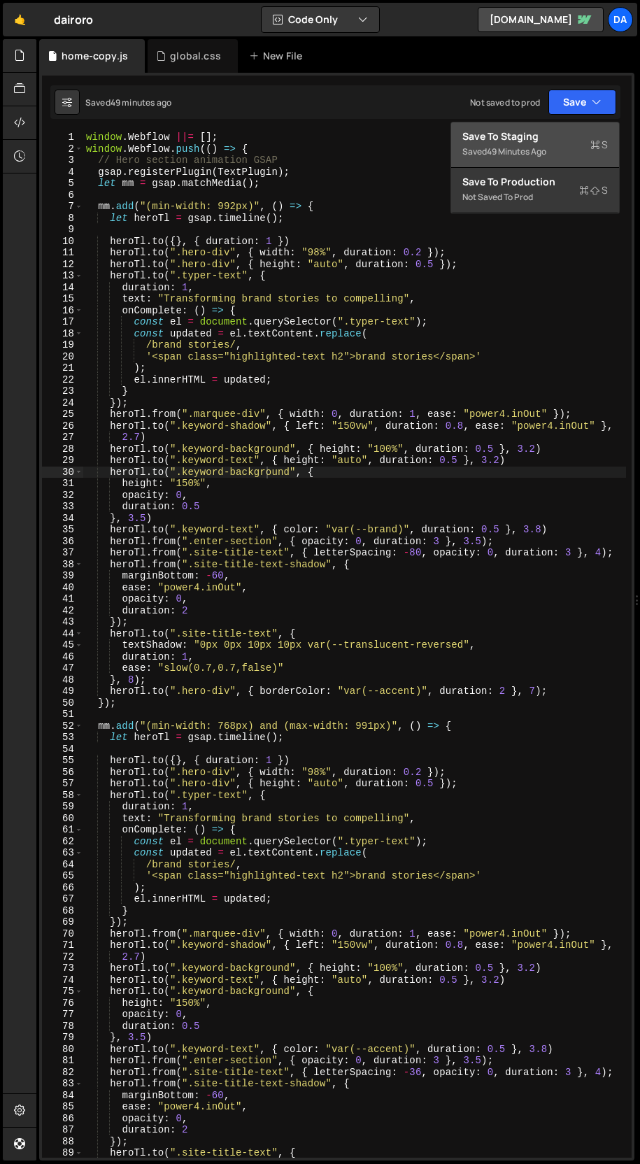
click at [553, 144] on div "Saved 49 minutes ago" at bounding box center [534, 151] width 145 height 17
